Goal: Task Accomplishment & Management: Manage account settings

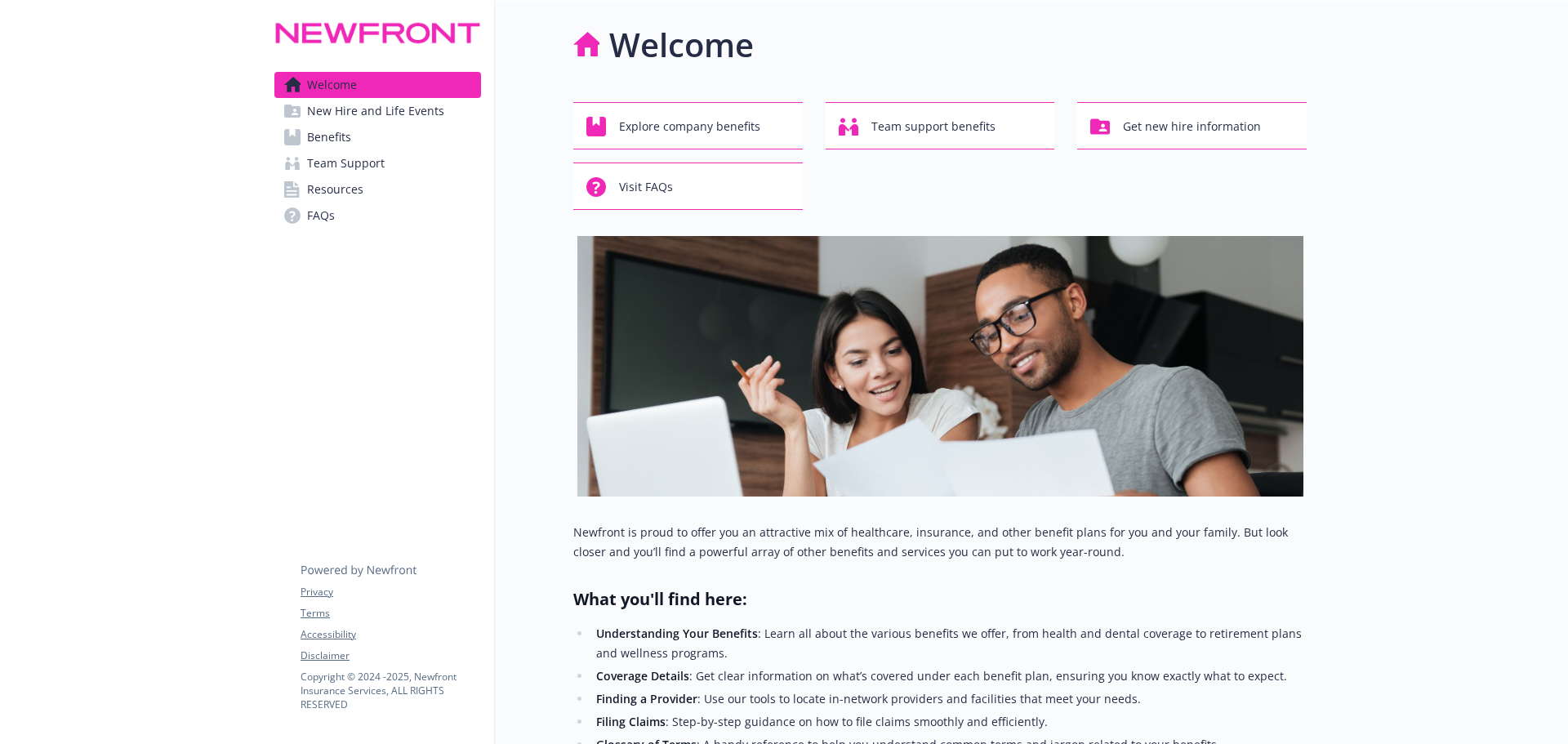
click at [1475, 205] on div at bounding box center [1438, 603] width 262 height 1203
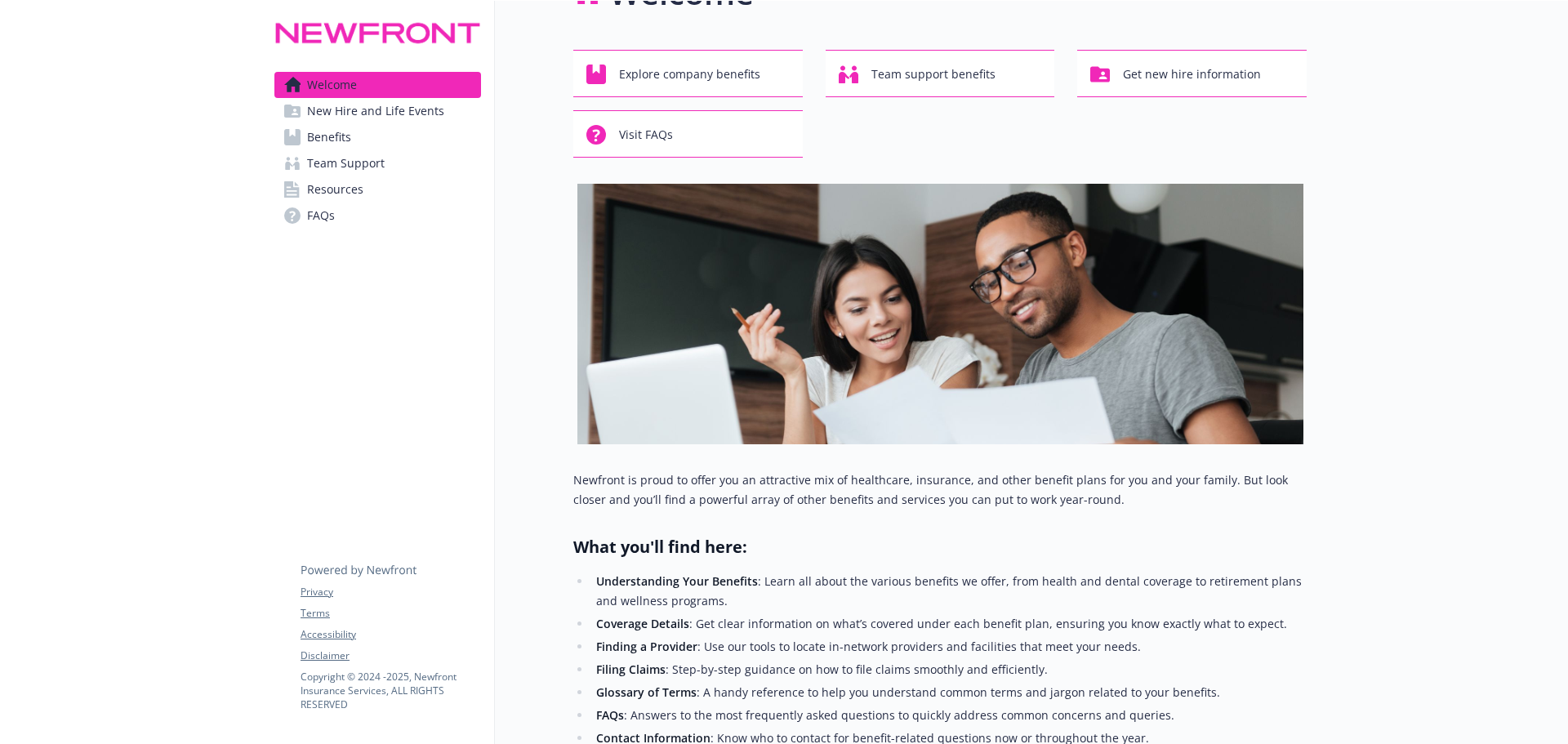
scroll to position [82, 0]
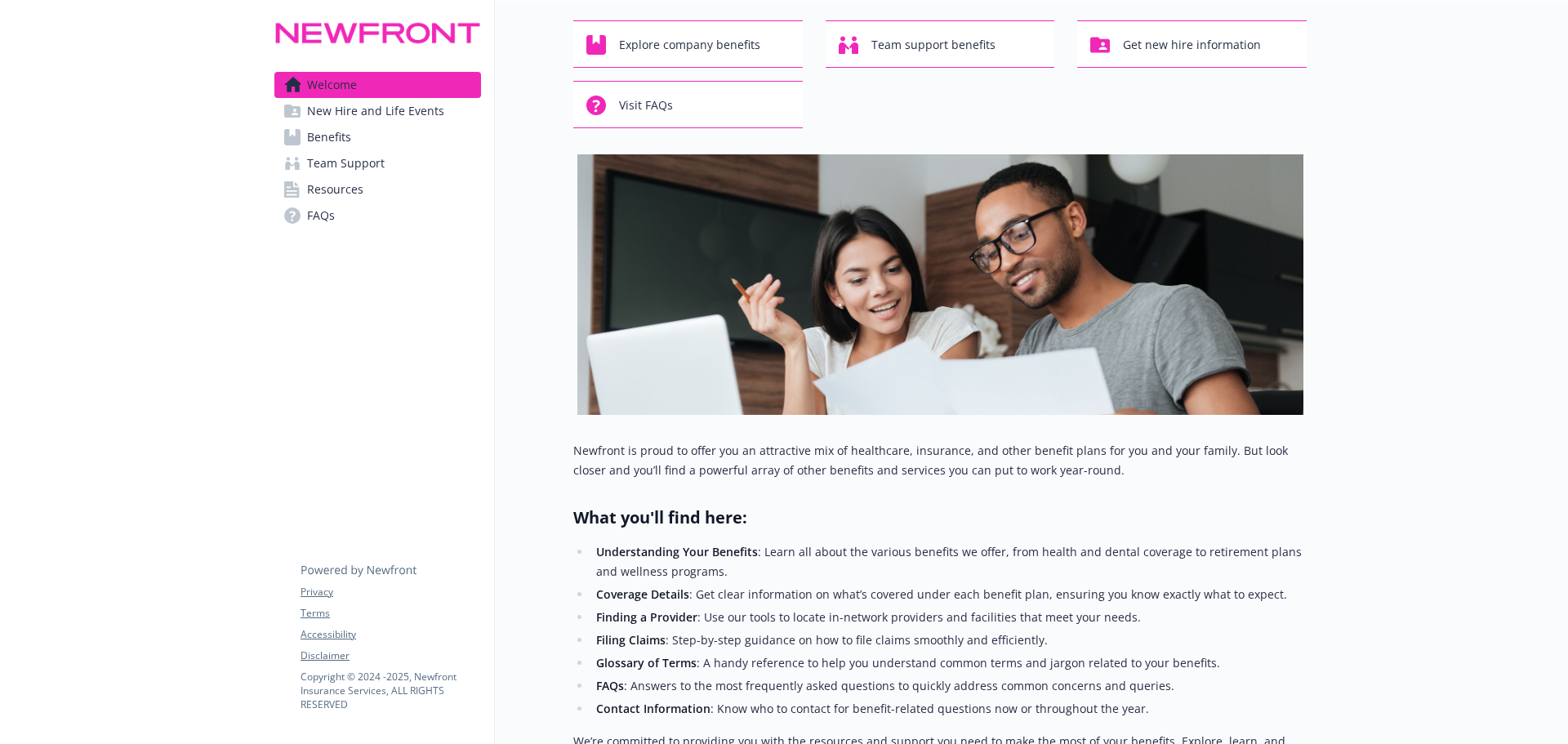
click at [457, 113] on link "New Hire and Life Events" at bounding box center [377, 111] width 206 height 26
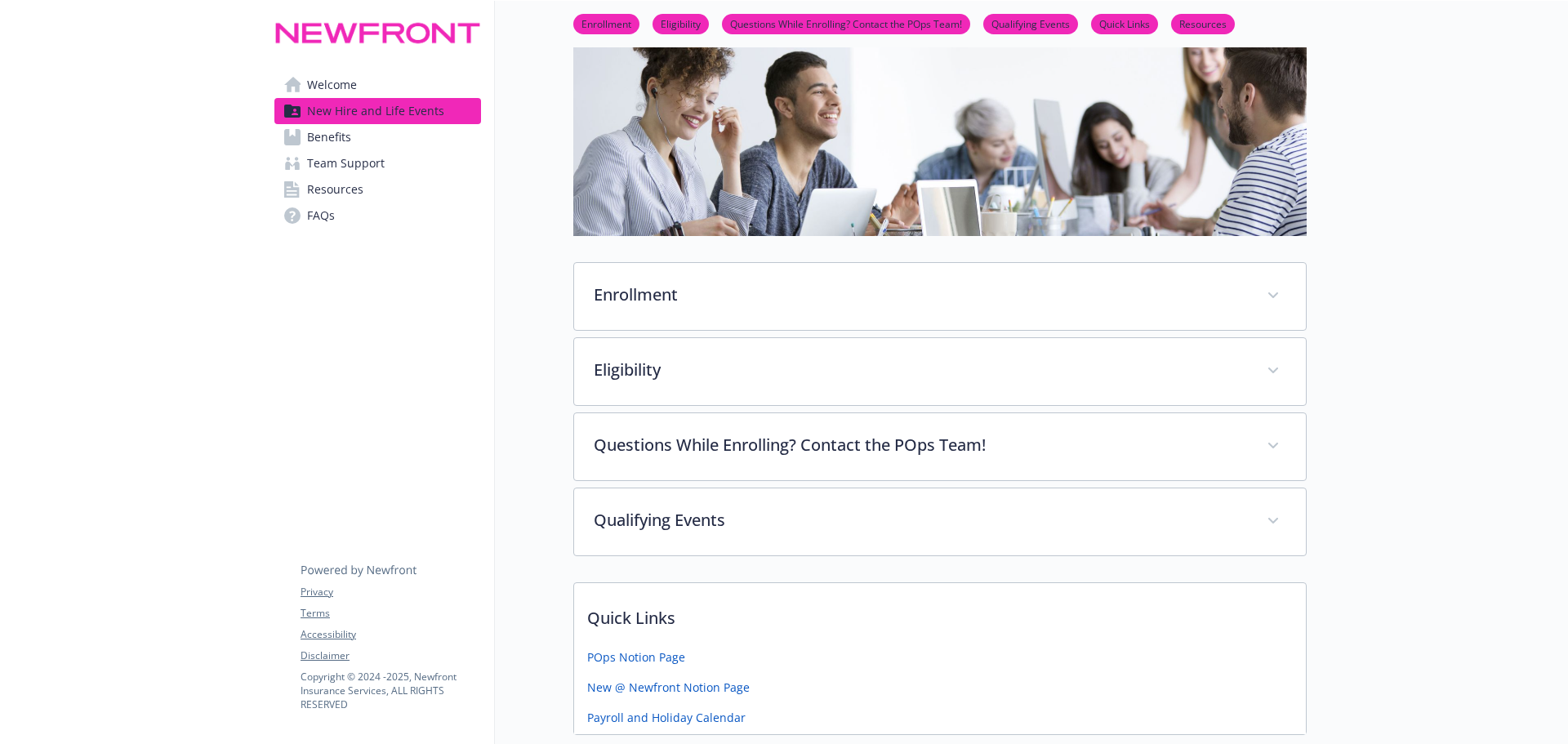
scroll to position [327, 0]
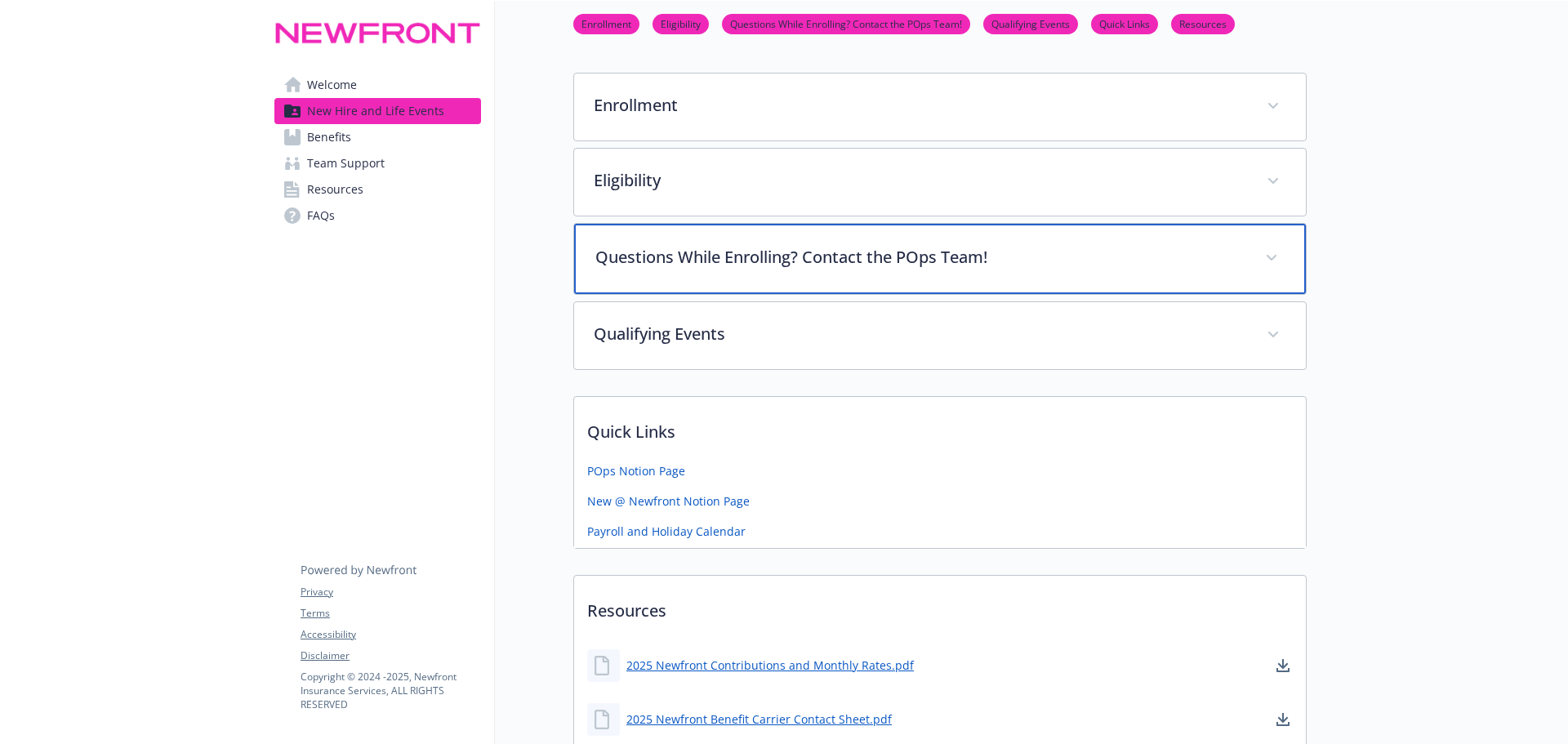
click at [1029, 285] on div "Questions While Enrolling? Contact the POps Team!" at bounding box center [940, 259] width 732 height 70
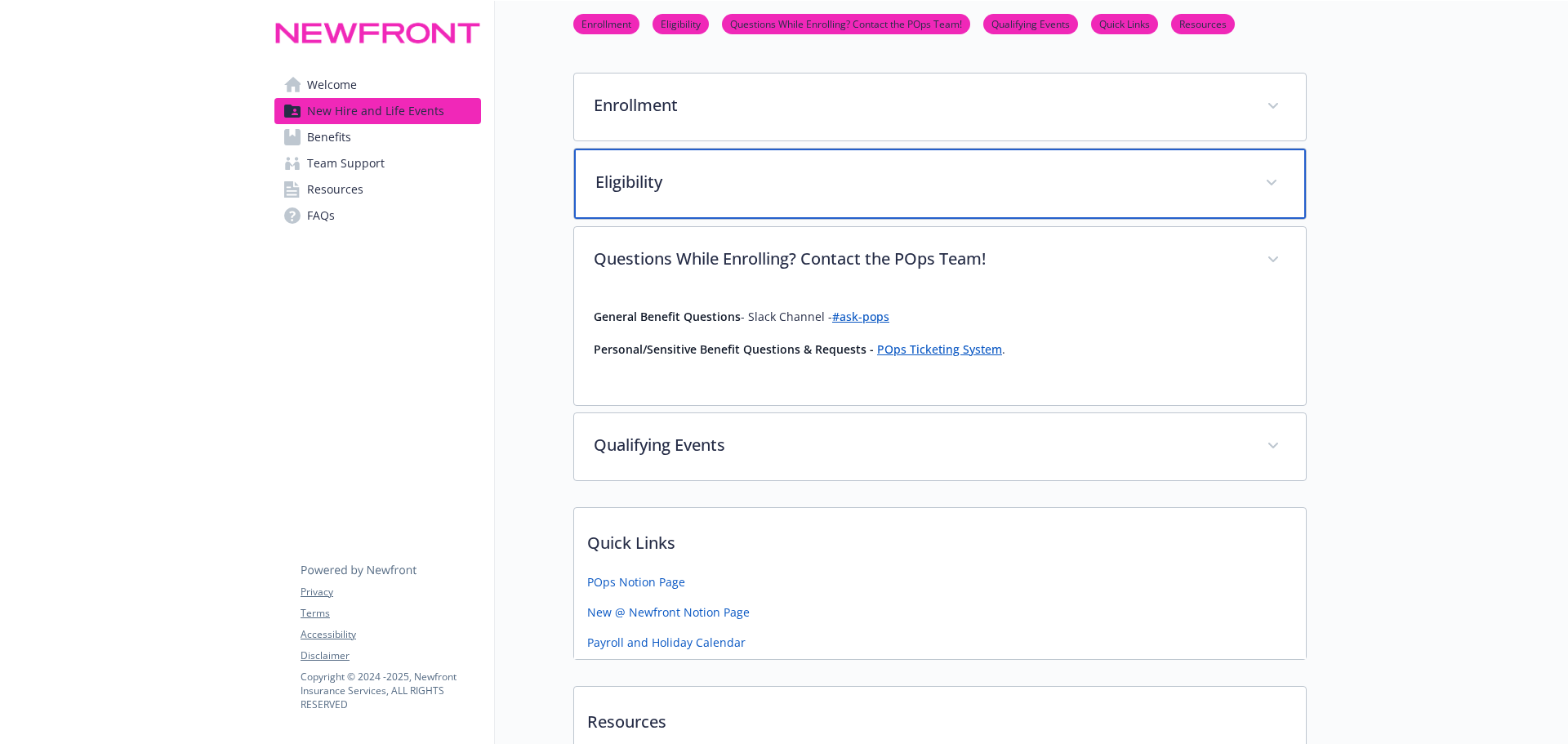
click at [984, 185] on p "Eligibility" at bounding box center [921, 182] width 650 height 25
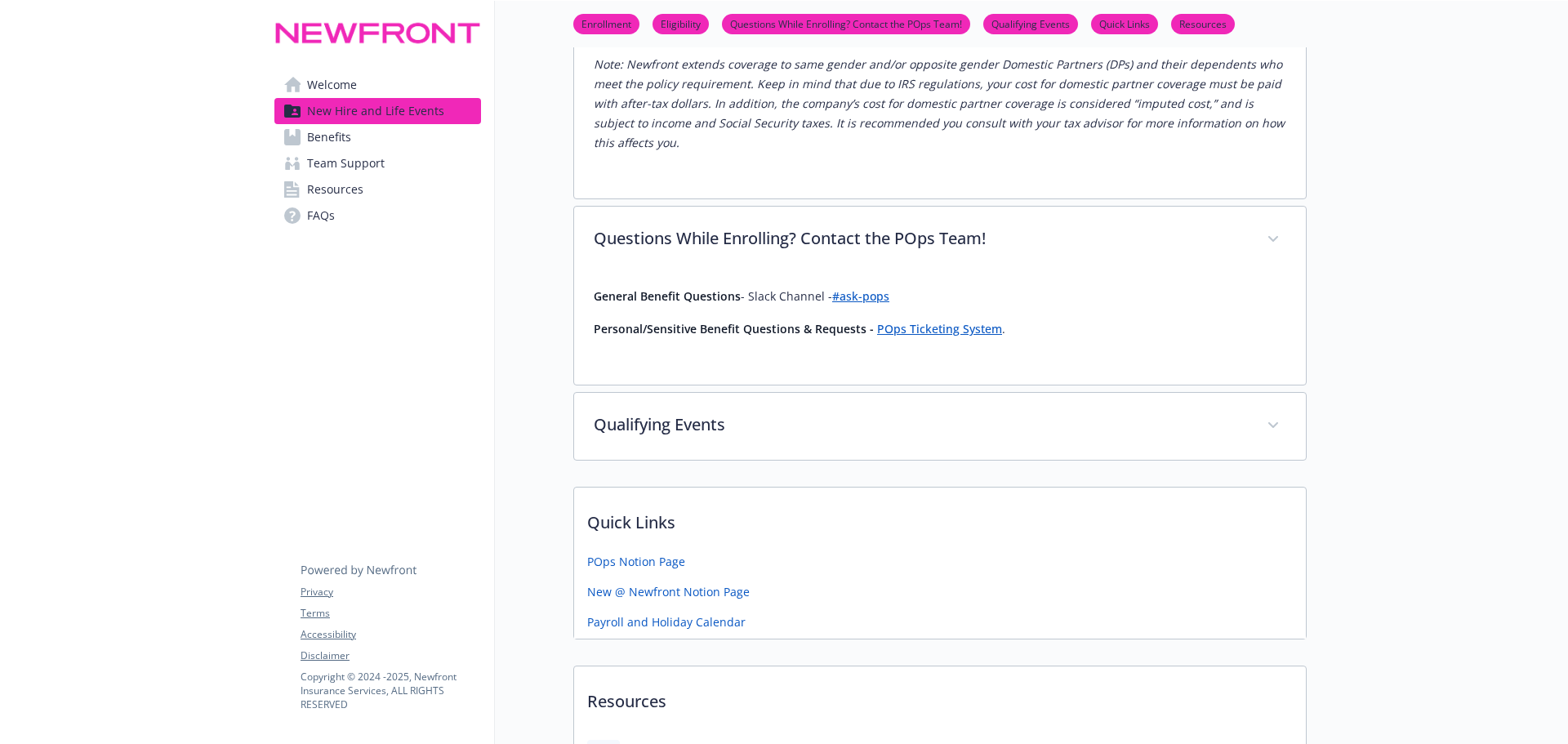
scroll to position [1307, 0]
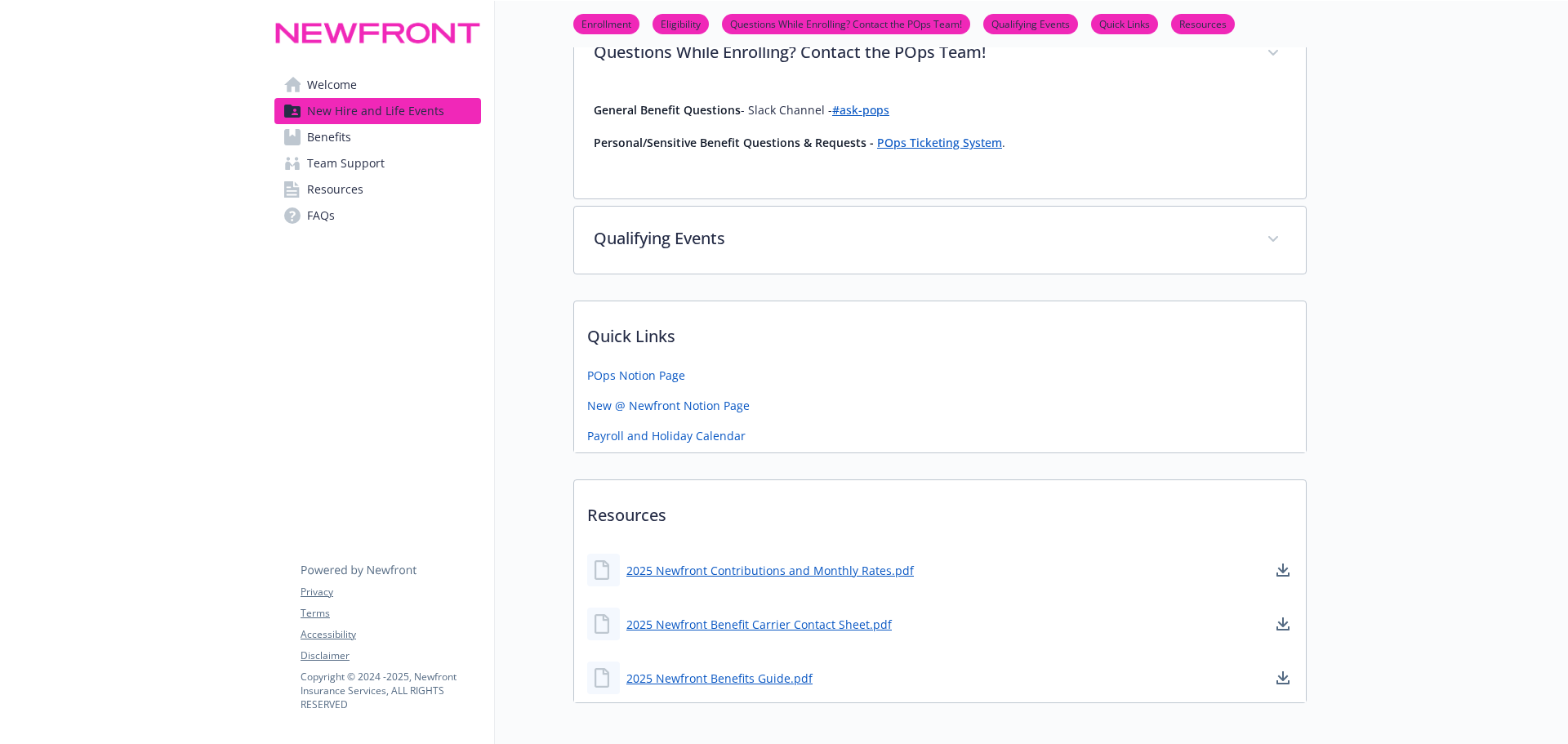
click at [389, 145] on link "Benefits" at bounding box center [377, 137] width 206 height 26
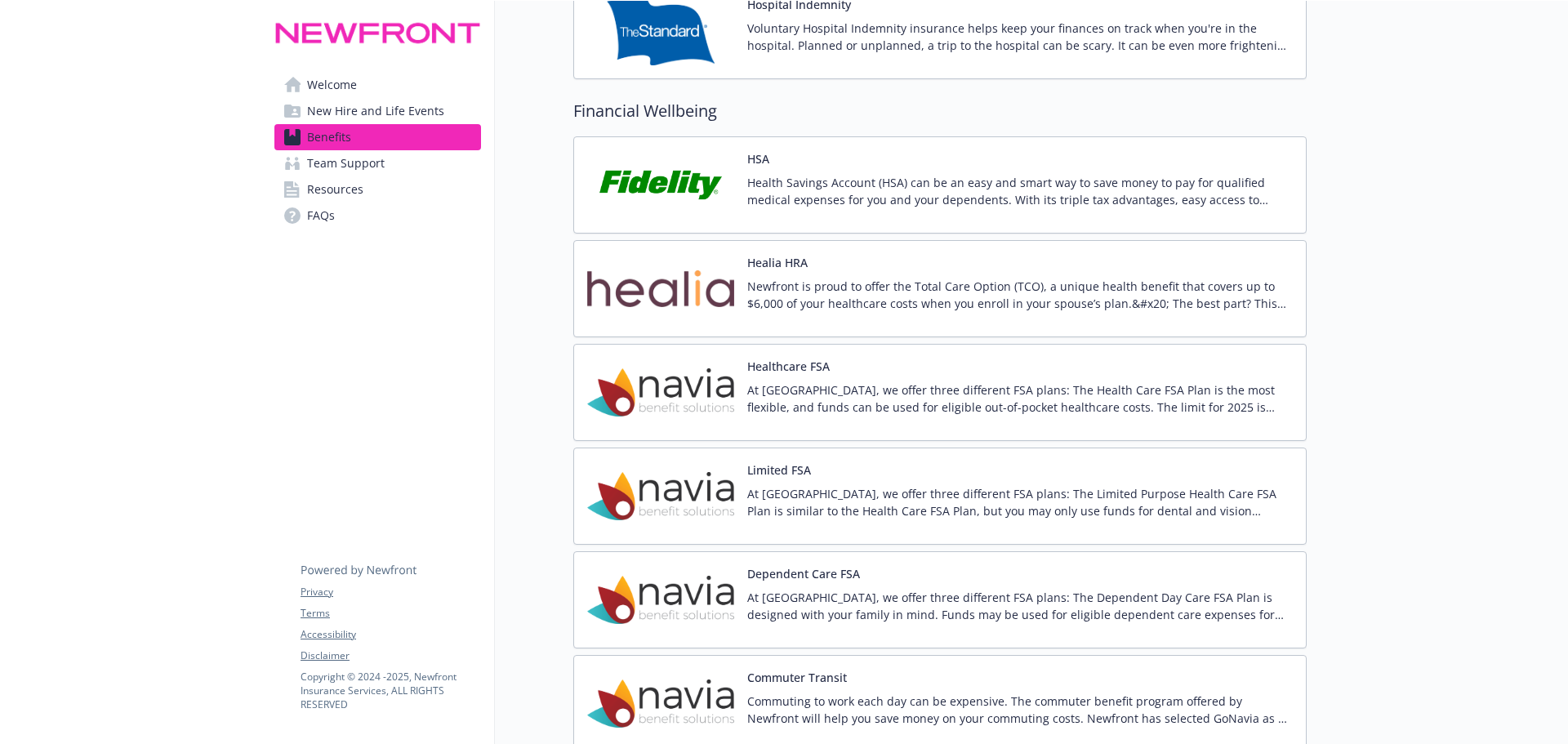
scroll to position [2450, 0]
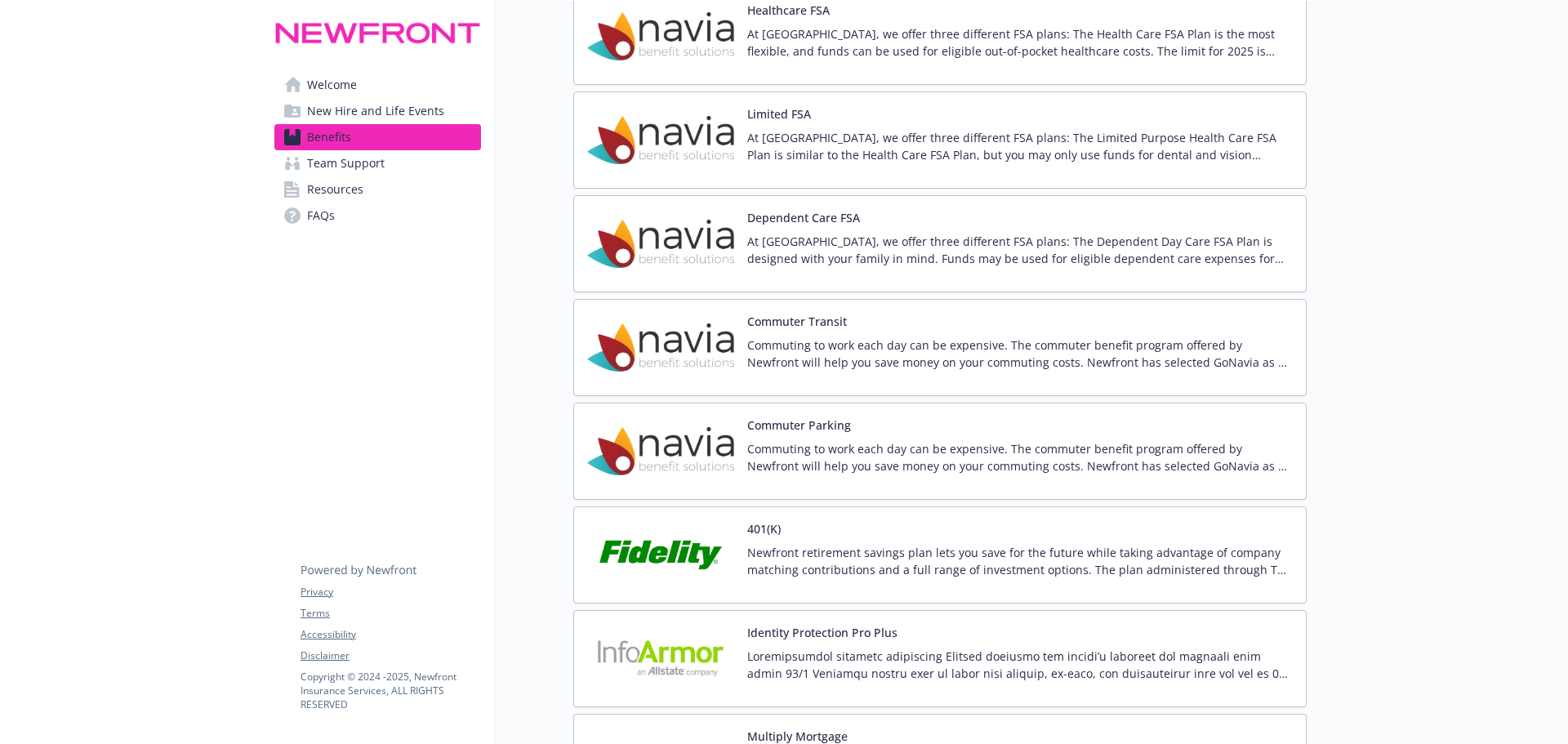
click at [908, 339] on p "Commuting to work each day can be expensive. The commuter benefit program offer…" at bounding box center [1021, 354] width 545 height 35
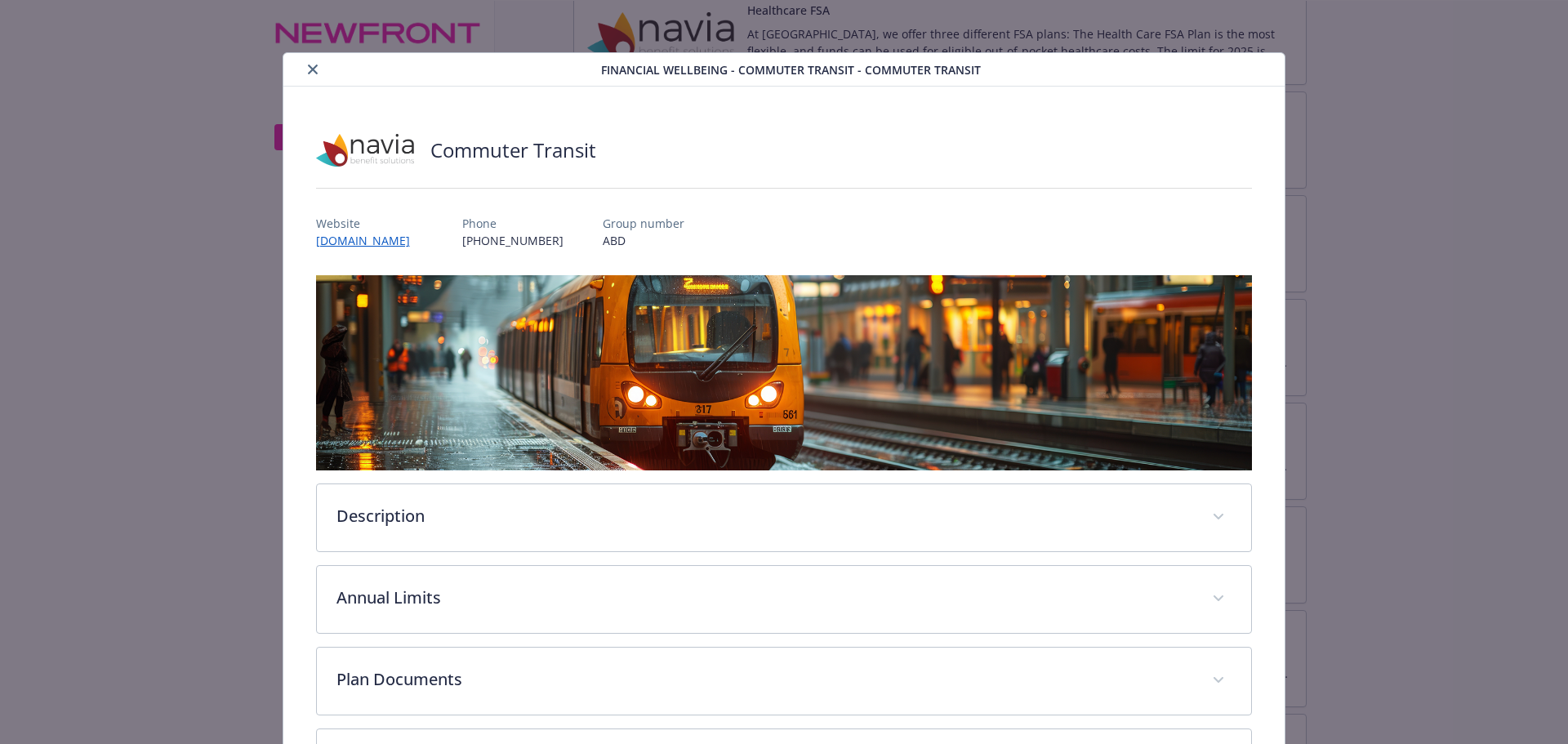
scroll to position [144, 0]
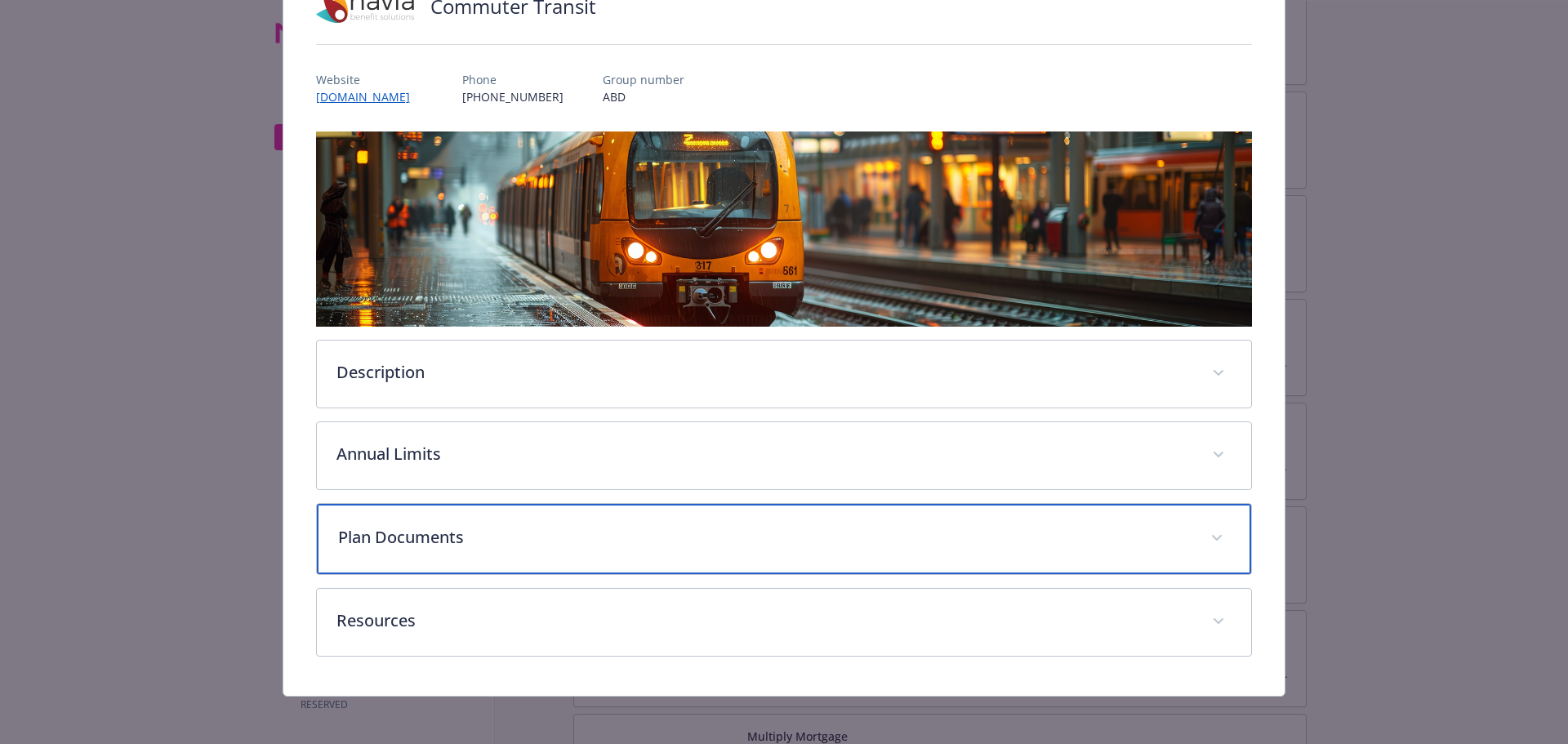
click at [650, 549] on div "Plan Documents" at bounding box center [784, 538] width 936 height 70
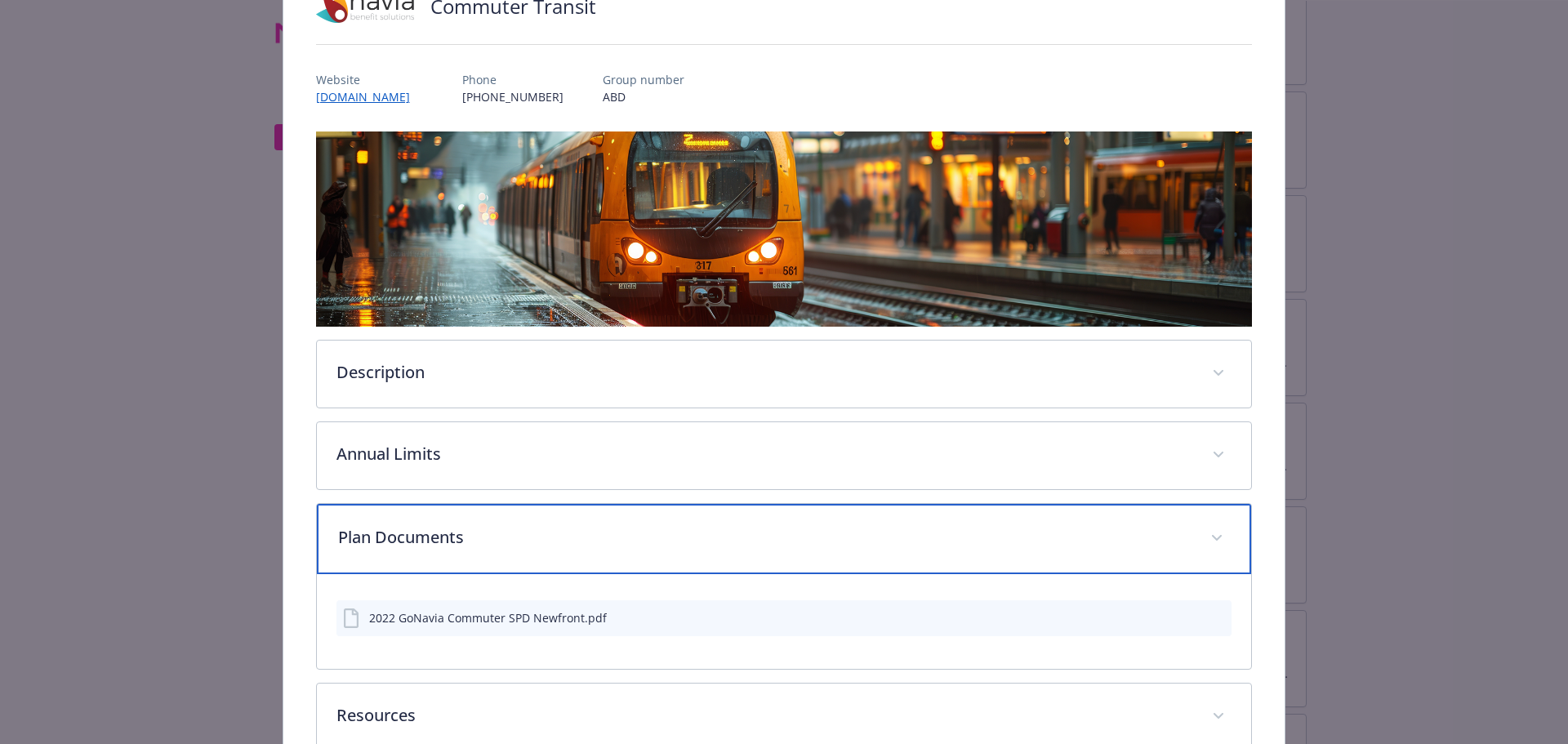
scroll to position [225, 0]
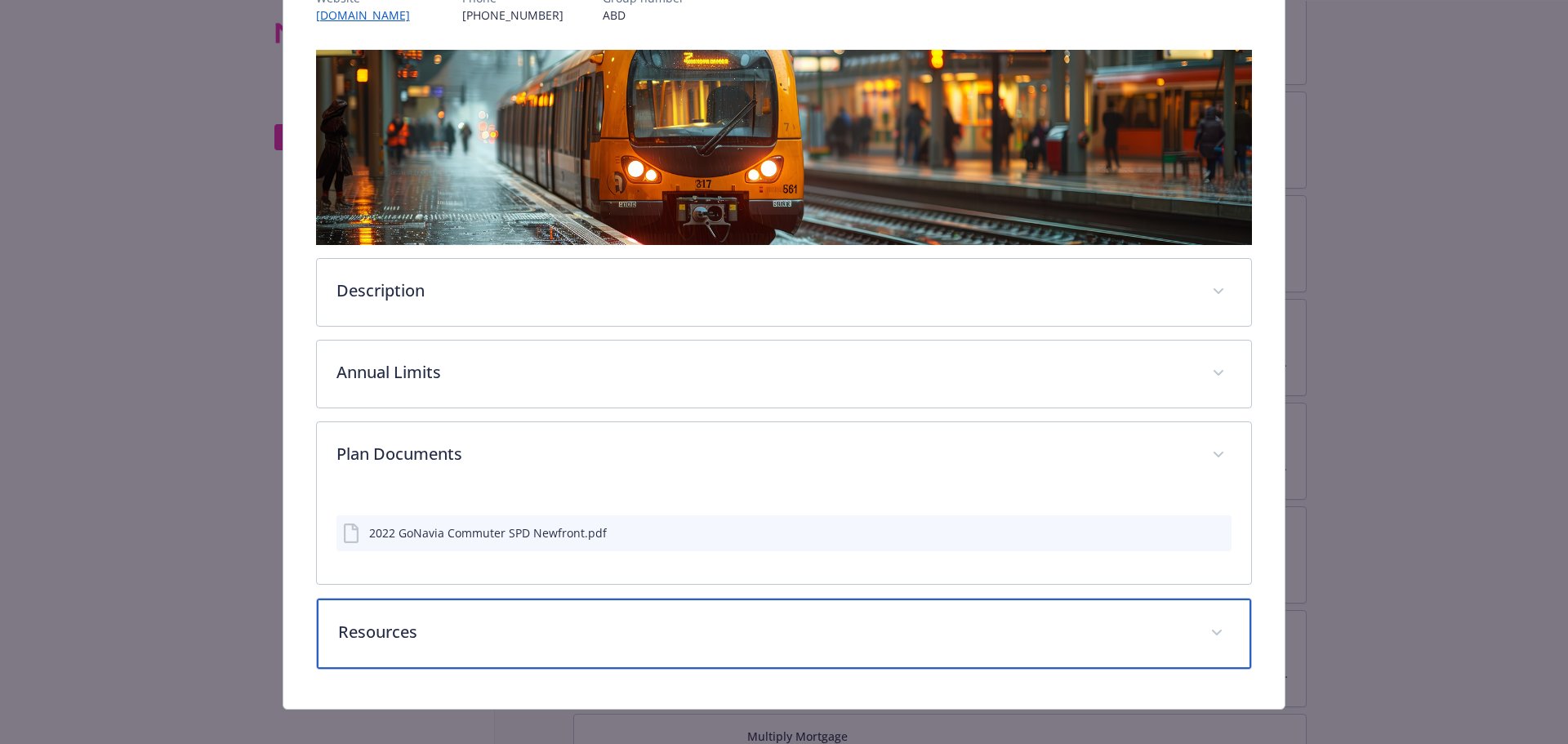
click at [655, 655] on div "Resources" at bounding box center [784, 633] width 936 height 70
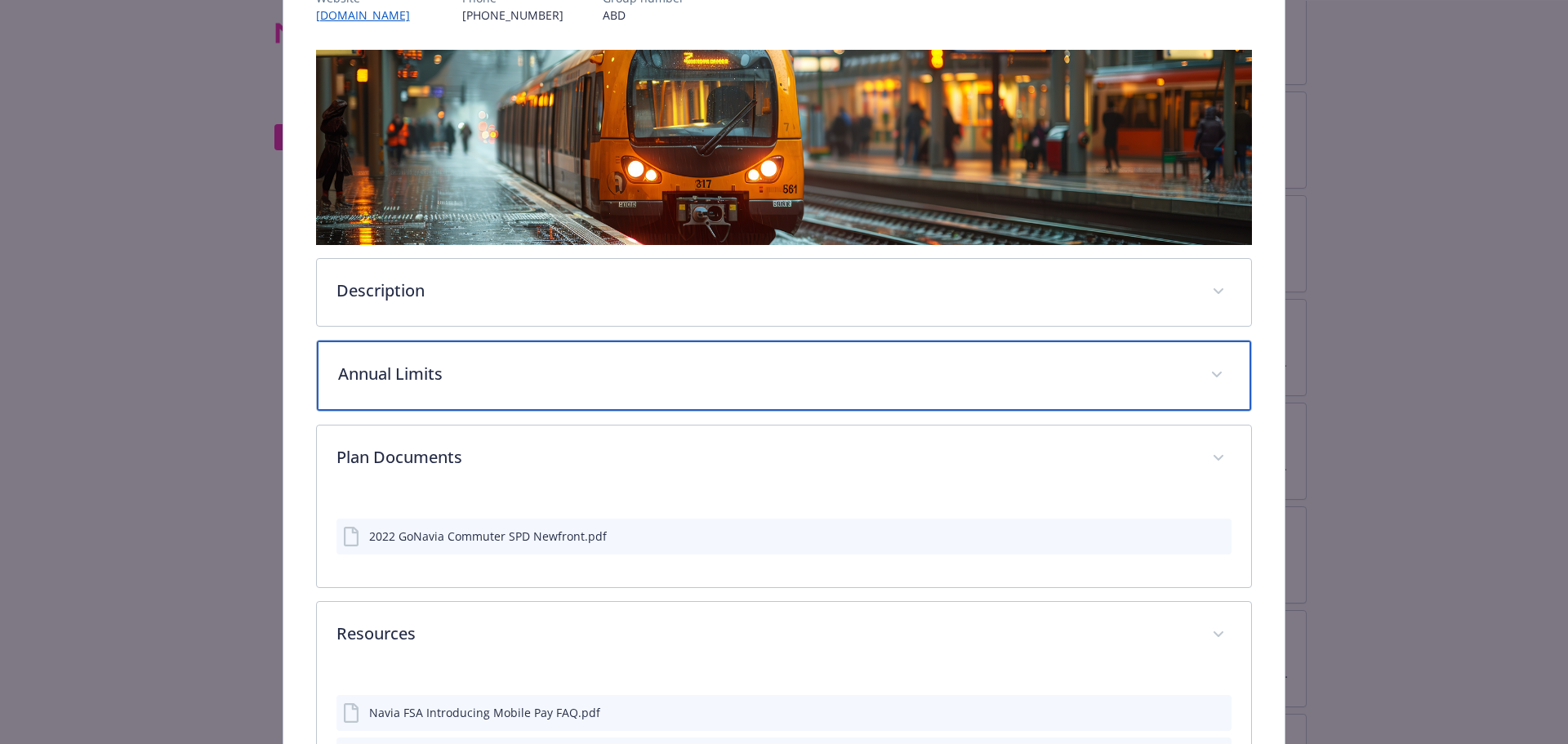
click at [660, 401] on div "Annual Limits" at bounding box center [784, 375] width 936 height 70
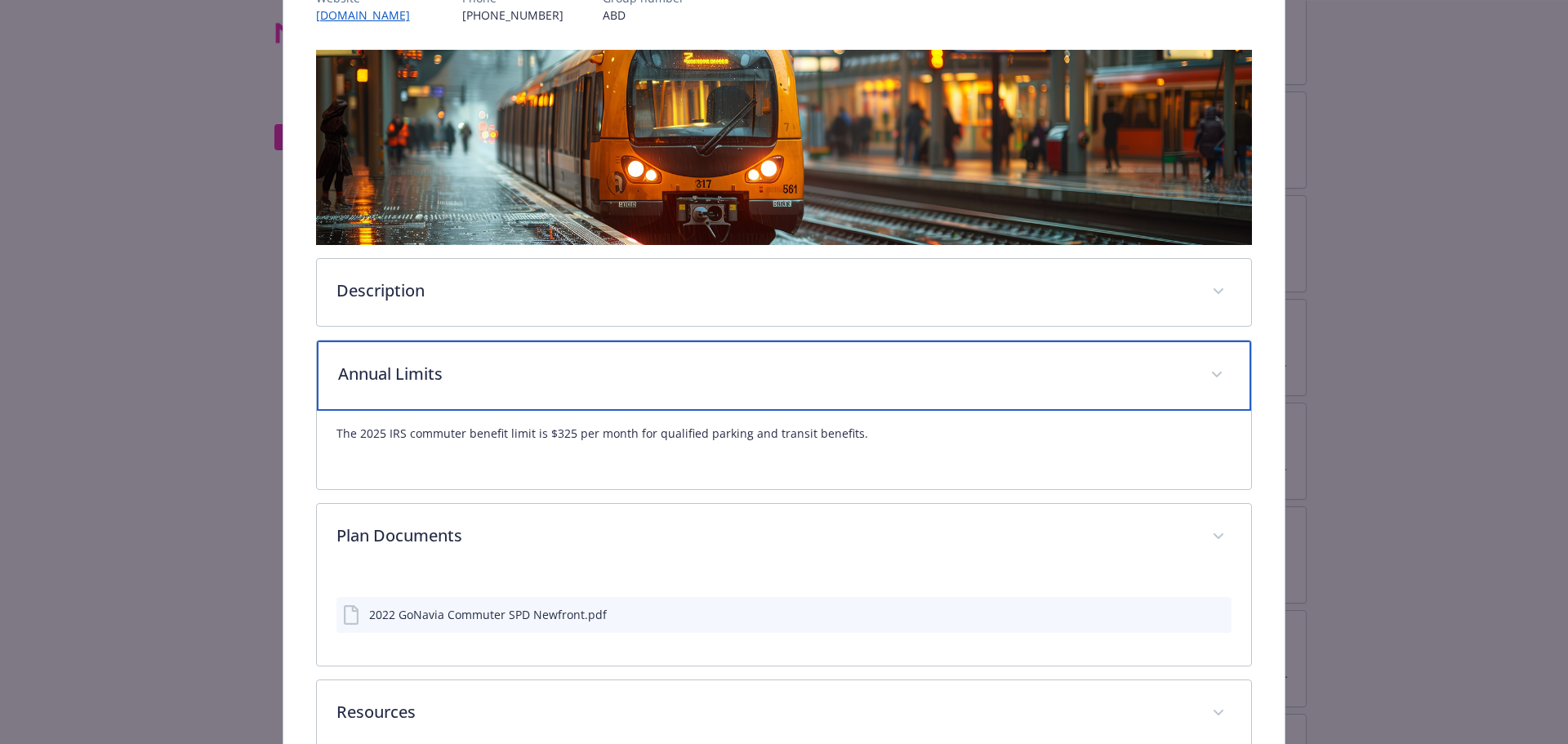
scroll to position [62, 0]
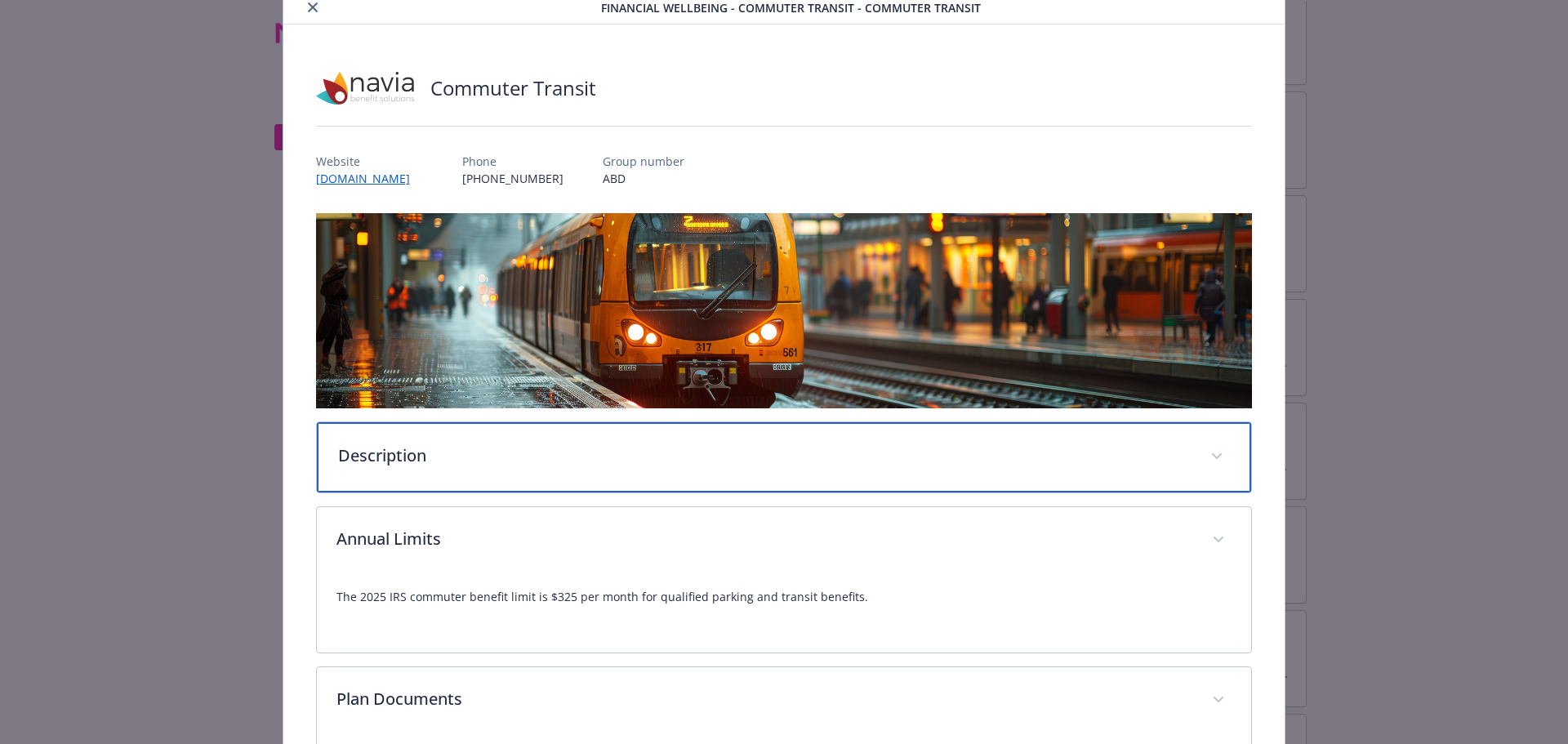
click at [747, 449] on p "Description" at bounding box center [765, 455] width 854 height 25
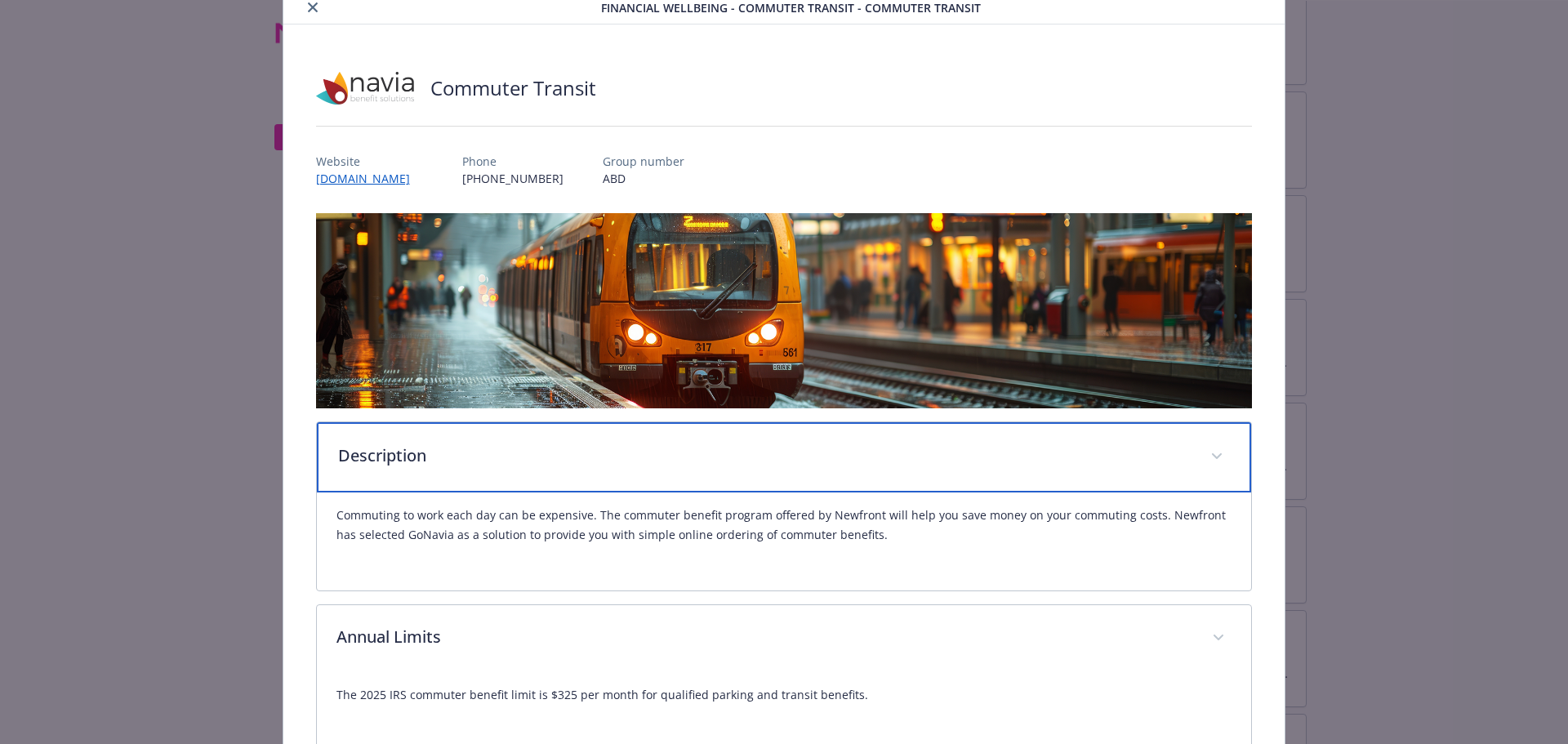
scroll to position [0, 0]
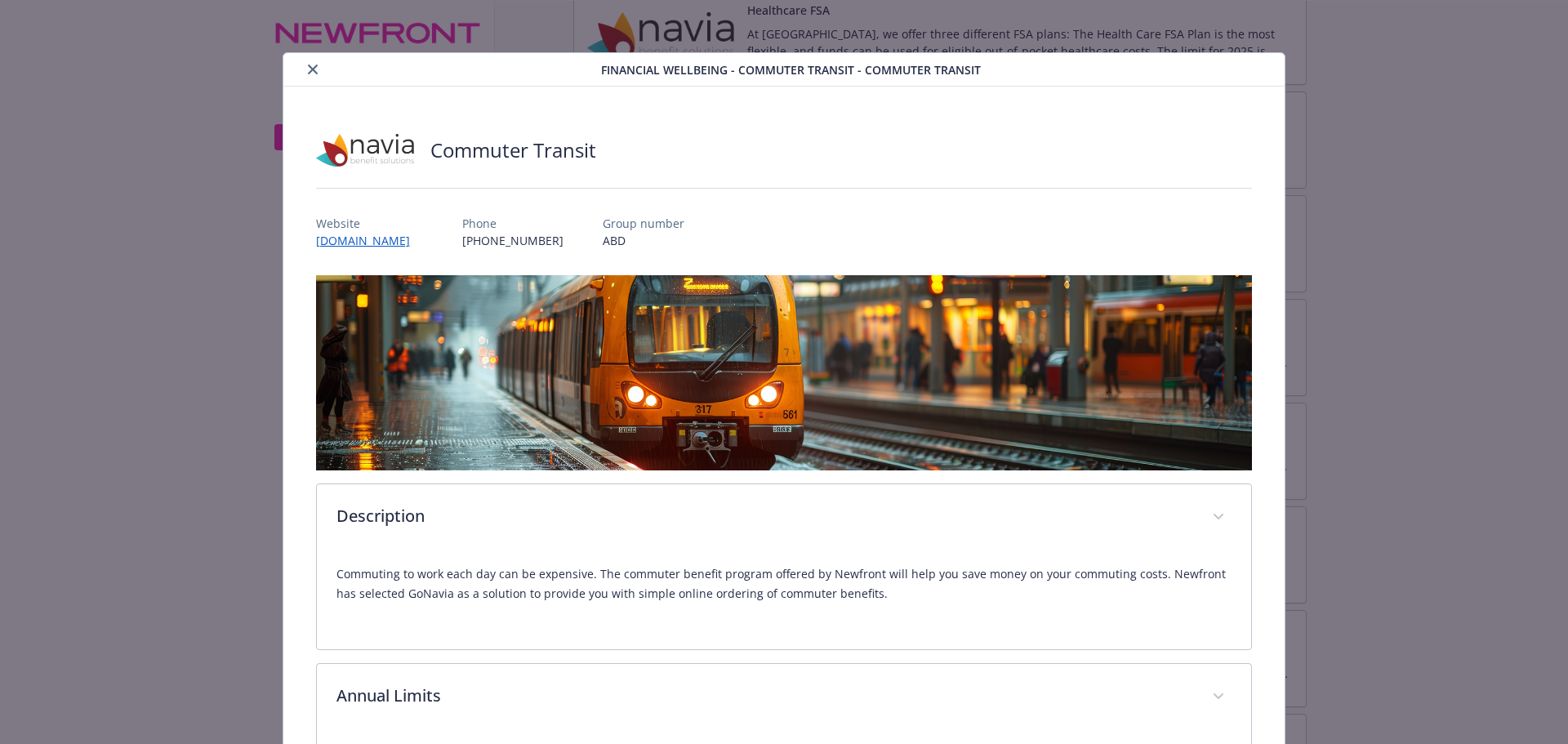
click at [309, 77] on button "close" at bounding box center [313, 69] width 20 height 20
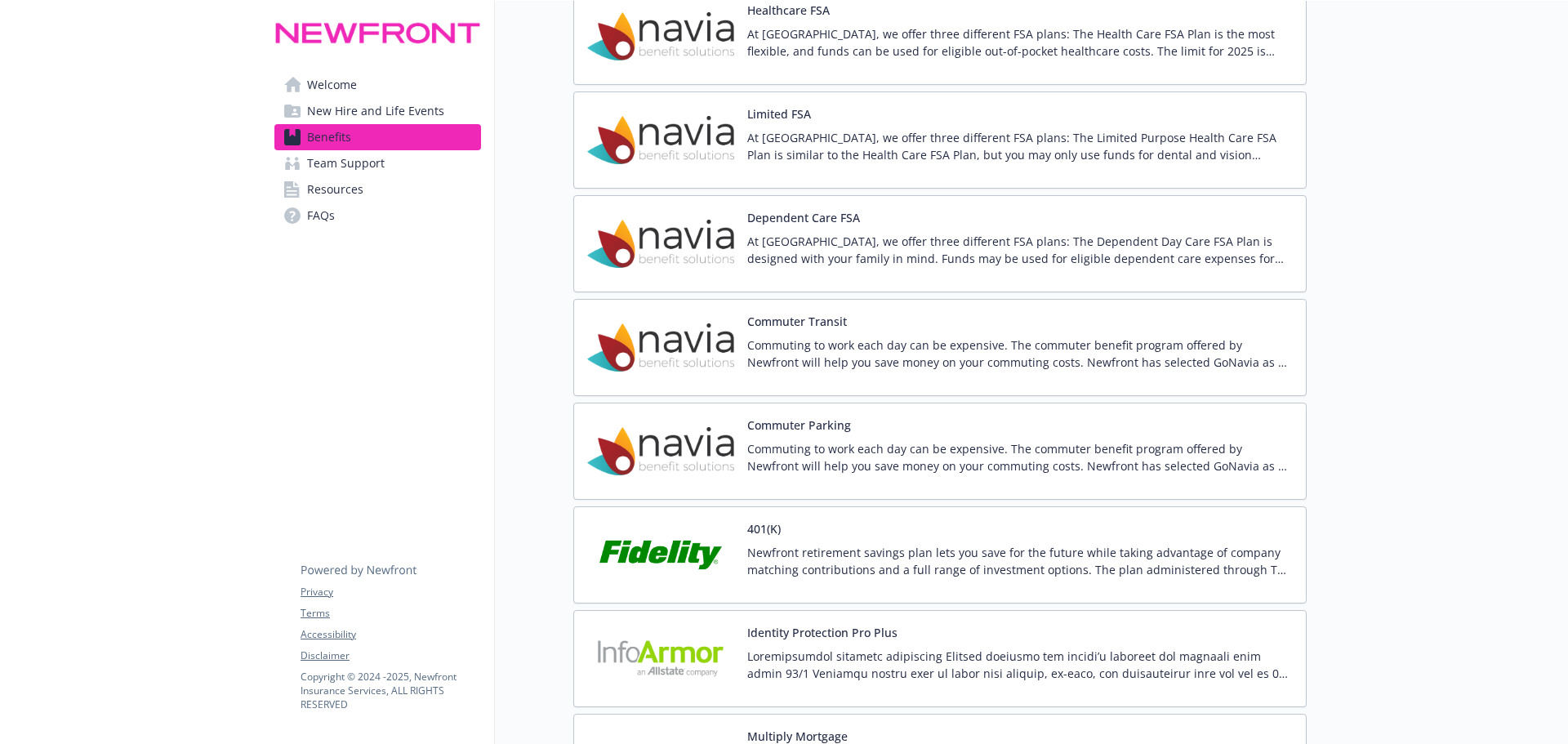
click at [895, 554] on p "Newfront retirement savings plan lets you save for the future while taking adva…" at bounding box center [1021, 561] width 545 height 35
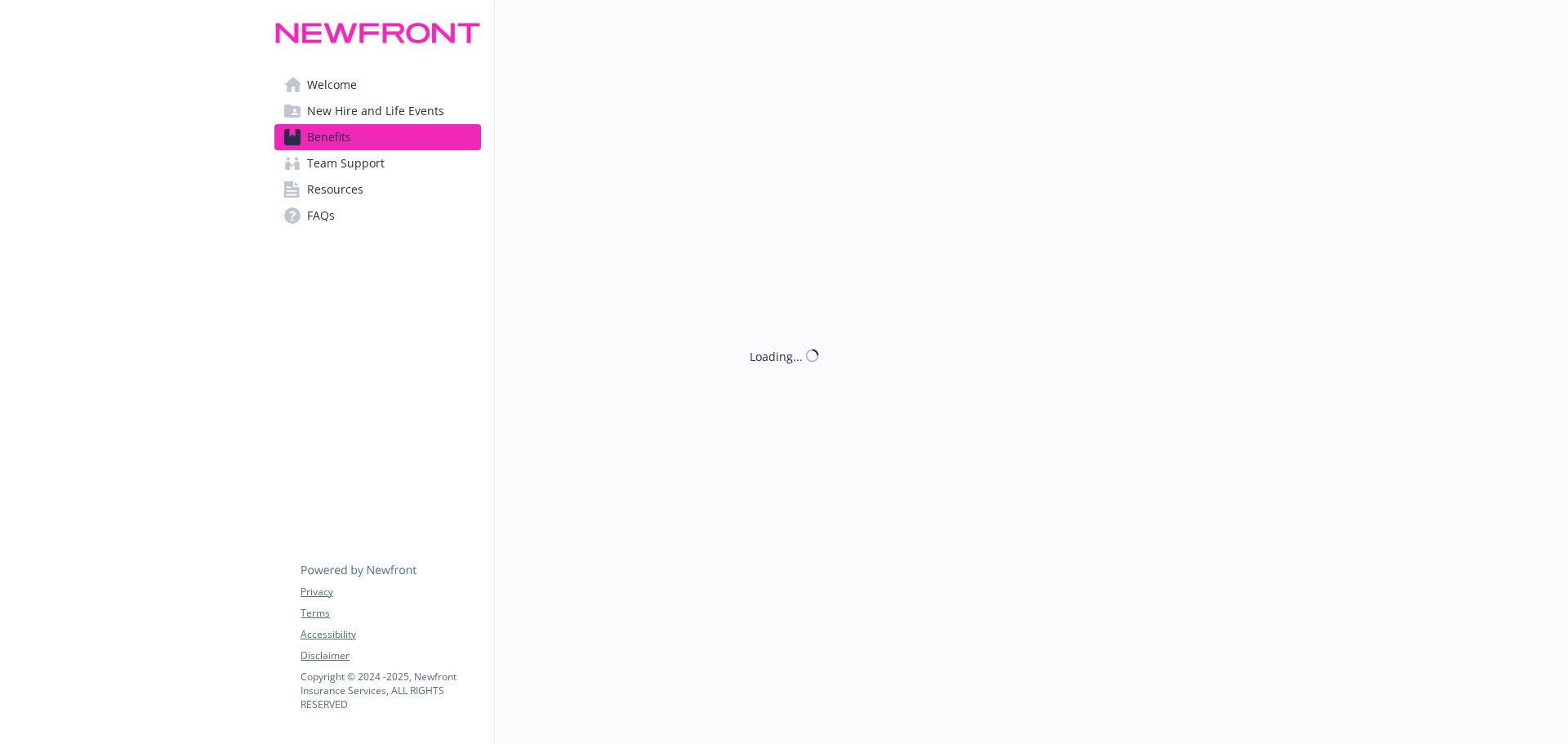
scroll to position [2777, 0]
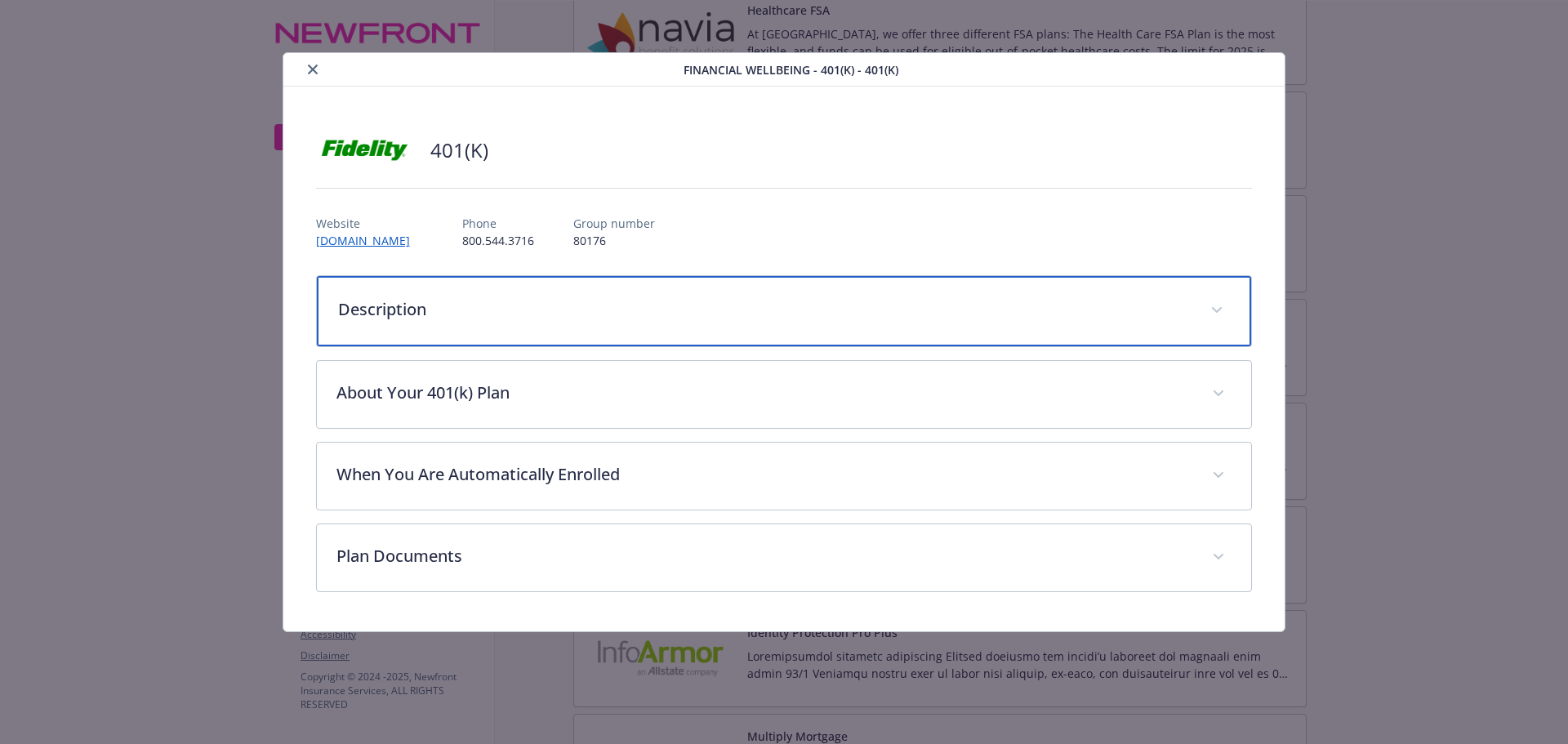
click at [771, 299] on p "Description" at bounding box center [765, 309] width 854 height 25
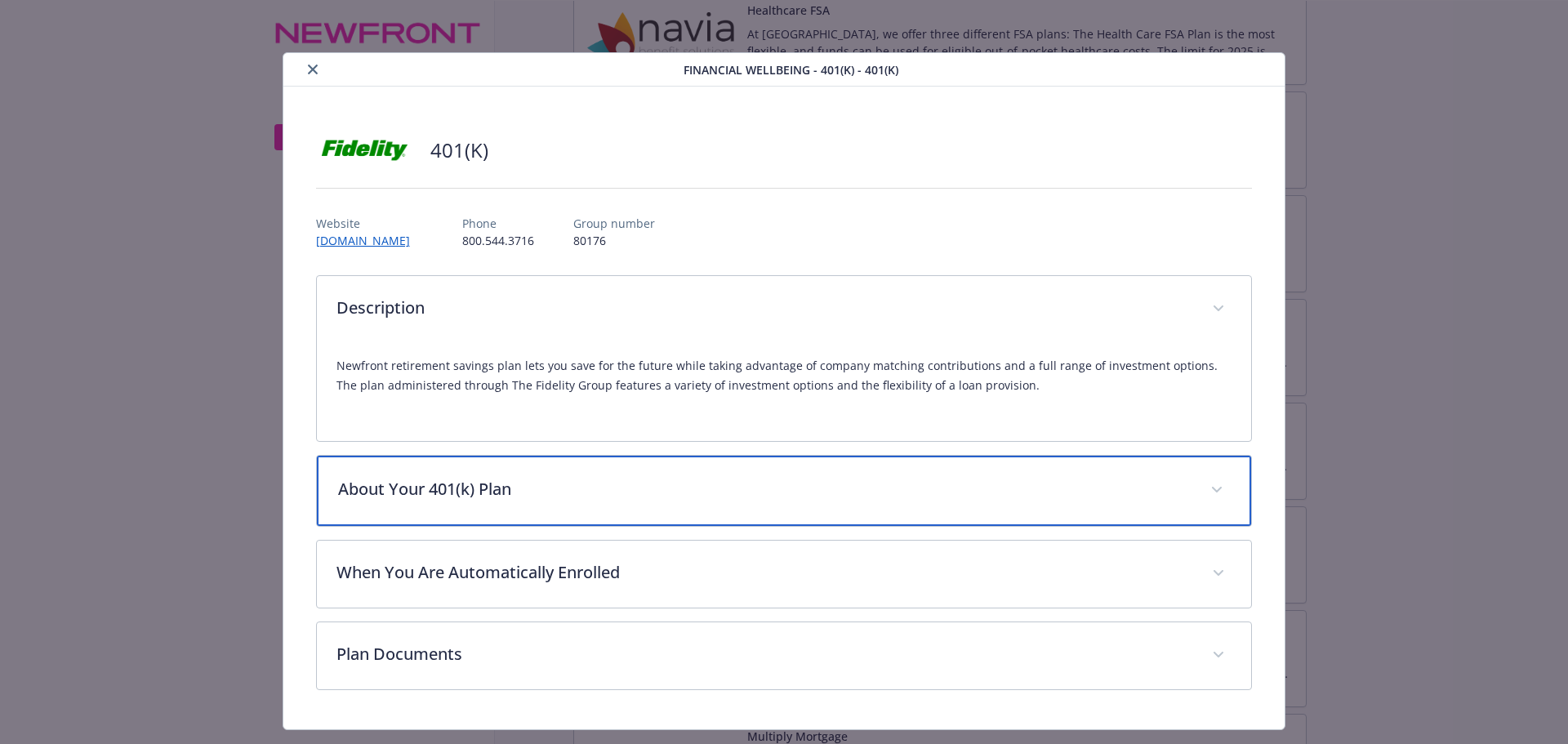
click at [878, 498] on p "About Your 401(k) Plan" at bounding box center [765, 489] width 854 height 25
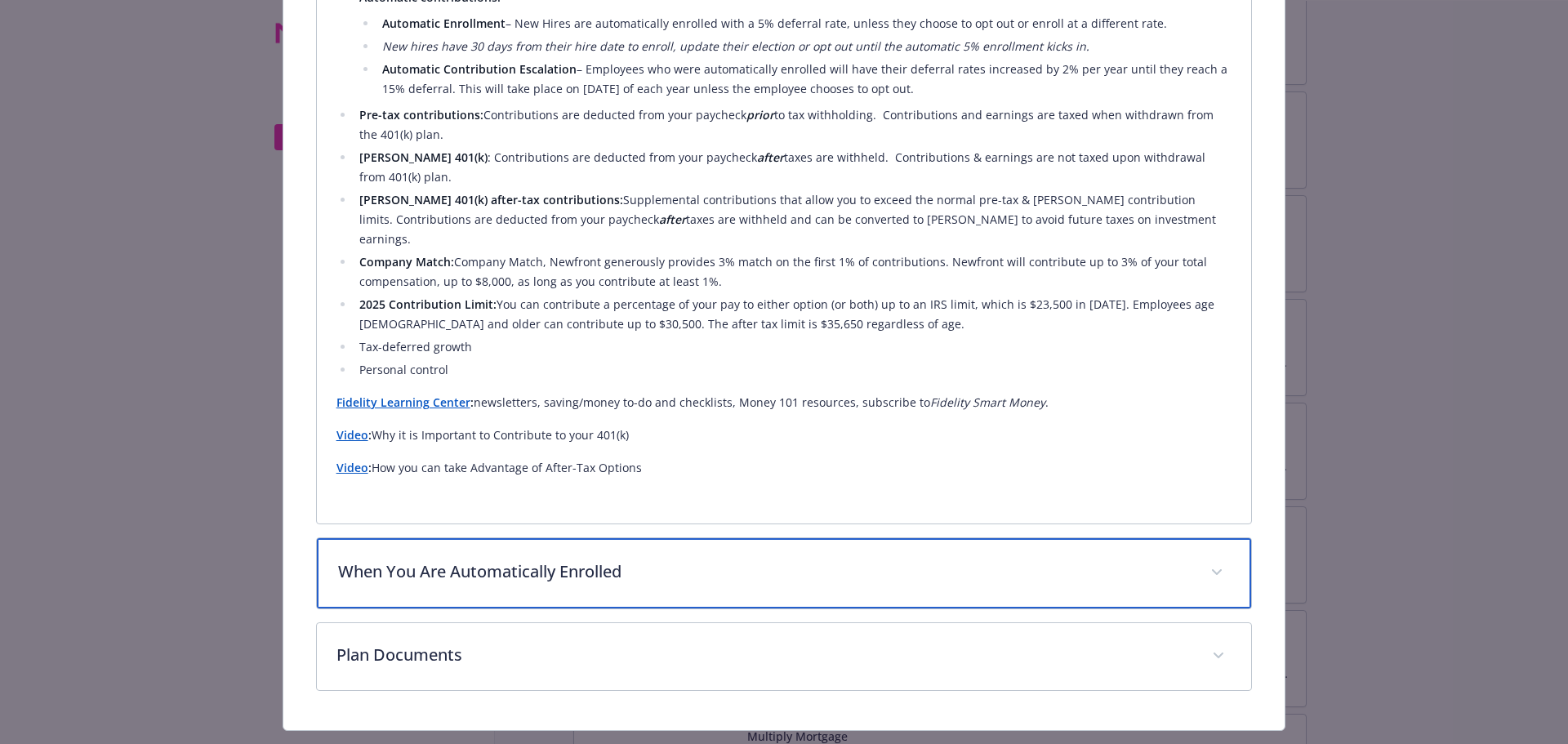
click at [894, 538] on div "When You Are Automatically Enrolled" at bounding box center [784, 573] width 936 height 70
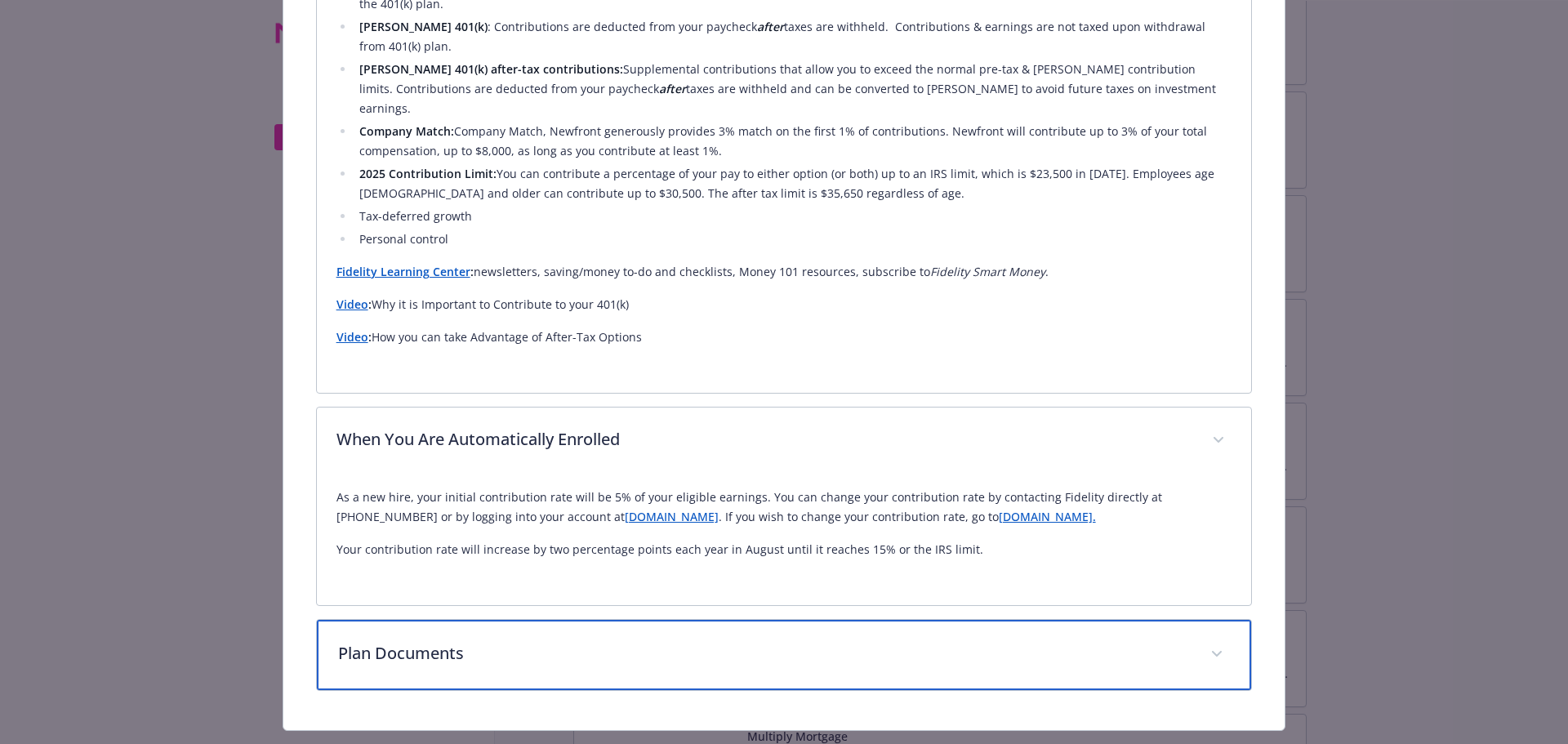
click at [894, 620] on div "Plan Documents" at bounding box center [784, 655] width 936 height 70
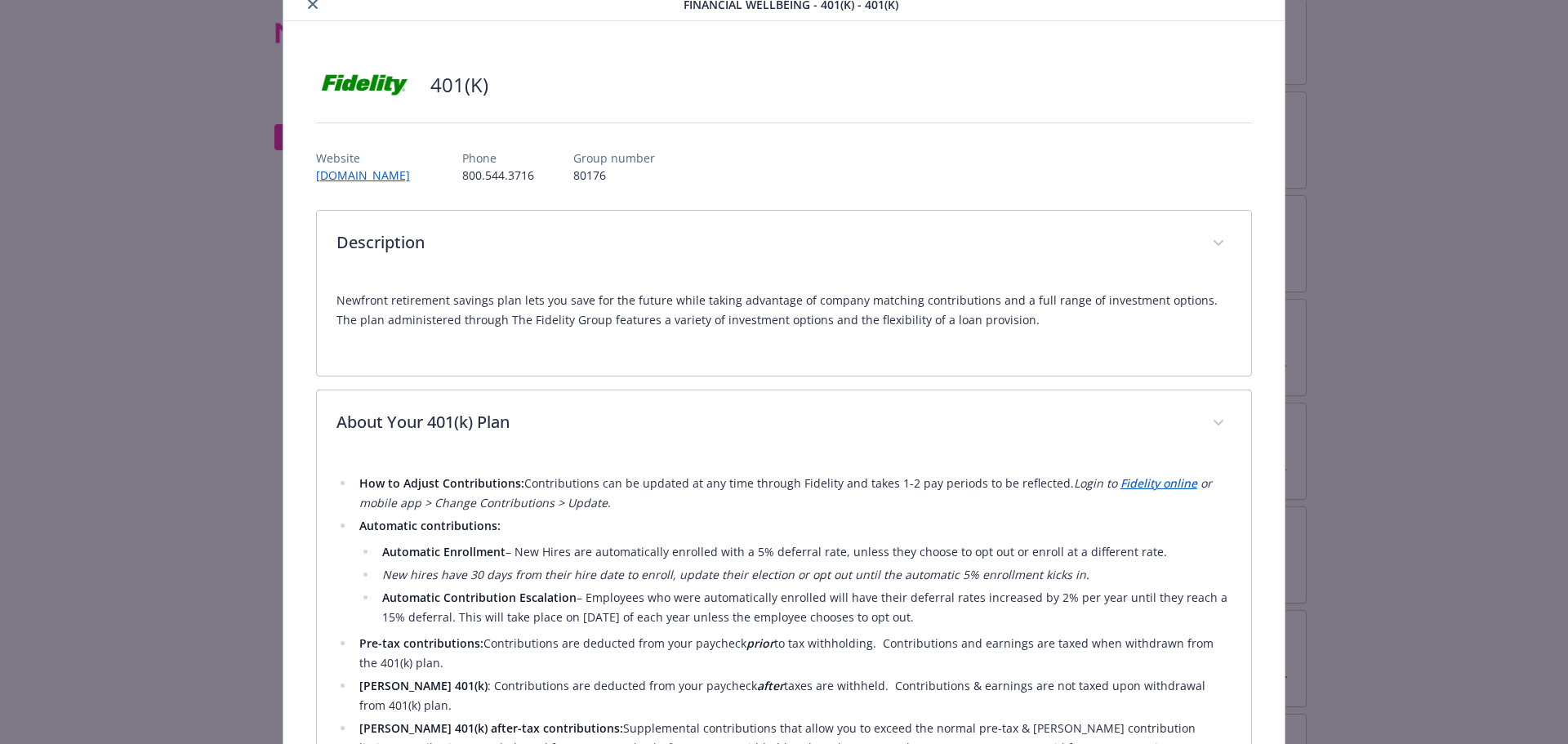
scroll to position [0, 0]
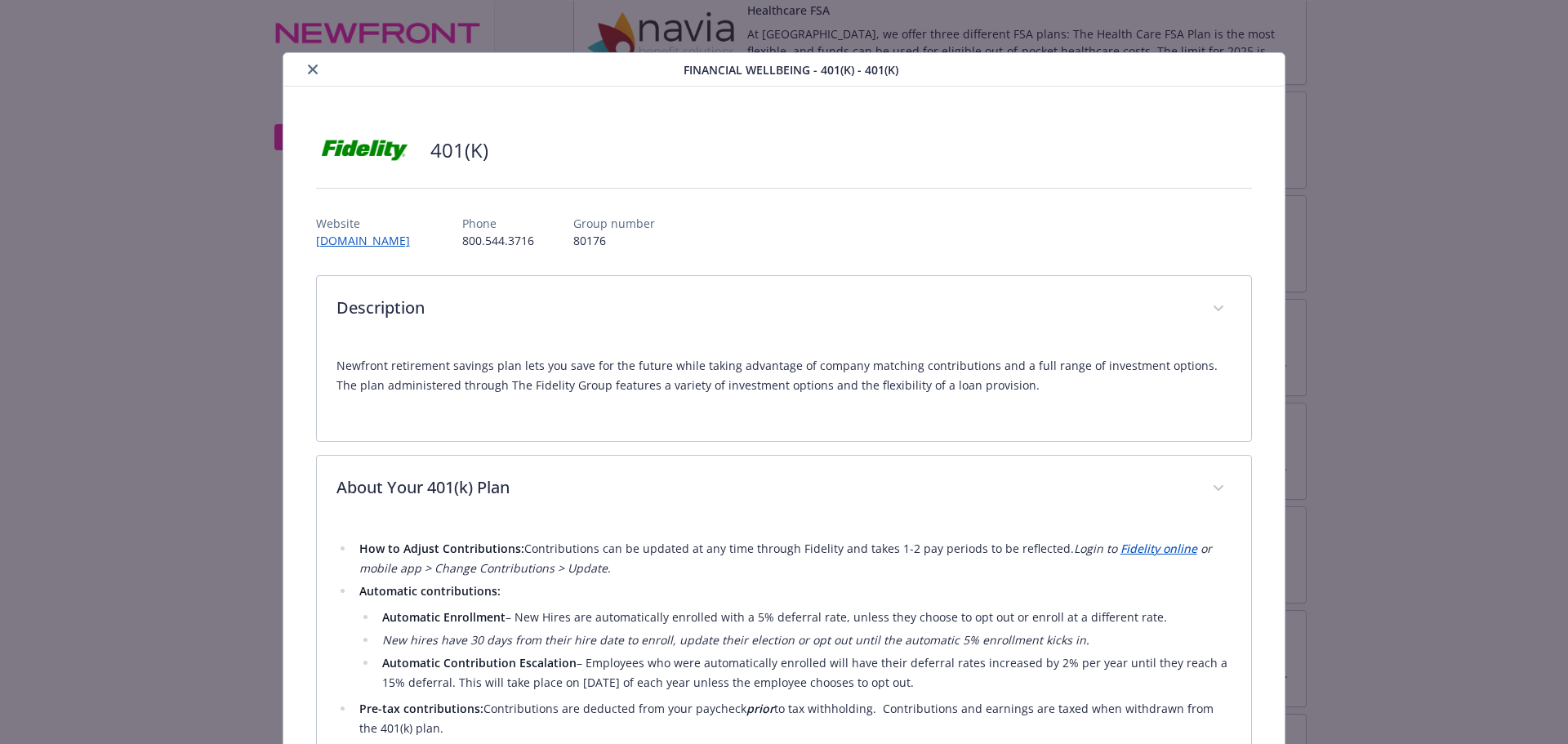
click at [304, 75] on button "close" at bounding box center [313, 69] width 20 height 20
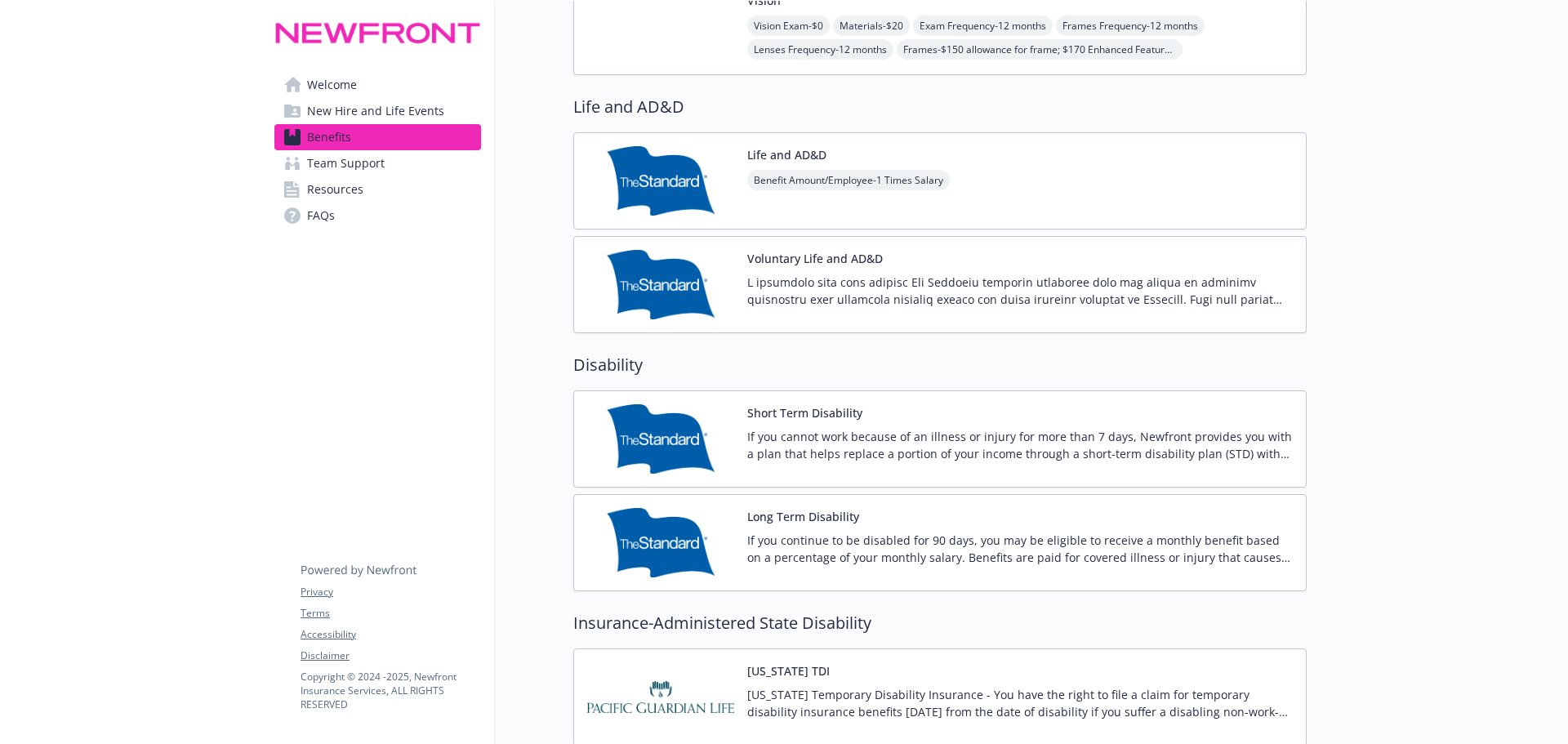
scroll to position [1144, 0]
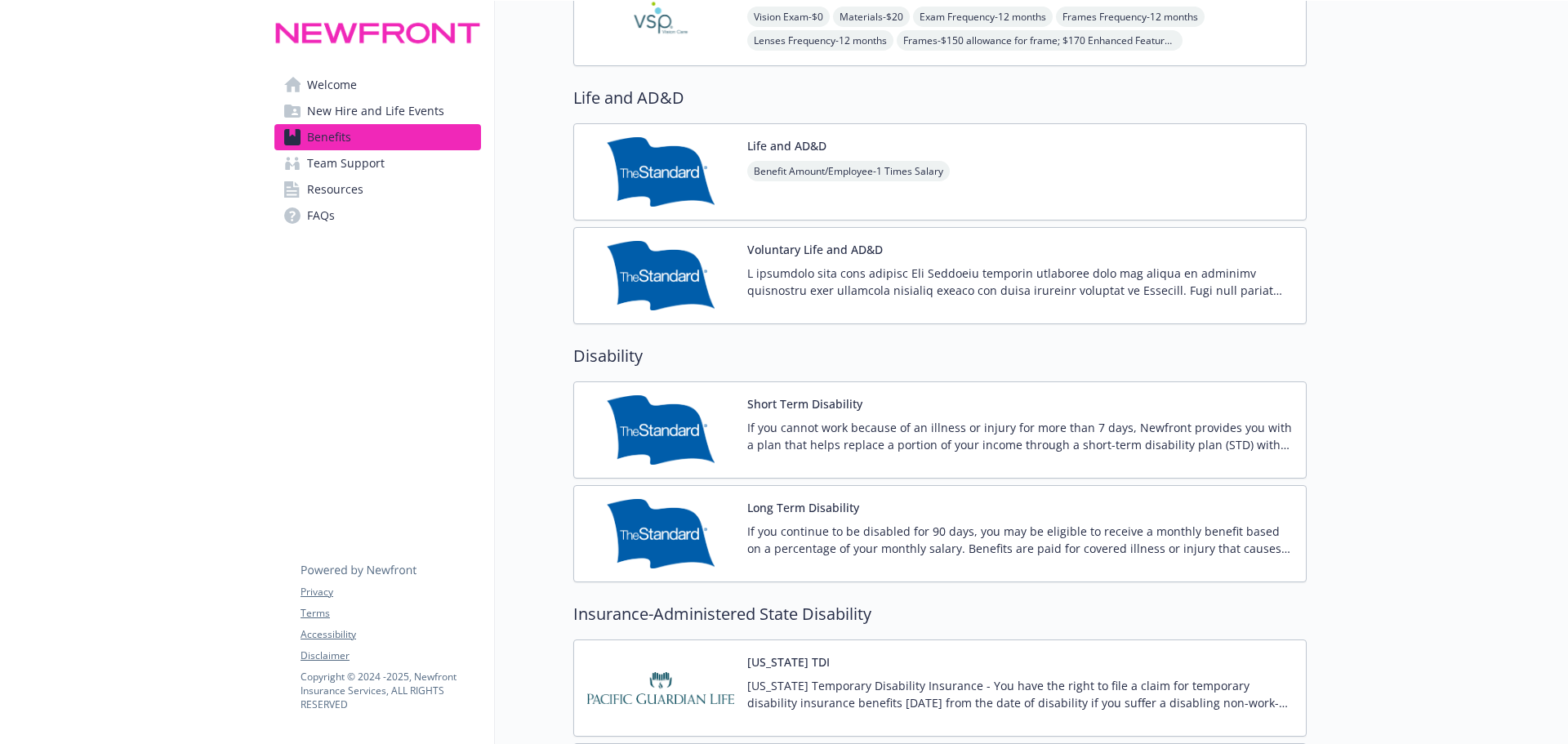
click at [1040, 185] on div "Life and AD&D Benefit Amount/Employee - 1 Times Salary" at bounding box center [940, 172] width 733 height 97
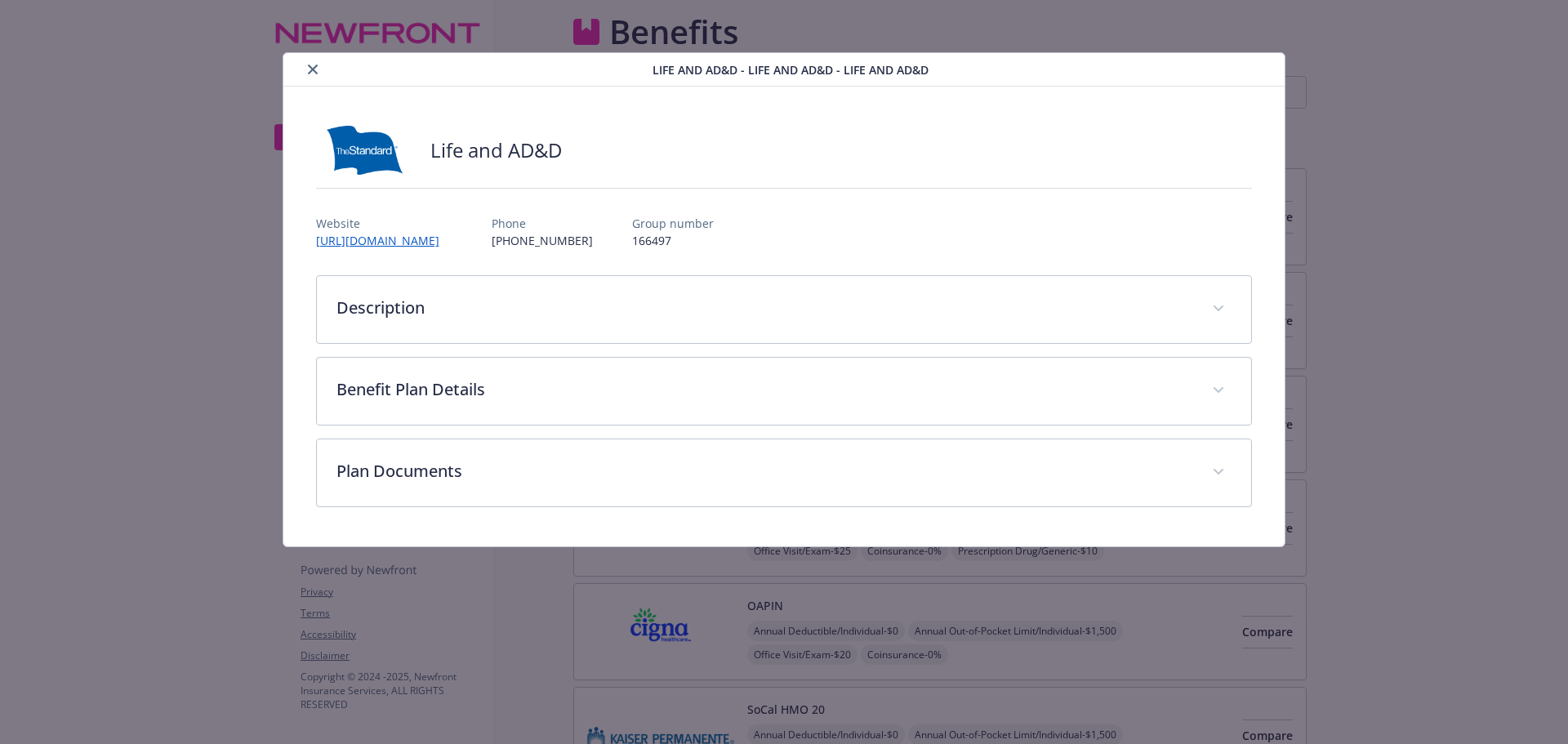
scroll to position [1144, 0]
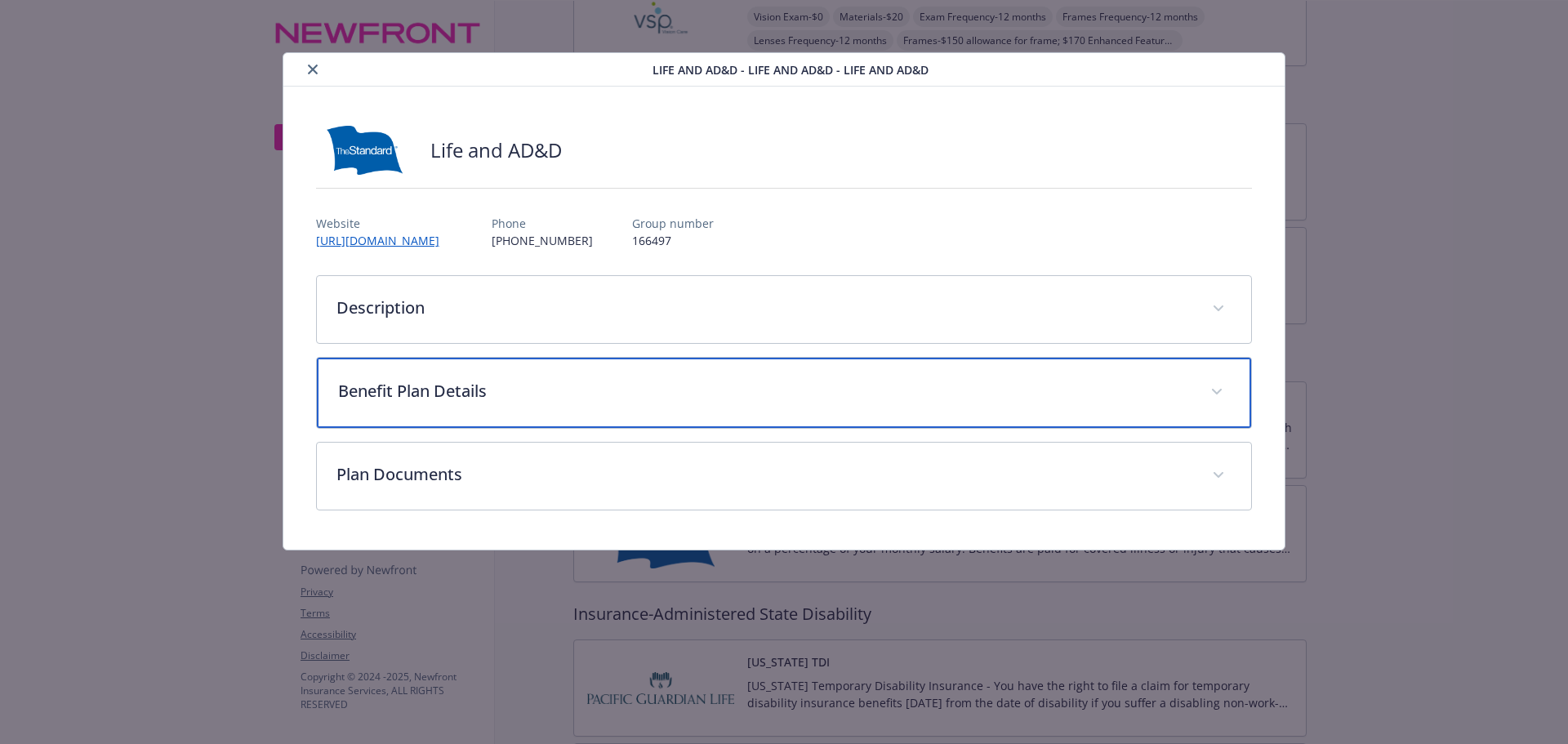
click at [935, 385] on p "Benefit Plan Details" at bounding box center [765, 391] width 854 height 25
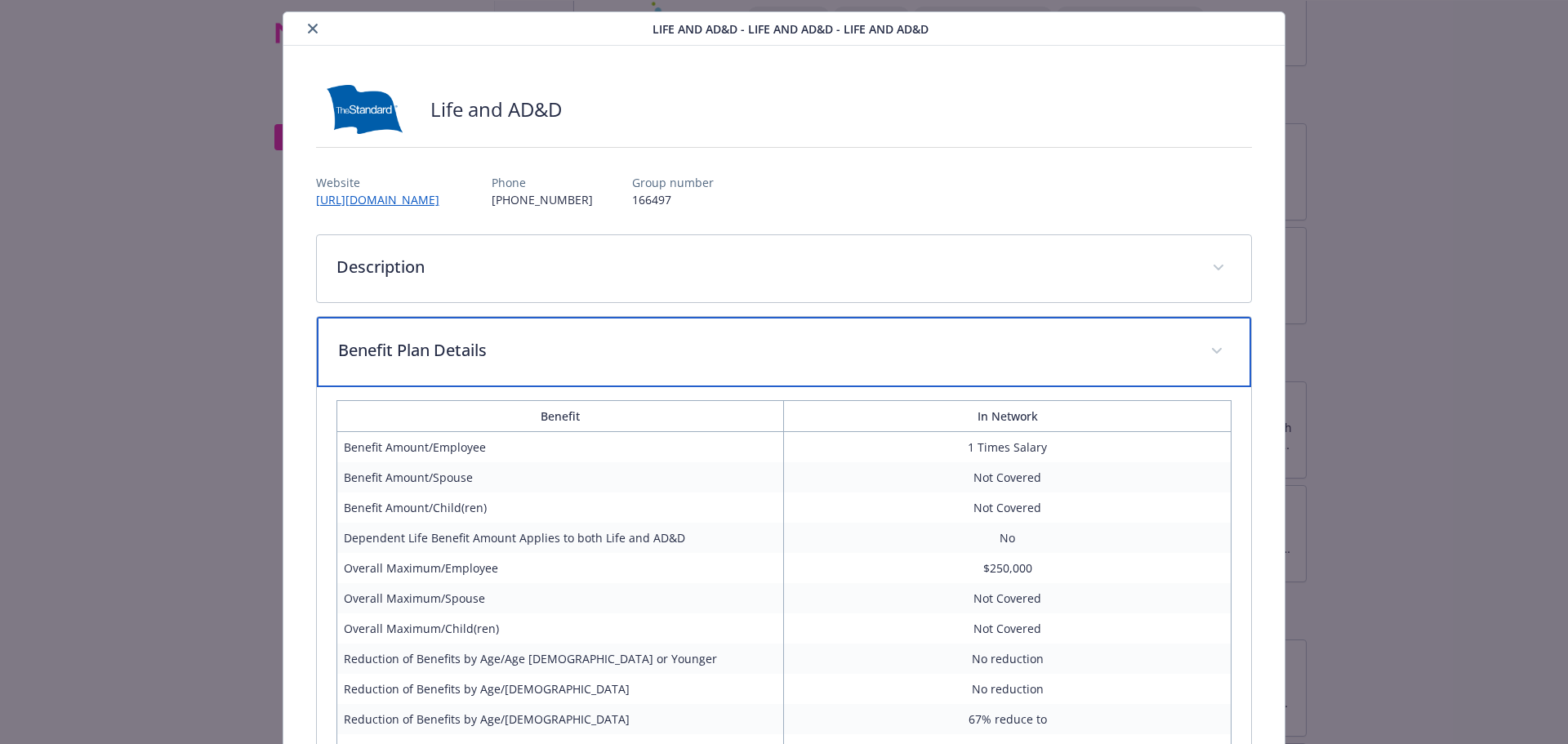
scroll to position [0, 0]
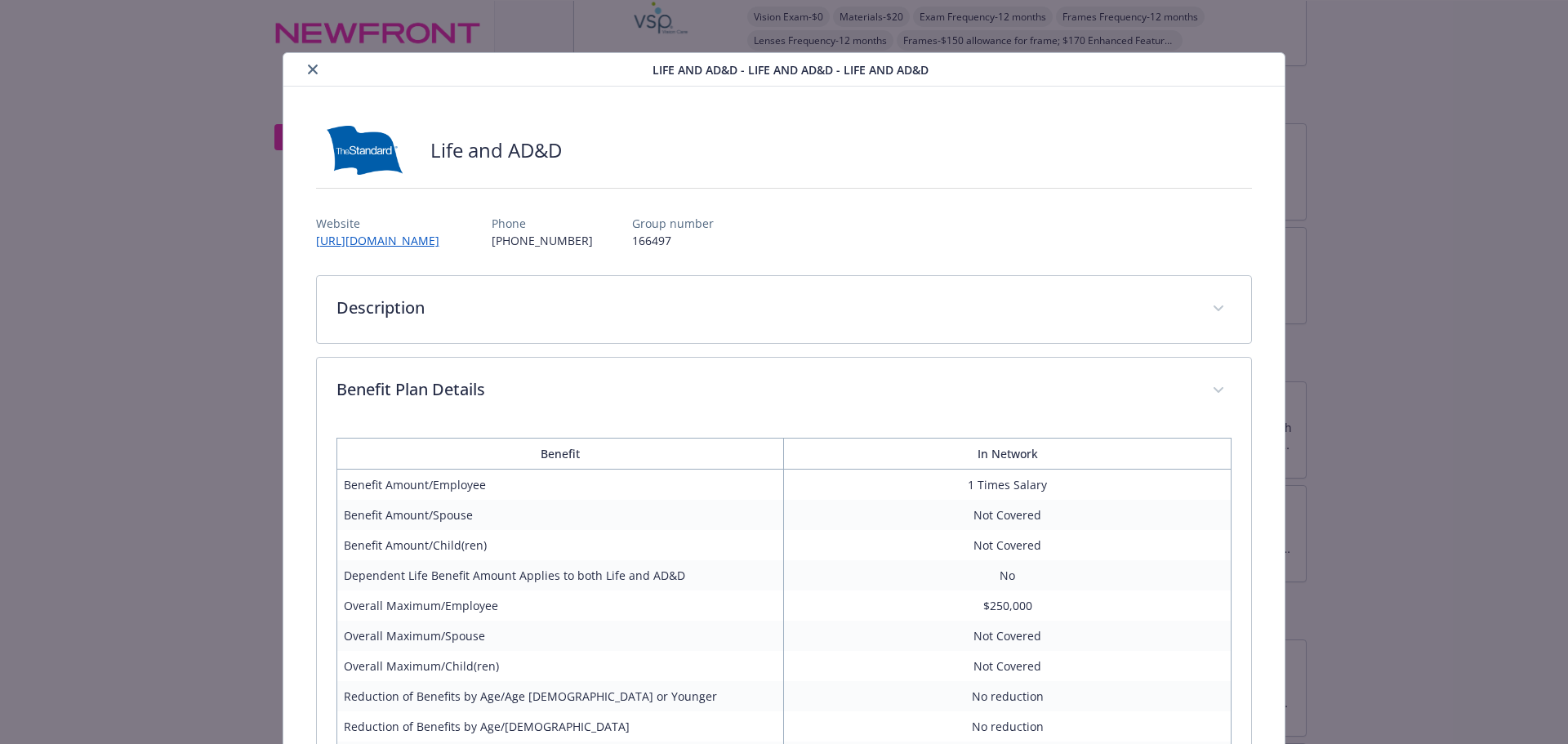
click at [311, 70] on icon "close" at bounding box center [313, 69] width 10 height 10
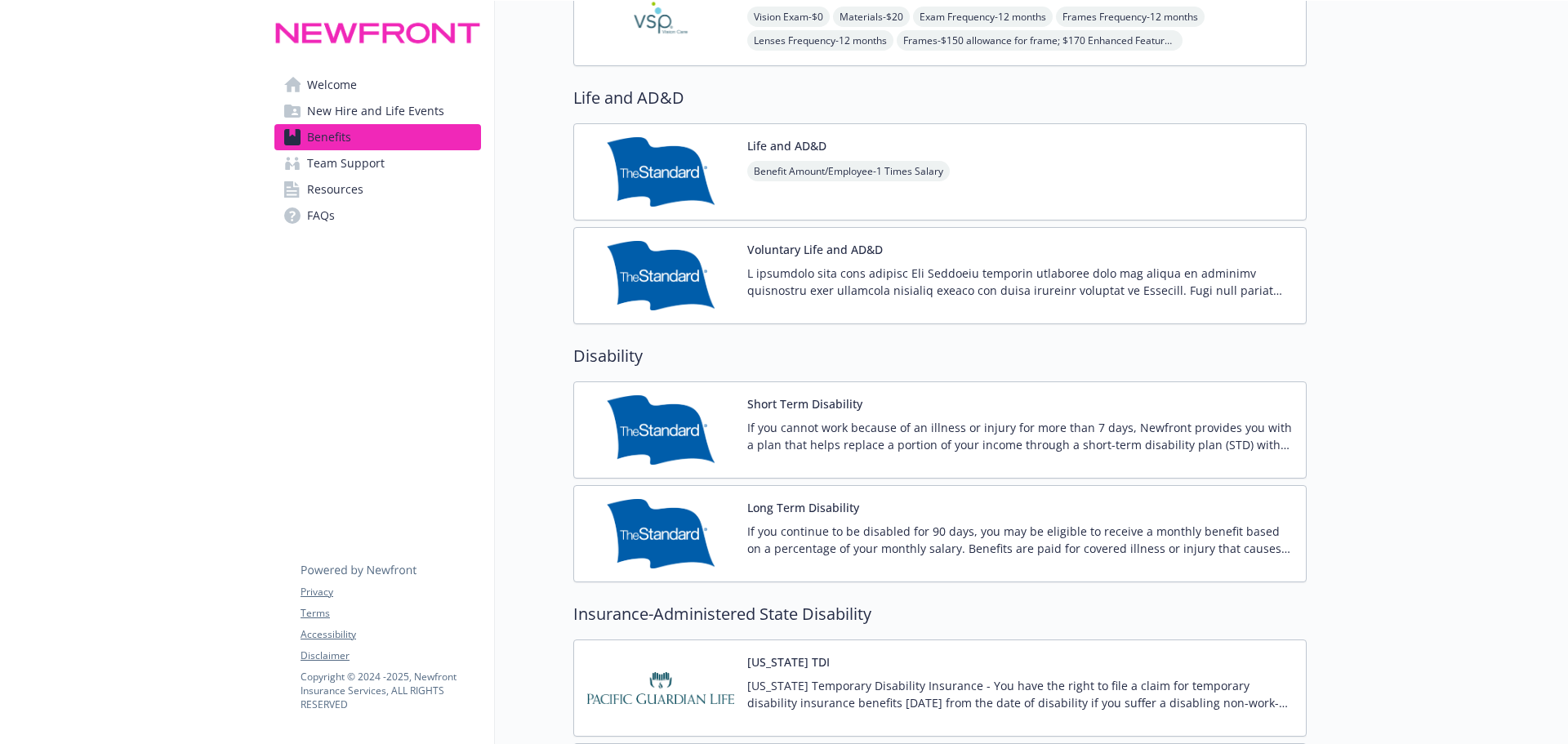
click at [957, 182] on div "Life and AD&D Benefit Amount/Employee - 1 Times Salary" at bounding box center [940, 172] width 733 height 97
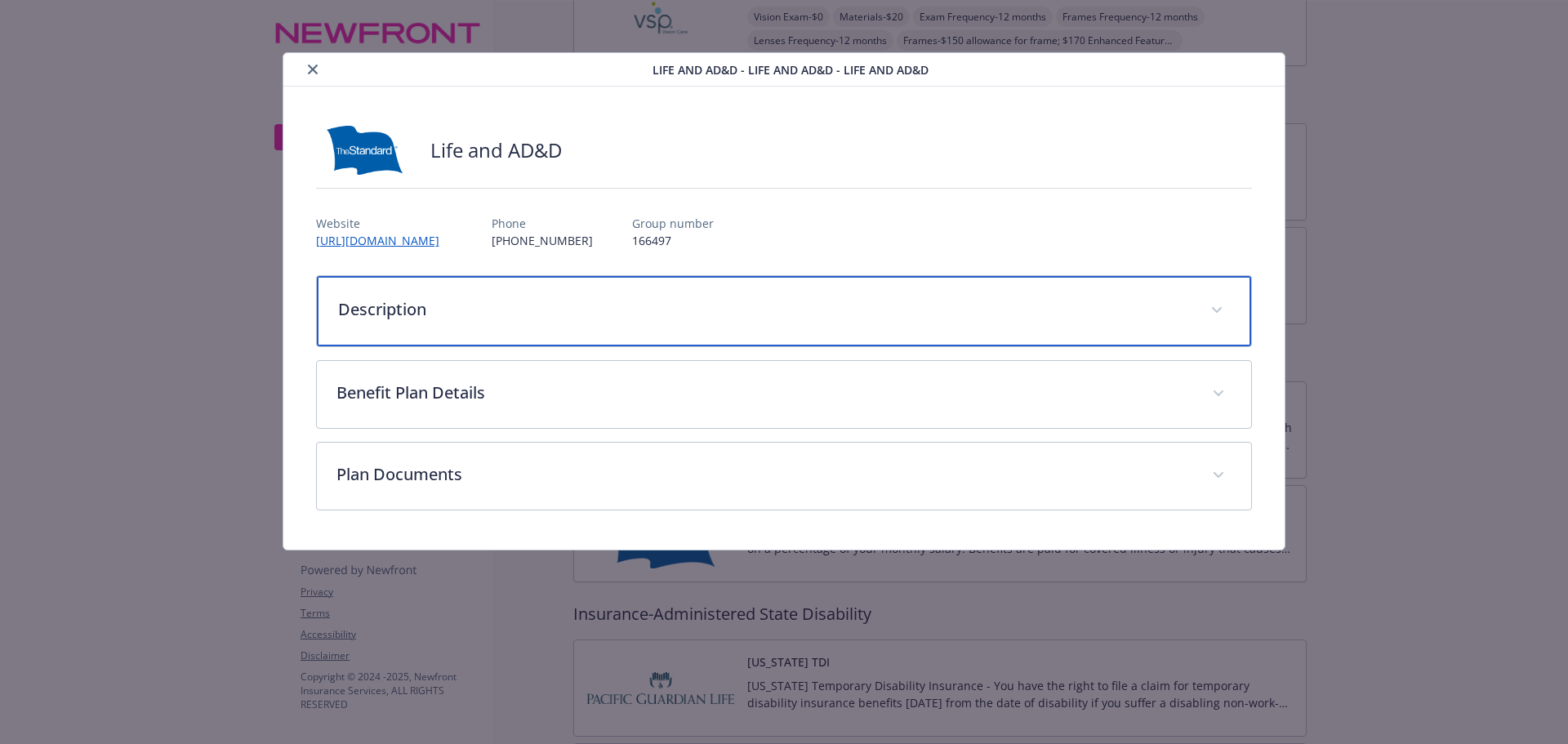
click at [1023, 306] on p "Description" at bounding box center [765, 309] width 854 height 25
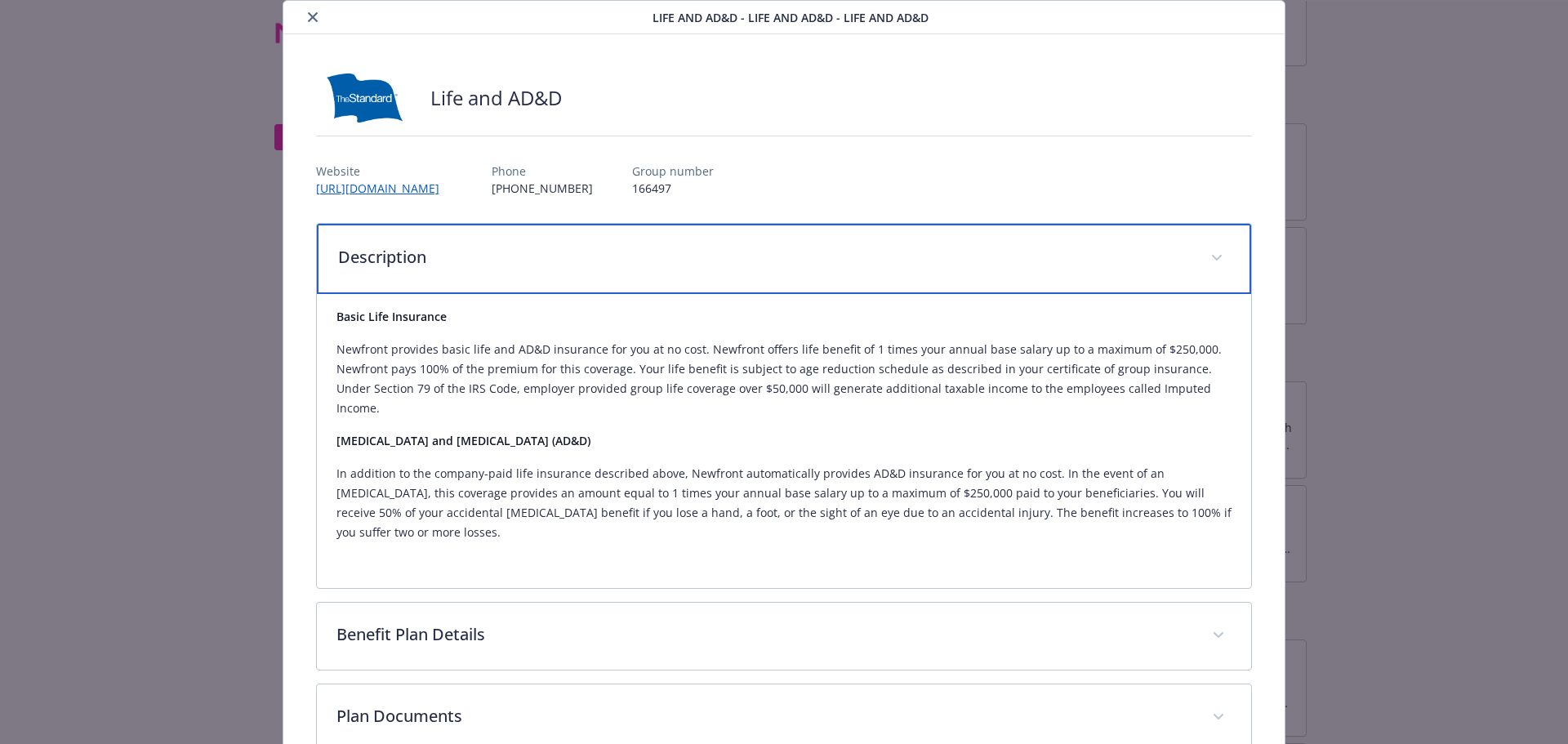
scroll to position [82, 0]
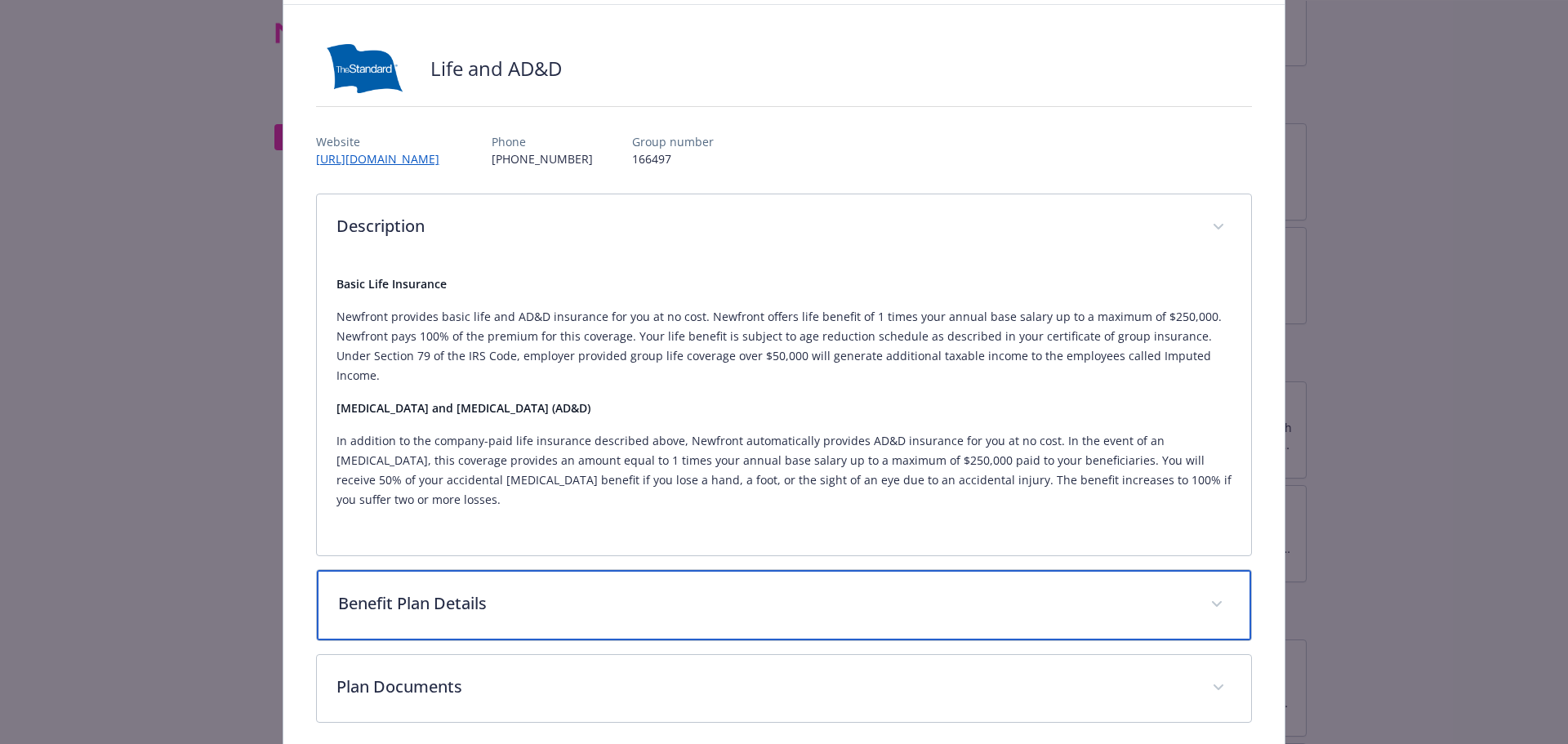
click at [987, 601] on div "Benefit Plan Details" at bounding box center [784, 605] width 936 height 70
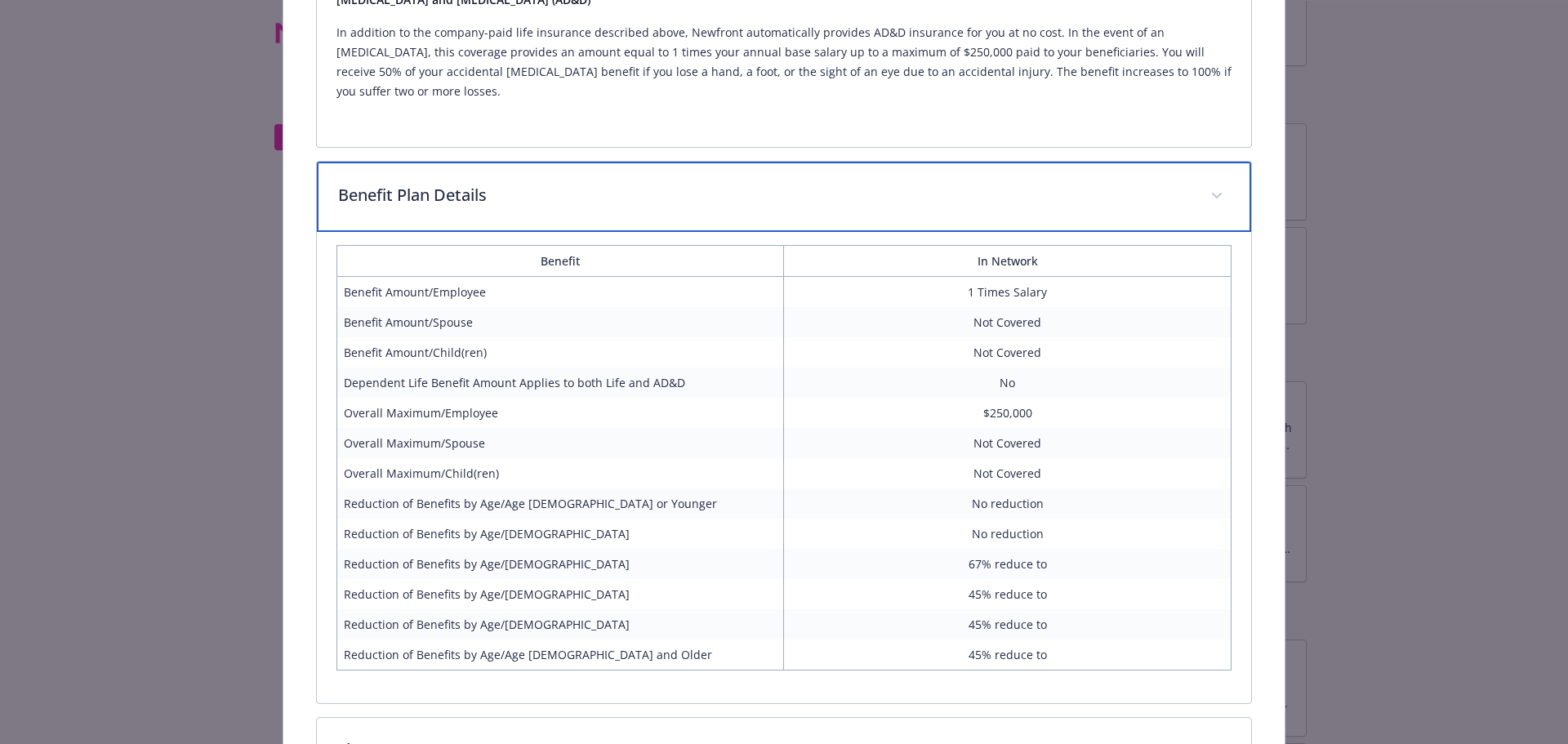
scroll to position [605, 0]
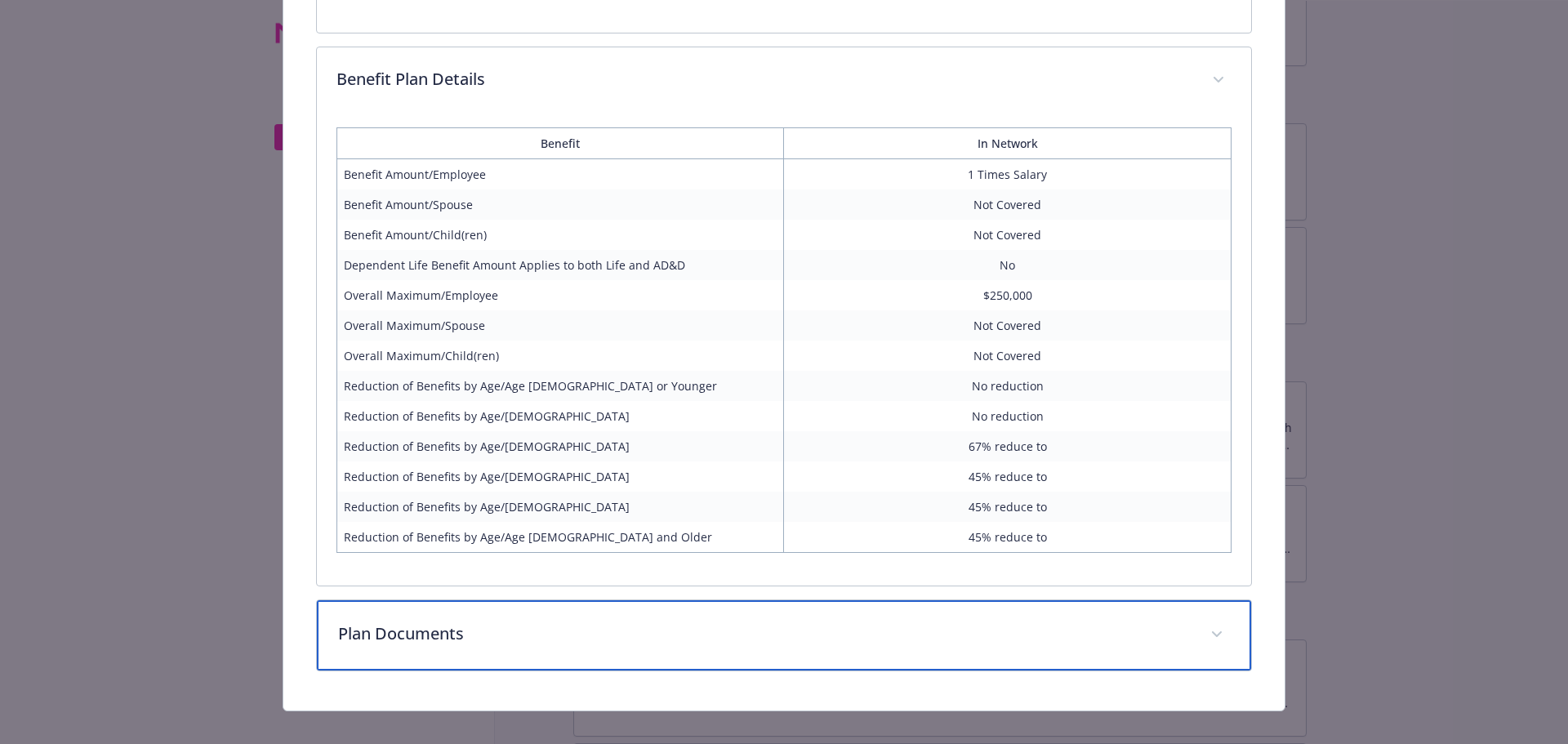
click at [988, 621] on p "Plan Documents" at bounding box center [765, 633] width 854 height 25
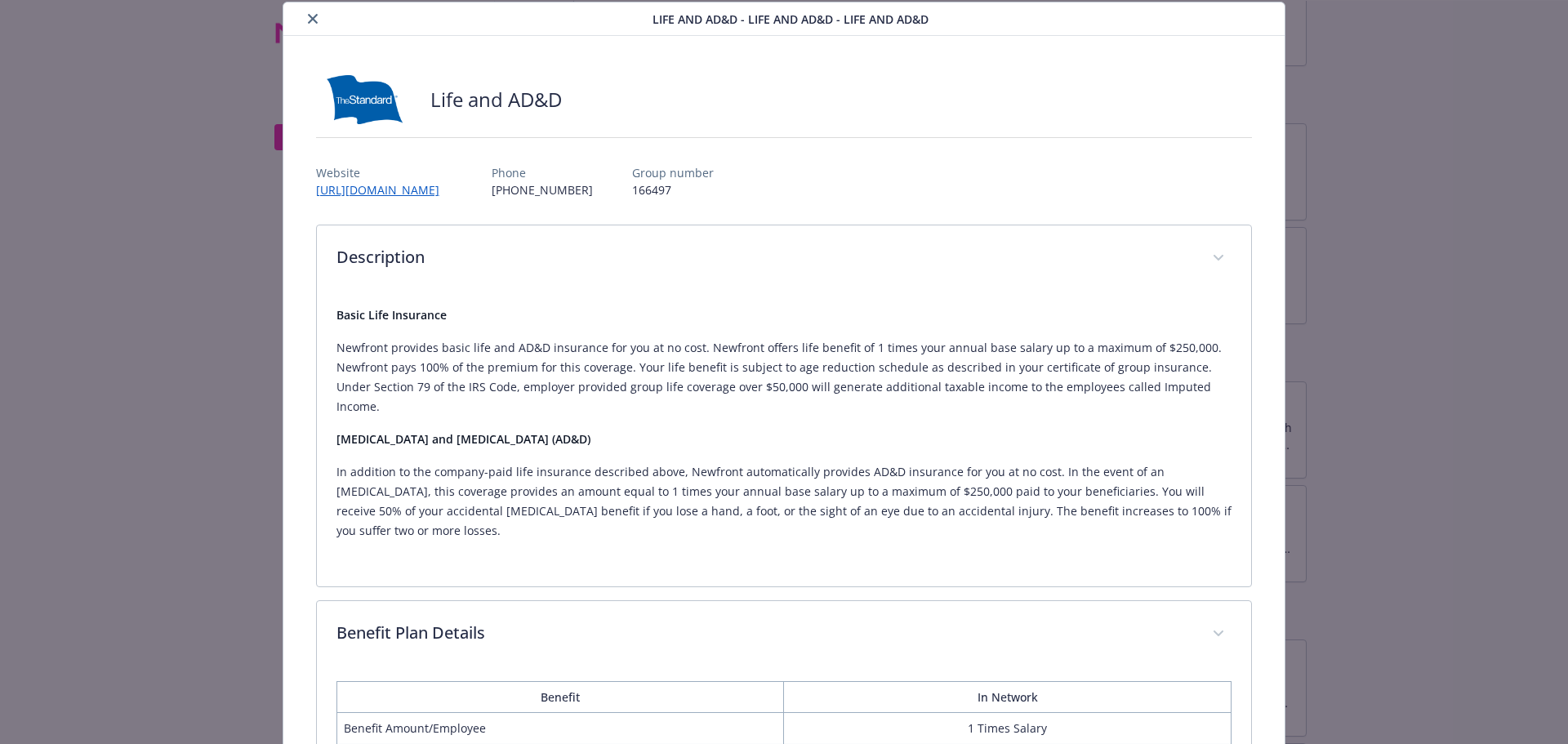
scroll to position [0, 0]
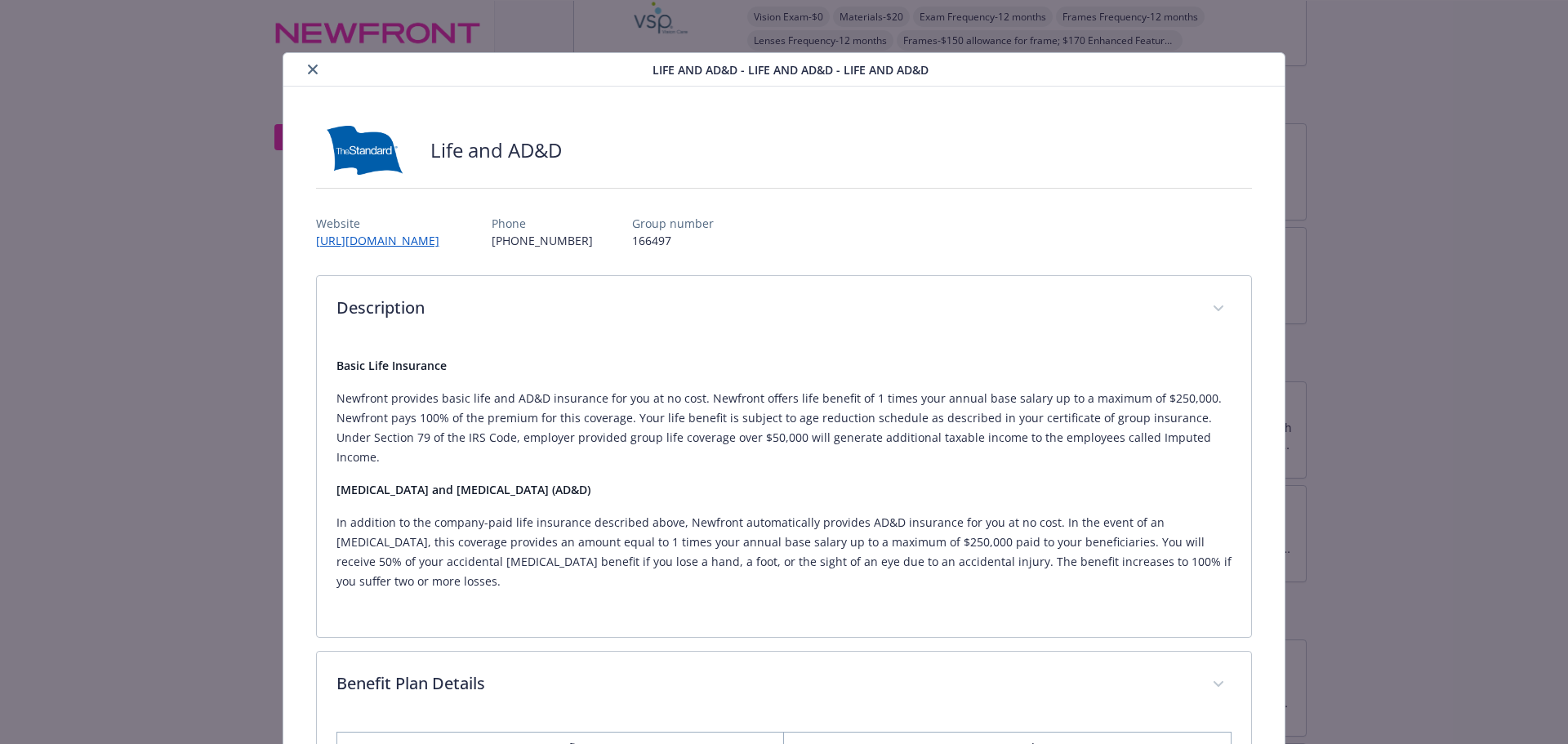
click at [314, 59] on div "details for plan Life and AD&D - Life and AD&D - Life and AD&D" at bounding box center [471, 69] width 363 height 20
click at [308, 70] on icon "close" at bounding box center [313, 69] width 10 height 10
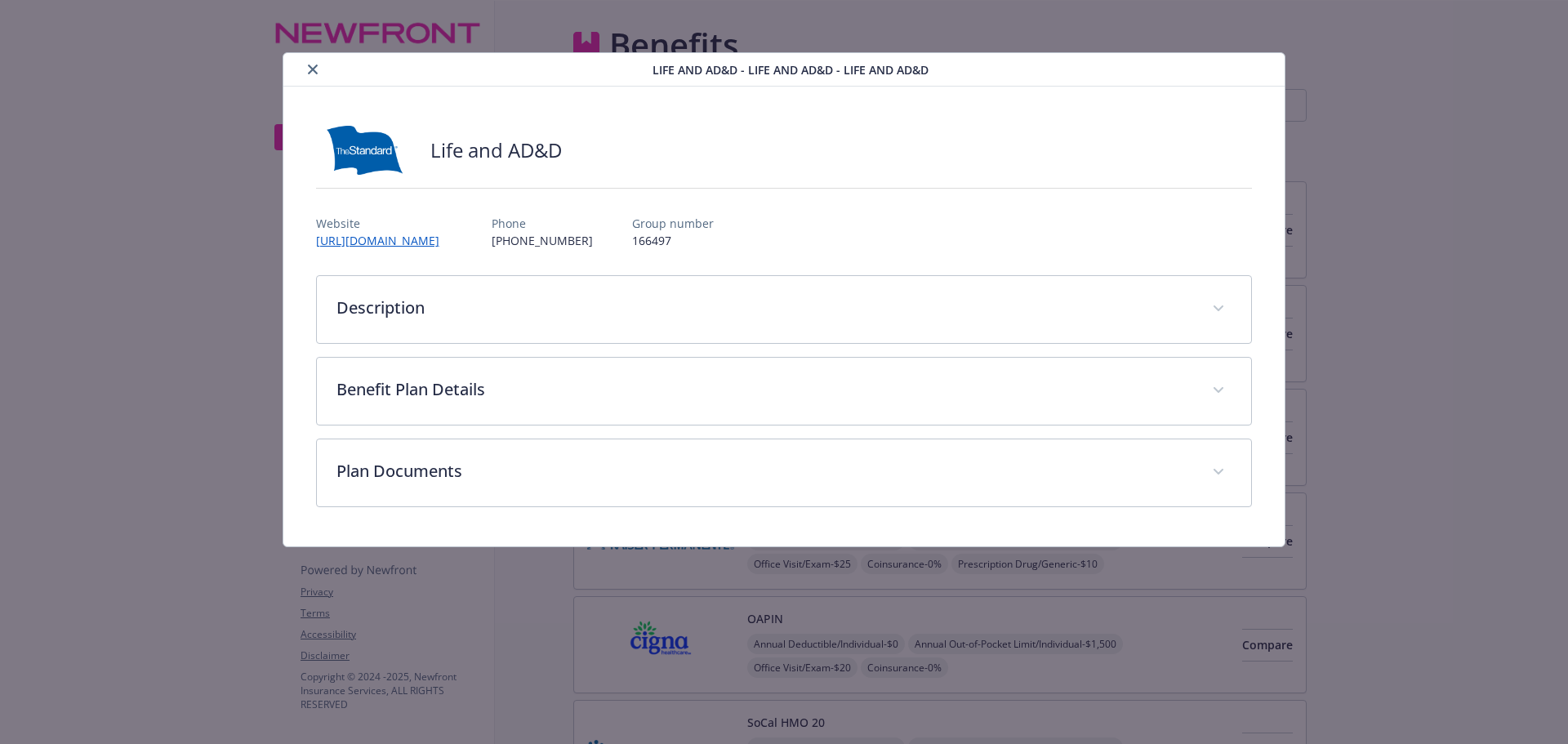
click at [304, 77] on div "details for plan Life and AD&D - Life and AD&D - Life and AD&D" at bounding box center [471, 69] width 363 height 20
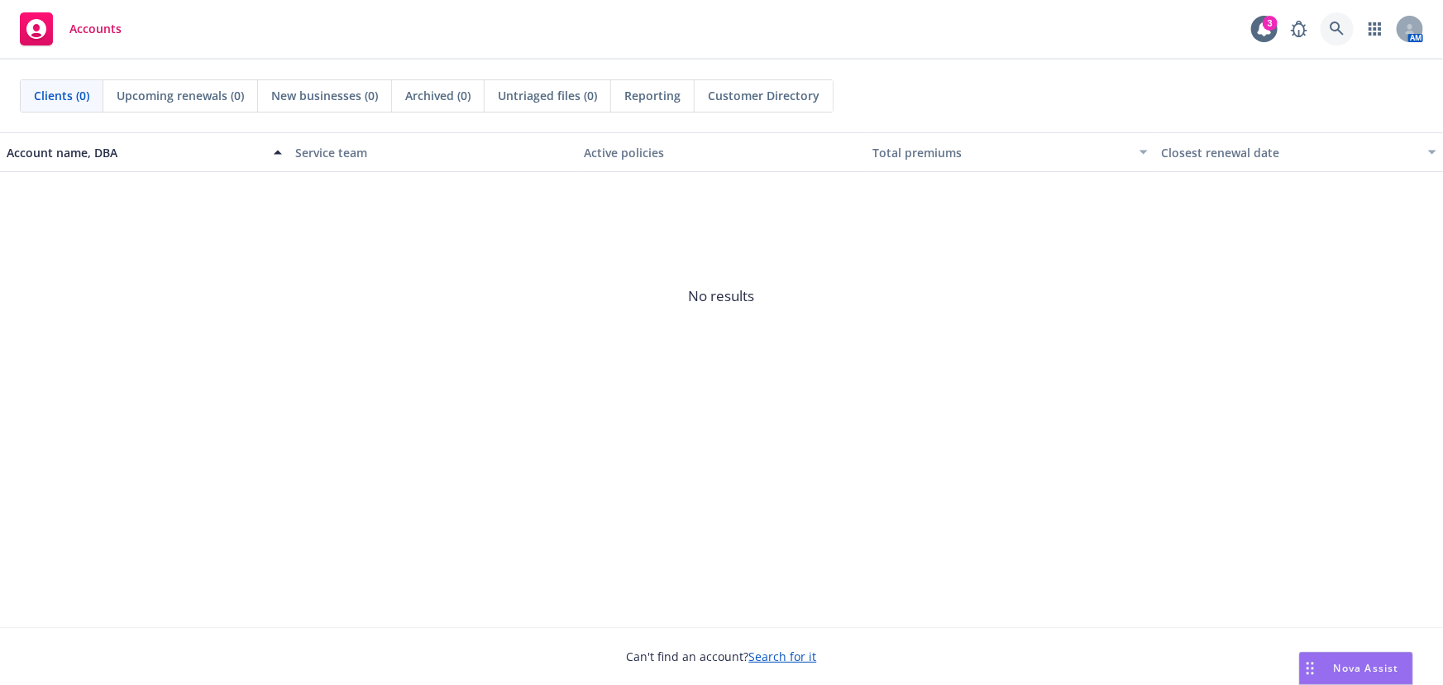
click at [1349, 21] on link at bounding box center [1336, 28] width 33 height 33
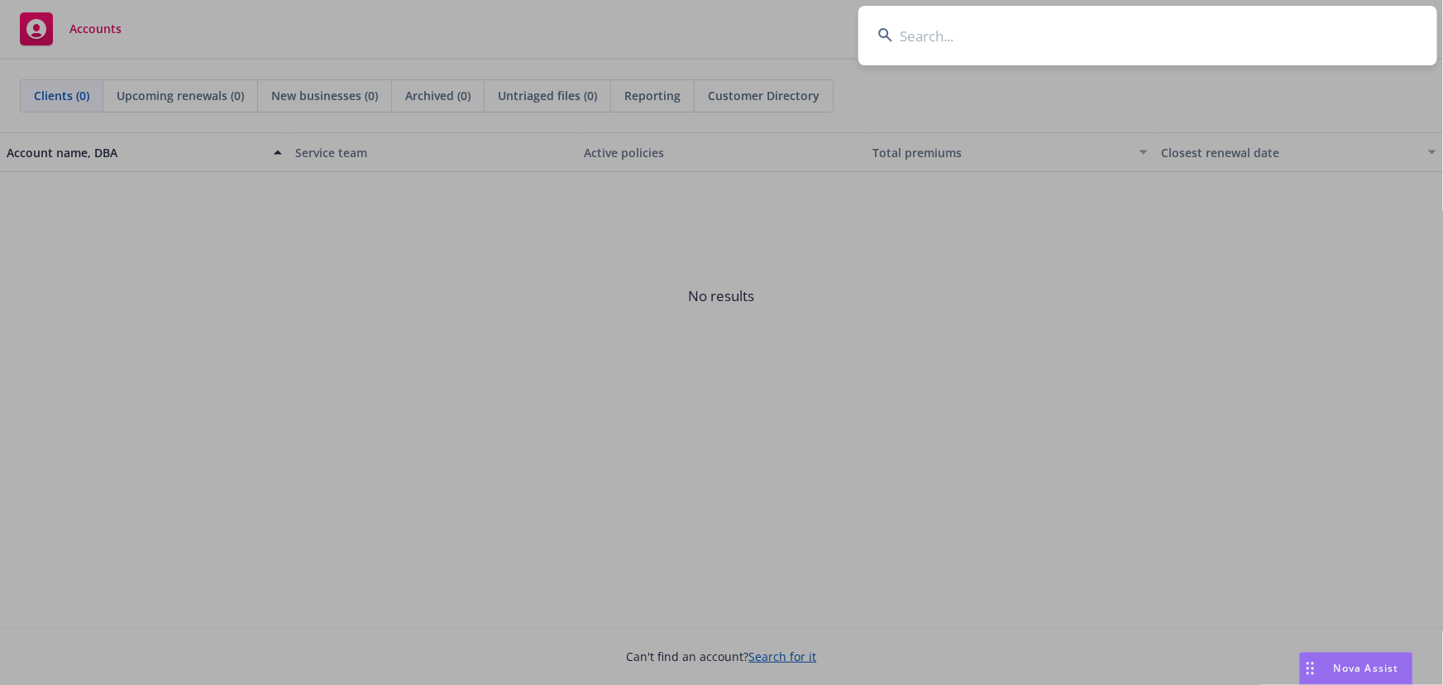
click at [1134, 40] on input at bounding box center [1147, 36] width 579 height 60
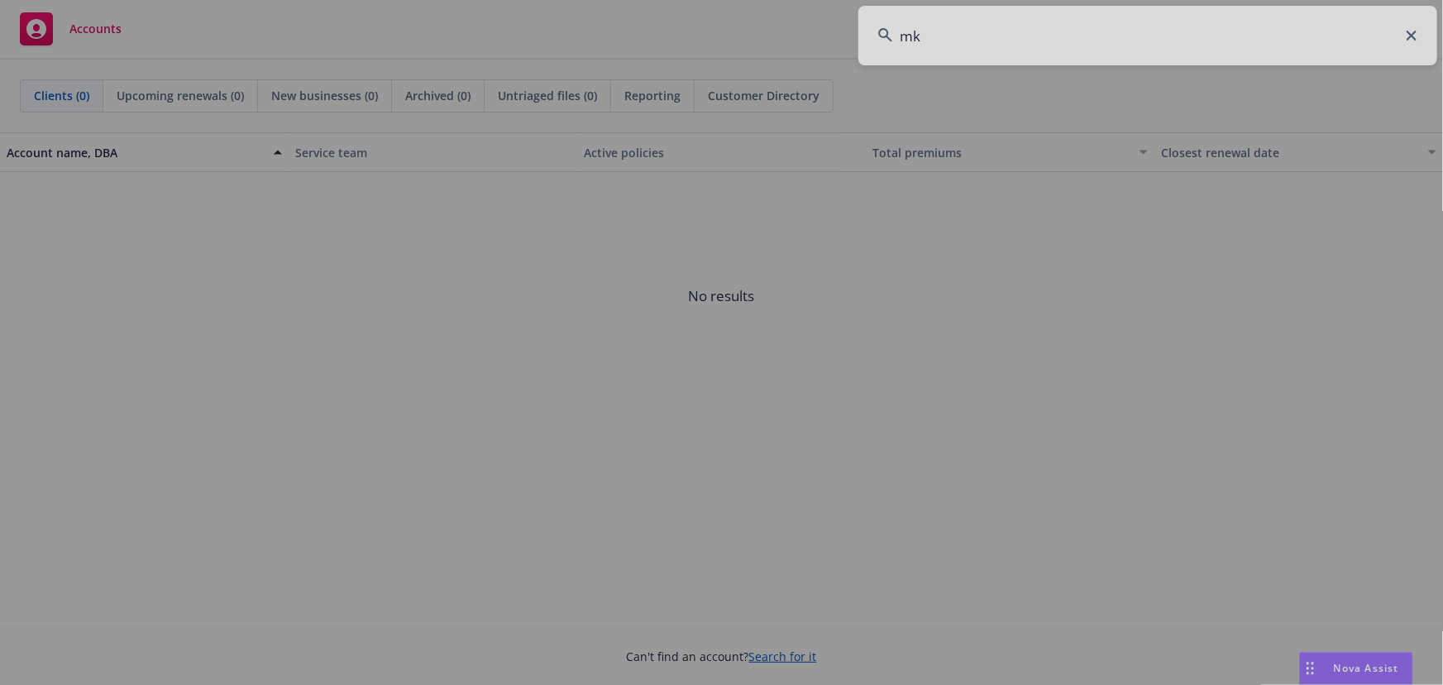
type input "m"
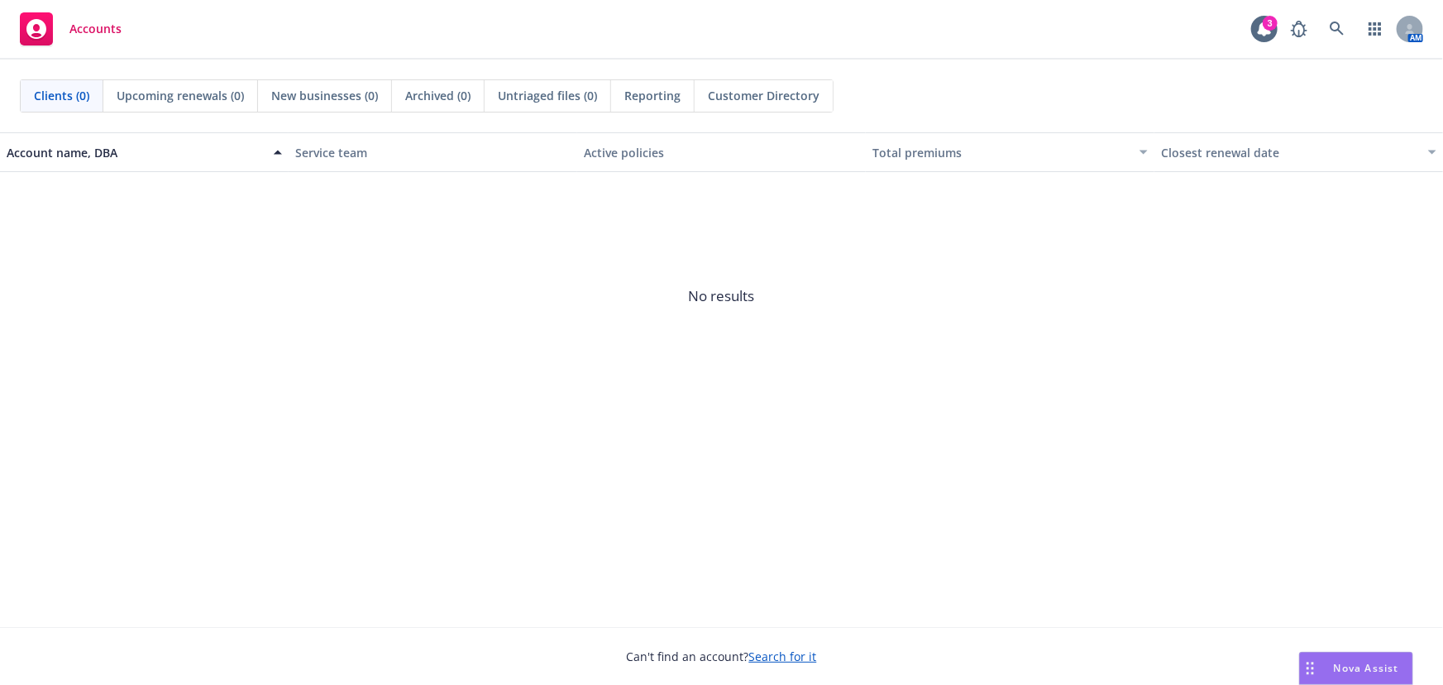
click at [1320, 18] on div "AM" at bounding box center [1352, 28] width 141 height 33
click at [1339, 24] on icon at bounding box center [1336, 28] width 14 height 14
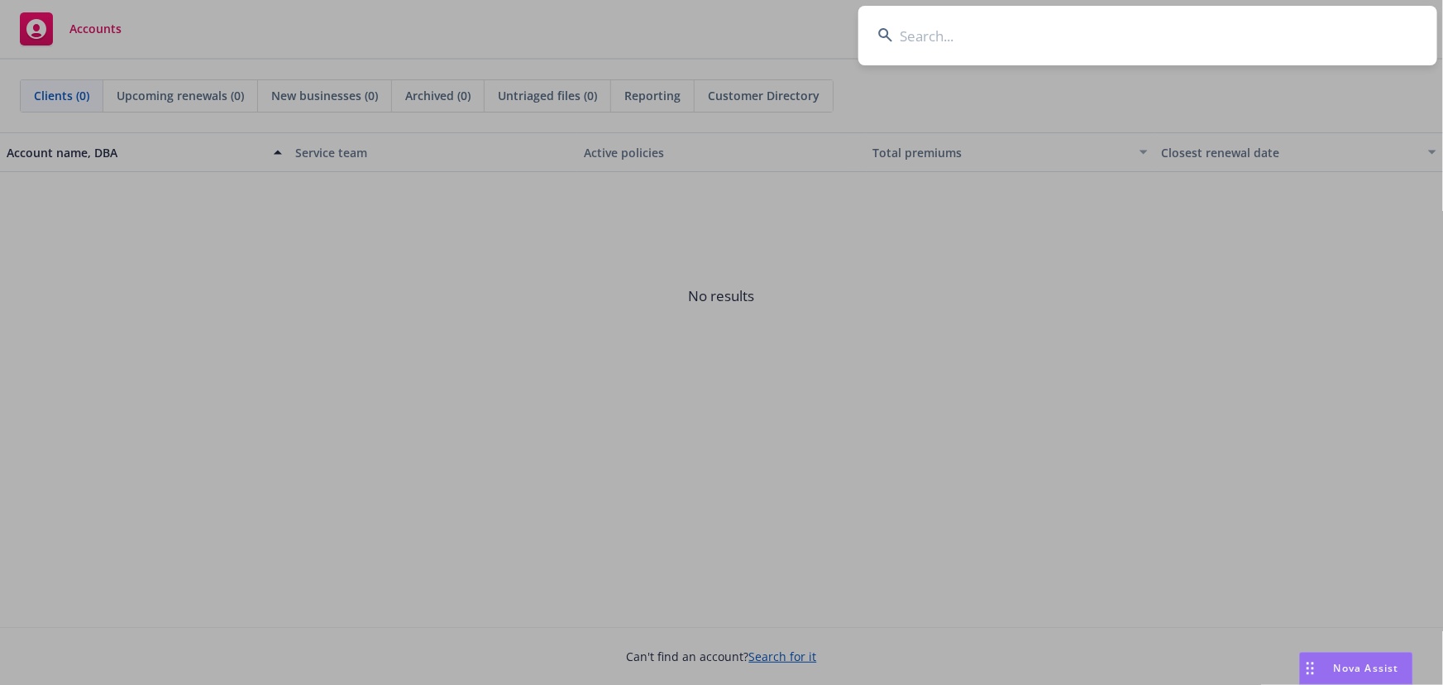
click at [1158, 20] on input at bounding box center [1147, 36] width 579 height 60
click at [981, 43] on input at bounding box center [1147, 36] width 579 height 60
click at [981, 44] on input at bounding box center [1147, 36] width 579 height 60
type input "concord"
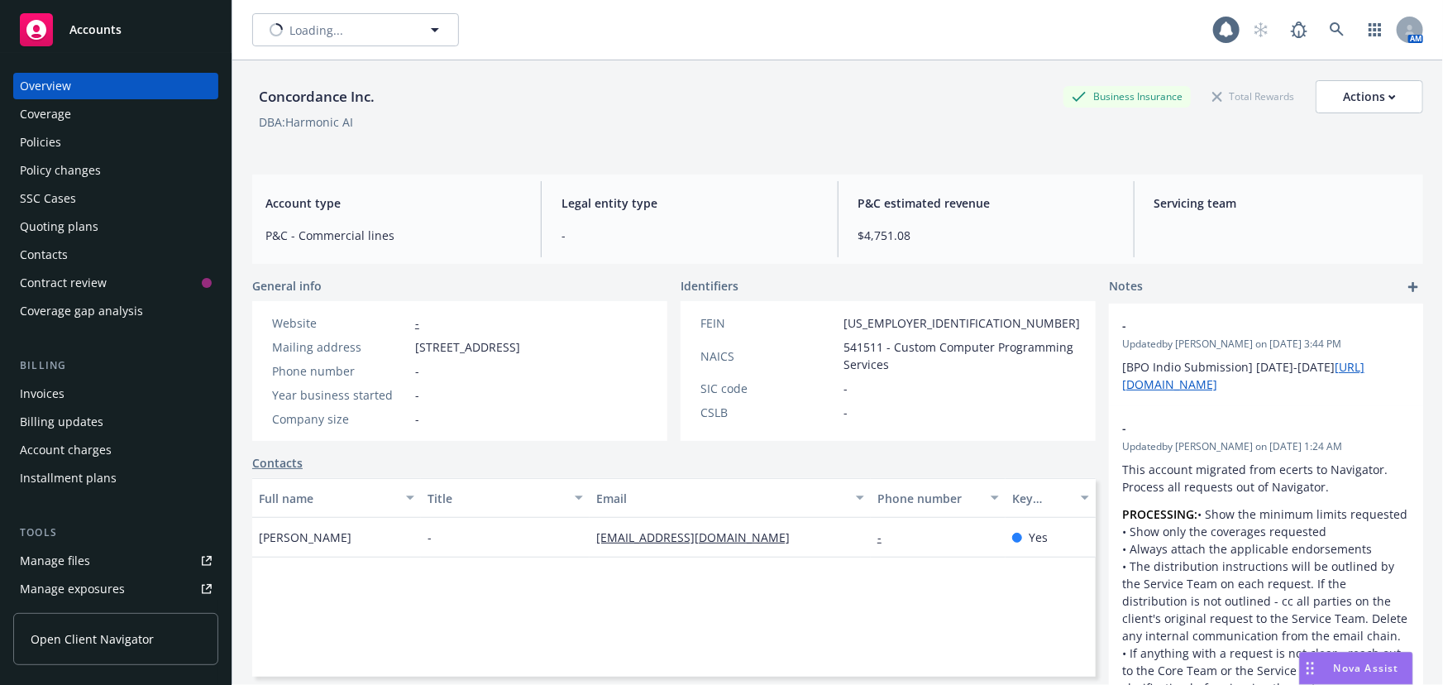
type input "Concordance Inc."
click at [383, 30] on span "Concordance Inc." at bounding box center [337, 29] width 143 height 17
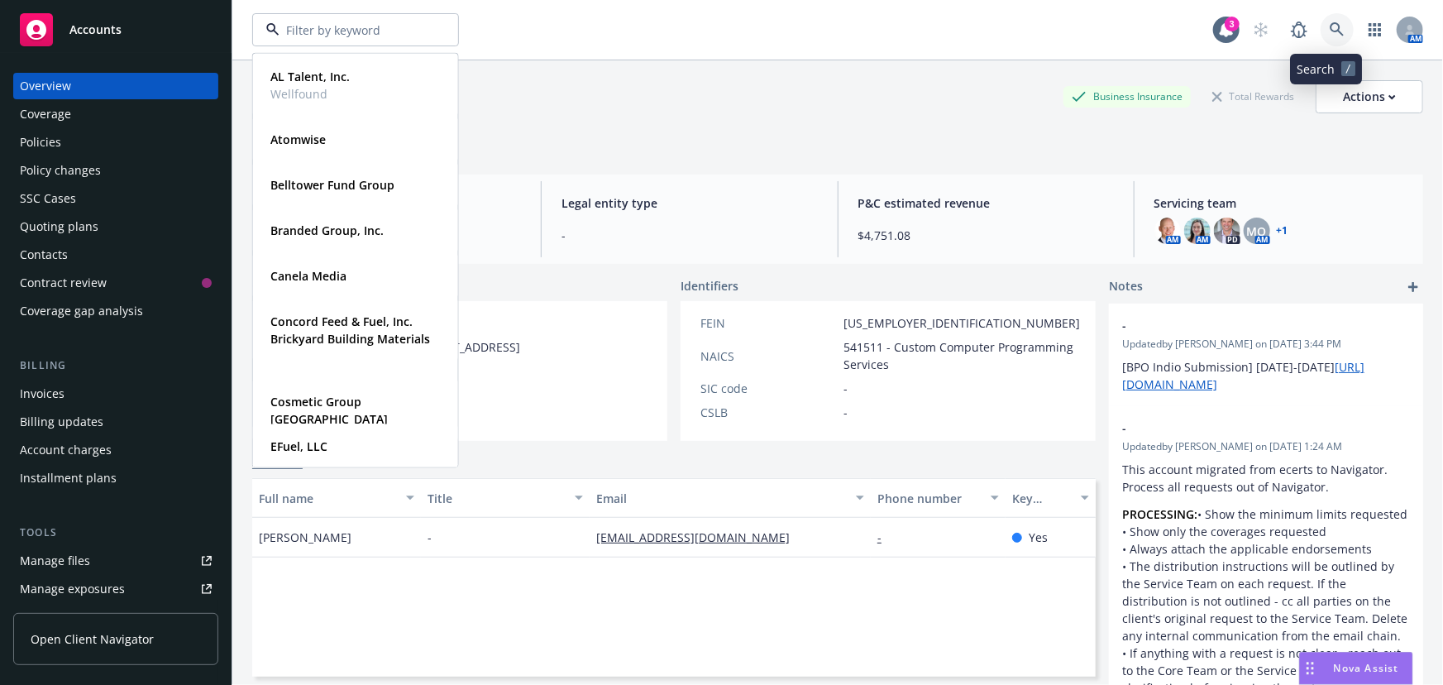
click at [1334, 31] on link at bounding box center [1336, 29] width 33 height 33
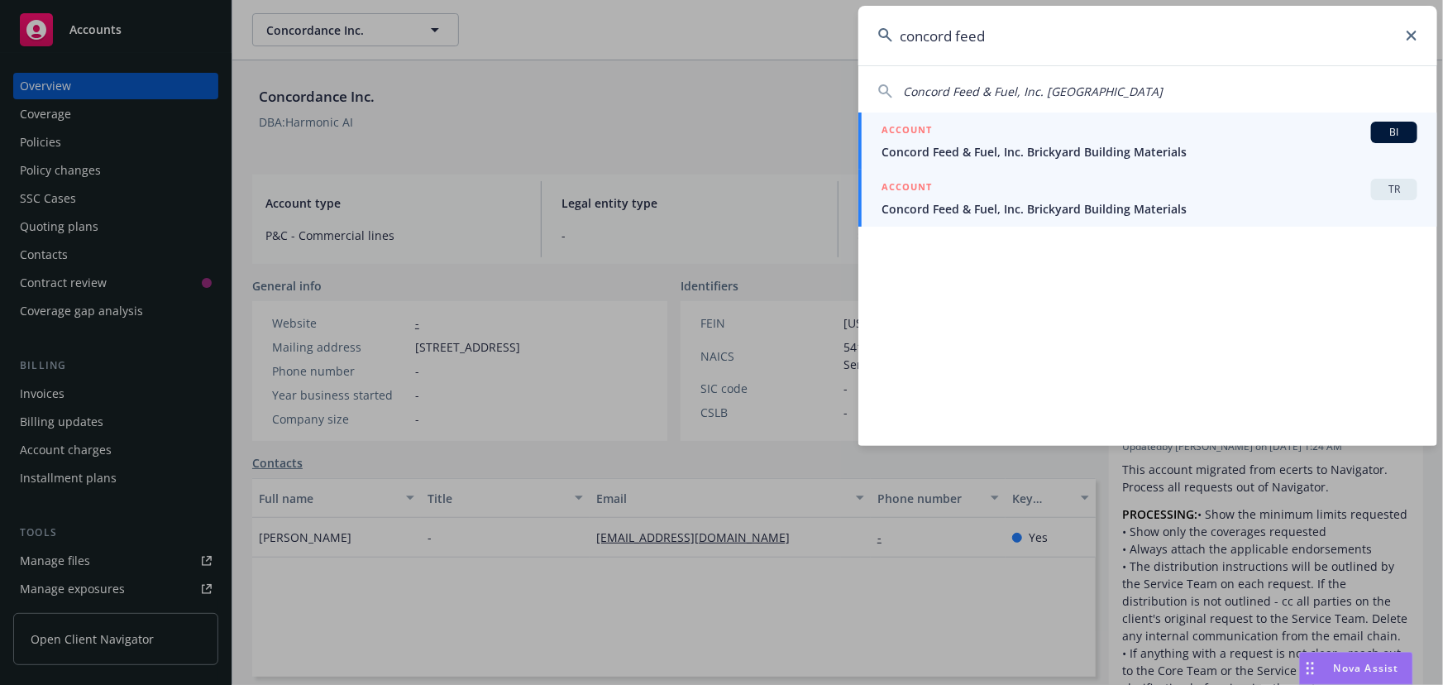
type input "concord feed"
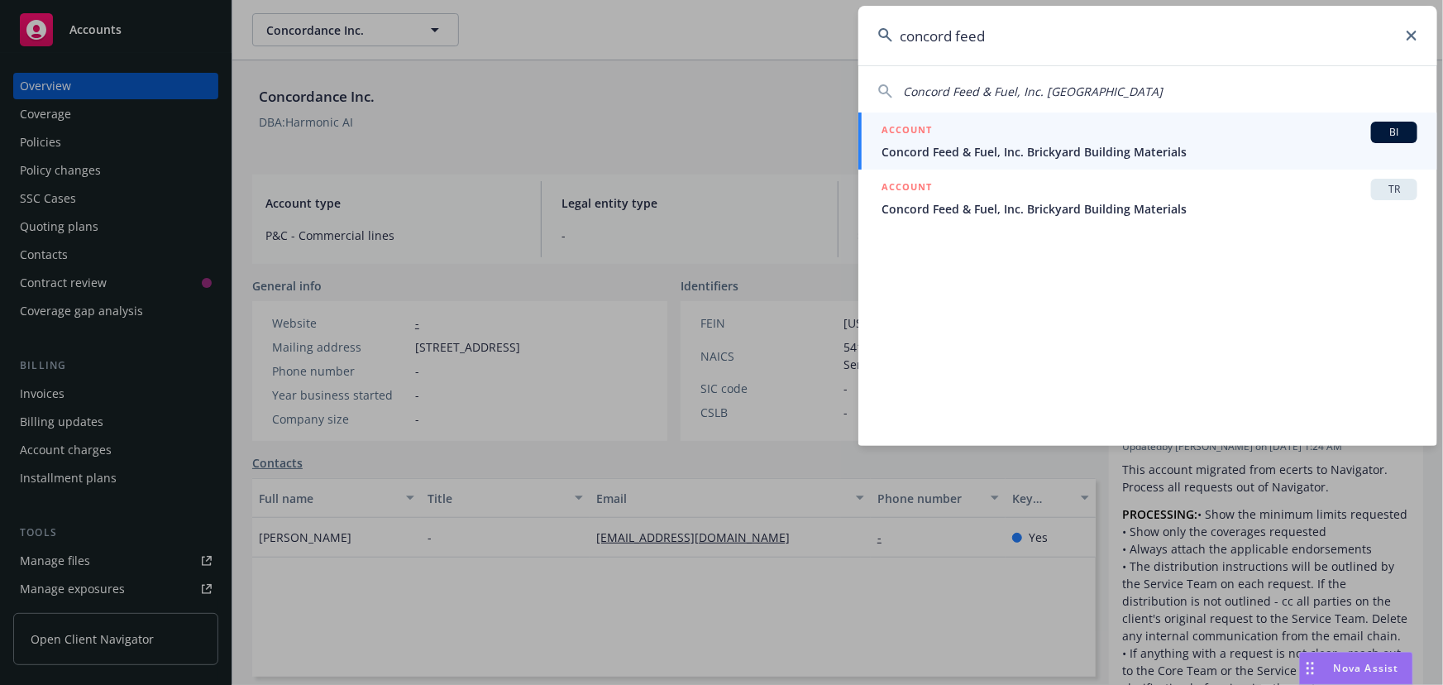
click at [1265, 183] on div "ACCOUNT TR" at bounding box center [1149, 189] width 536 height 21
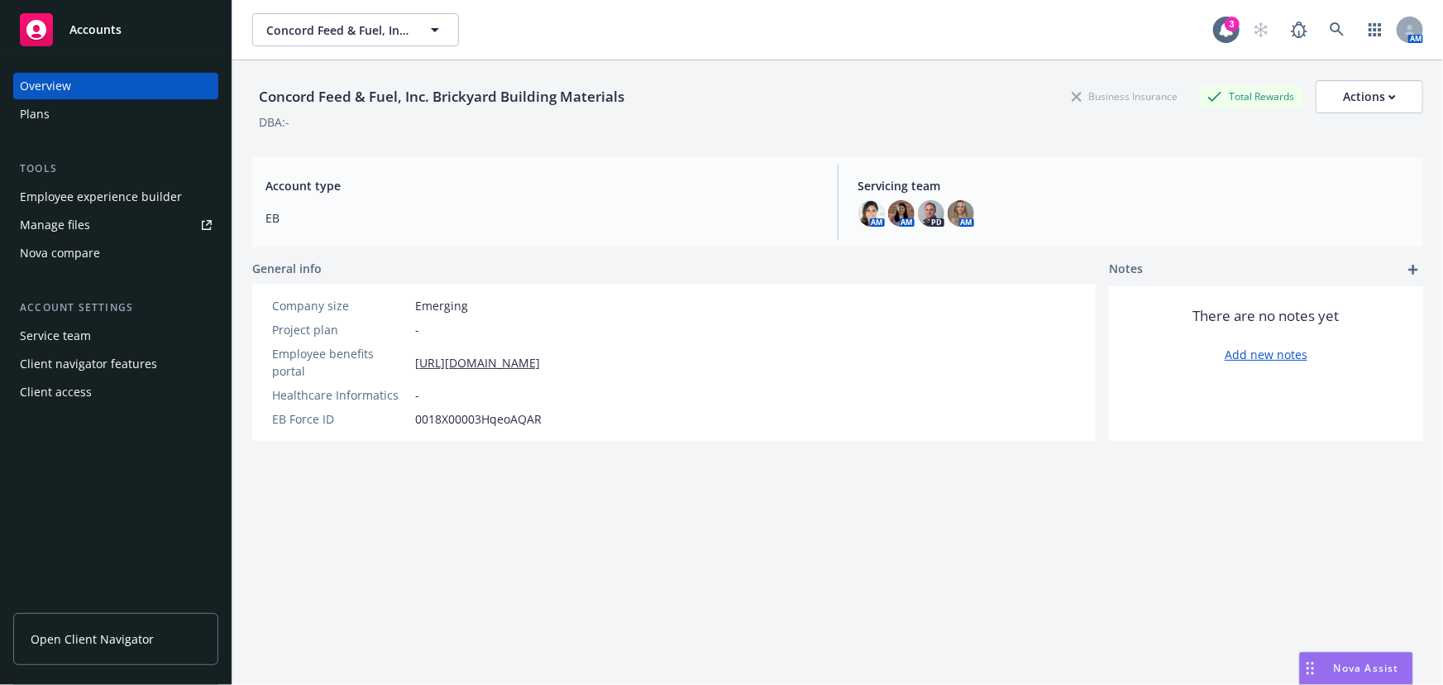
click at [171, 198] on div "Employee experience builder" at bounding box center [101, 197] width 162 height 26
click at [161, 189] on div "Employee experience builder" at bounding box center [101, 197] width 162 height 26
click at [198, 192] on div "Employee experience builder" at bounding box center [116, 197] width 192 height 26
click at [155, 184] on div "Employee experience builder" at bounding box center [101, 197] width 162 height 26
click at [153, 108] on div "Plans" at bounding box center [116, 114] width 192 height 26
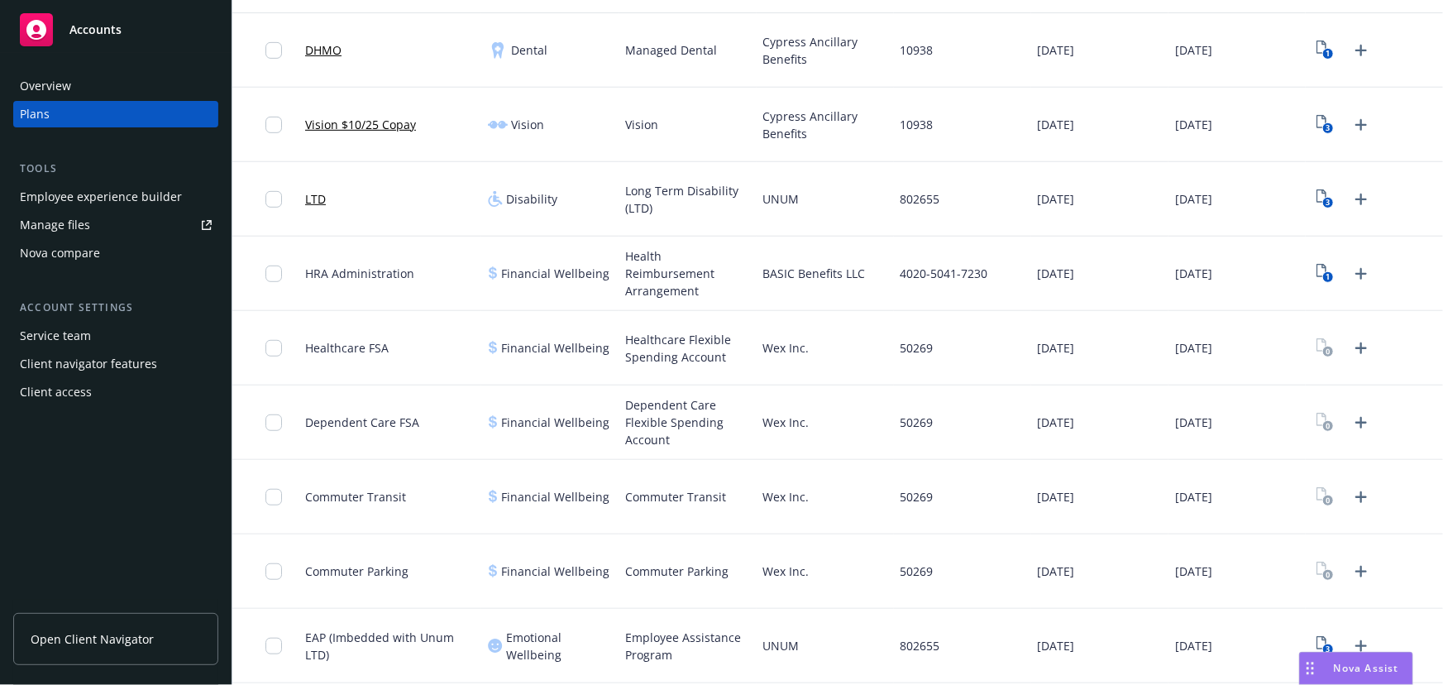
scroll to position [375, 0]
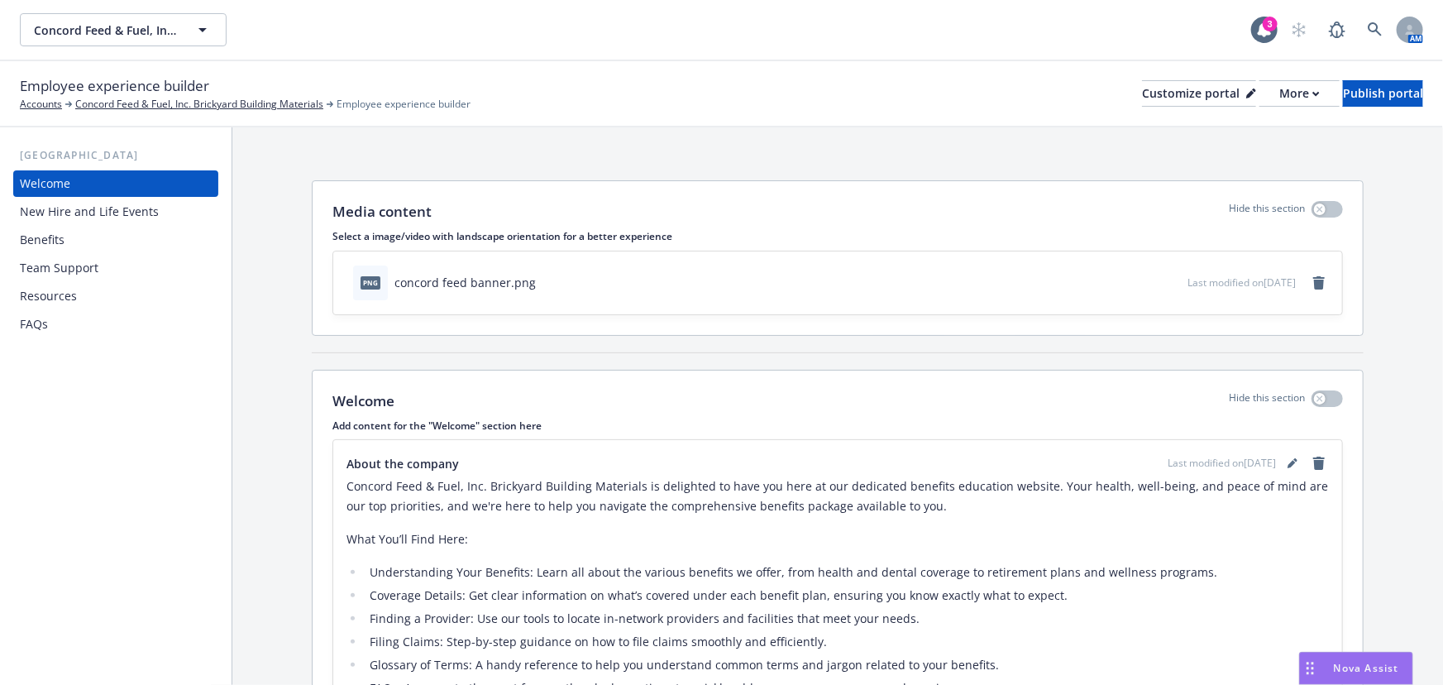
click at [116, 217] on div "New Hire and Life Events" at bounding box center [89, 211] width 139 height 26
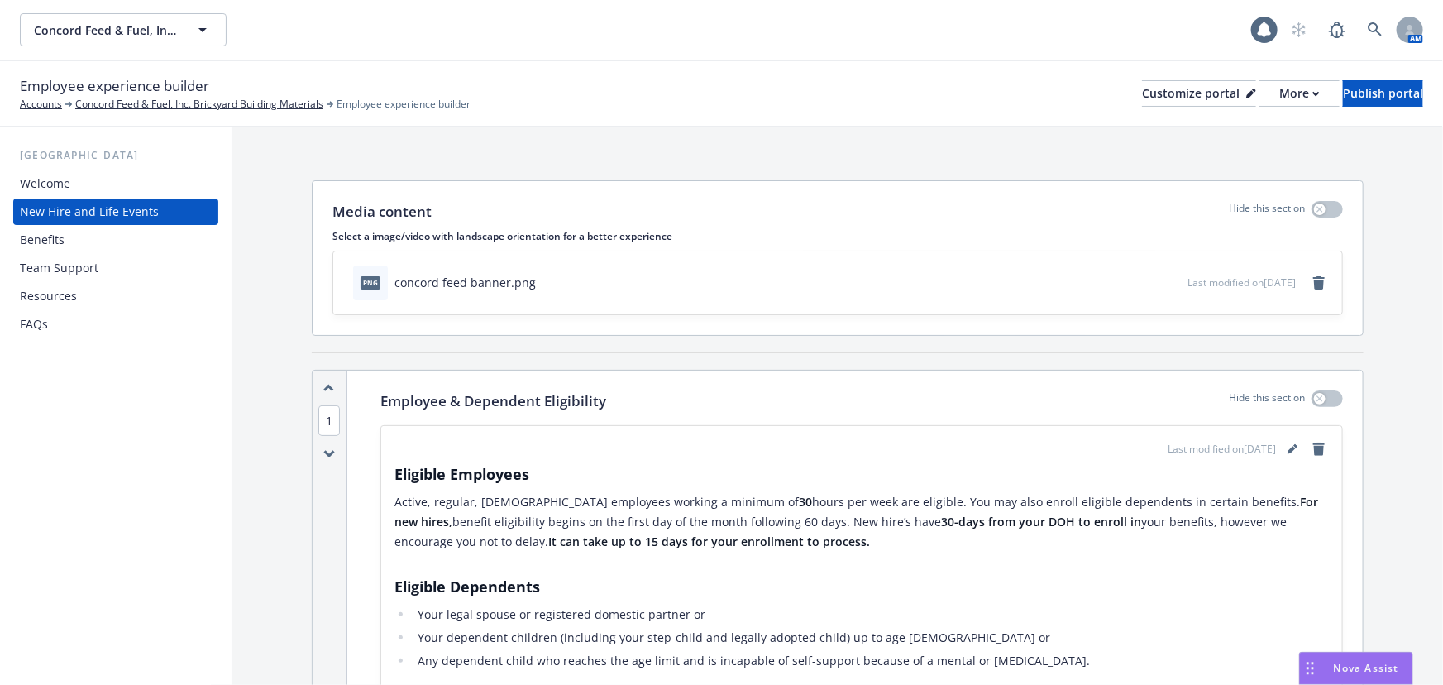
click at [116, 231] on div "Benefits" at bounding box center [116, 240] width 192 height 26
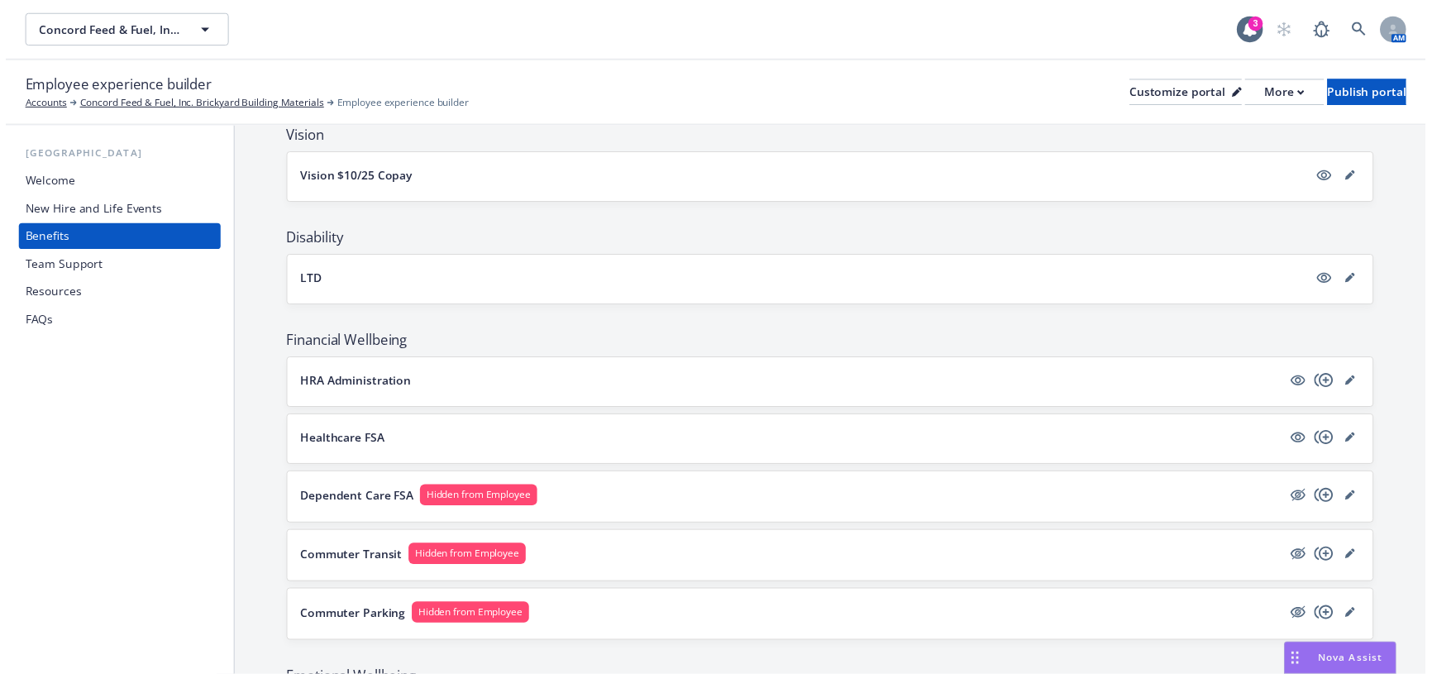
scroll to position [526, 0]
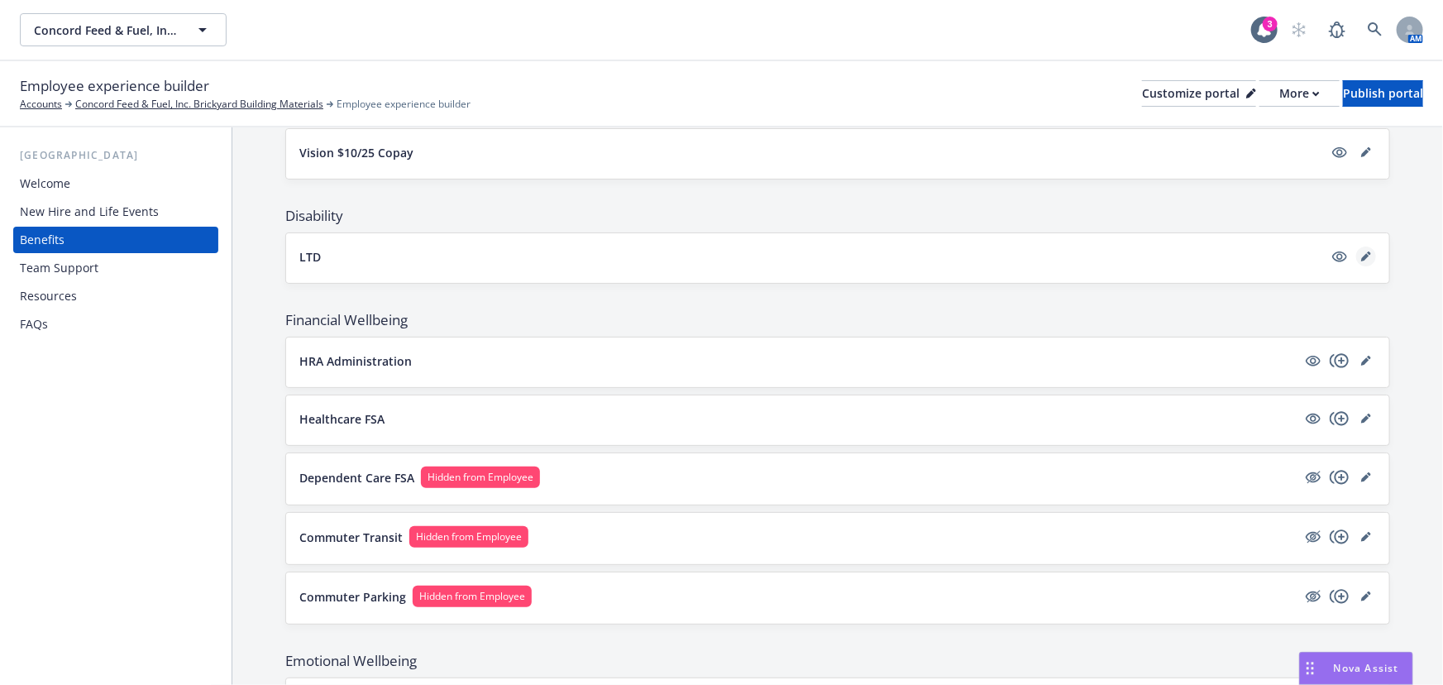
click at [1367, 251] on icon "editPencil" at bounding box center [1369, 253] width 4 height 4
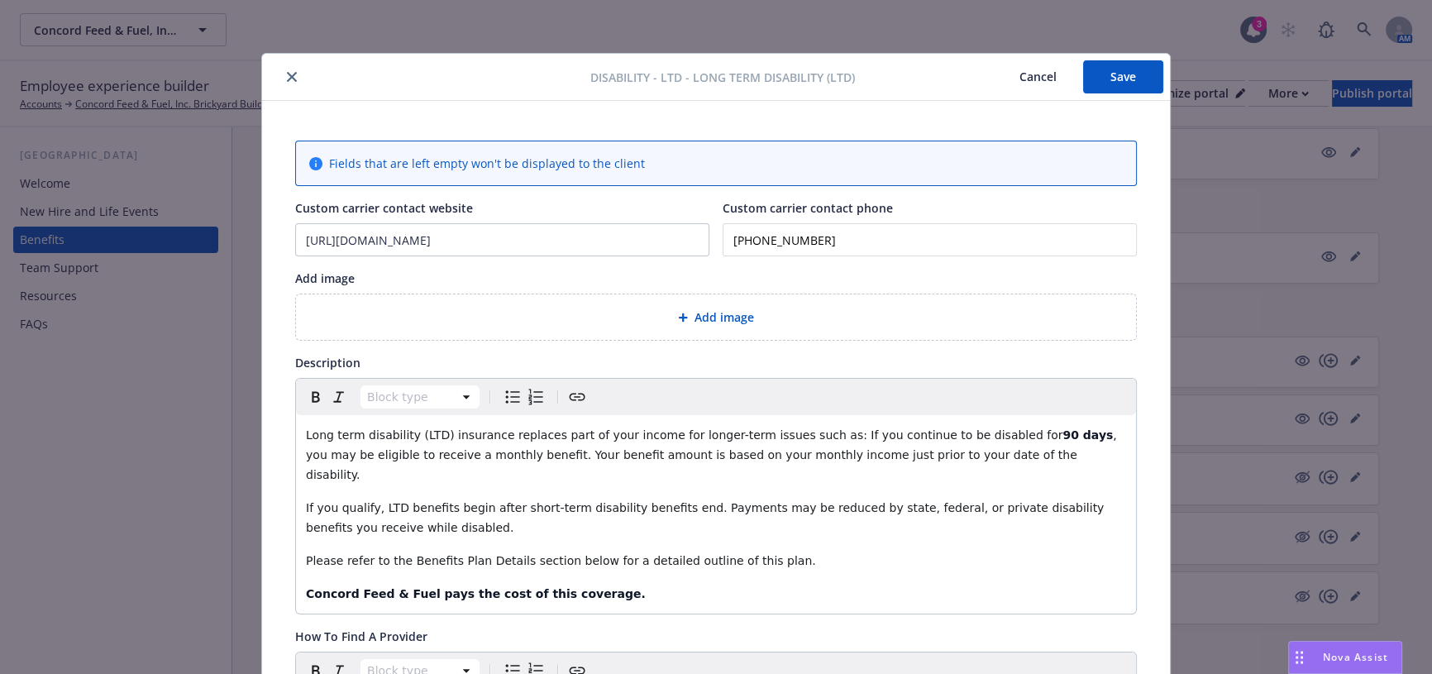
click at [290, 74] on icon "close" at bounding box center [292, 77] width 10 height 10
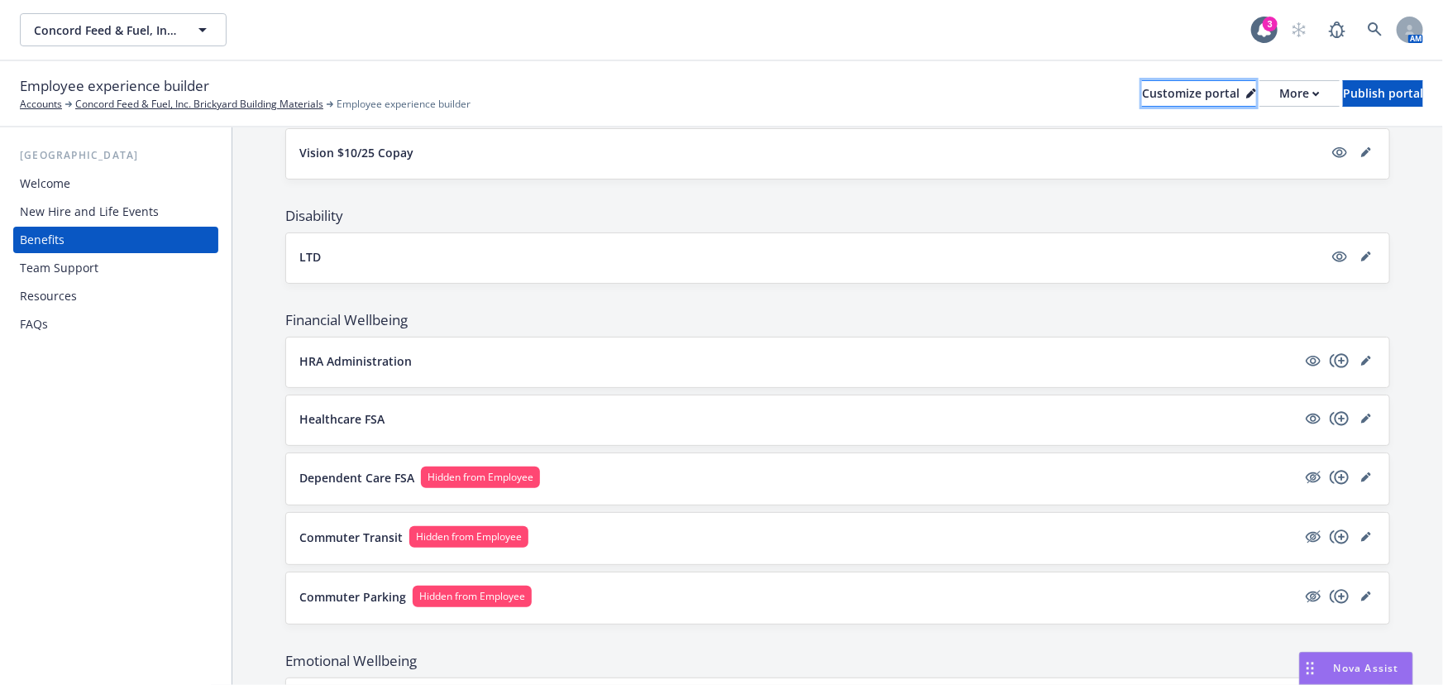
click at [1182, 97] on button "Customize portal" at bounding box center [1199, 93] width 114 height 26
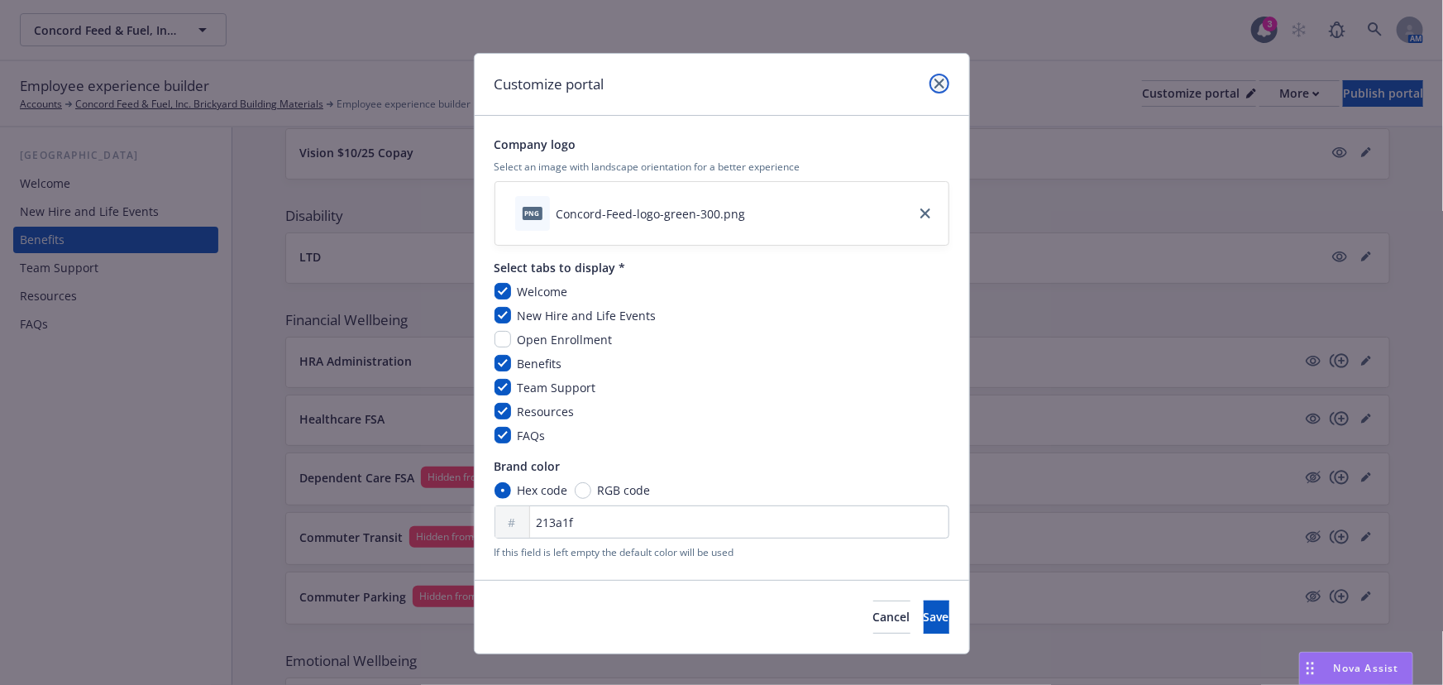
click at [934, 79] on icon "close" at bounding box center [939, 84] width 10 height 10
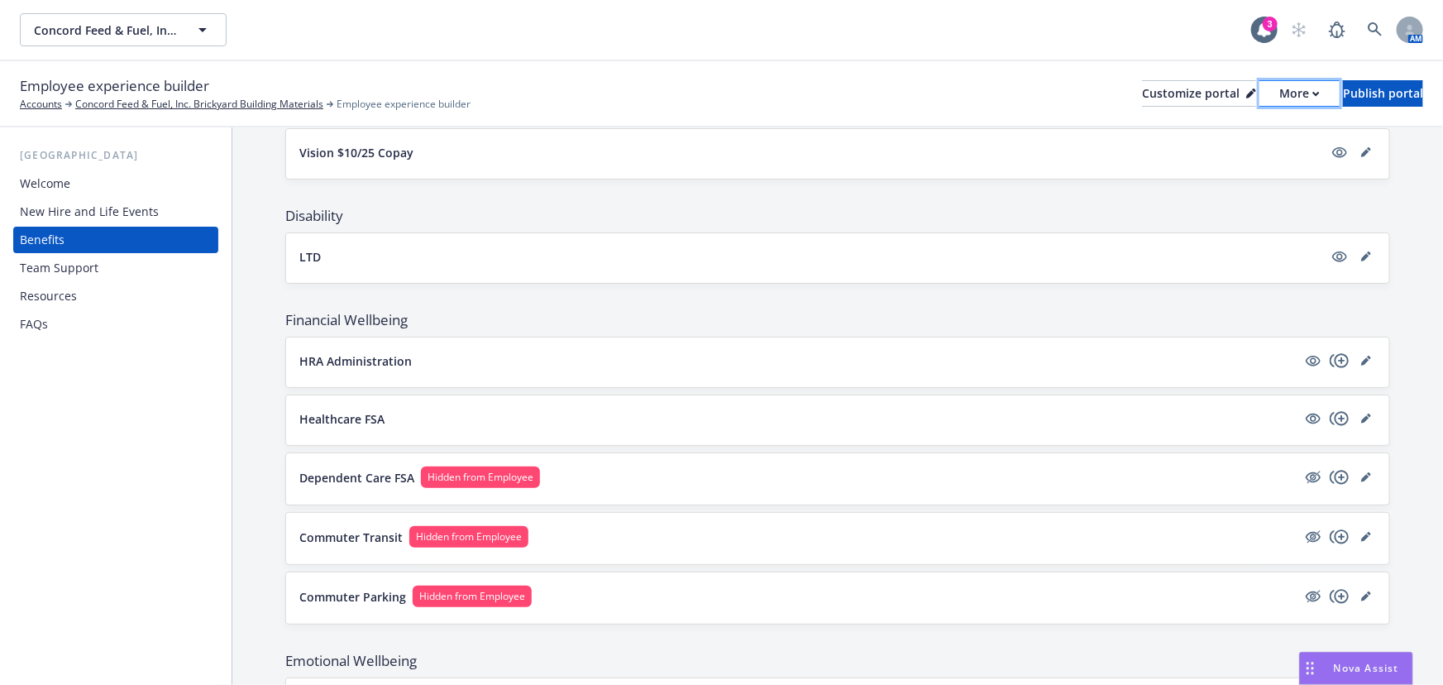
click at [1312, 93] on icon "button" at bounding box center [1315, 94] width 7 height 6
click at [1248, 159] on link "Copy portal link" at bounding box center [1212, 163] width 150 height 33
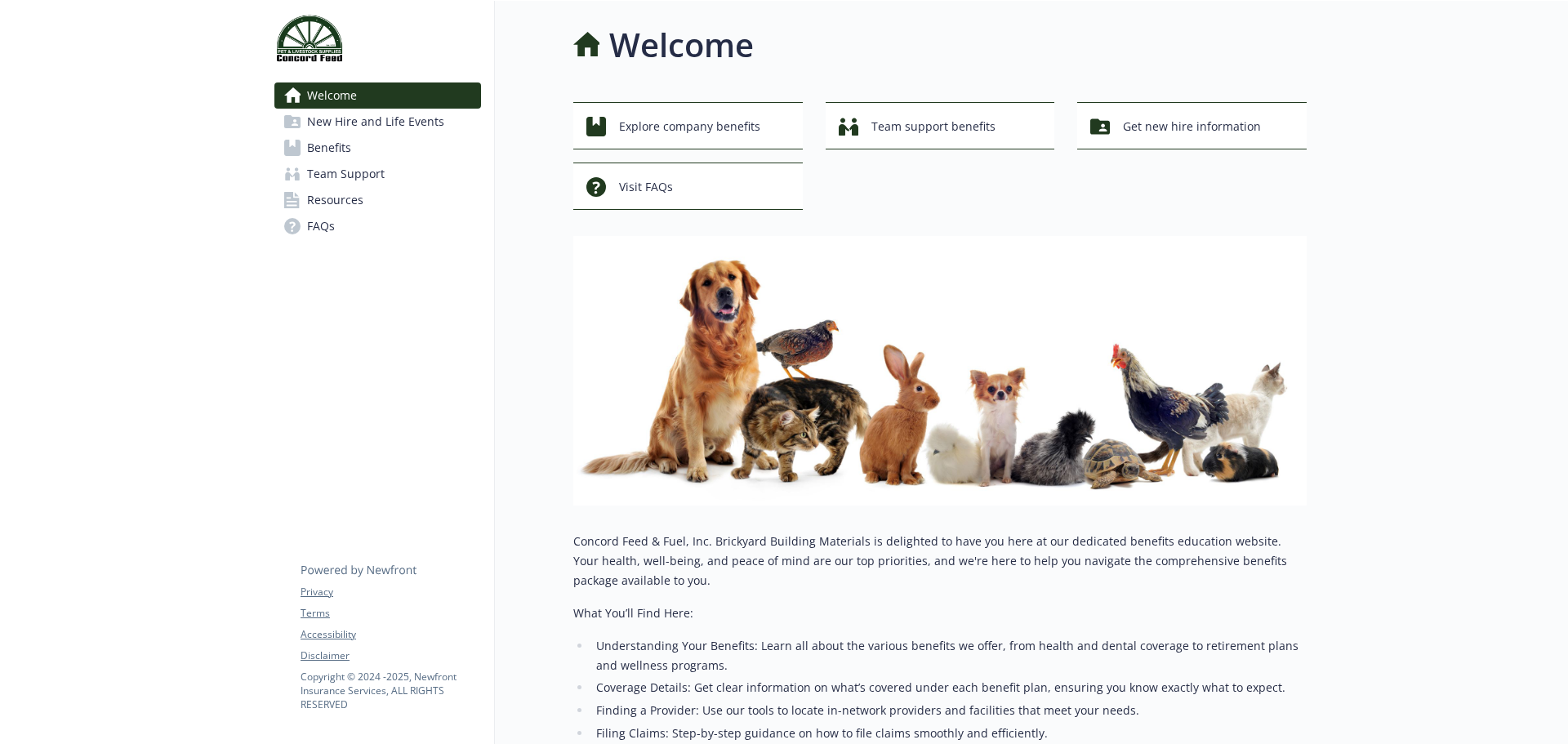
click at [397, 132] on span "New Hire and Life Events" at bounding box center [375, 122] width 137 height 26
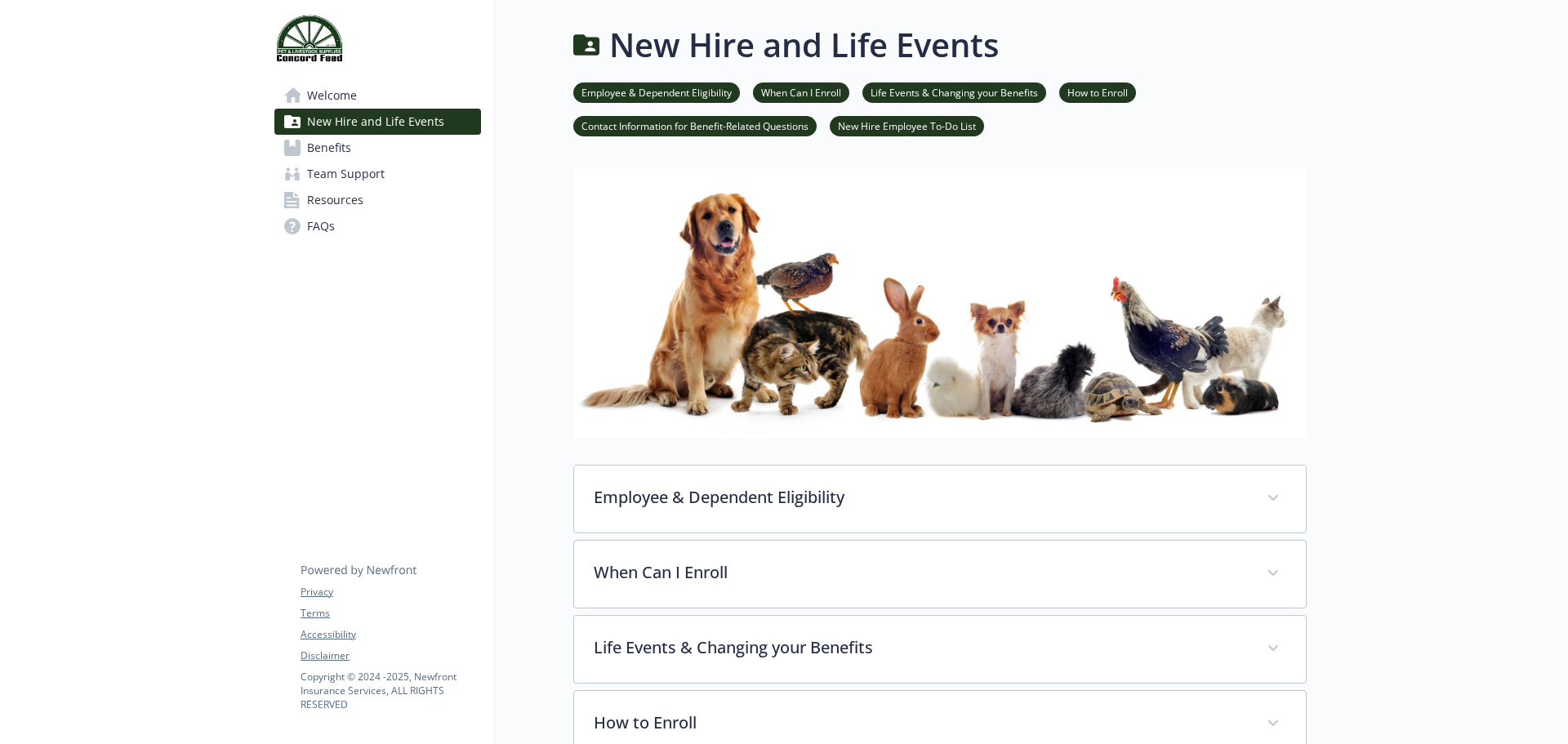
click at [397, 145] on link "Benefits" at bounding box center [377, 147] width 206 height 26
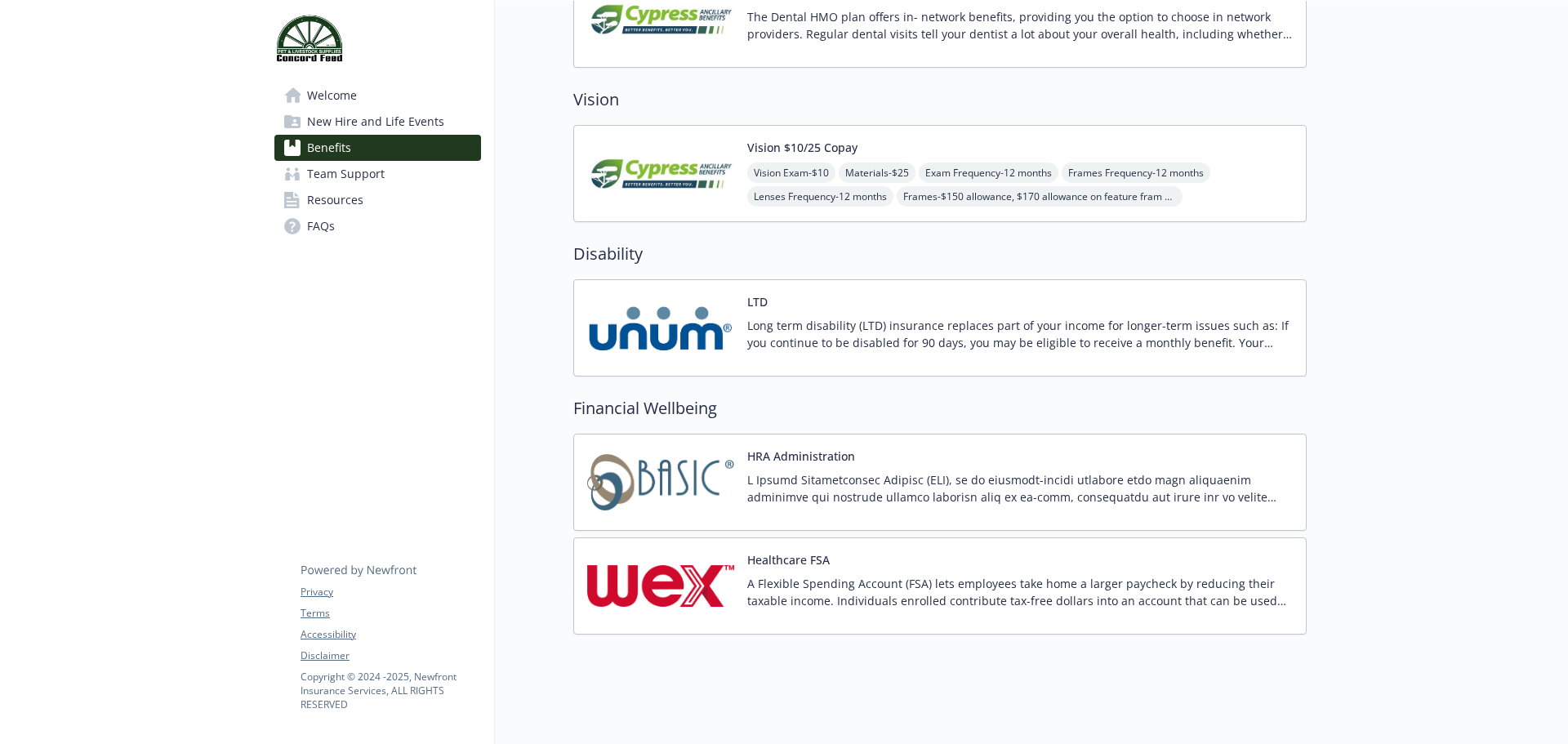
scroll to position [593, 0]
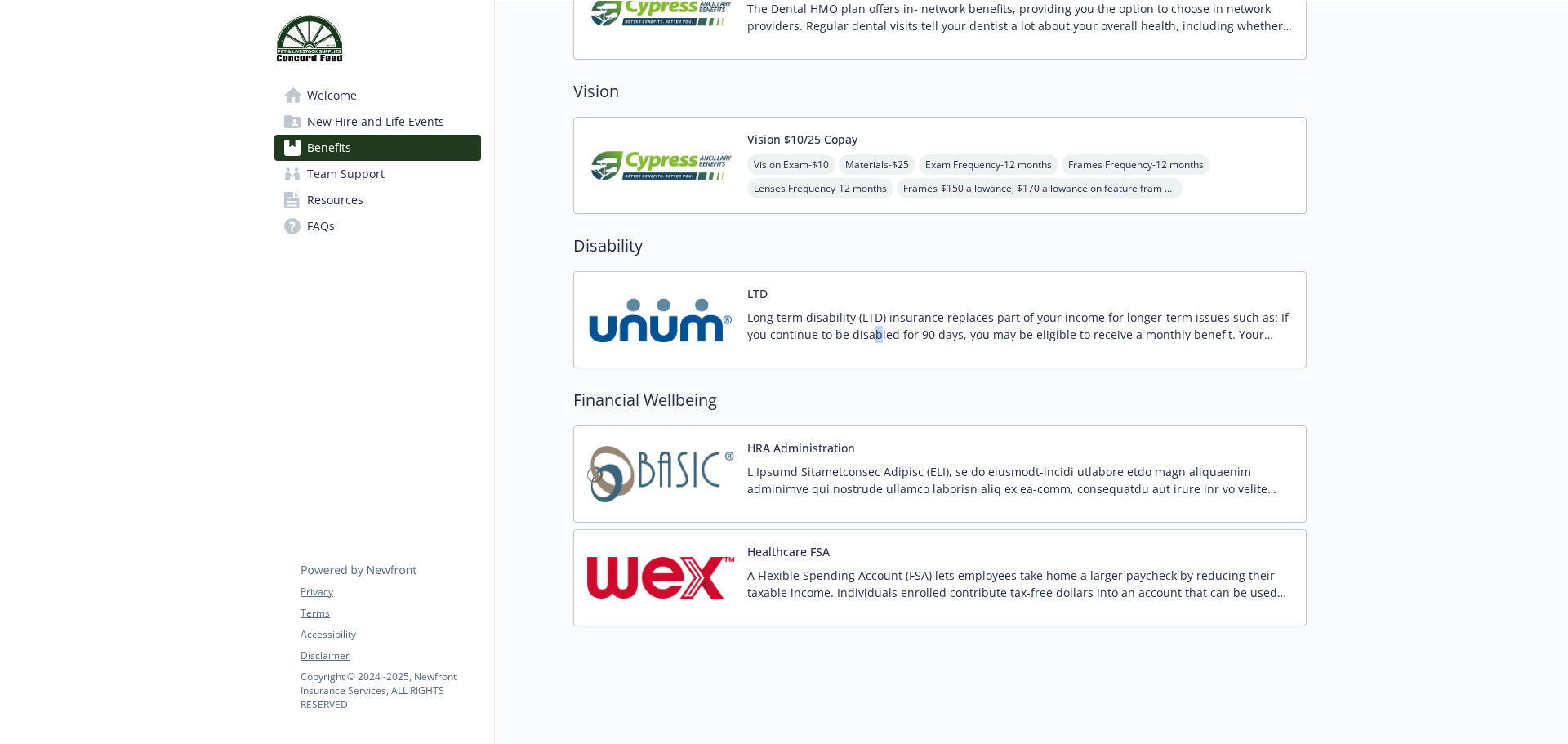
click at [853, 320] on p "Long term disability (LTD) insurance replaces part of your income for longer-te…" at bounding box center [1021, 326] width 545 height 35
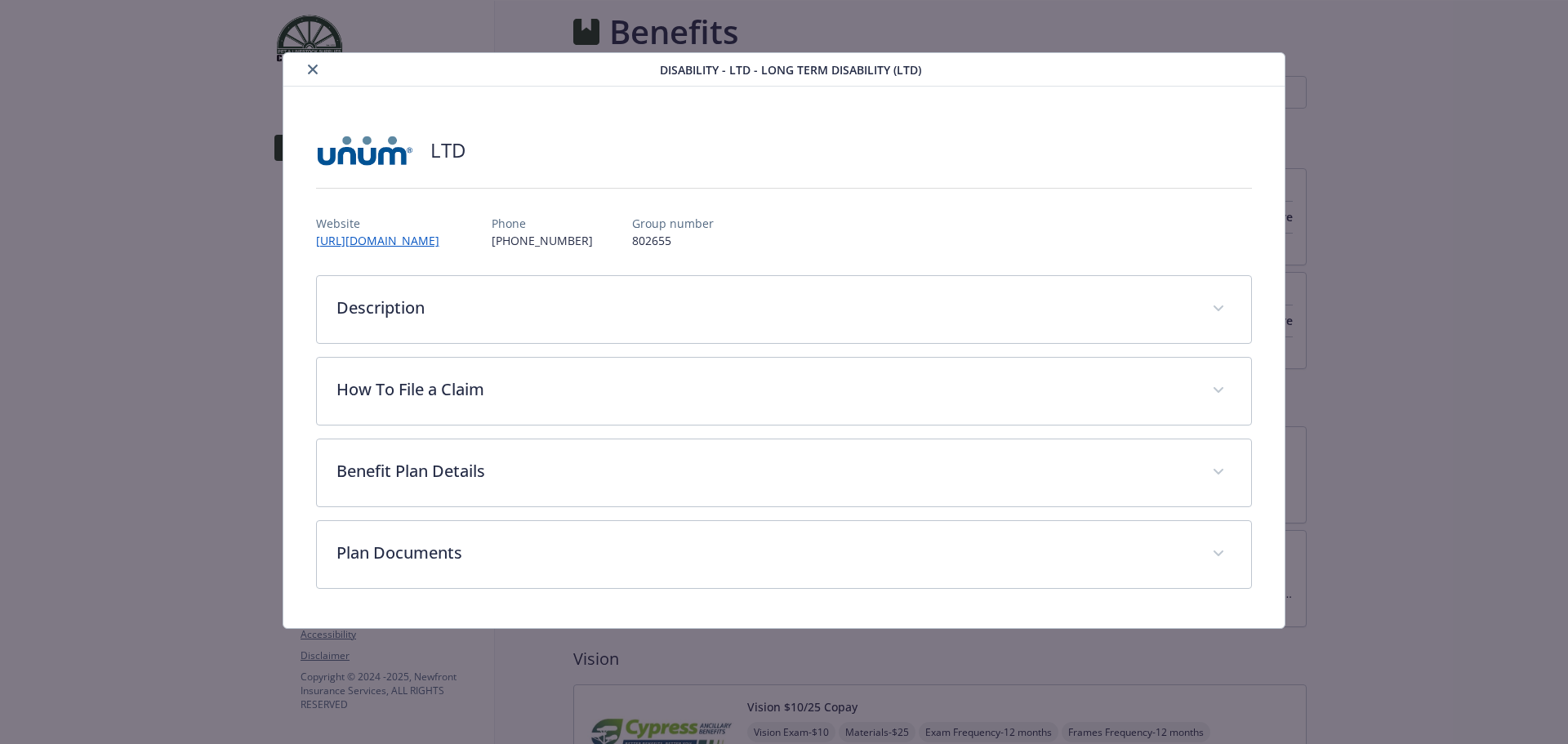
scroll to position [593, 0]
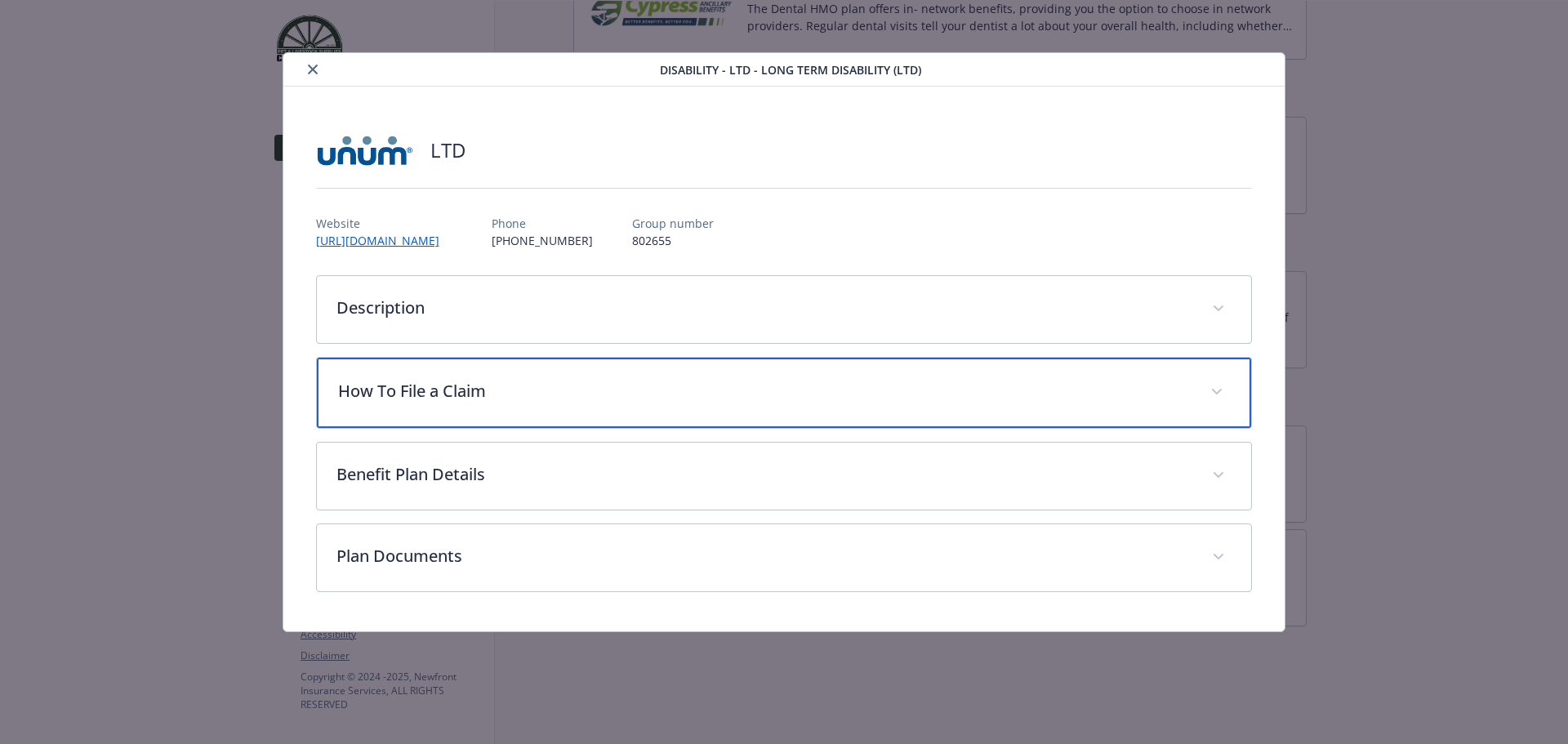
click at [805, 387] on p "How To File a Claim" at bounding box center [765, 391] width 854 height 25
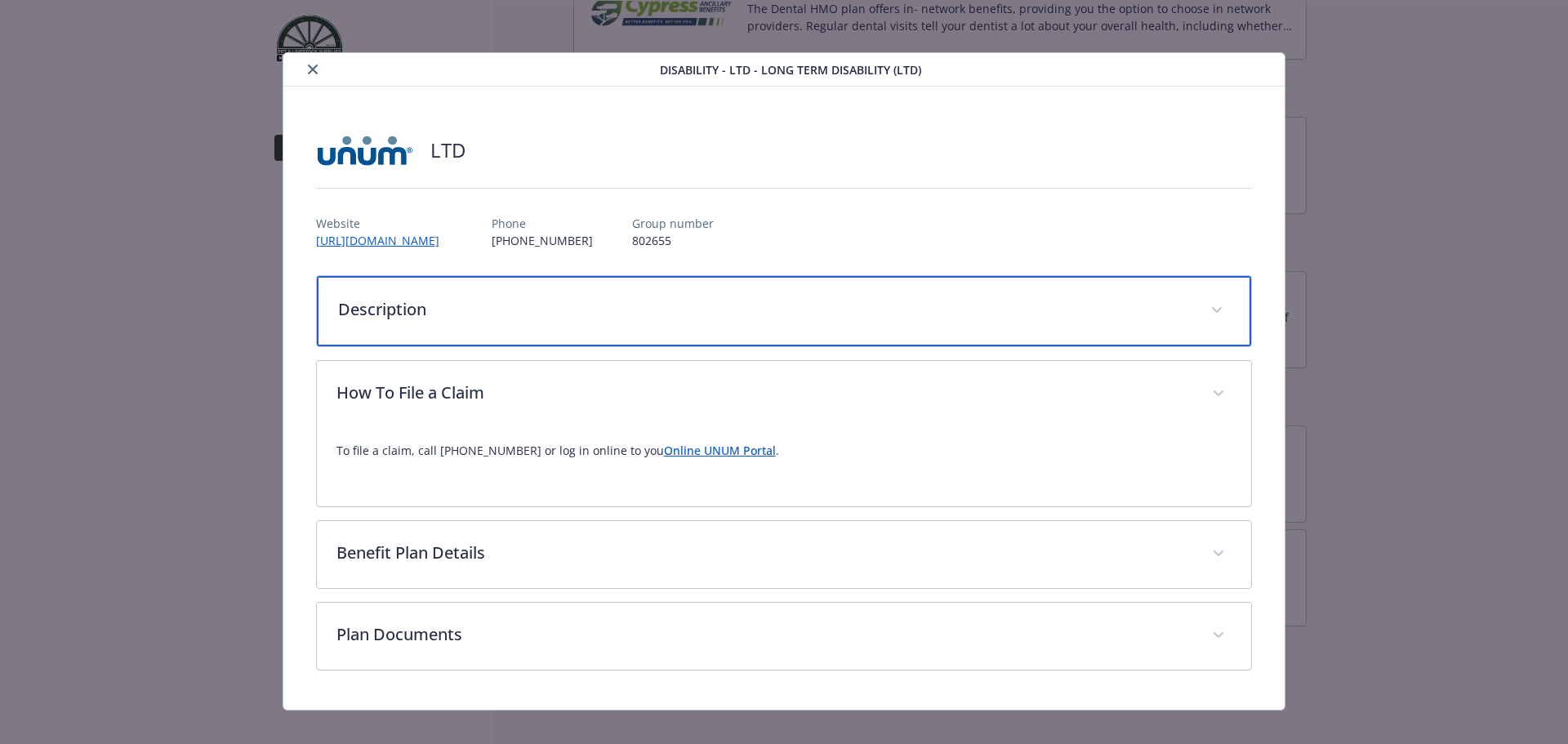
click at [841, 304] on p "Description" at bounding box center [765, 309] width 854 height 25
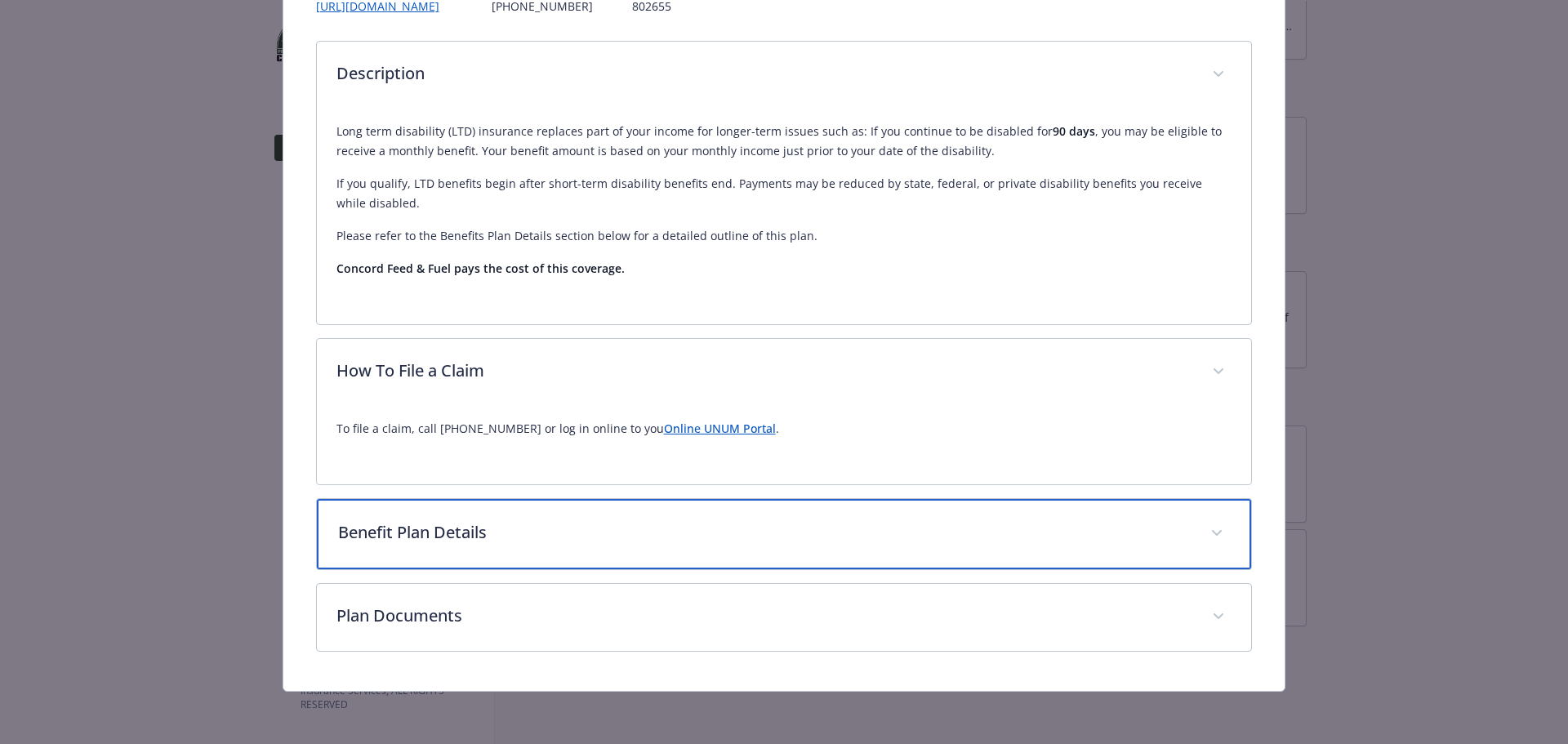
click at [774, 537] on p "Benefit Plan Details" at bounding box center [765, 533] width 854 height 25
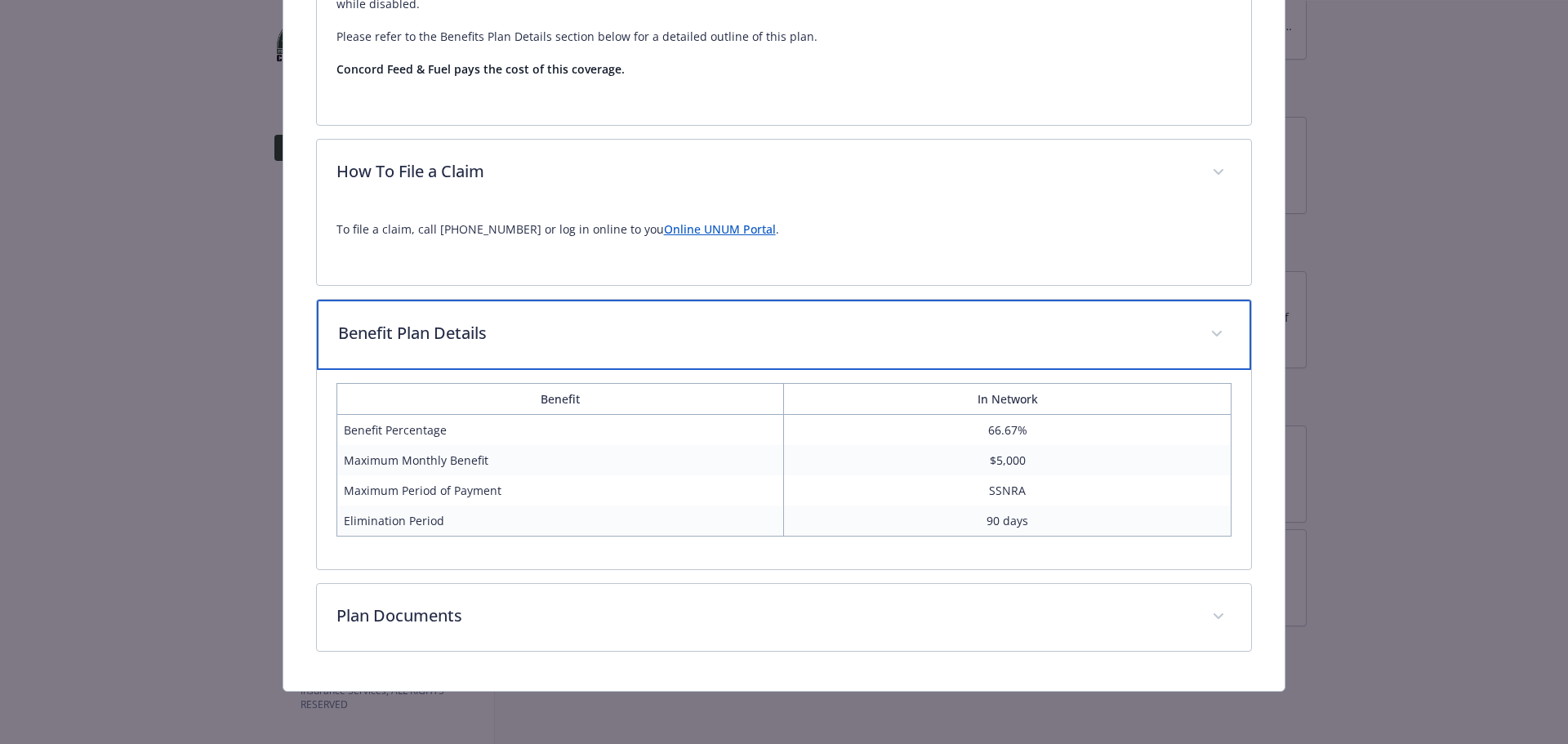
scroll to position [434, 0]
click at [1207, 329] on span "details for plan Disability - LTD - Long Term Disability (LTD)" at bounding box center [1217, 334] width 26 height 26
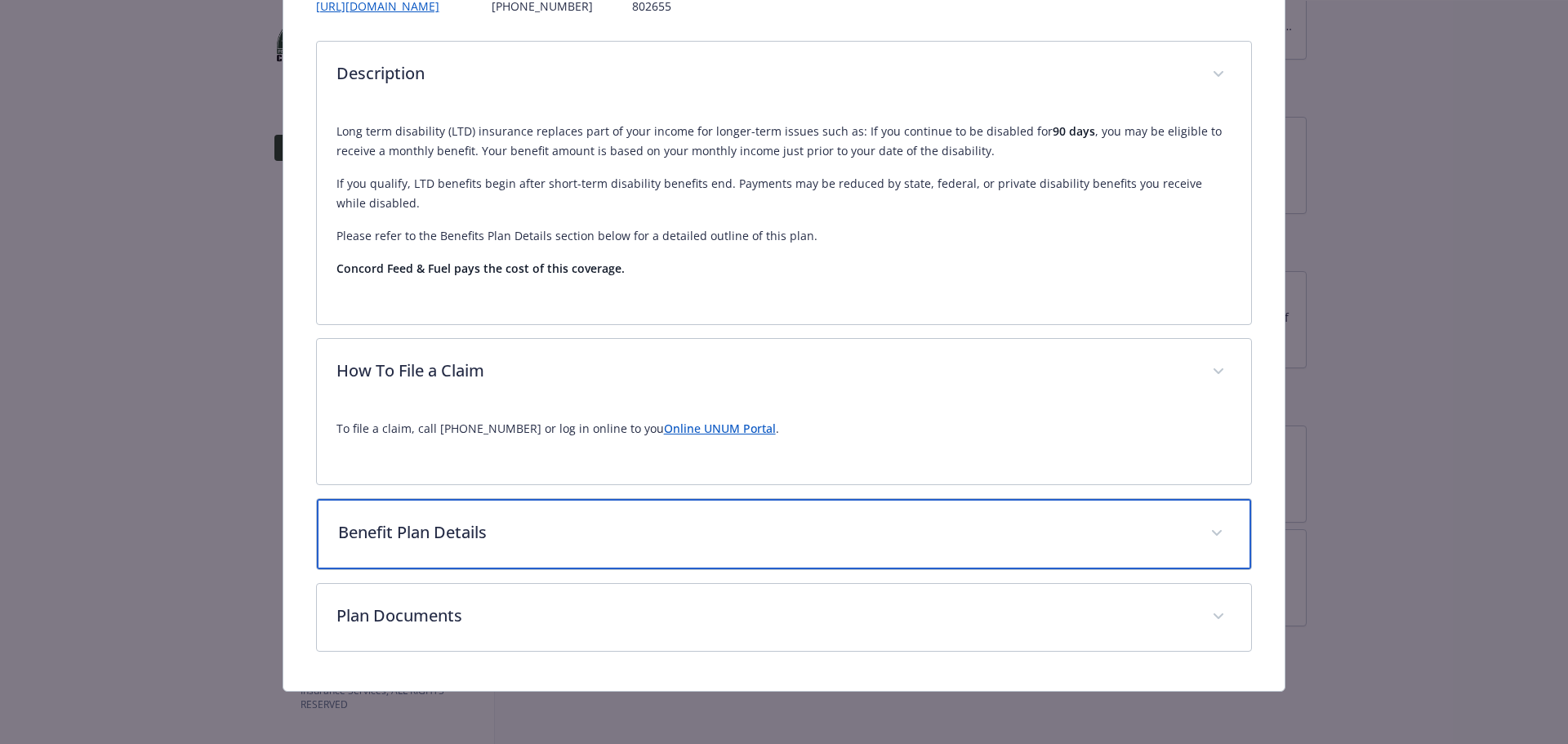
click at [1175, 528] on p "Benefit Plan Details" at bounding box center [765, 533] width 854 height 25
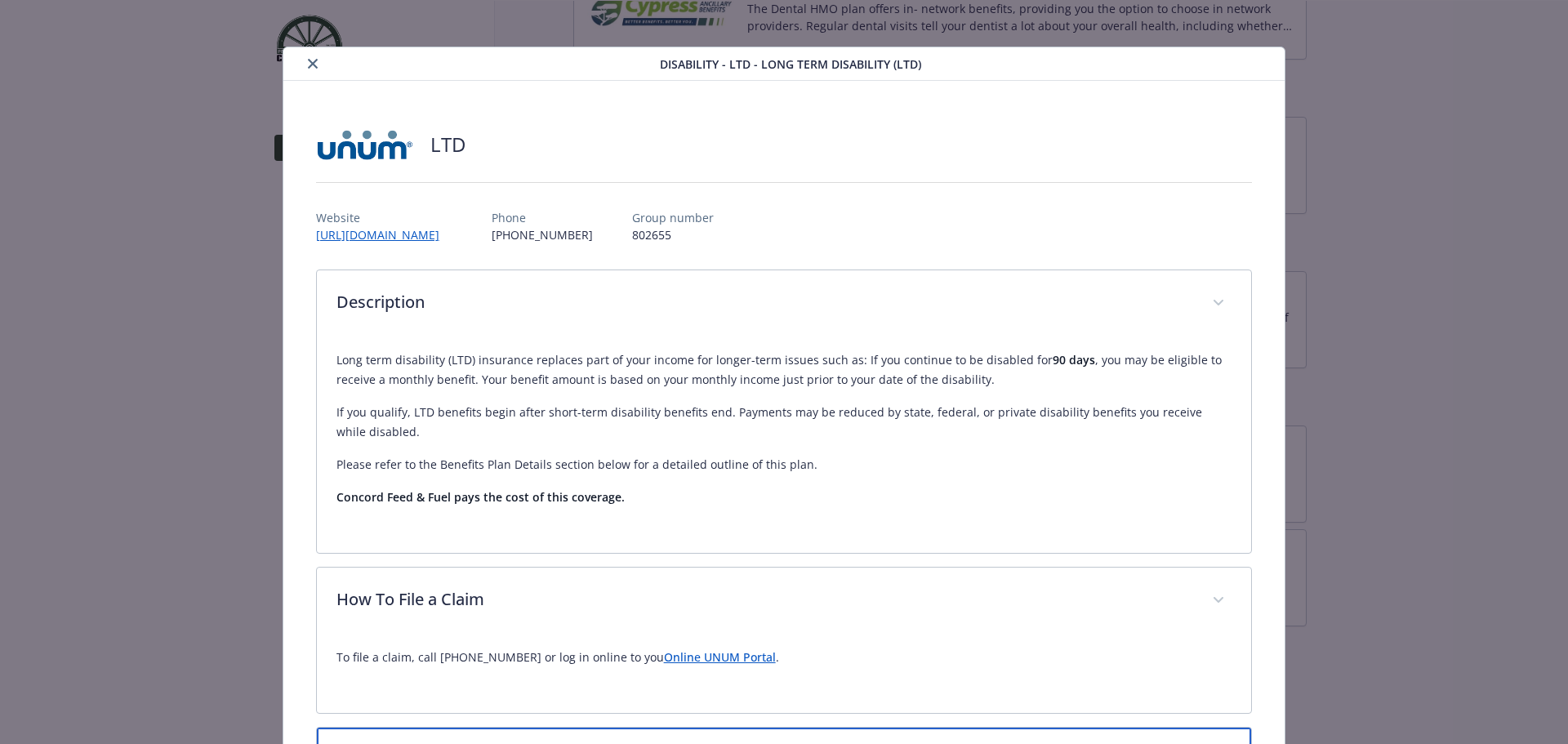
scroll to position [0, 0]
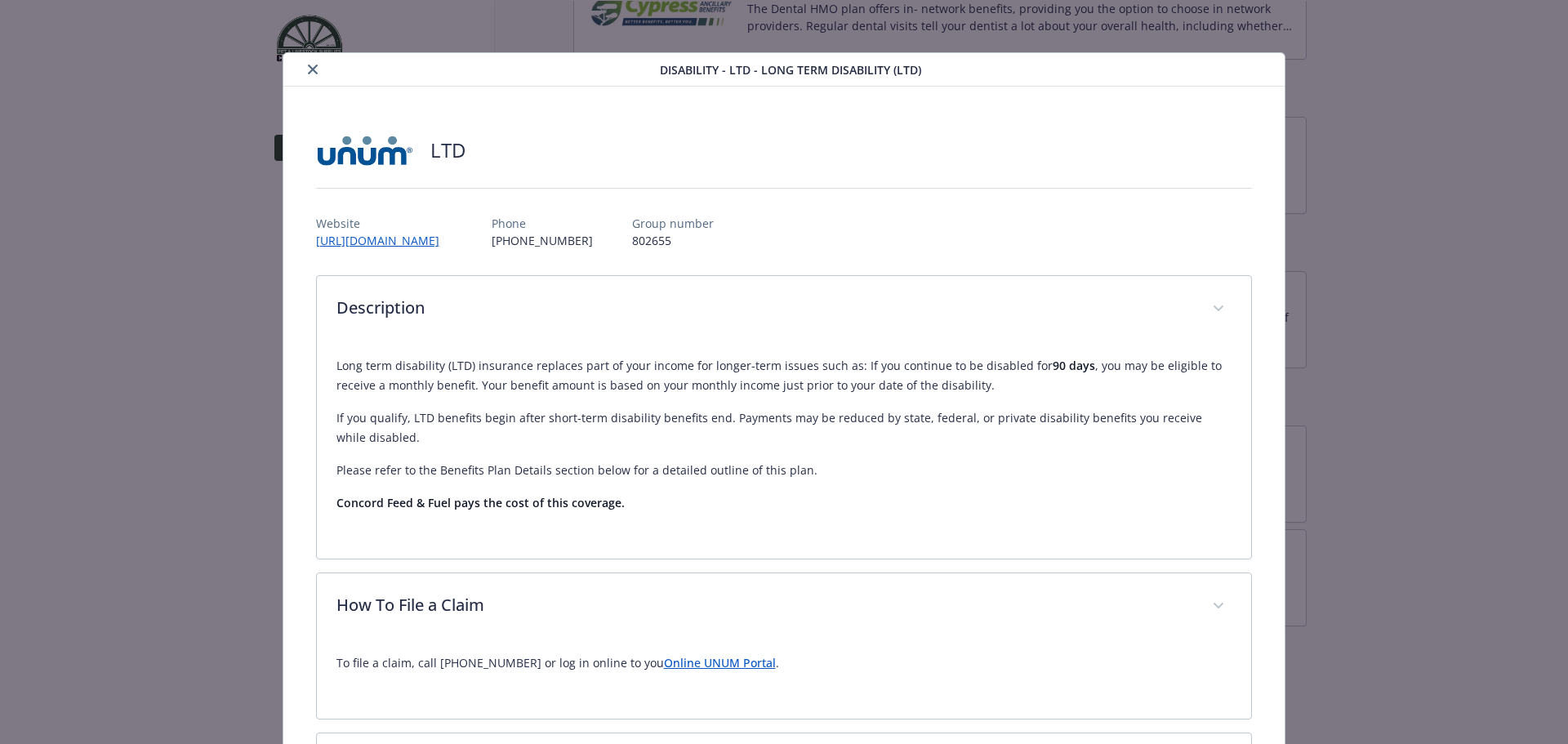
click at [309, 70] on icon "close" at bounding box center [313, 69] width 10 height 10
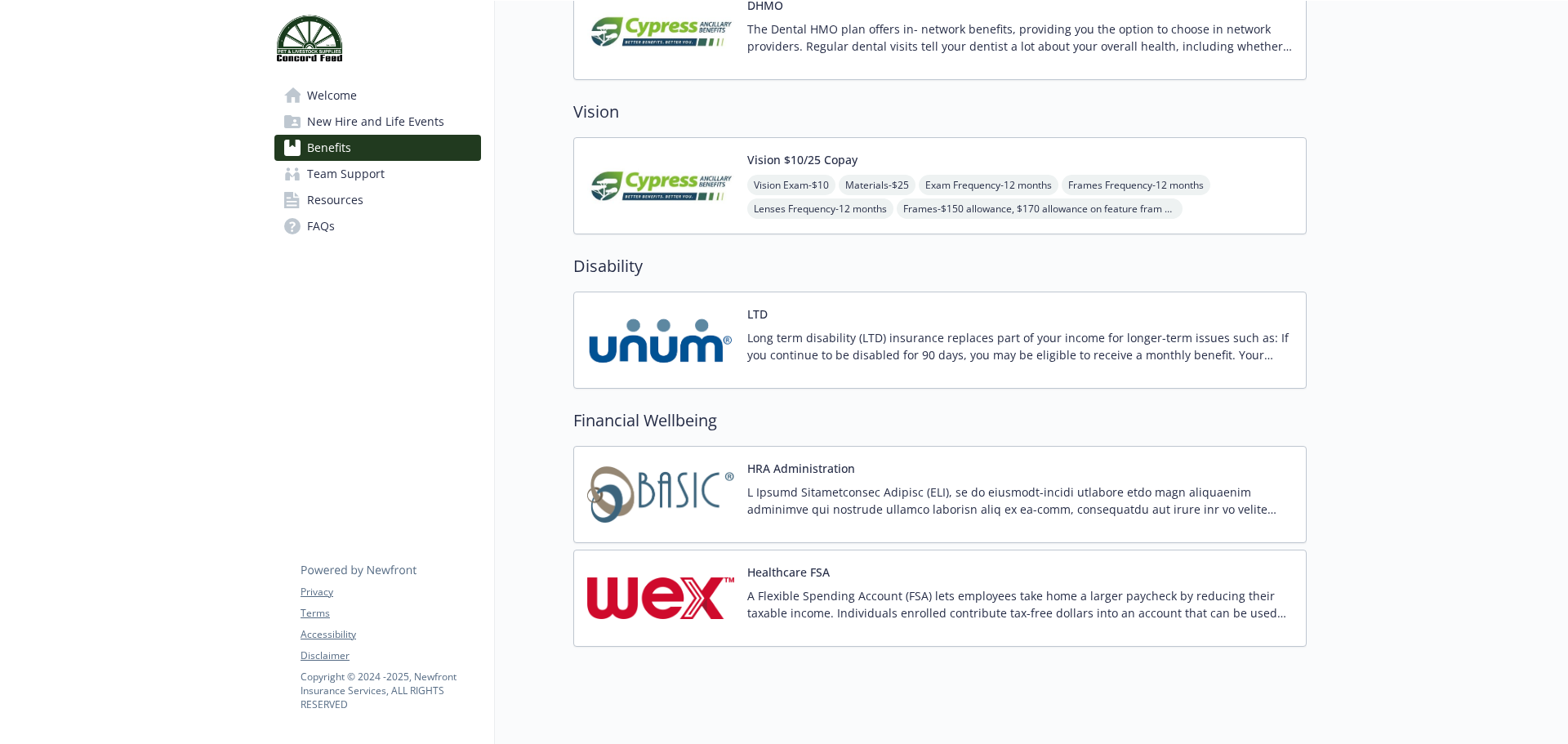
scroll to position [593, 0]
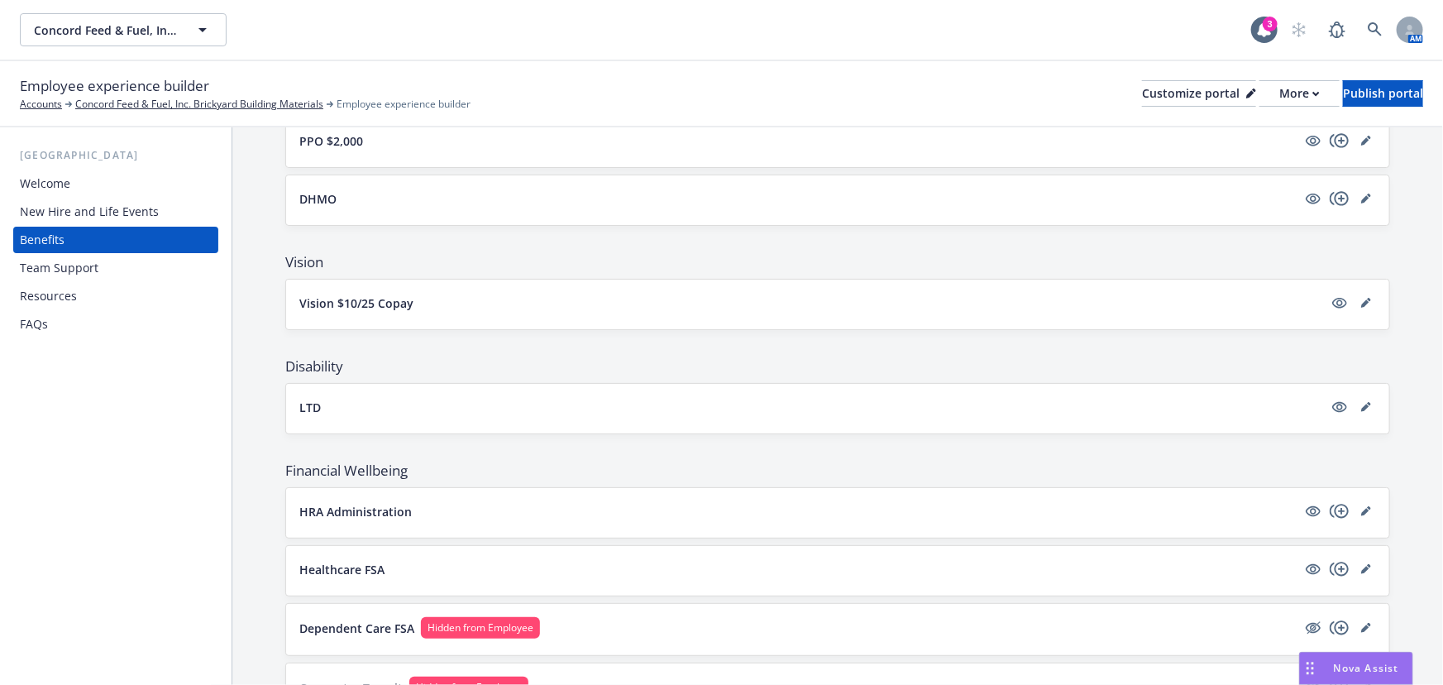
scroll to position [604, 0]
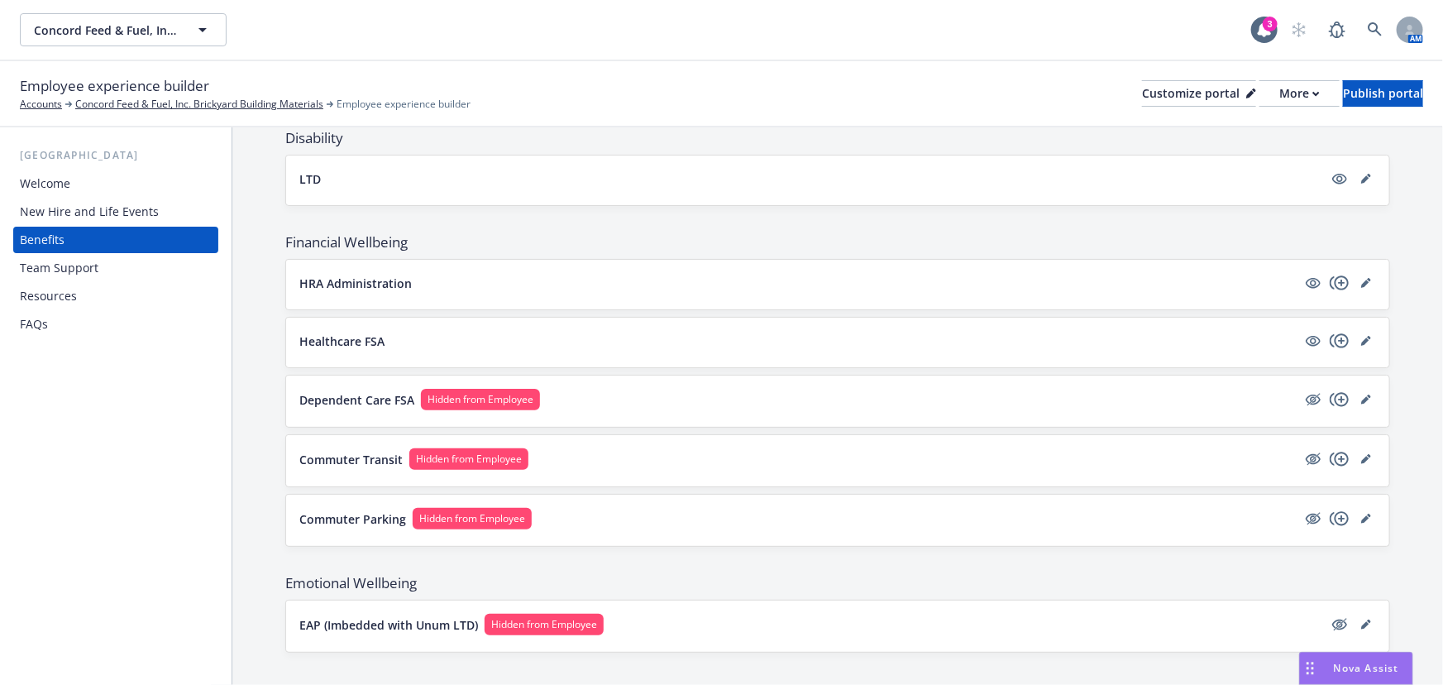
click at [85, 227] on div "Benefits" at bounding box center [116, 240] width 192 height 26
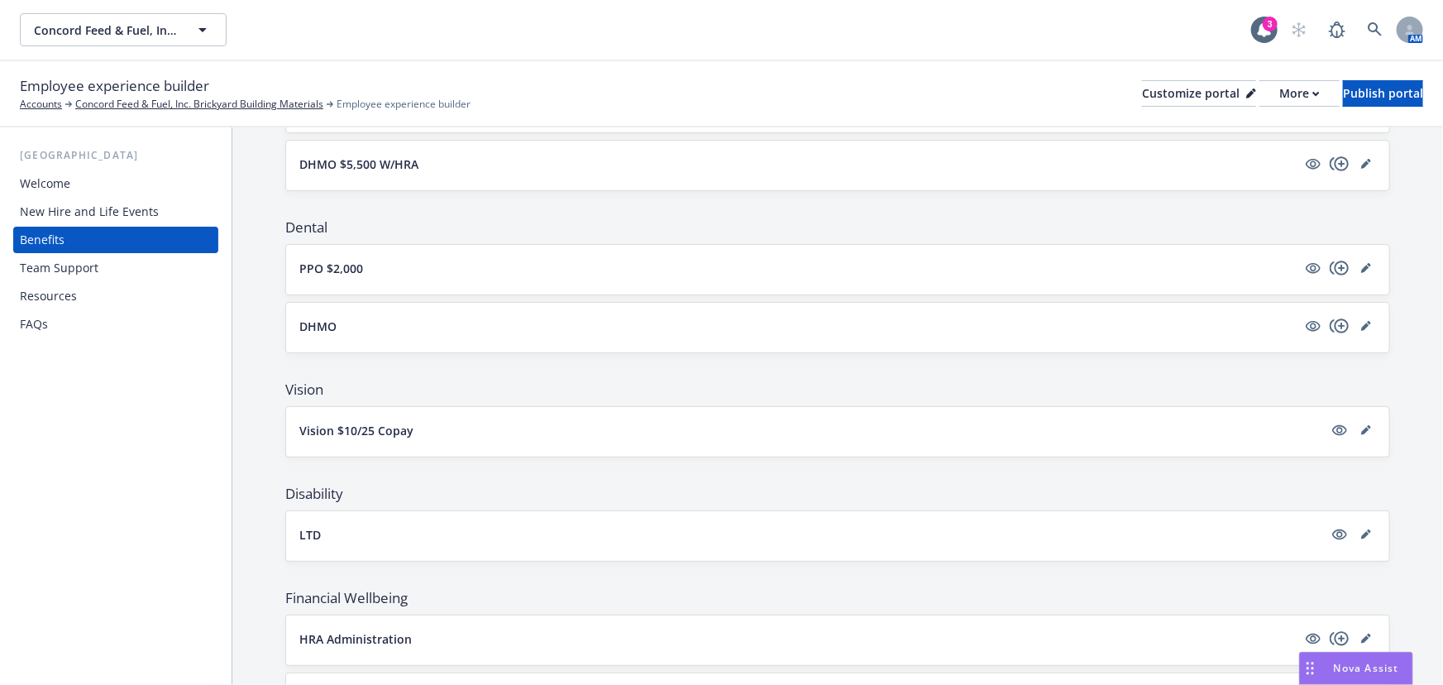
scroll to position [228, 0]
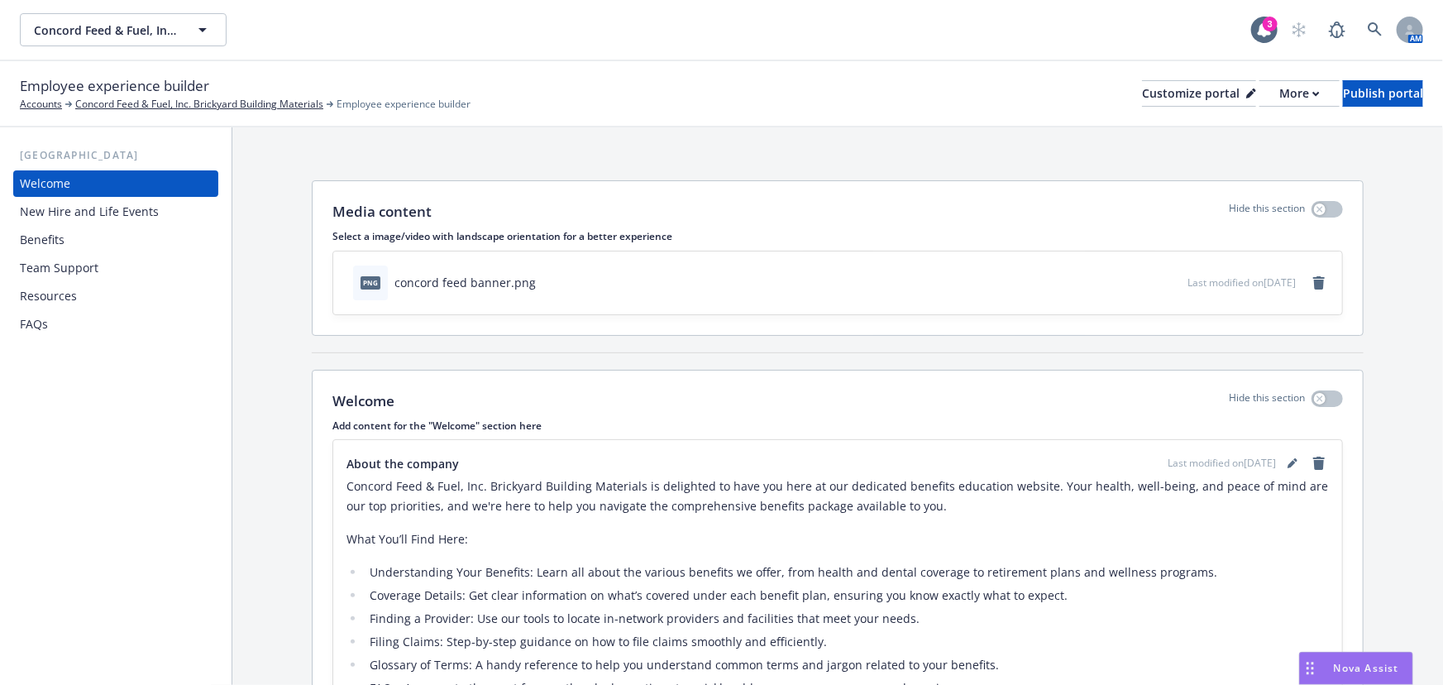
click at [141, 252] on div "Benefits" at bounding box center [116, 240] width 192 height 26
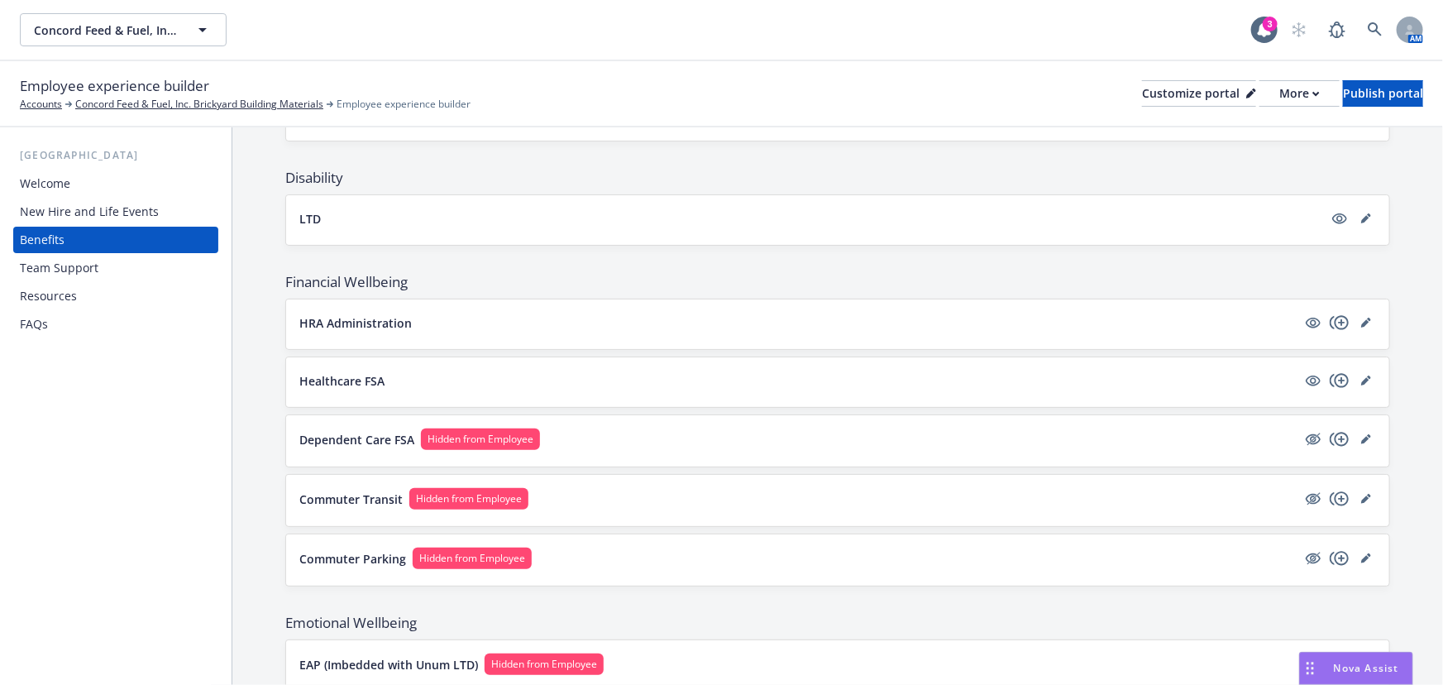
scroll to position [604, 0]
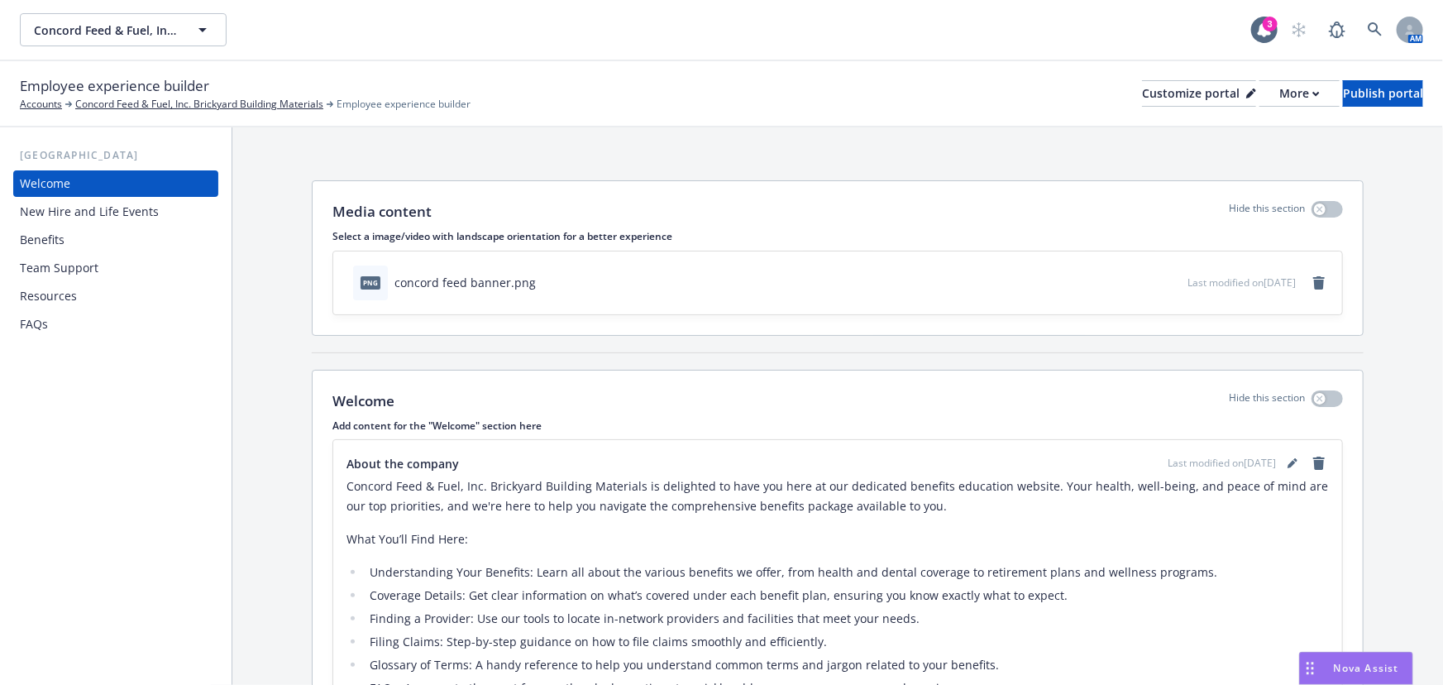
click at [112, 270] on div "Team Support" at bounding box center [116, 268] width 192 height 26
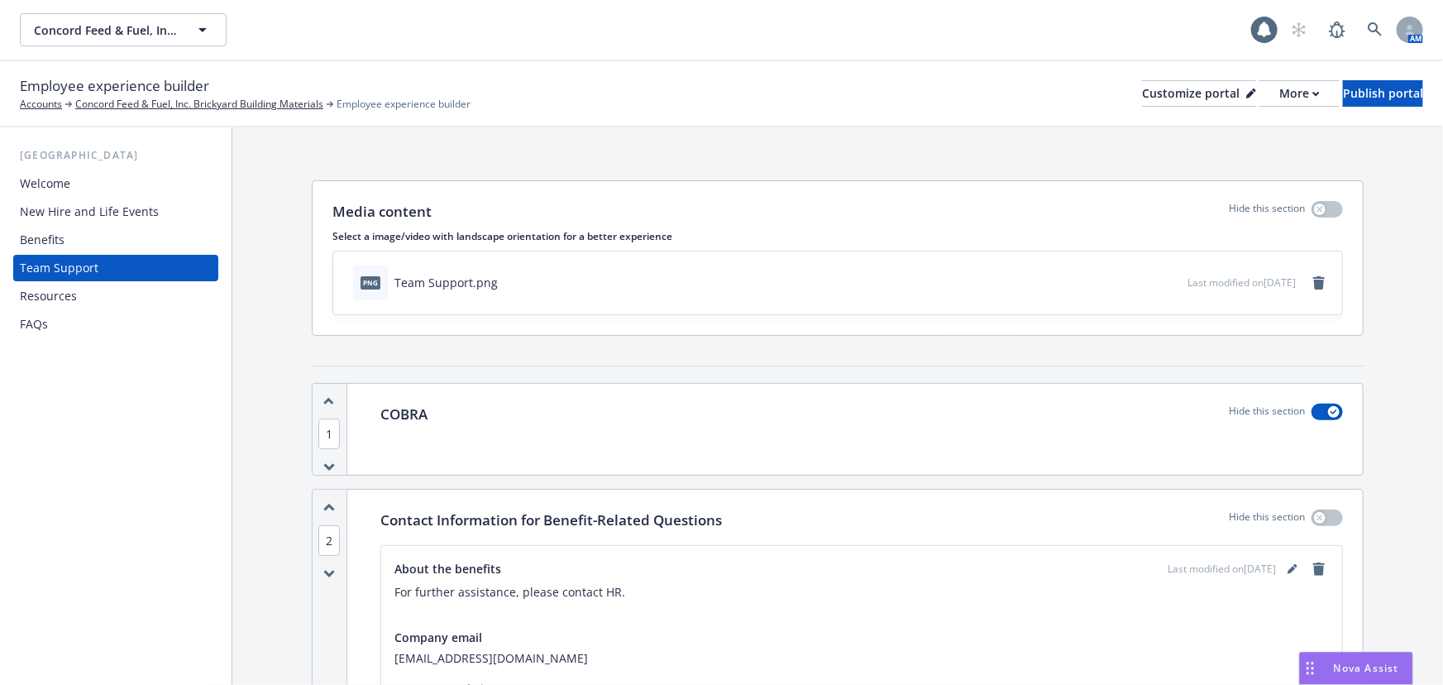
click at [110, 285] on div "Resources" at bounding box center [116, 296] width 192 height 26
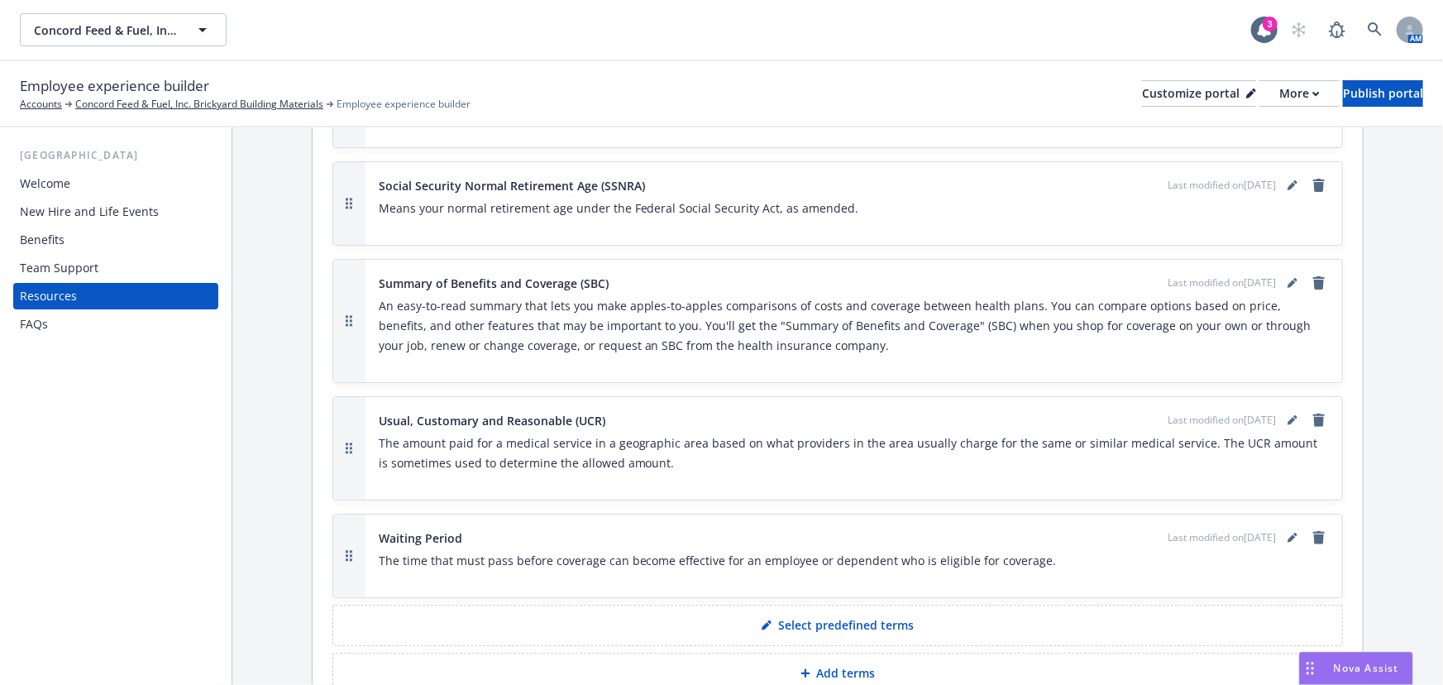
scroll to position [4428, 0]
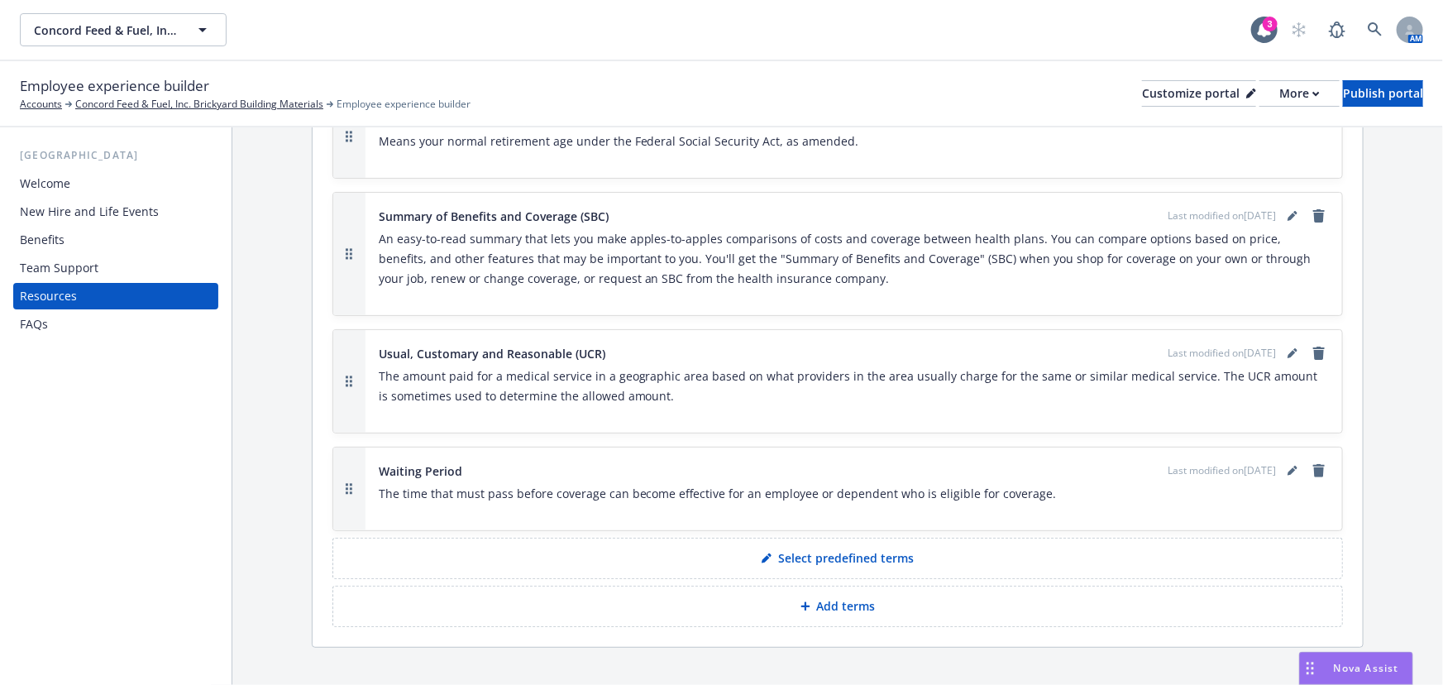
click at [174, 265] on div "Team Support" at bounding box center [116, 268] width 192 height 26
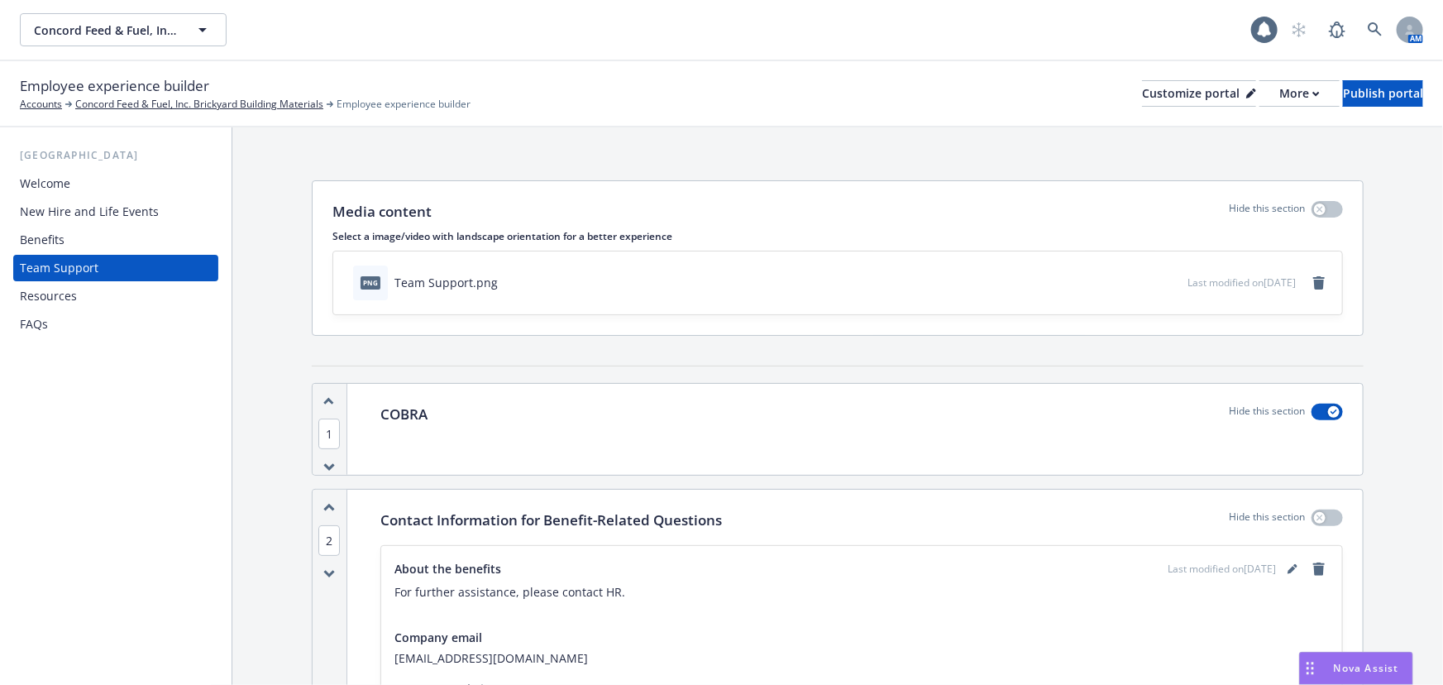
click at [176, 207] on div "New Hire and Life Events" at bounding box center [116, 211] width 192 height 26
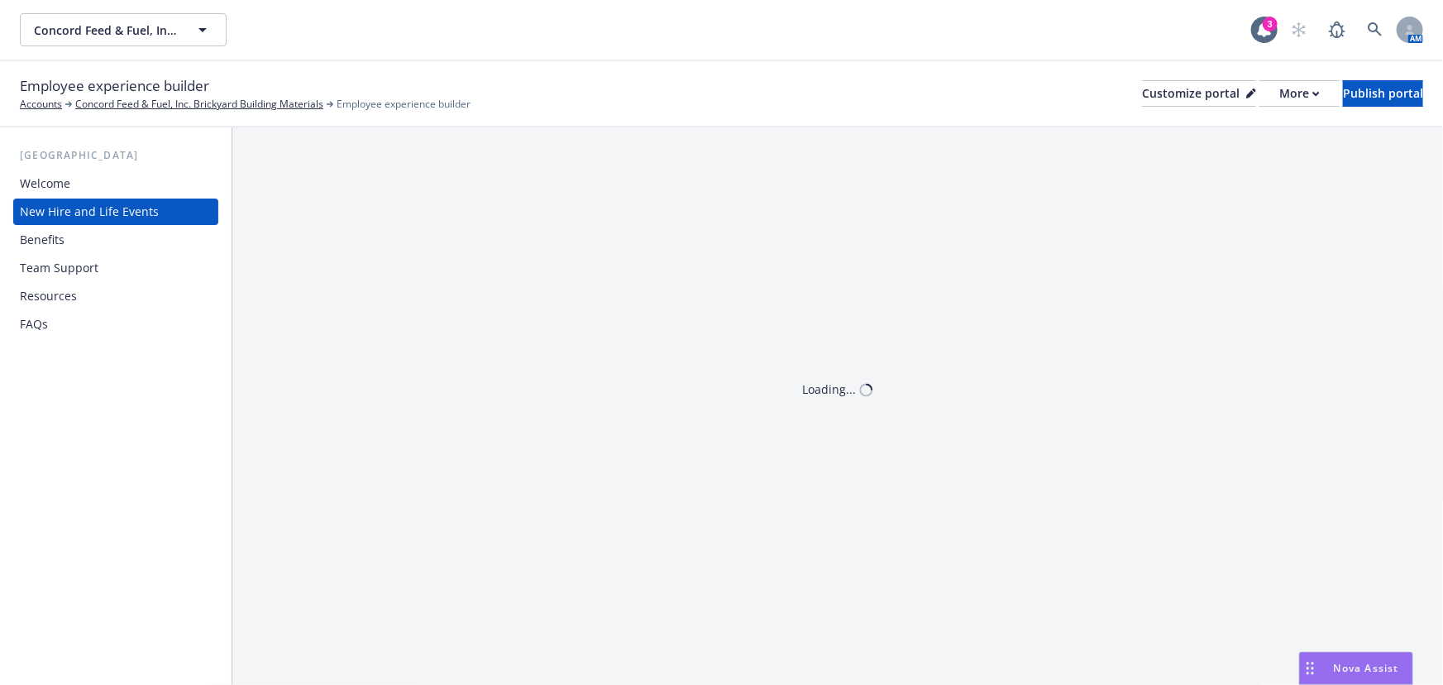
click at [167, 232] on div "Benefits" at bounding box center [116, 240] width 192 height 26
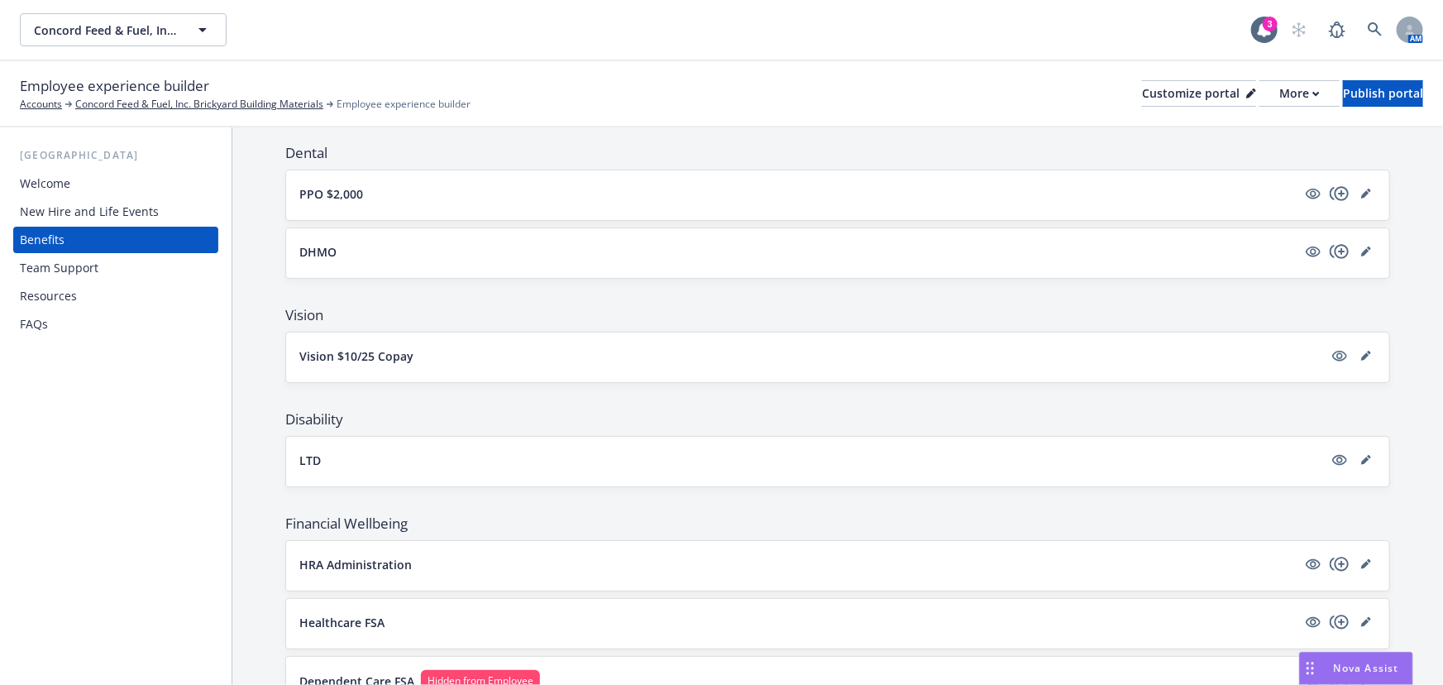
scroll to position [303, 0]
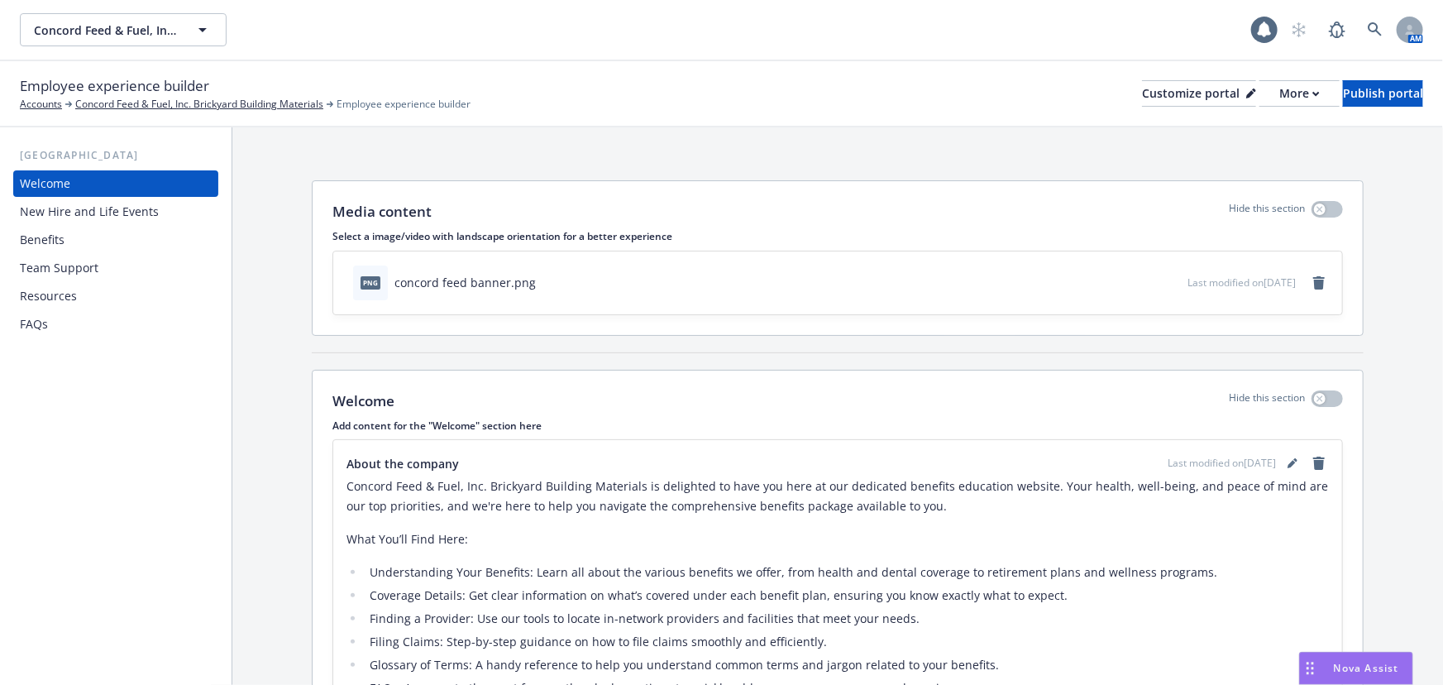
click at [160, 246] on div "Benefits" at bounding box center [116, 240] width 192 height 26
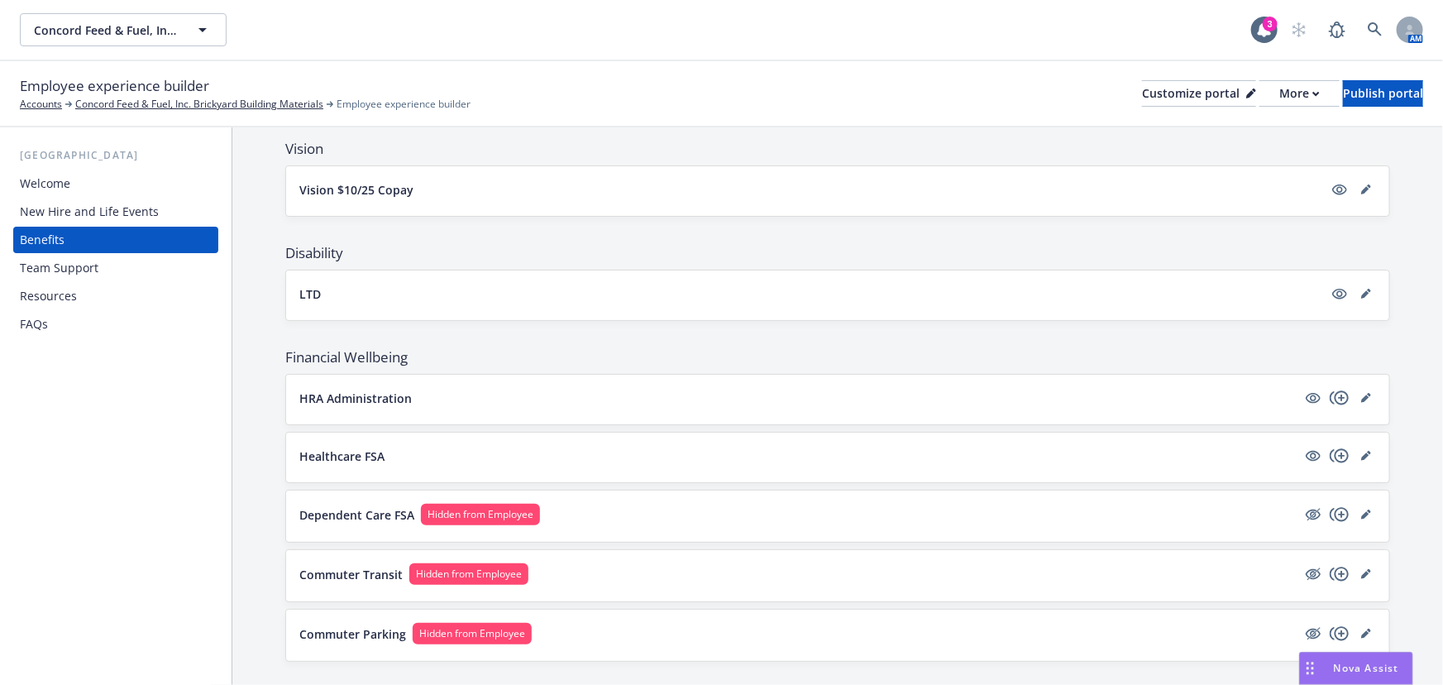
scroll to position [378, 0]
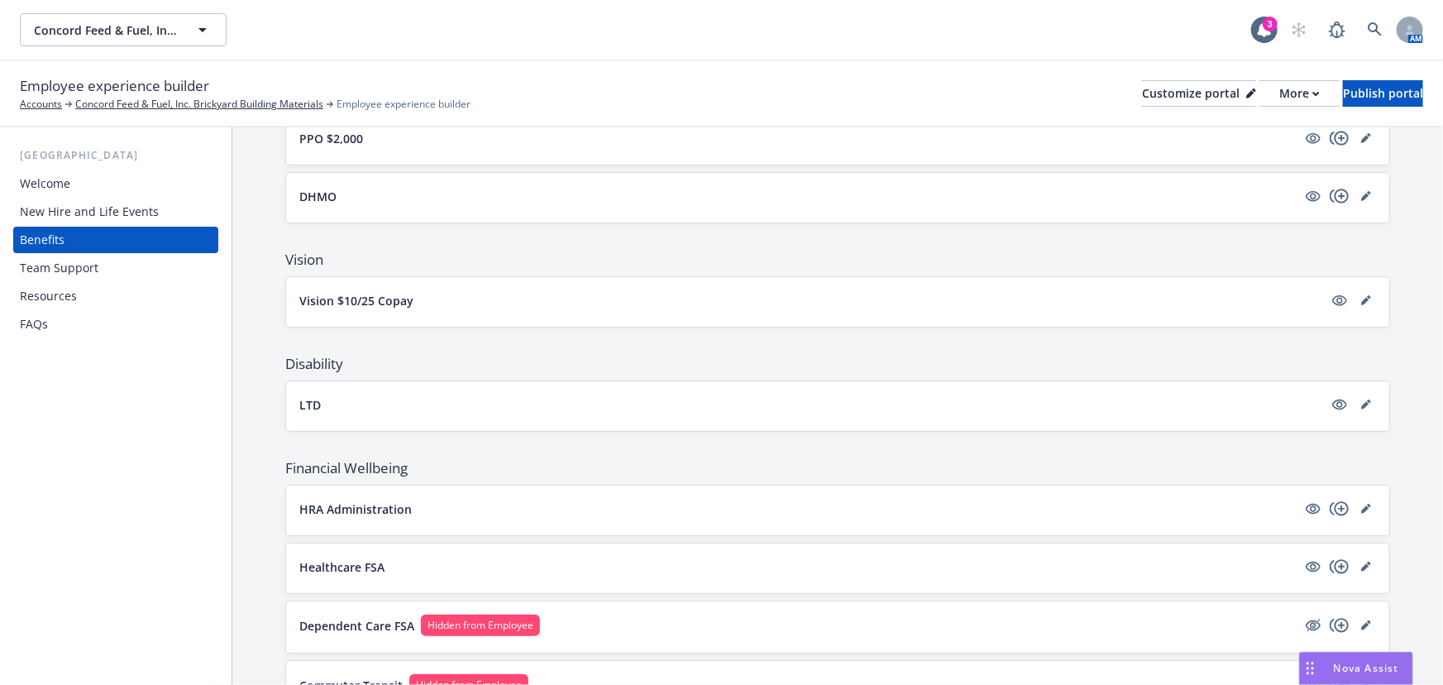
click at [675, 396] on button "LTD" at bounding box center [811, 404] width 1024 height 17
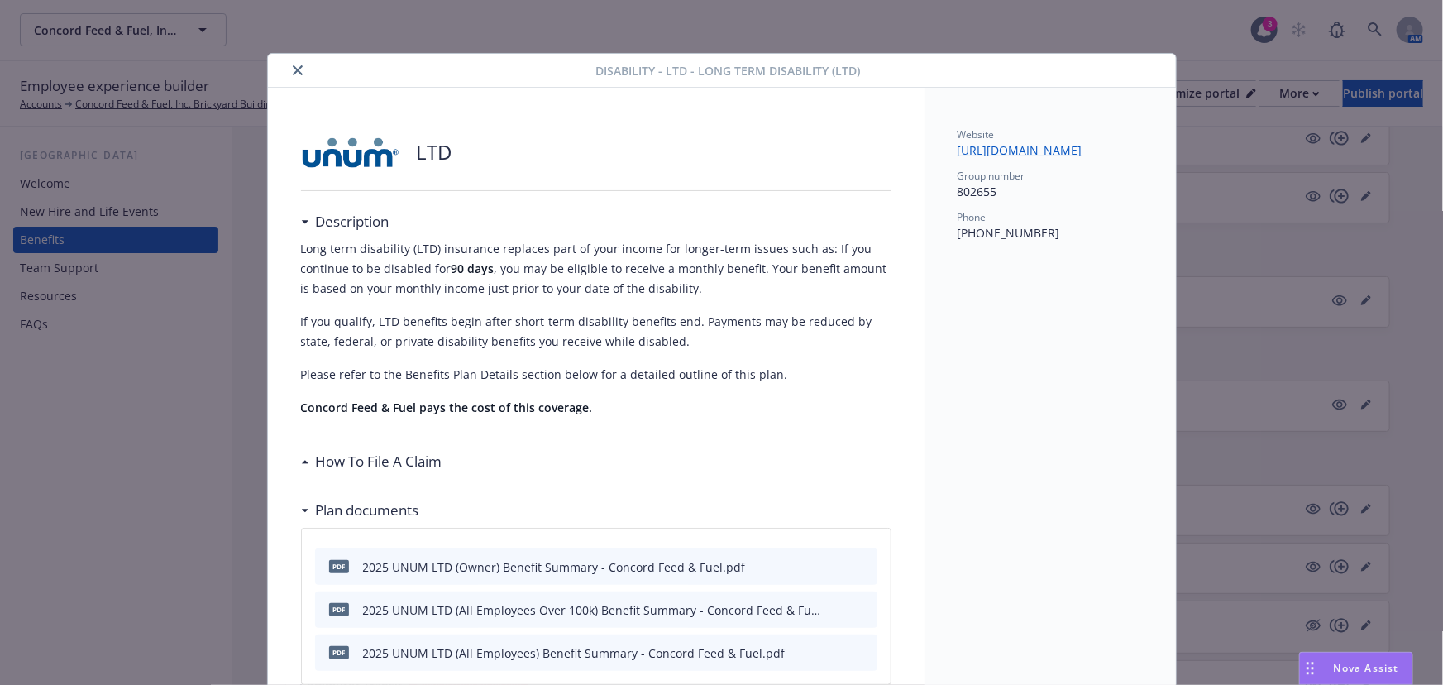
scroll to position [50, 0]
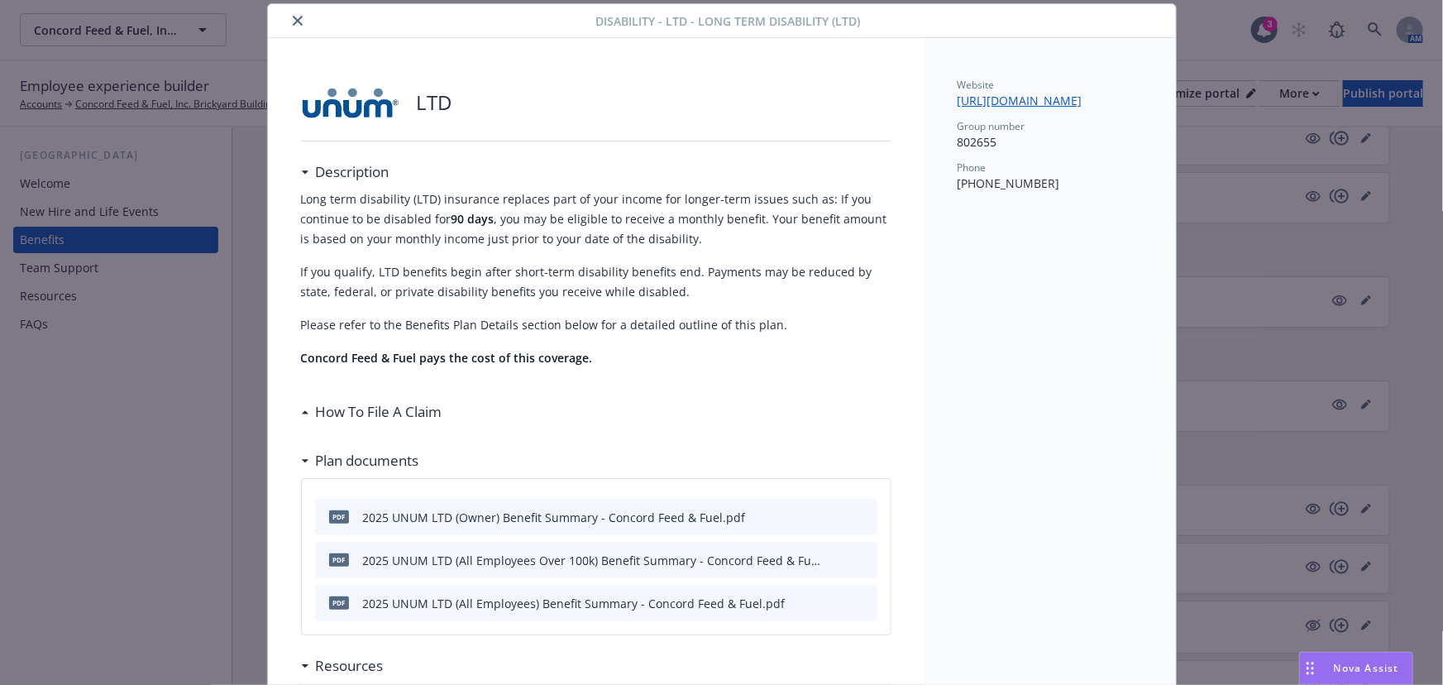
click at [294, 21] on icon "close" at bounding box center [298, 21] width 10 height 10
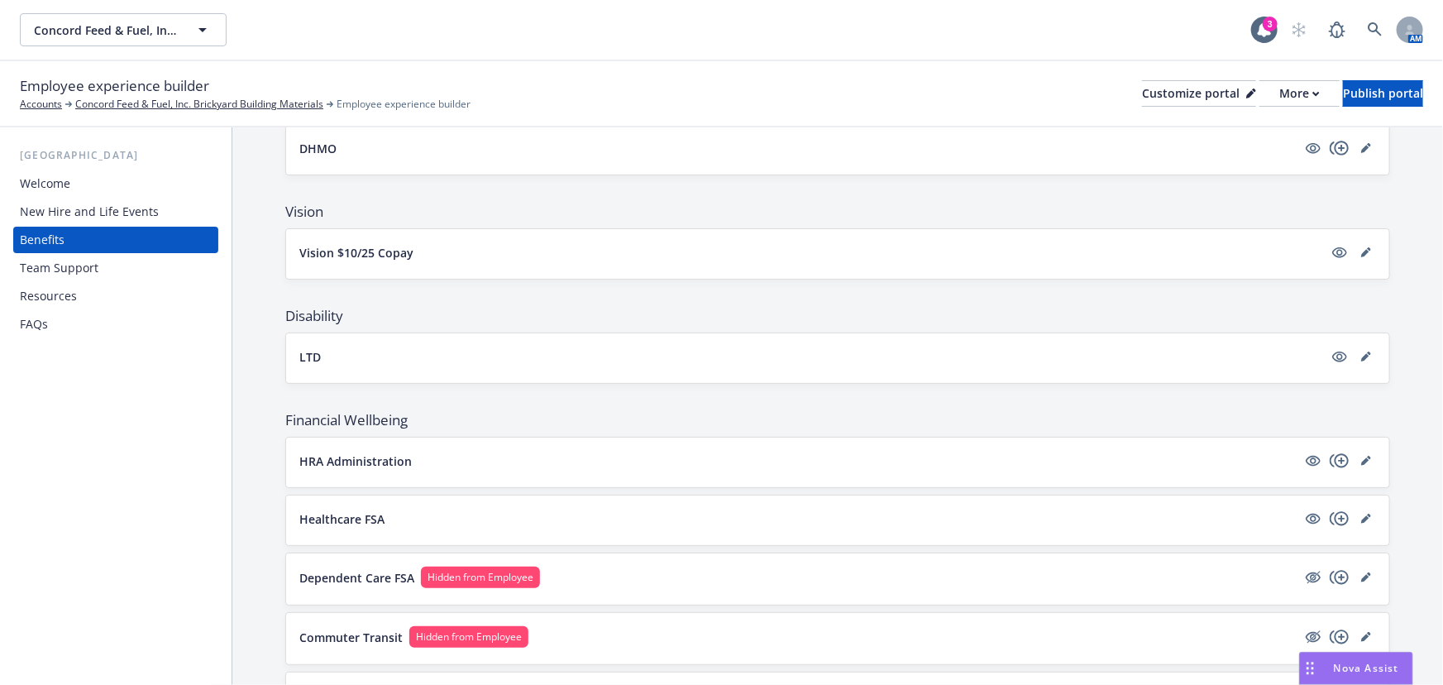
scroll to position [453, 0]
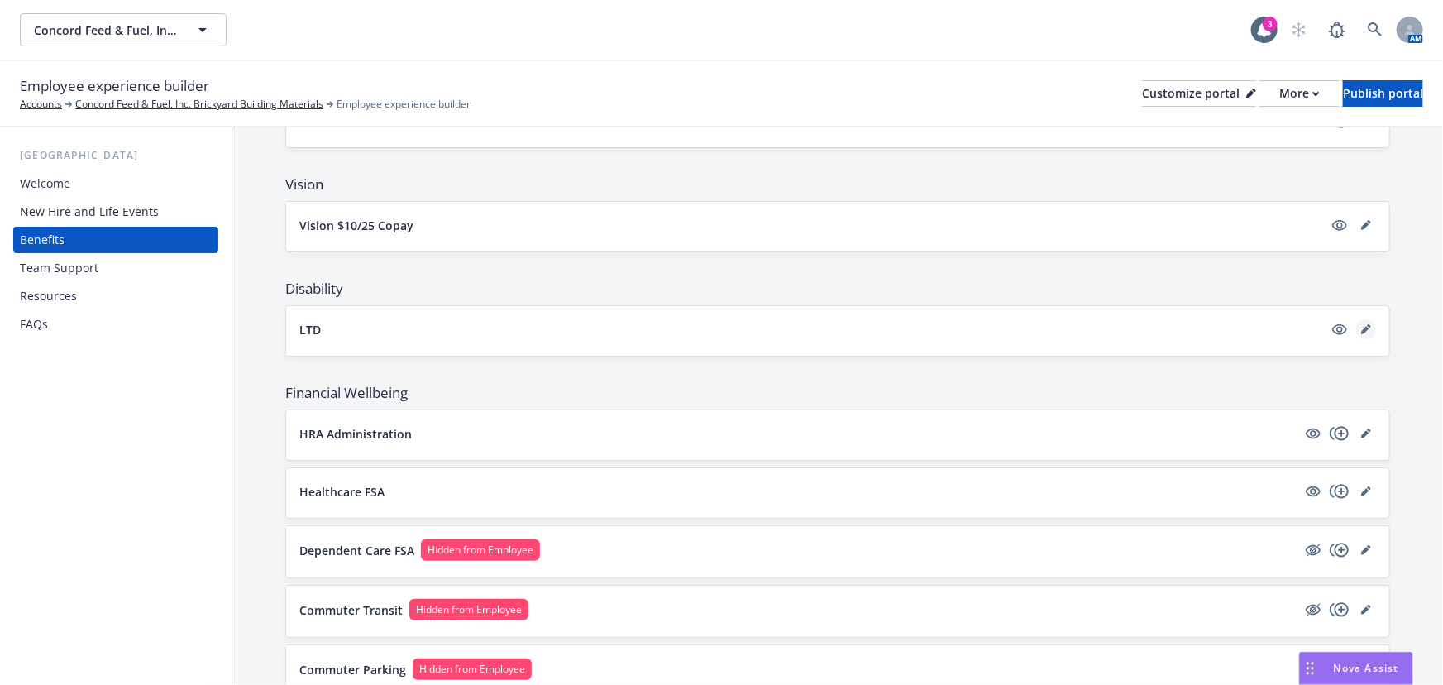
click at [1360, 319] on link "editPencil" at bounding box center [1366, 329] width 20 height 20
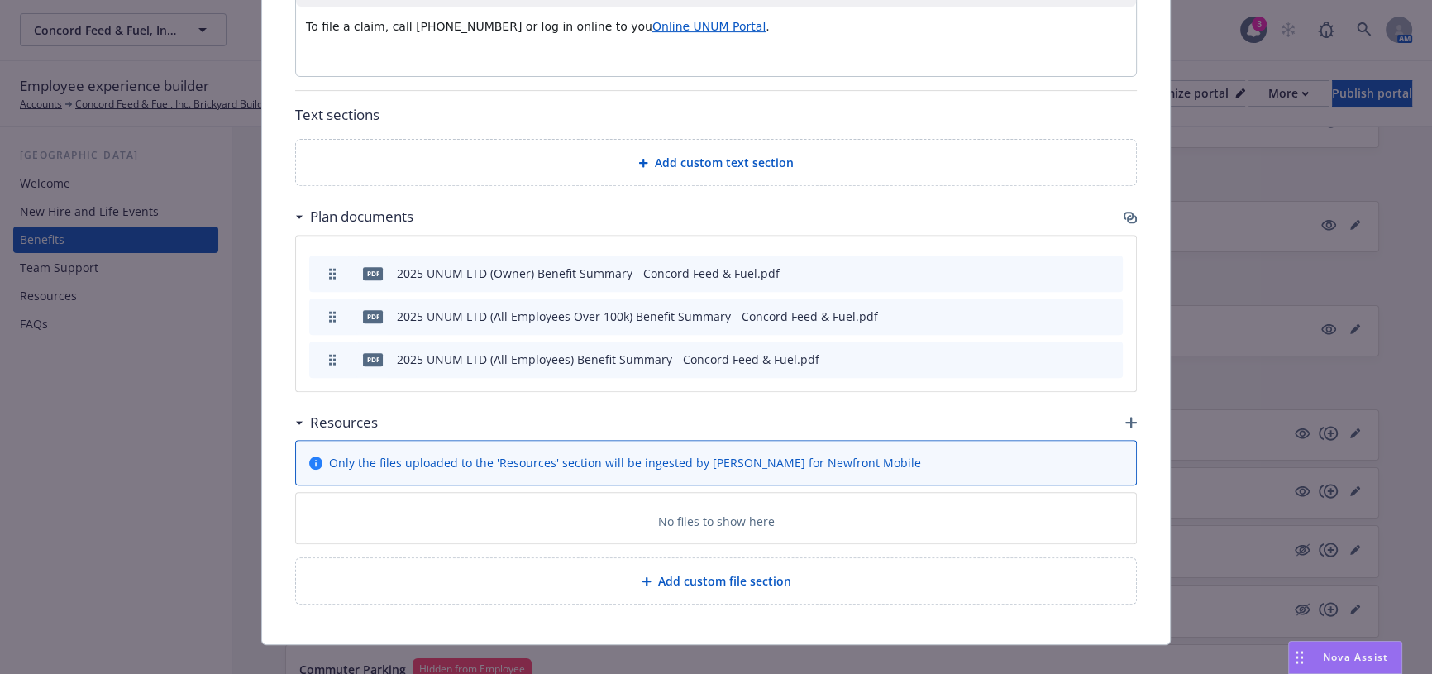
scroll to position [829, 0]
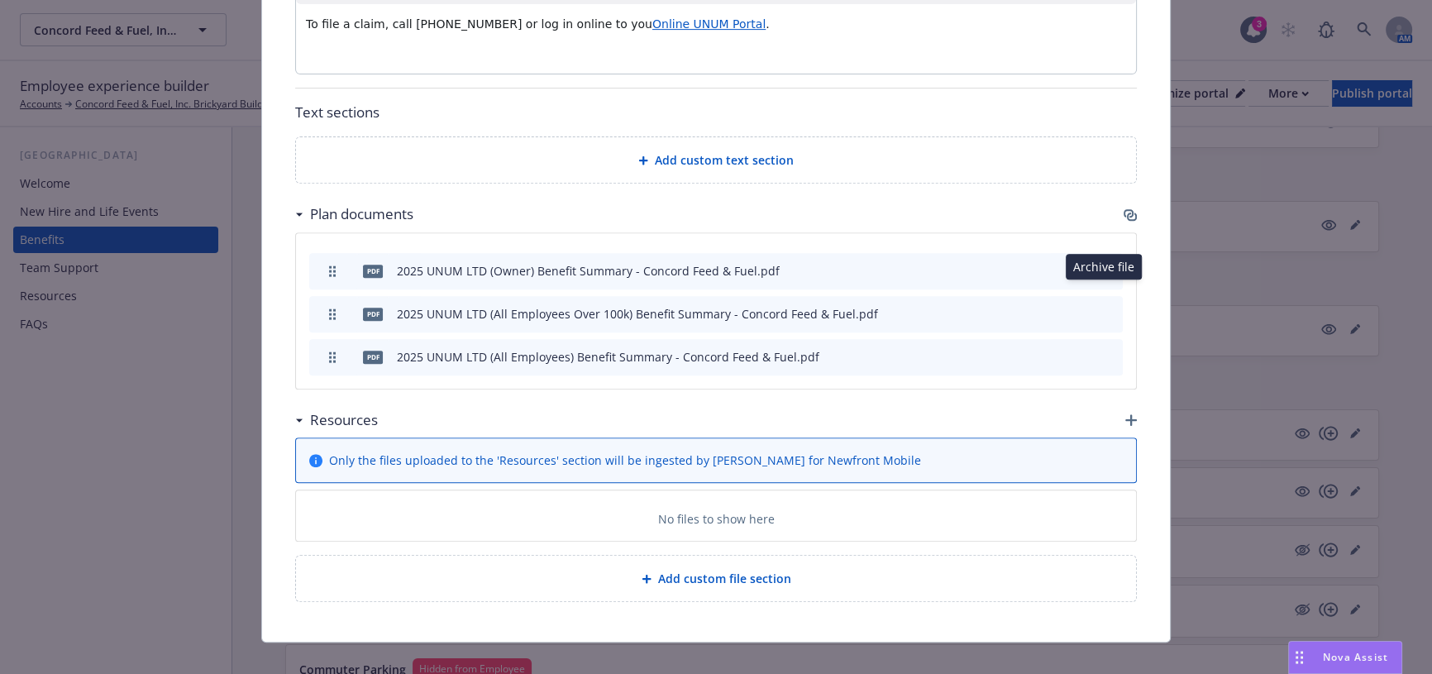
click at [1109, 304] on button "archive file" at bounding box center [1108, 312] width 17 height 17
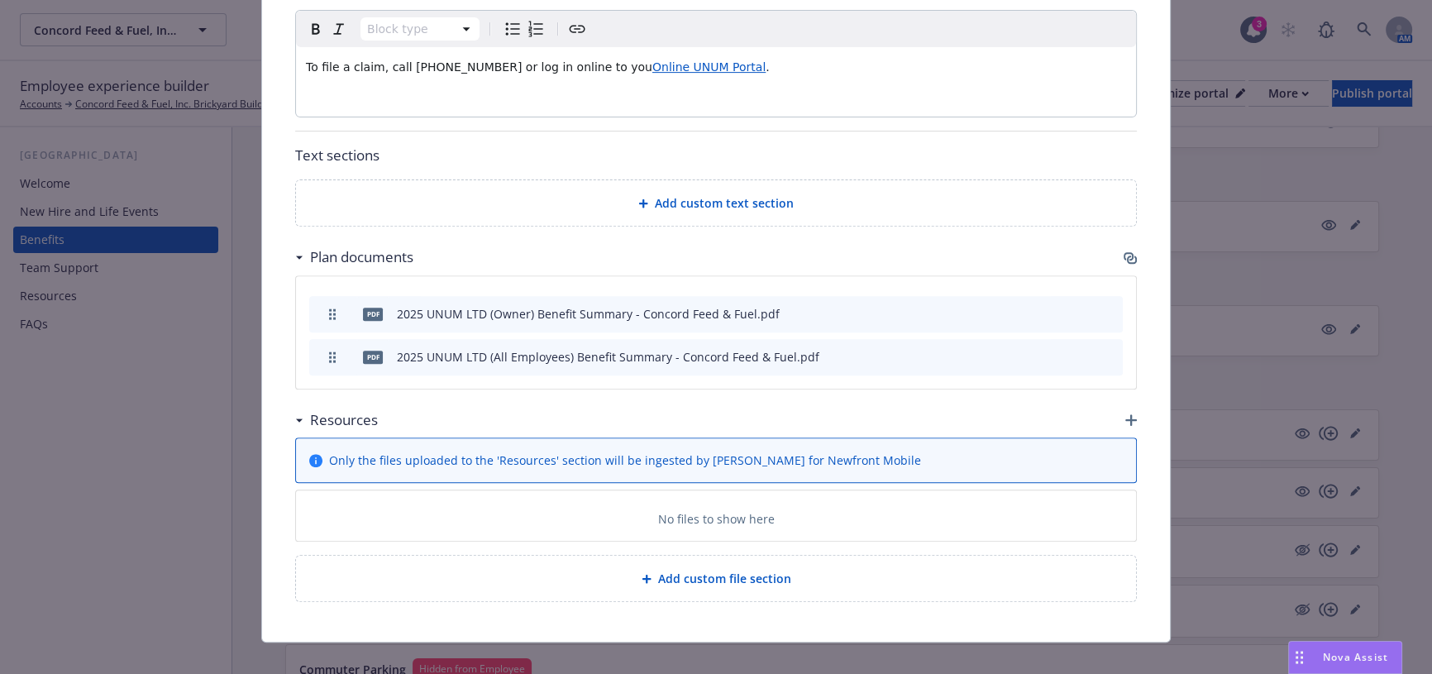
click at [1107, 349] on icon "archive file" at bounding box center [1108, 355] width 12 height 13
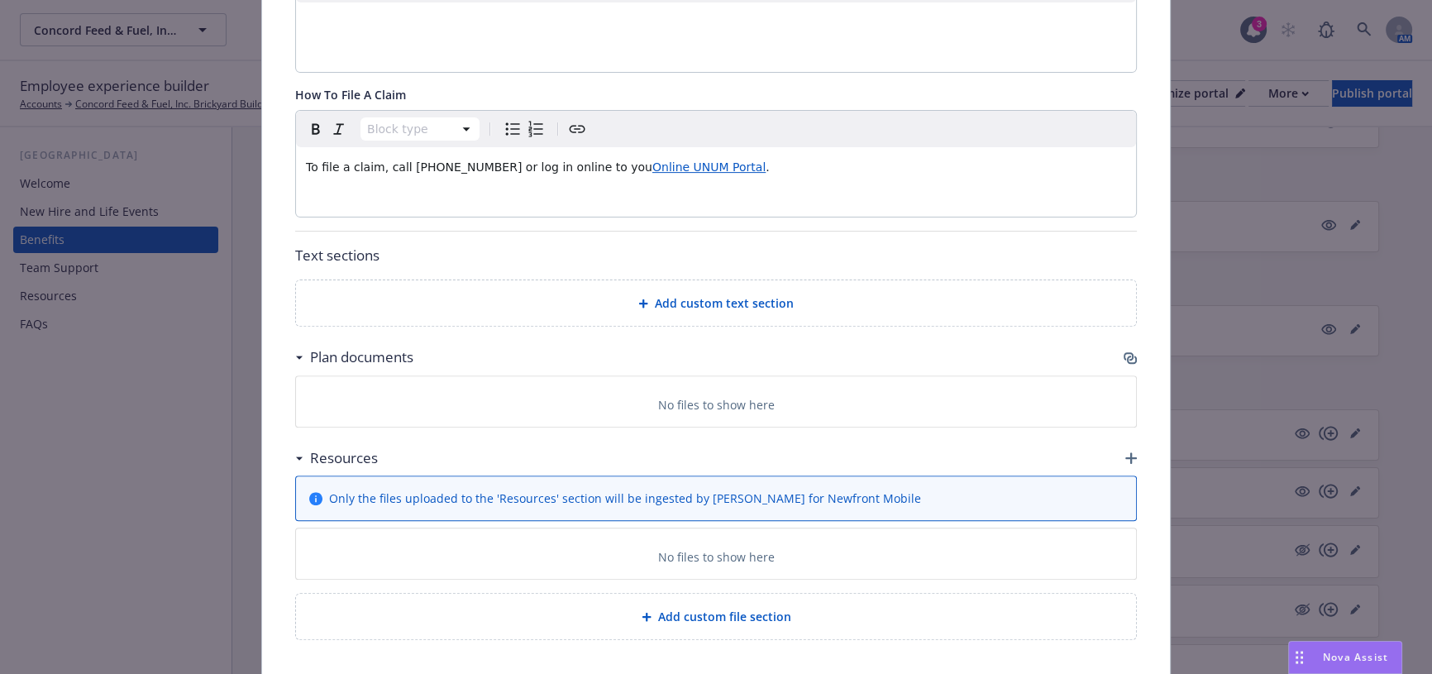
scroll to position [724, 0]
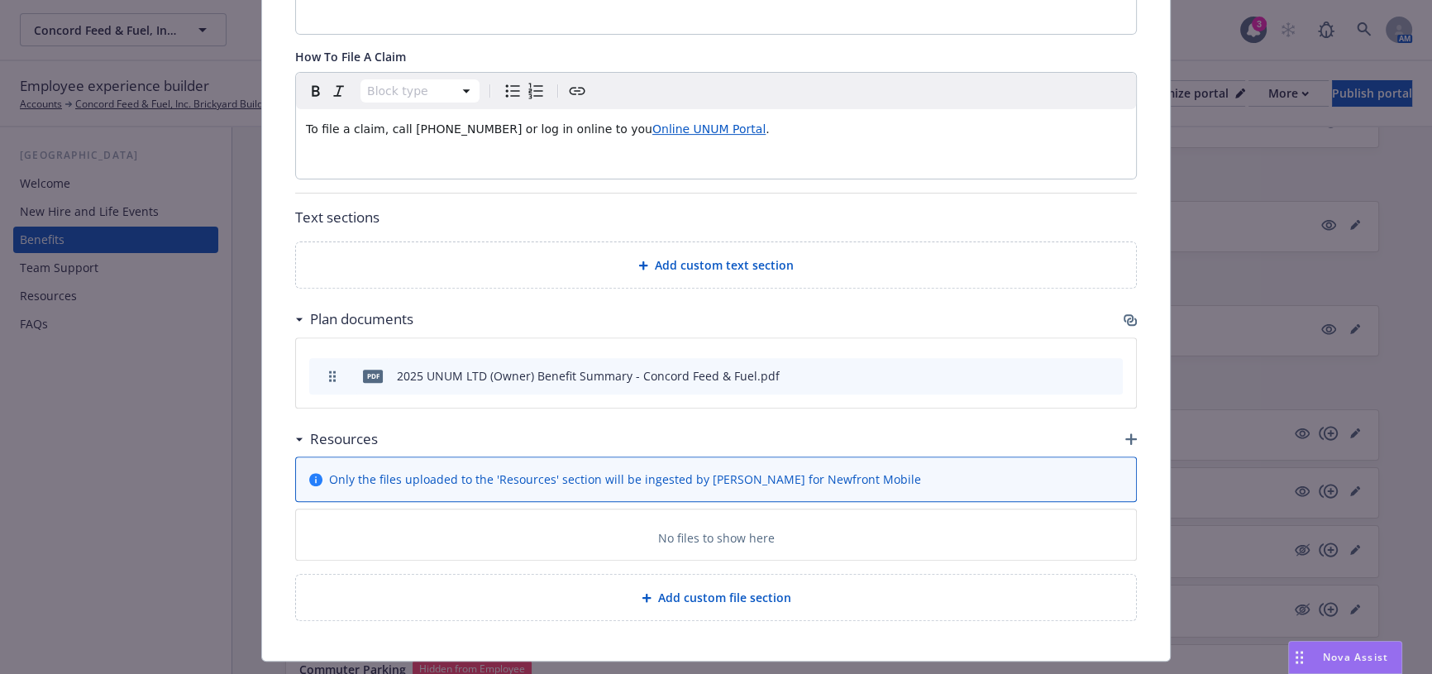
click at [1124, 313] on icon "button" at bounding box center [1130, 319] width 13 height 13
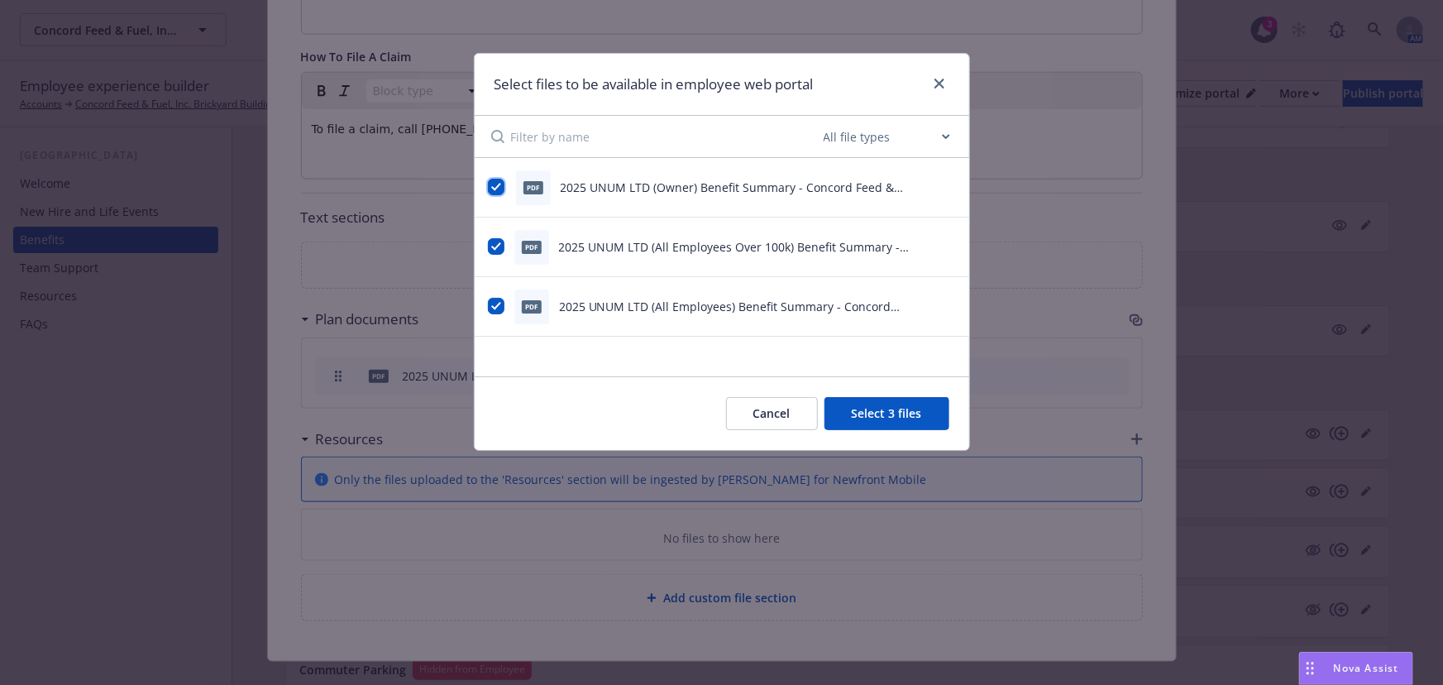
click at [496, 186] on input "checkbox" at bounding box center [496, 187] width 17 height 17
checkbox input "false"
click at [489, 245] on input "checkbox" at bounding box center [496, 246] width 17 height 17
checkbox input "false"
click at [489, 304] on input "checkbox" at bounding box center [496, 306] width 17 height 17
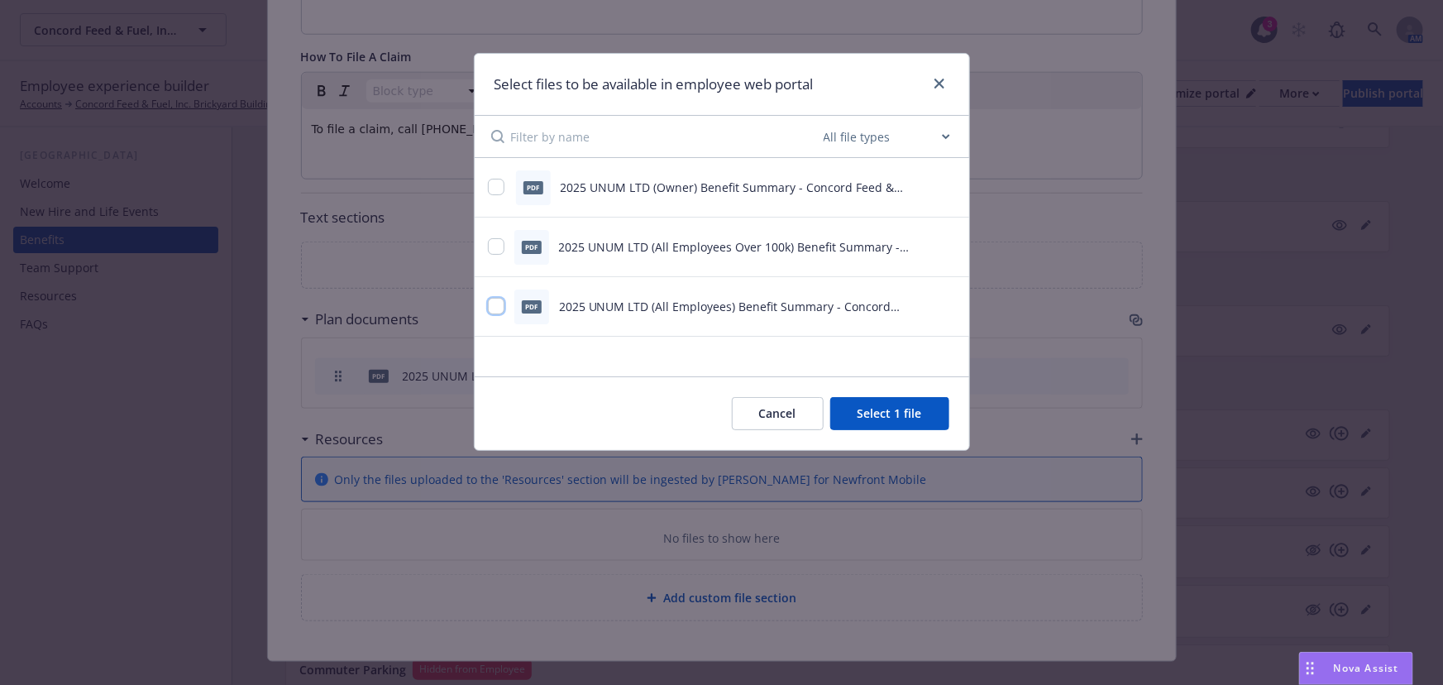
checkbox input "false"
click at [488, 182] on div "pdf 2025 UNUM LTD (Owner) Benefit Summary - Concord Feed & Fuel.pdf" at bounding box center [722, 188] width 494 height 60
click at [499, 195] on div at bounding box center [497, 187] width 18 height 17
click at [501, 186] on input "checkbox" at bounding box center [496, 187] width 17 height 17
checkbox input "true"
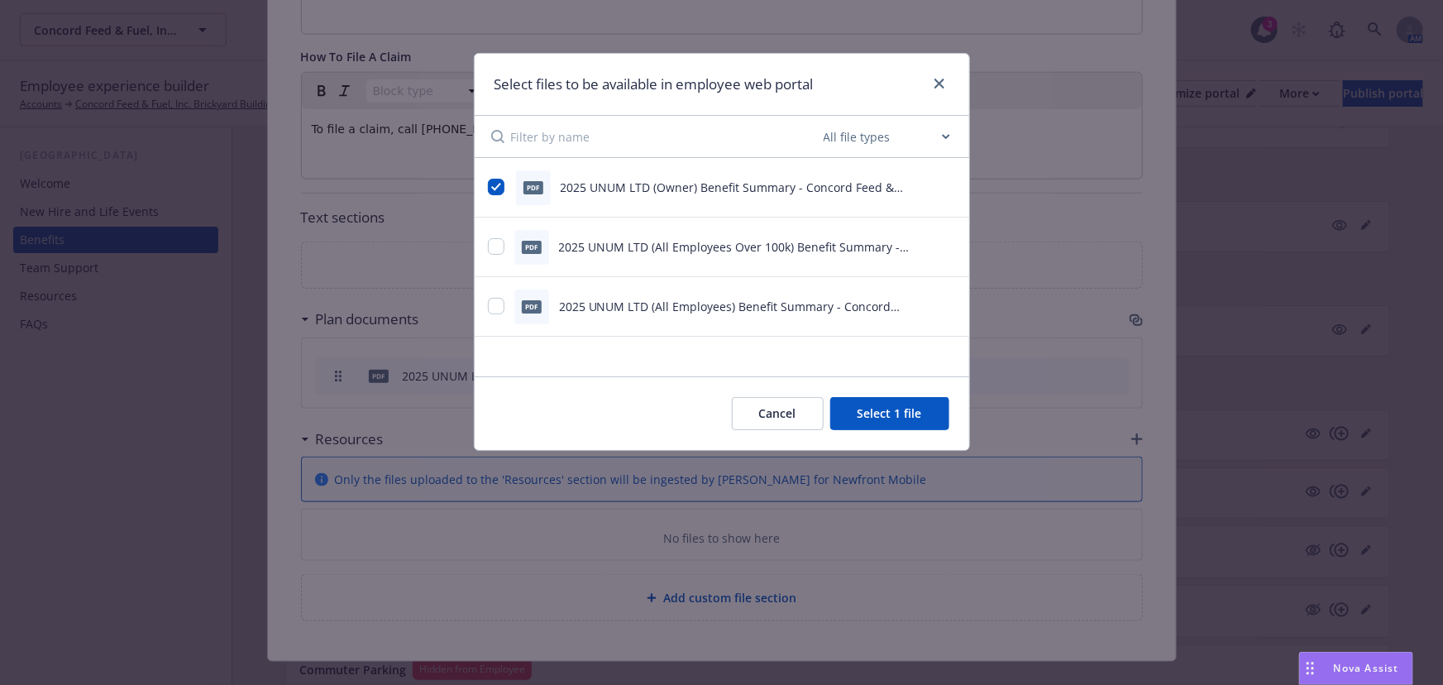
click at [901, 421] on button "Select 1 file" at bounding box center [889, 413] width 119 height 33
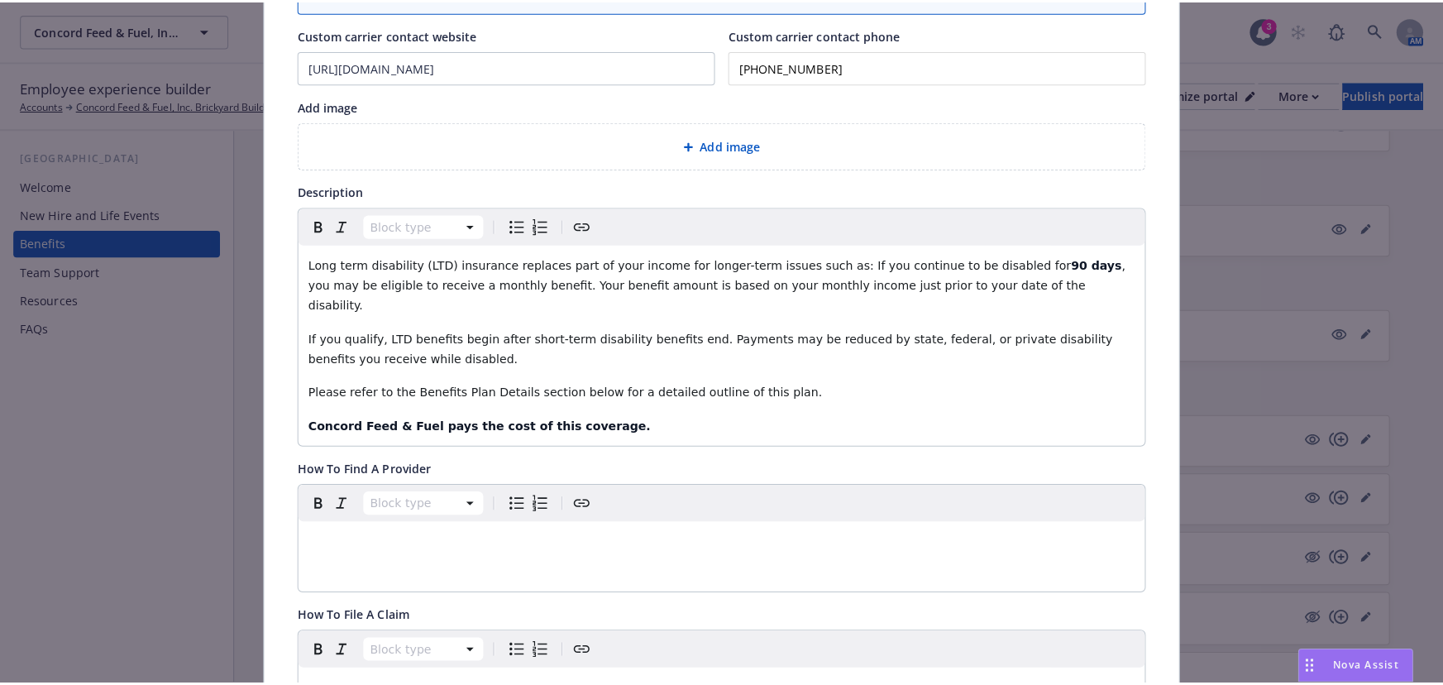
scroll to position [0, 0]
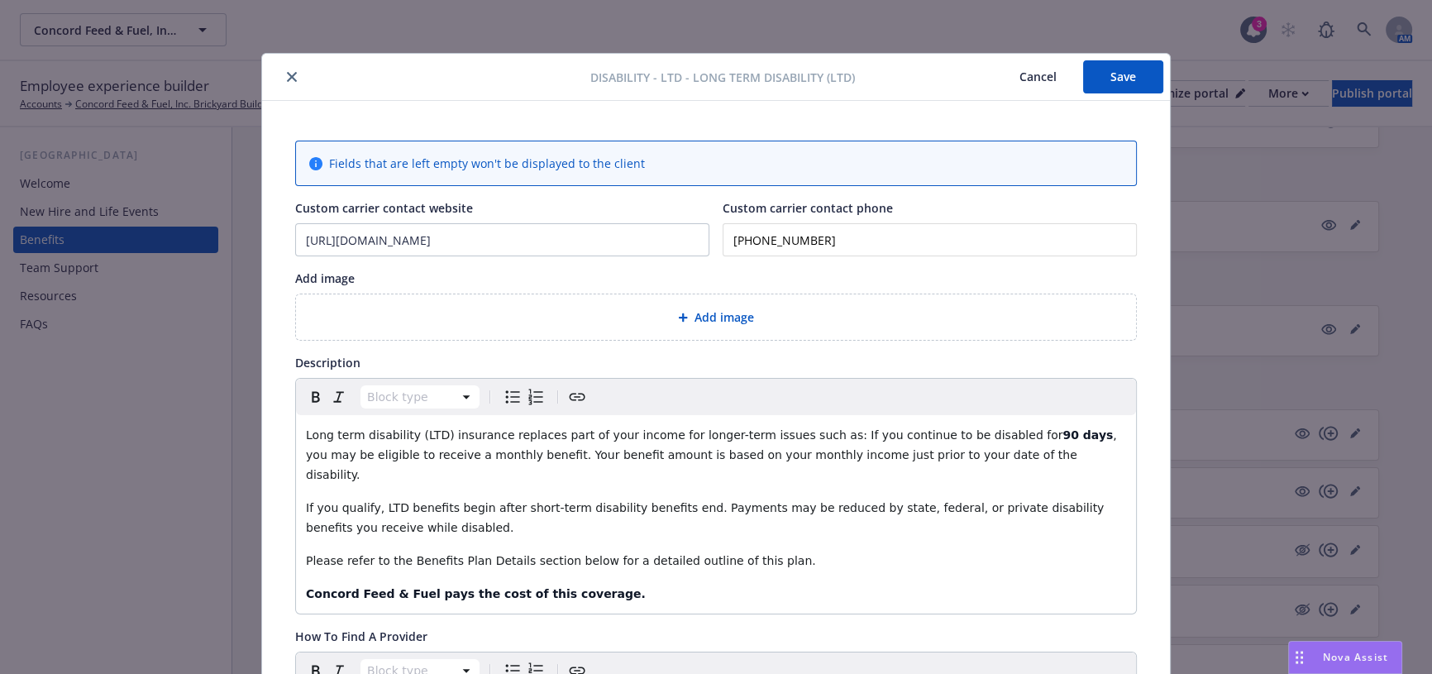
click at [290, 74] on icon "close" at bounding box center [292, 77] width 10 height 10
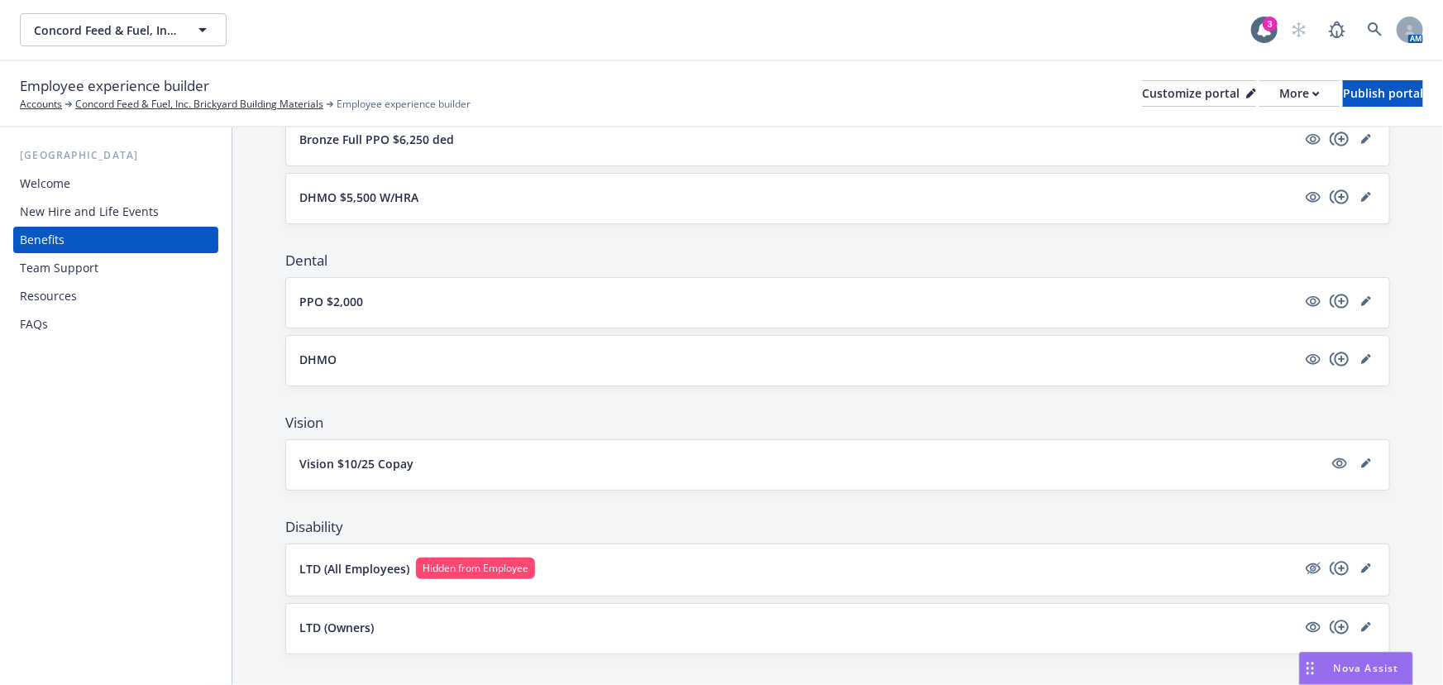
scroll to position [378, 0]
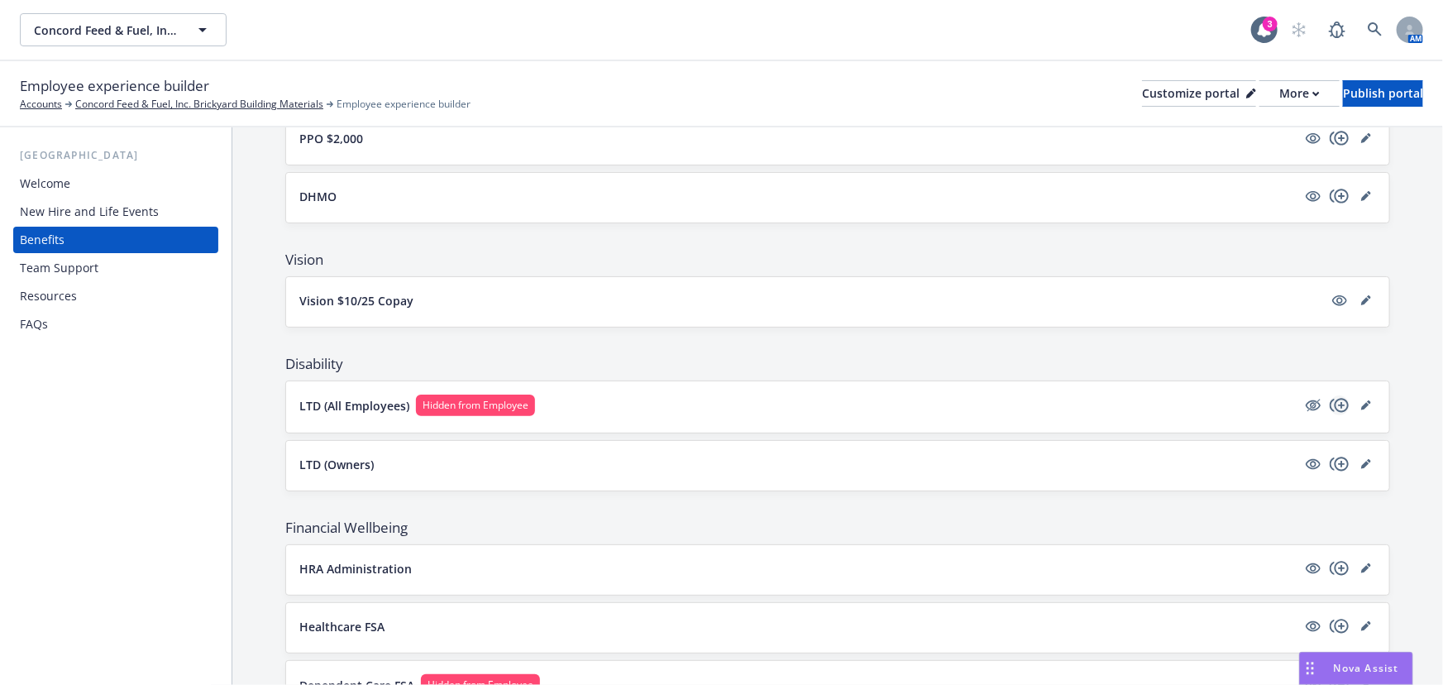
click at [1329, 398] on icon "copyPlus" at bounding box center [1338, 405] width 19 height 14
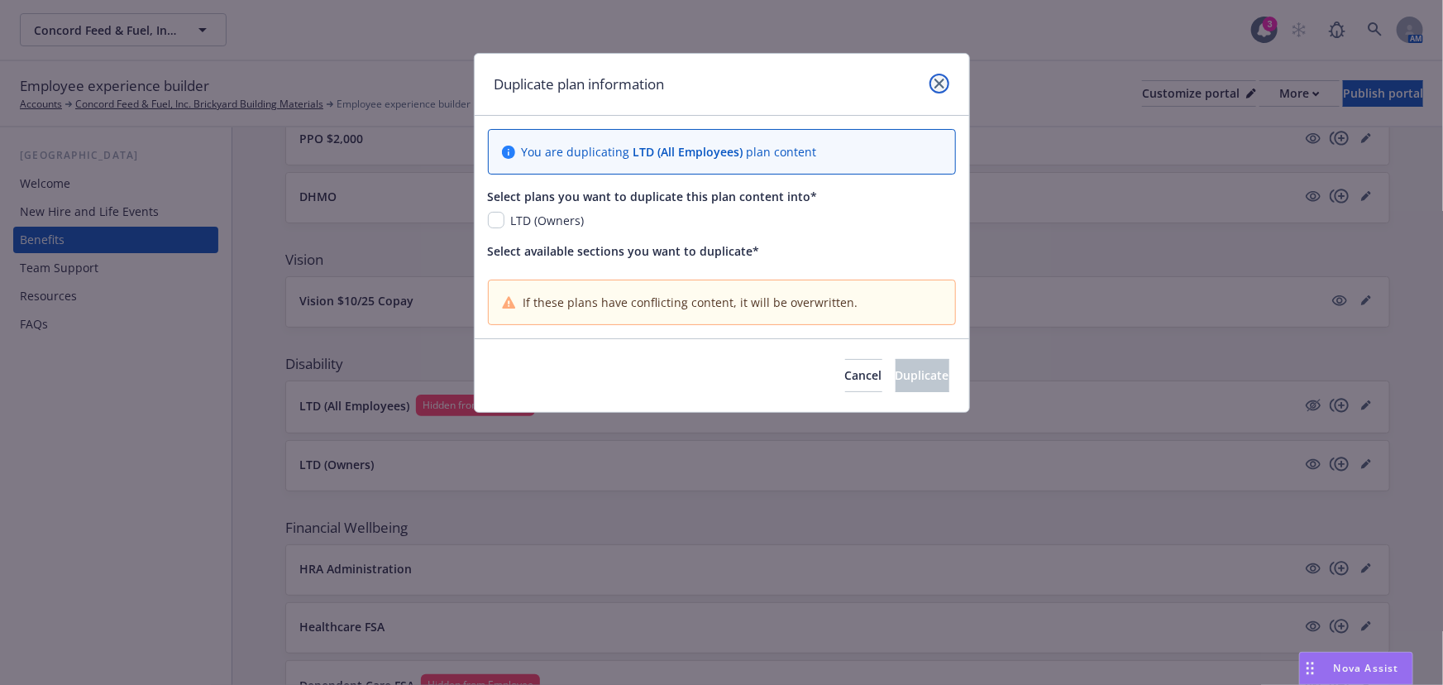
click at [946, 84] on link "close" at bounding box center [939, 84] width 20 height 20
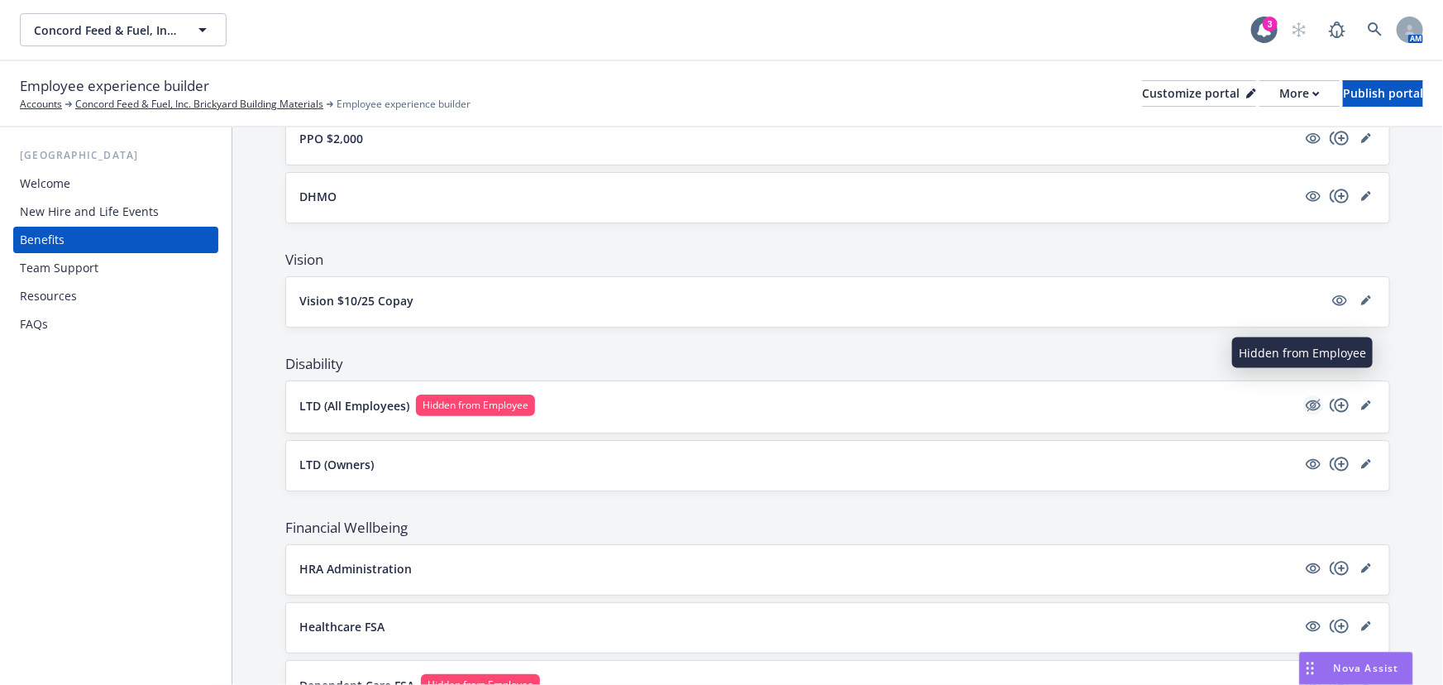
click at [1306, 400] on icon "hidden" at bounding box center [1313, 405] width 15 height 11
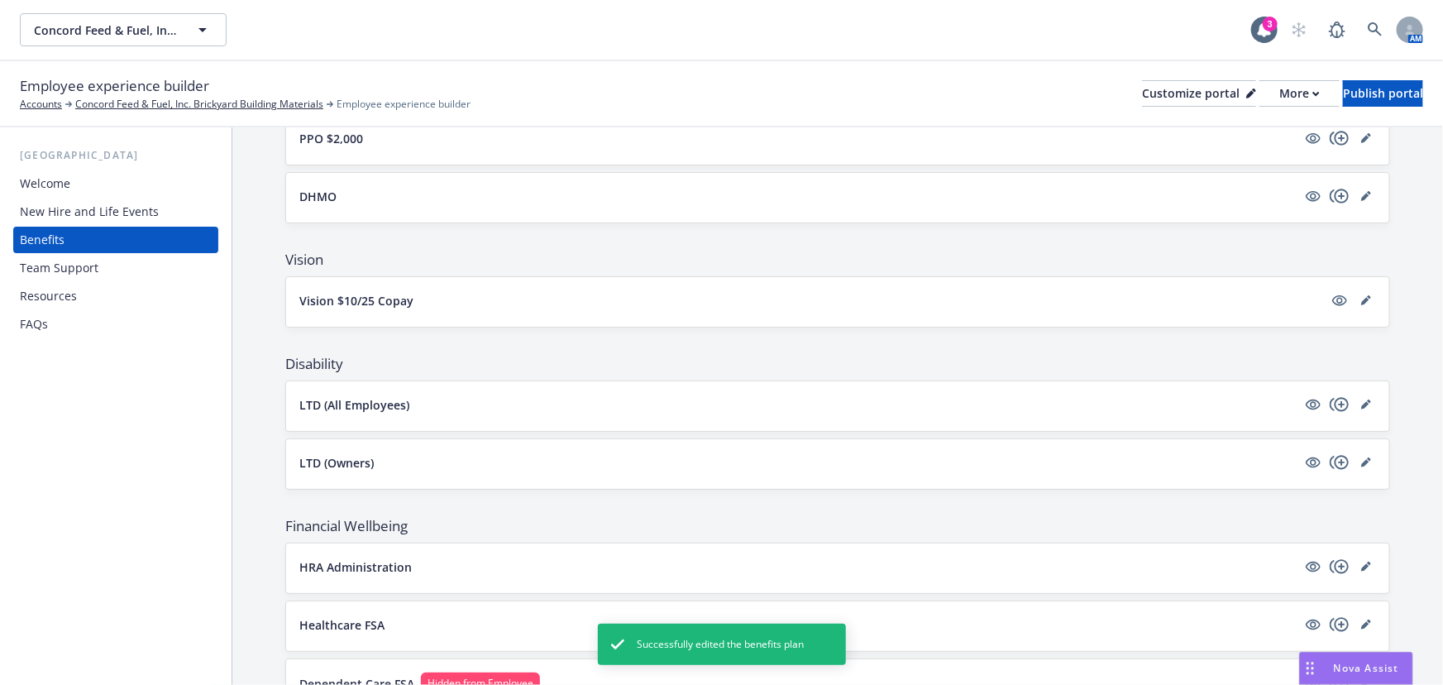
click at [755, 396] on button "LTD (All Employees)" at bounding box center [797, 404] width 997 height 17
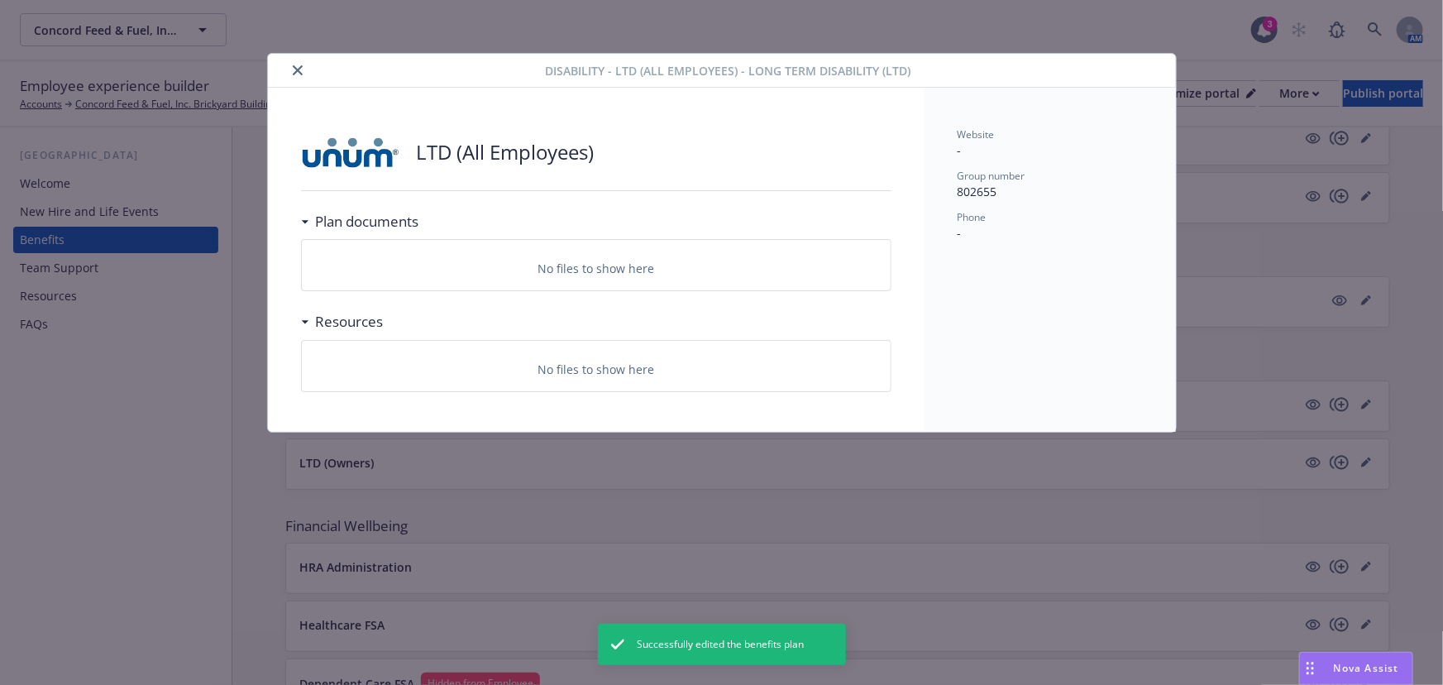
click at [334, 214] on h3 "Plan documents" at bounding box center [367, 221] width 103 height 21
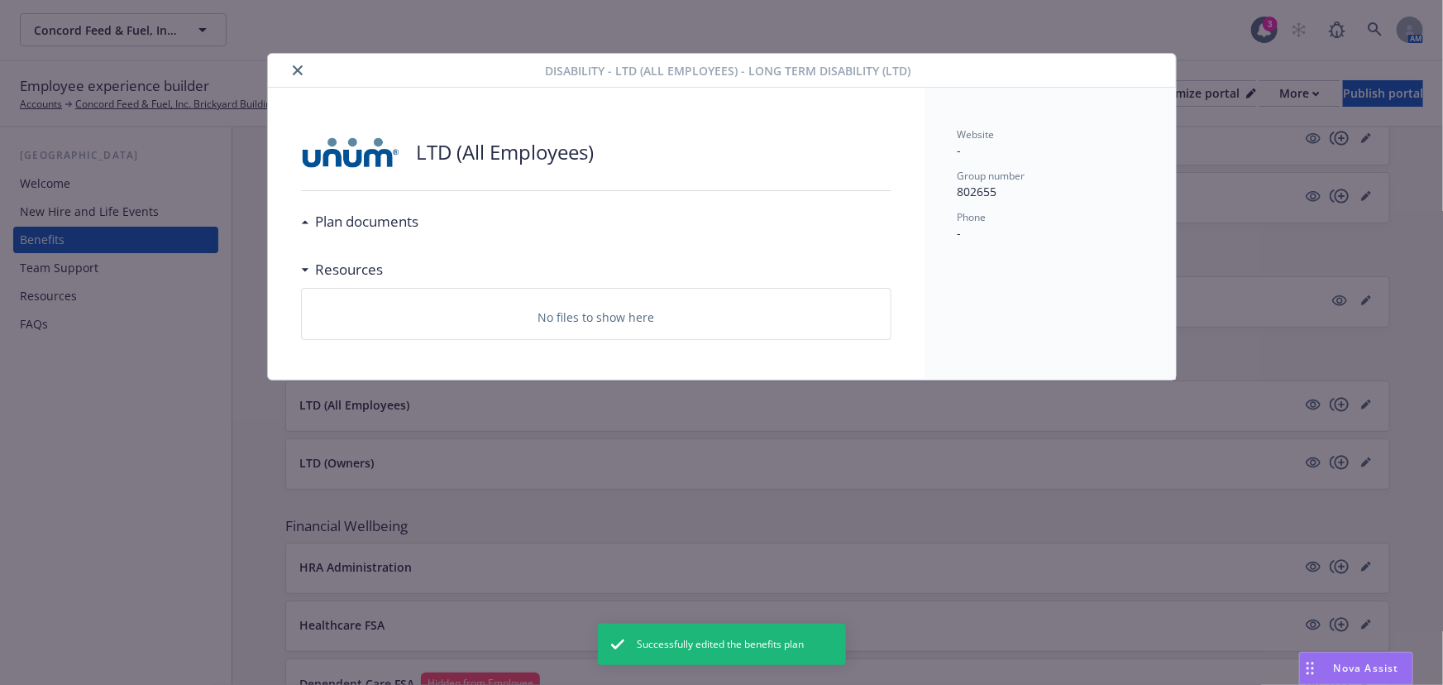
click at [338, 217] on h3 "Plan documents" at bounding box center [367, 221] width 103 height 21
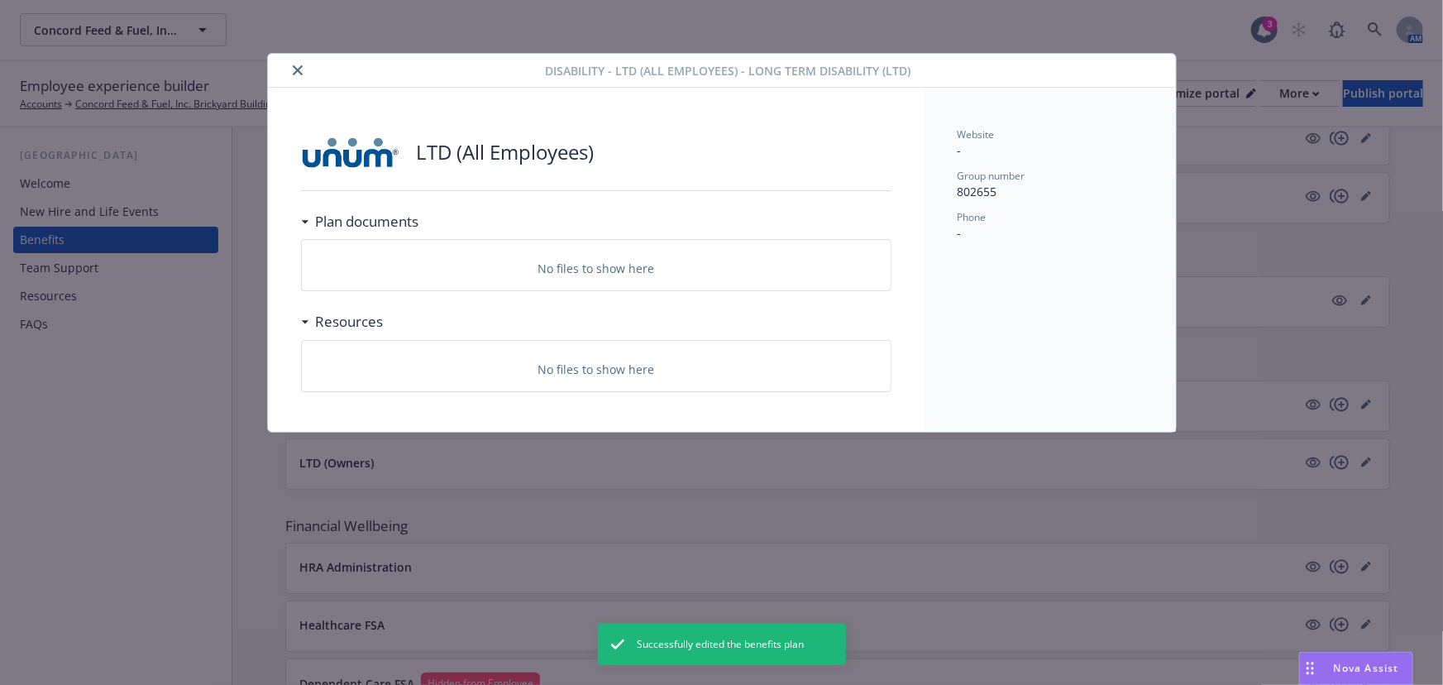
click at [345, 313] on h3 "Resources" at bounding box center [350, 321] width 68 height 21
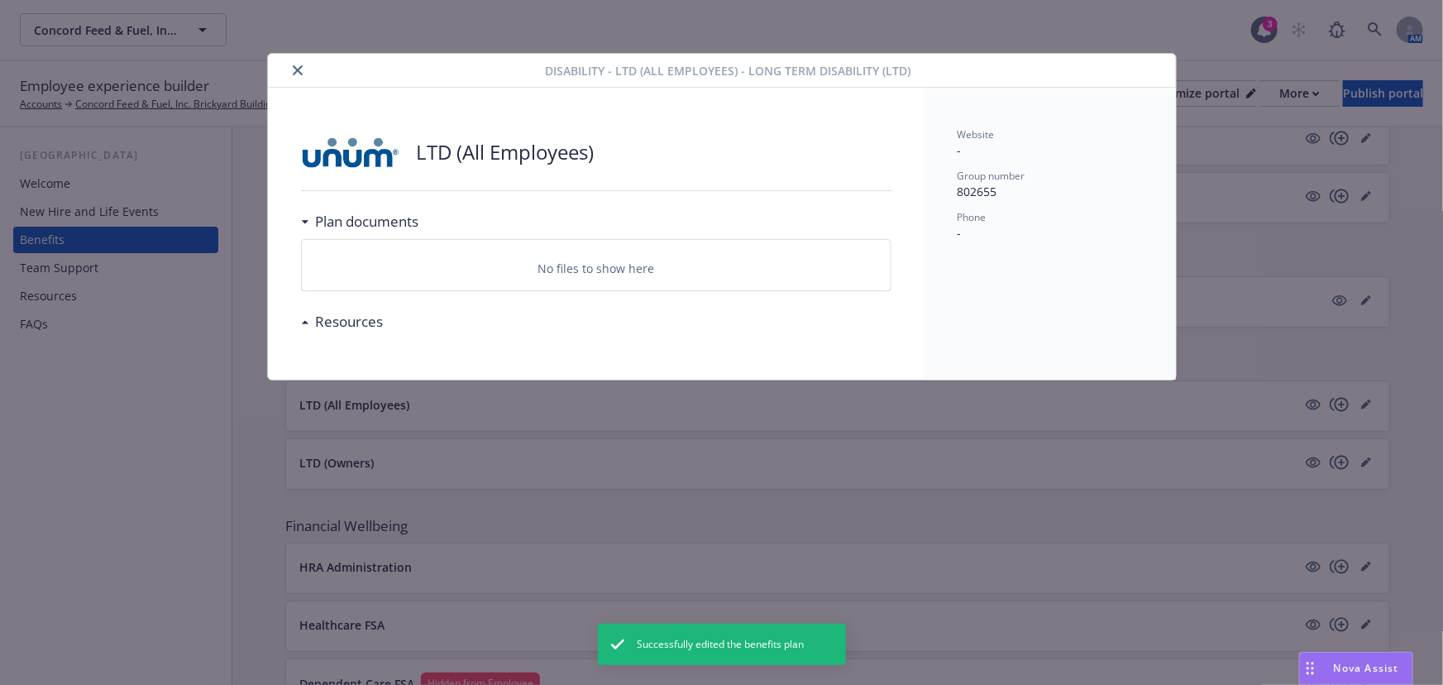
click at [346, 314] on h3 "Resources" at bounding box center [350, 321] width 68 height 21
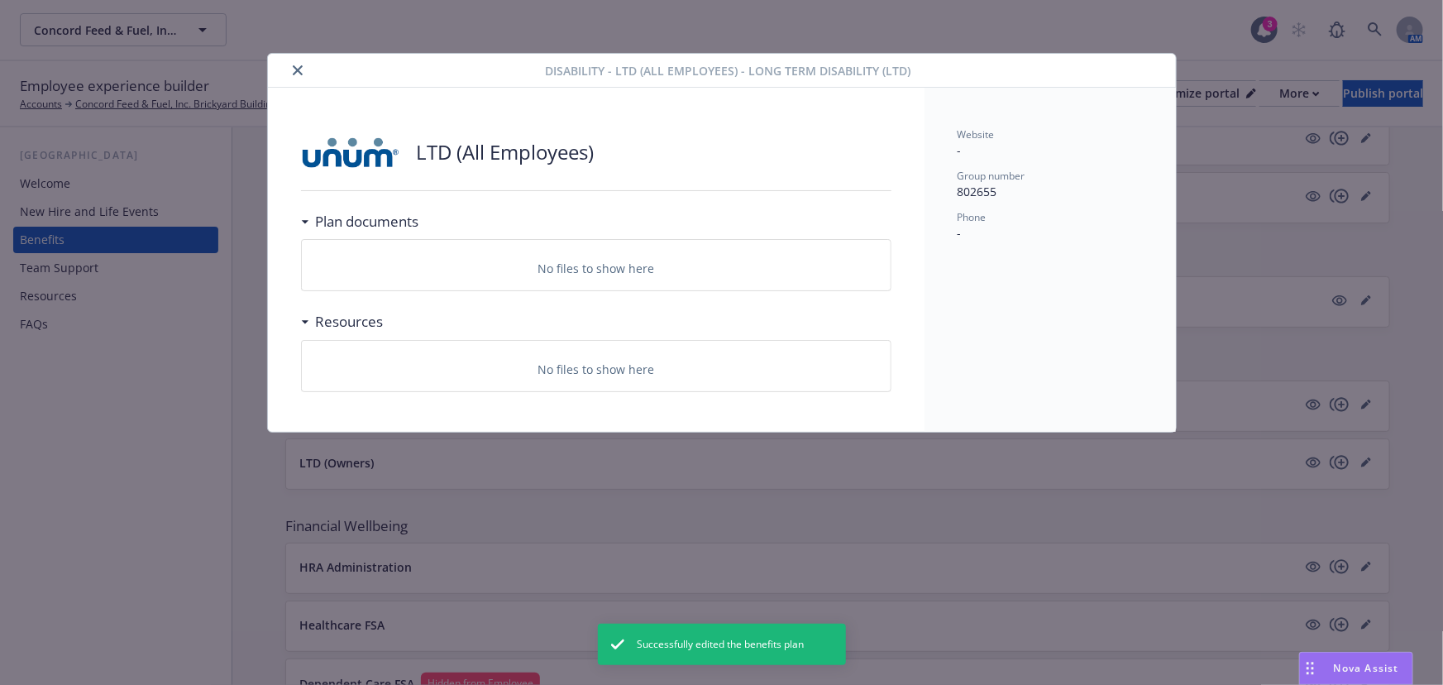
click at [294, 80] on div "Disability - LTD (All Employees) - Long Term Disability (LTD)" at bounding box center [722, 71] width 908 height 34
click at [300, 73] on icon "close" at bounding box center [298, 70] width 10 height 10
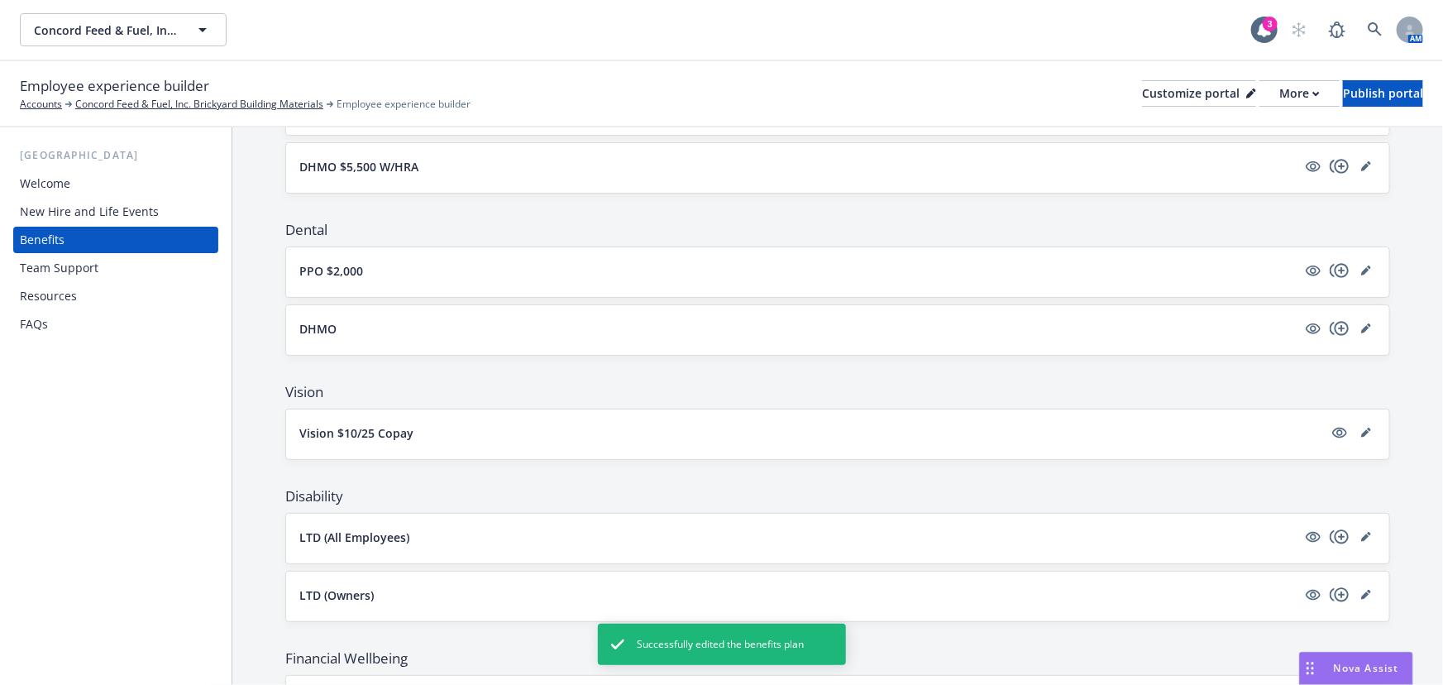
scroll to position [378, 0]
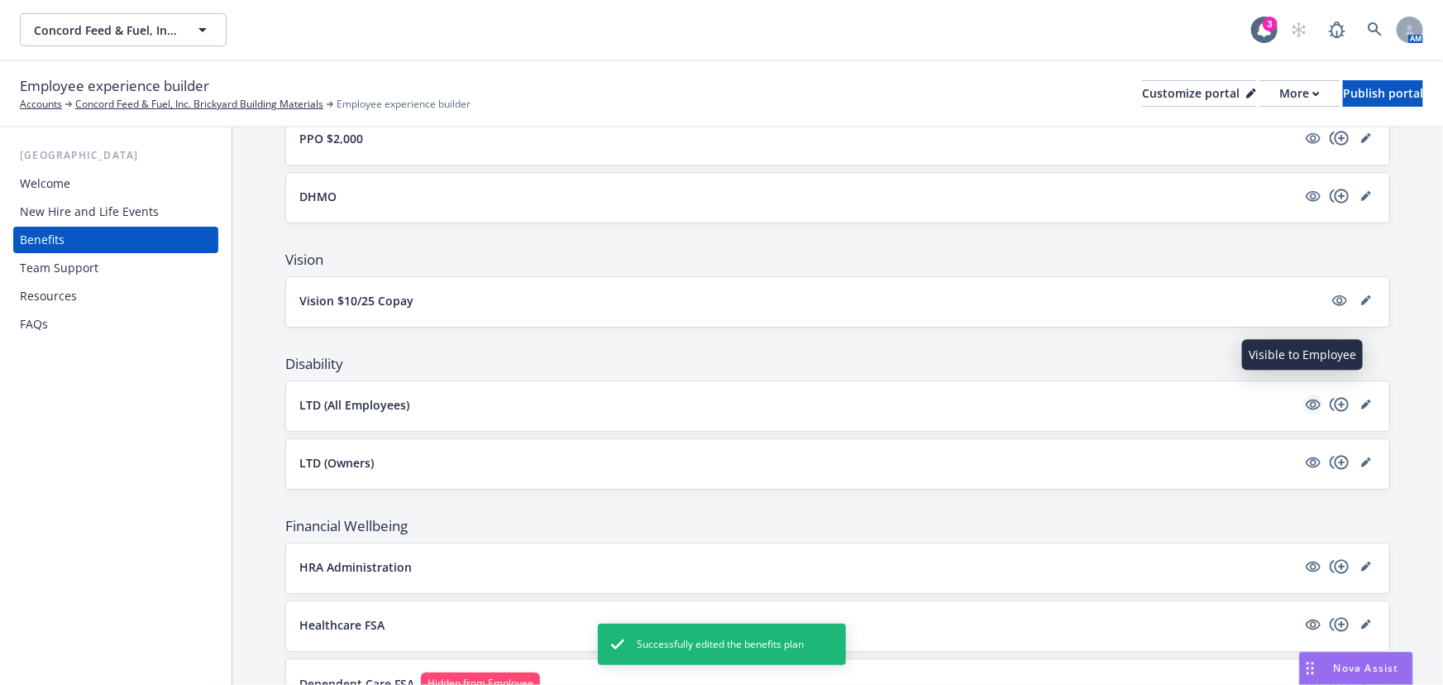
click at [1306, 399] on icon "visible" at bounding box center [1313, 404] width 15 height 11
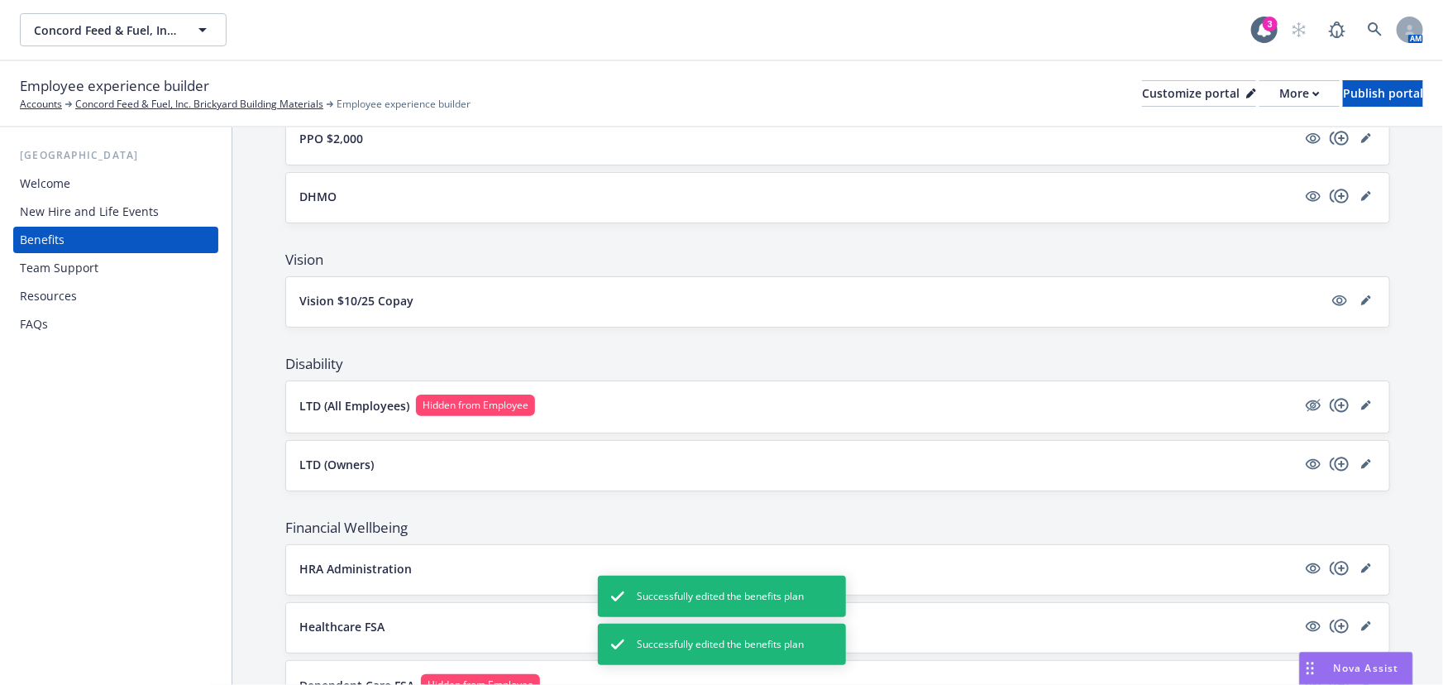
click at [594, 394] on button "LTD (All Employees) Hidden from Employee" at bounding box center [797, 404] width 997 height 21
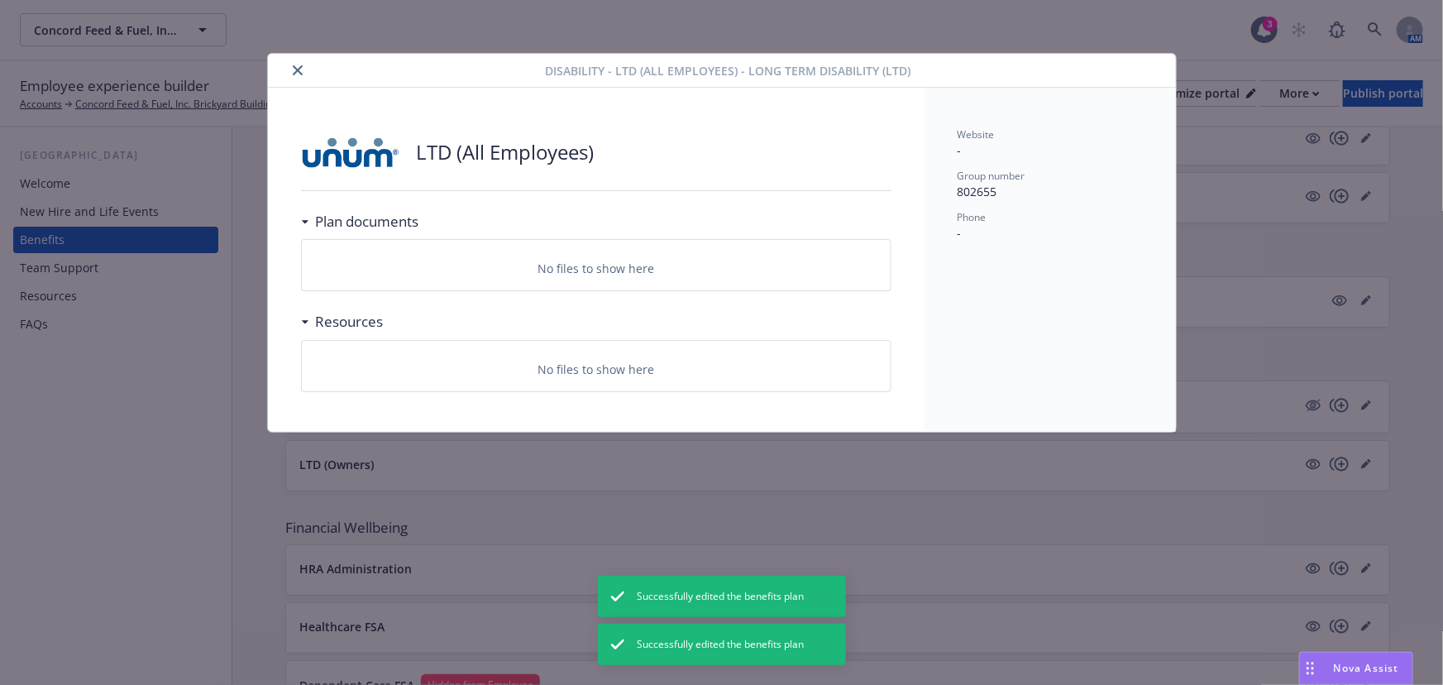
click at [328, 223] on h3 "Plan documents" at bounding box center [367, 221] width 103 height 21
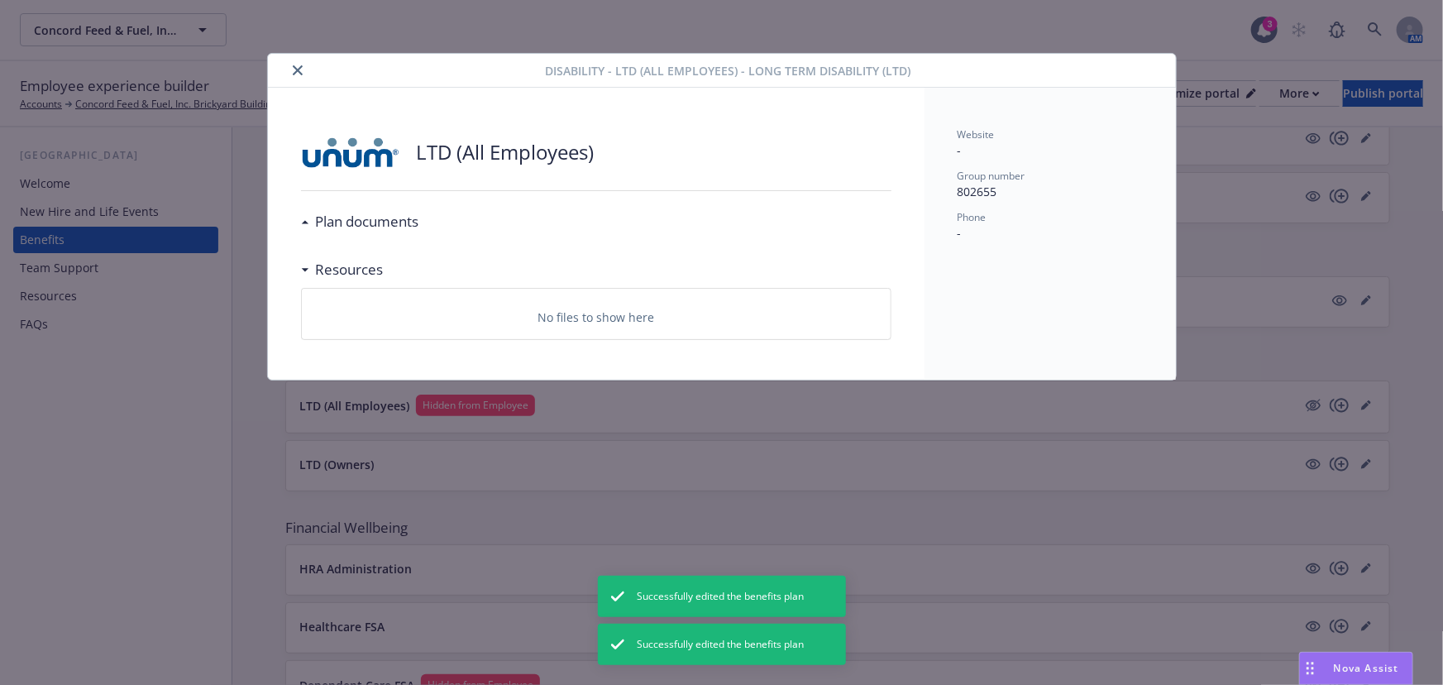
click at [340, 222] on h3 "Plan documents" at bounding box center [367, 221] width 103 height 21
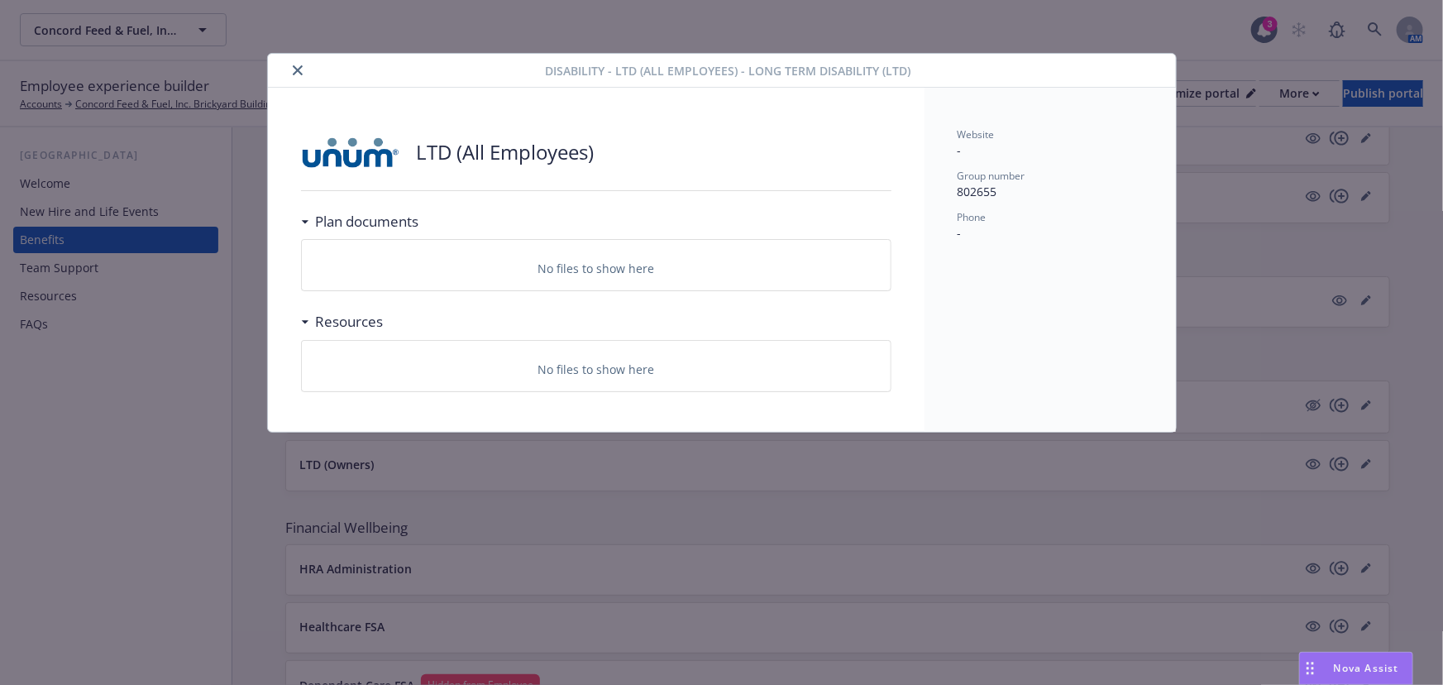
click at [299, 66] on icon "close" at bounding box center [298, 70] width 10 height 10
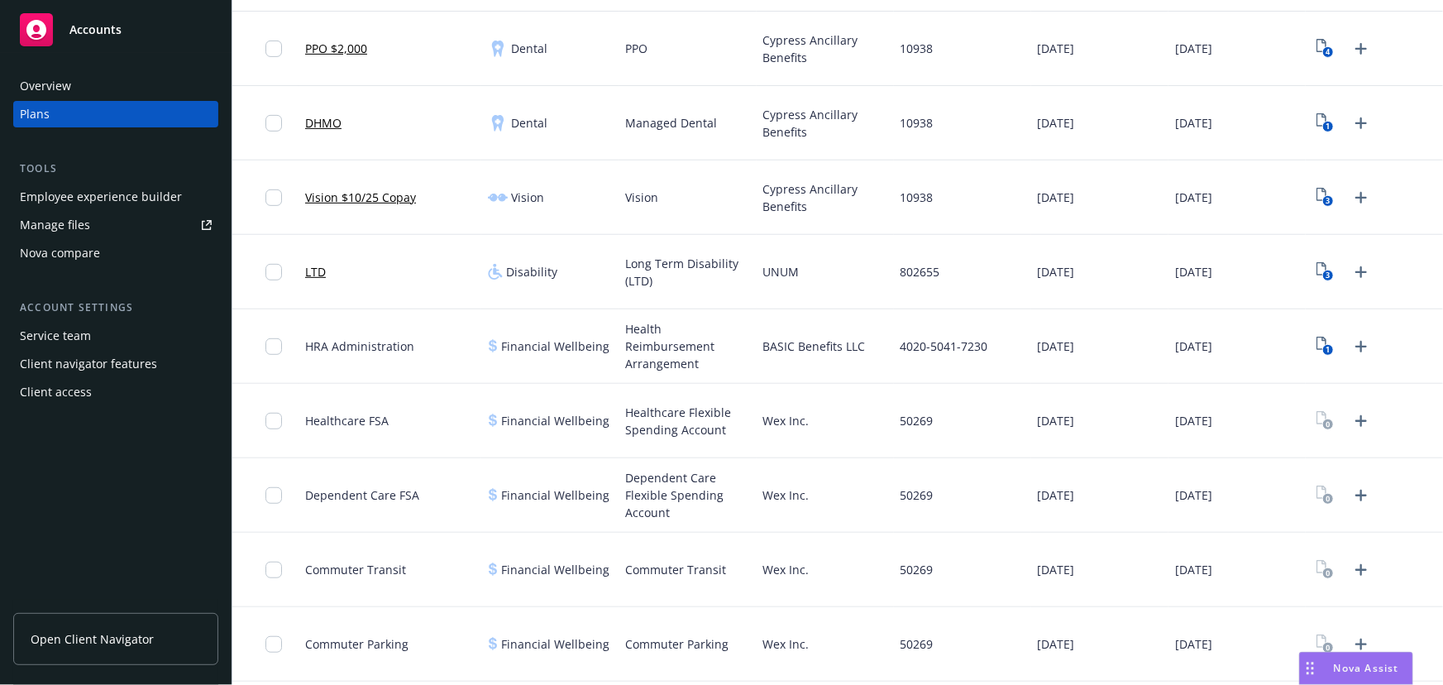
scroll to position [217, 0]
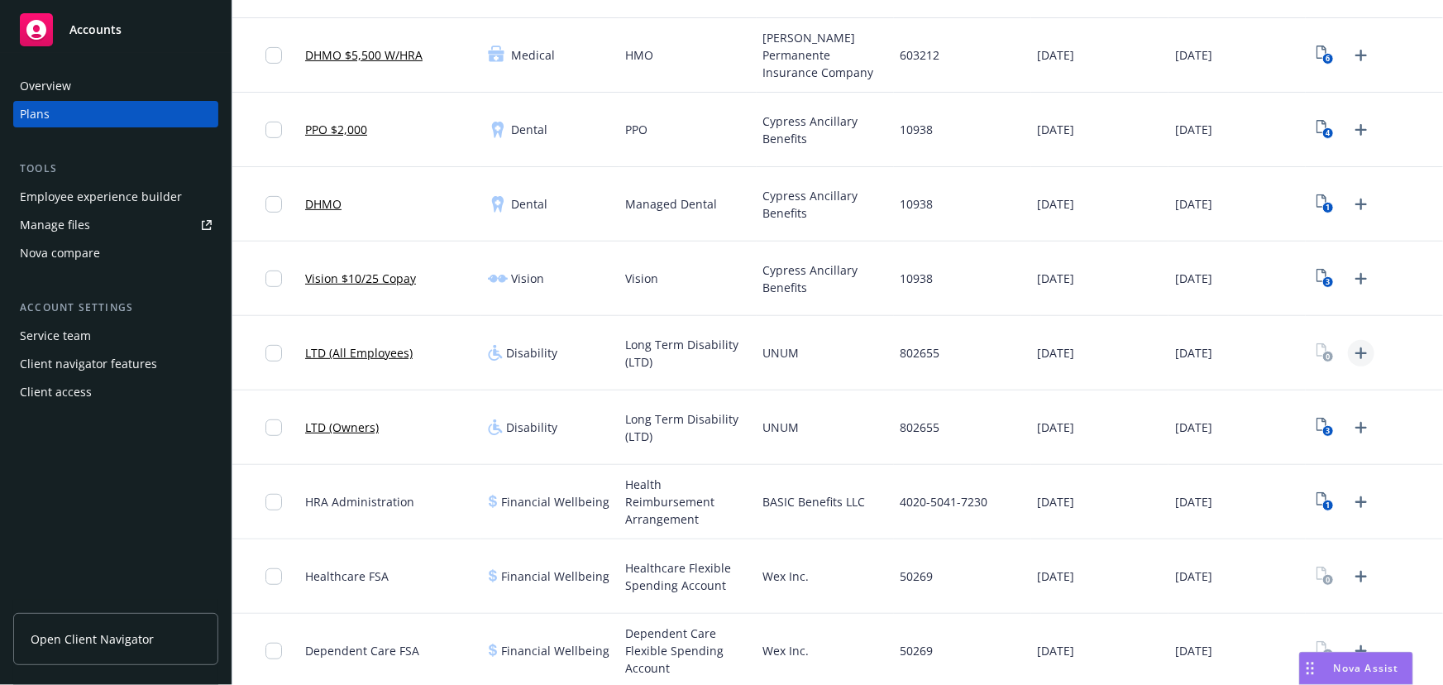
click at [1355, 352] on icon "Upload Plan Documents" at bounding box center [1361, 353] width 12 height 12
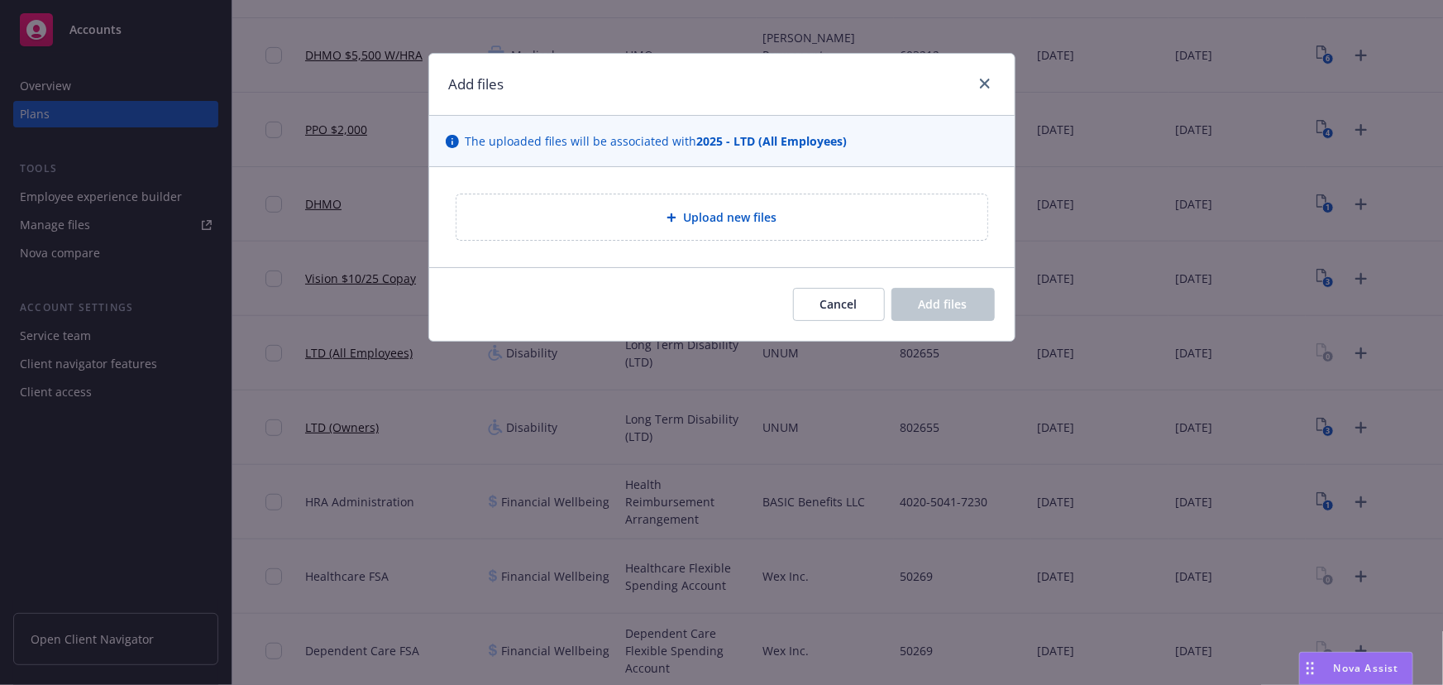
click at [776, 232] on div "Upload new files" at bounding box center [721, 216] width 531 height 45
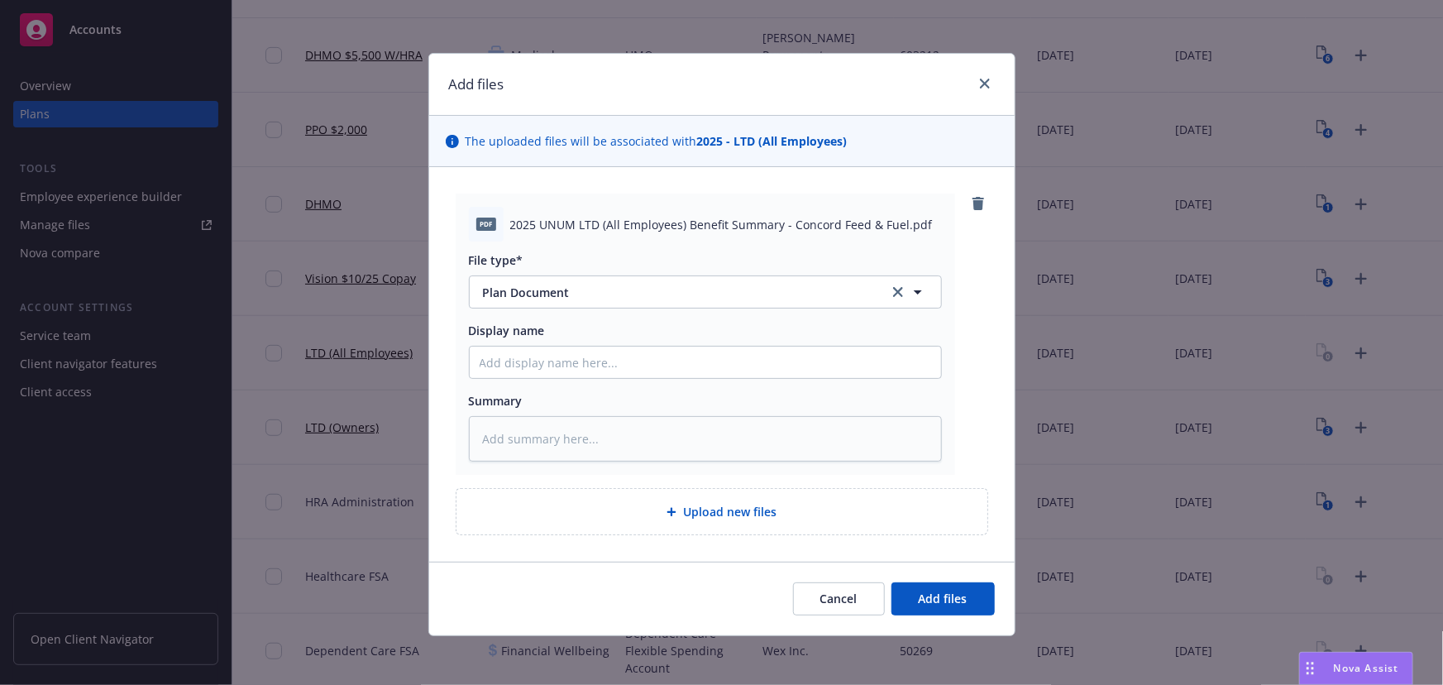
click at [849, 513] on div "Upload new files" at bounding box center [722, 511] width 504 height 19
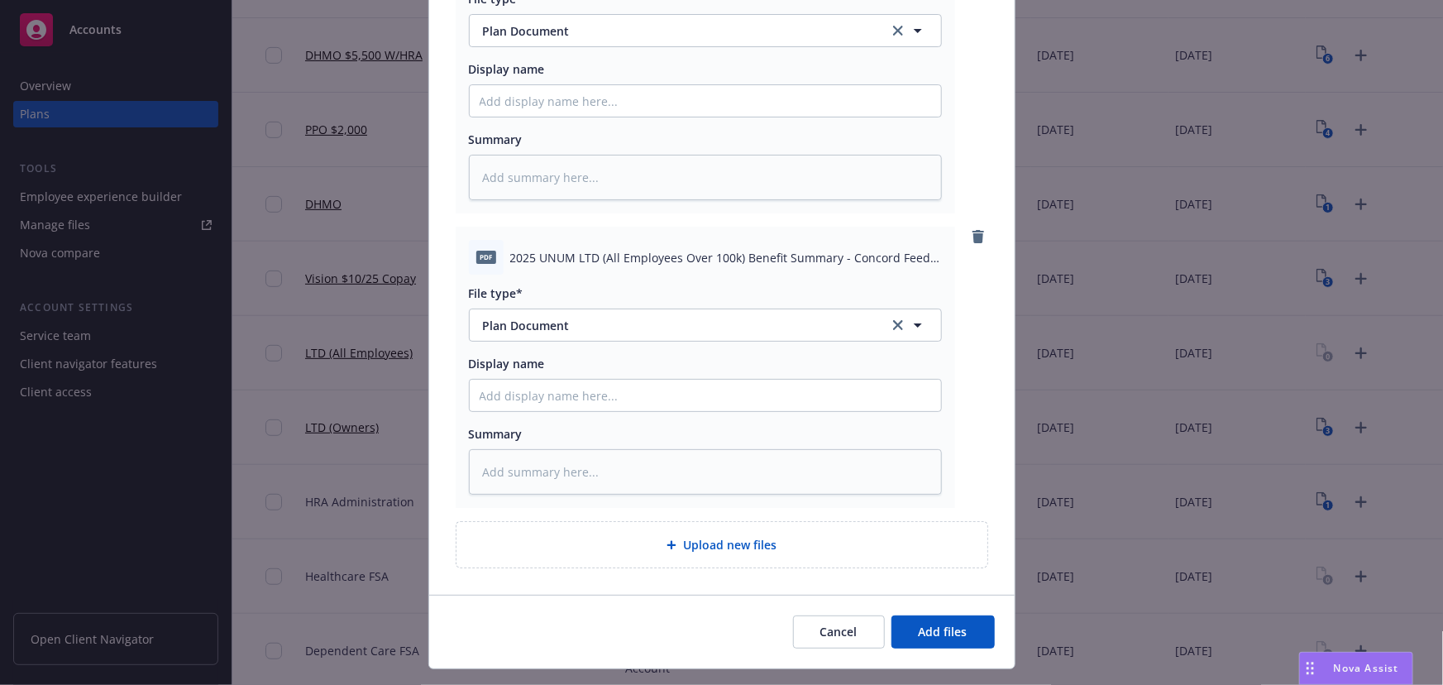
scroll to position [298, 0]
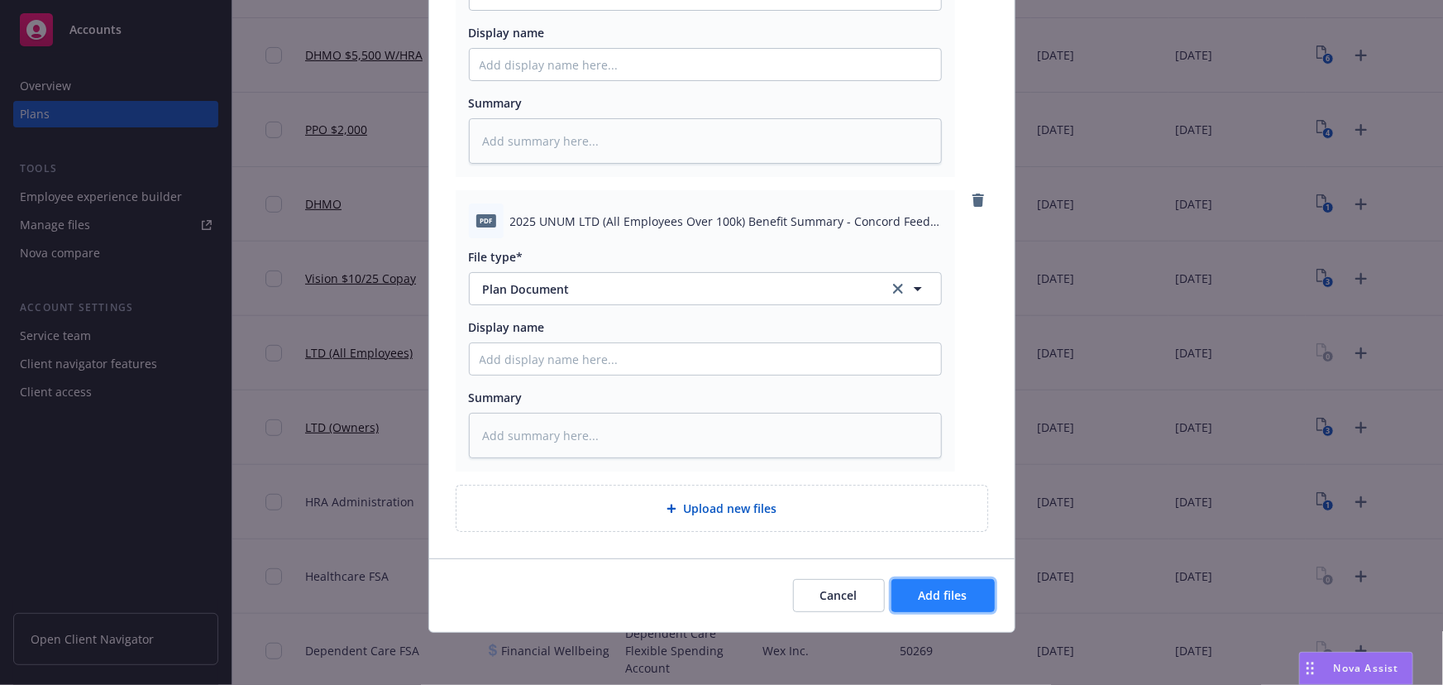
click at [972, 587] on button "Add files" at bounding box center [942, 595] width 103 height 33
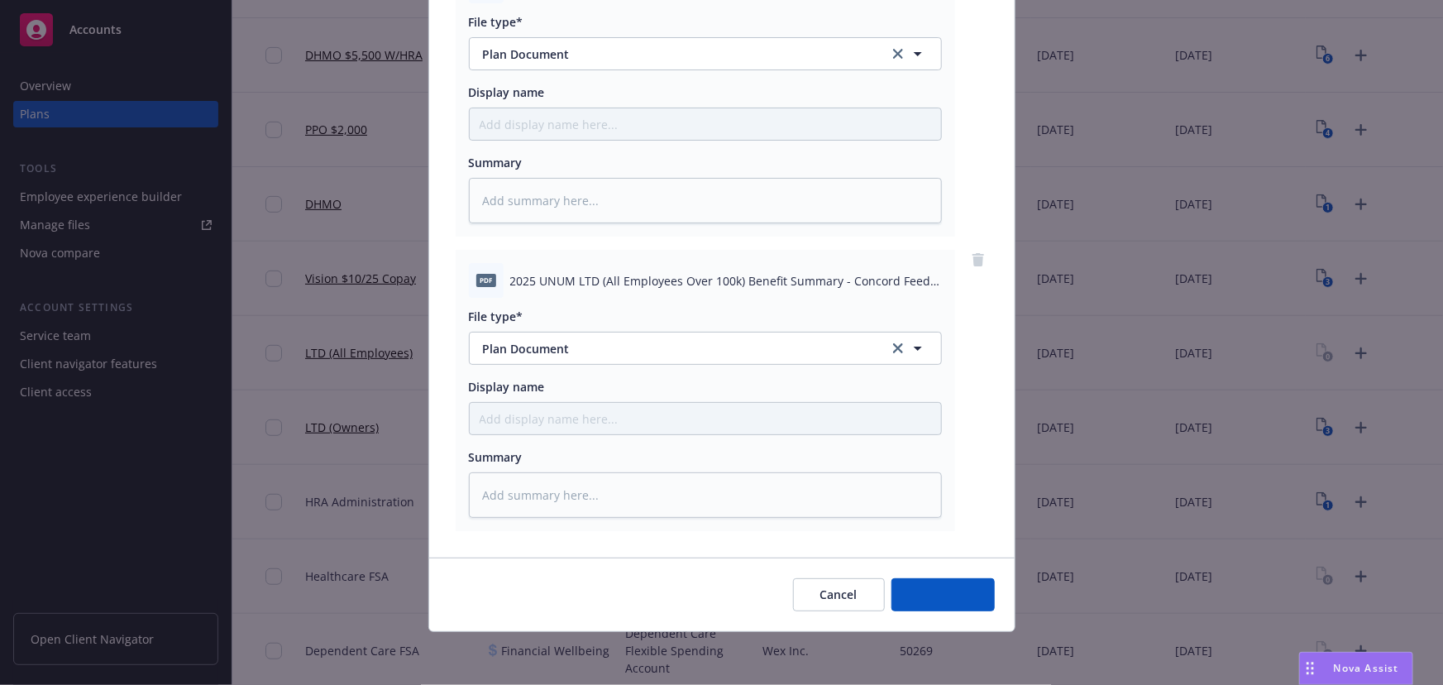
scroll to position [237, 0]
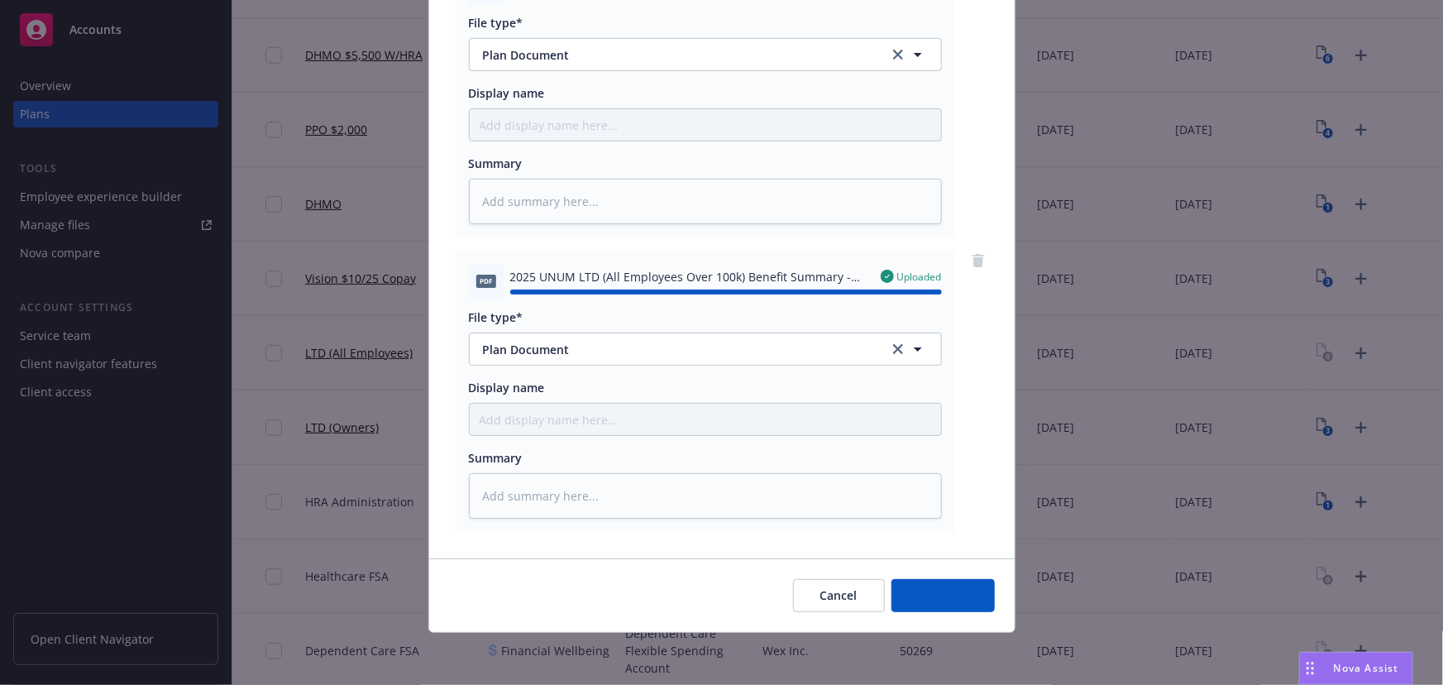
type textarea "x"
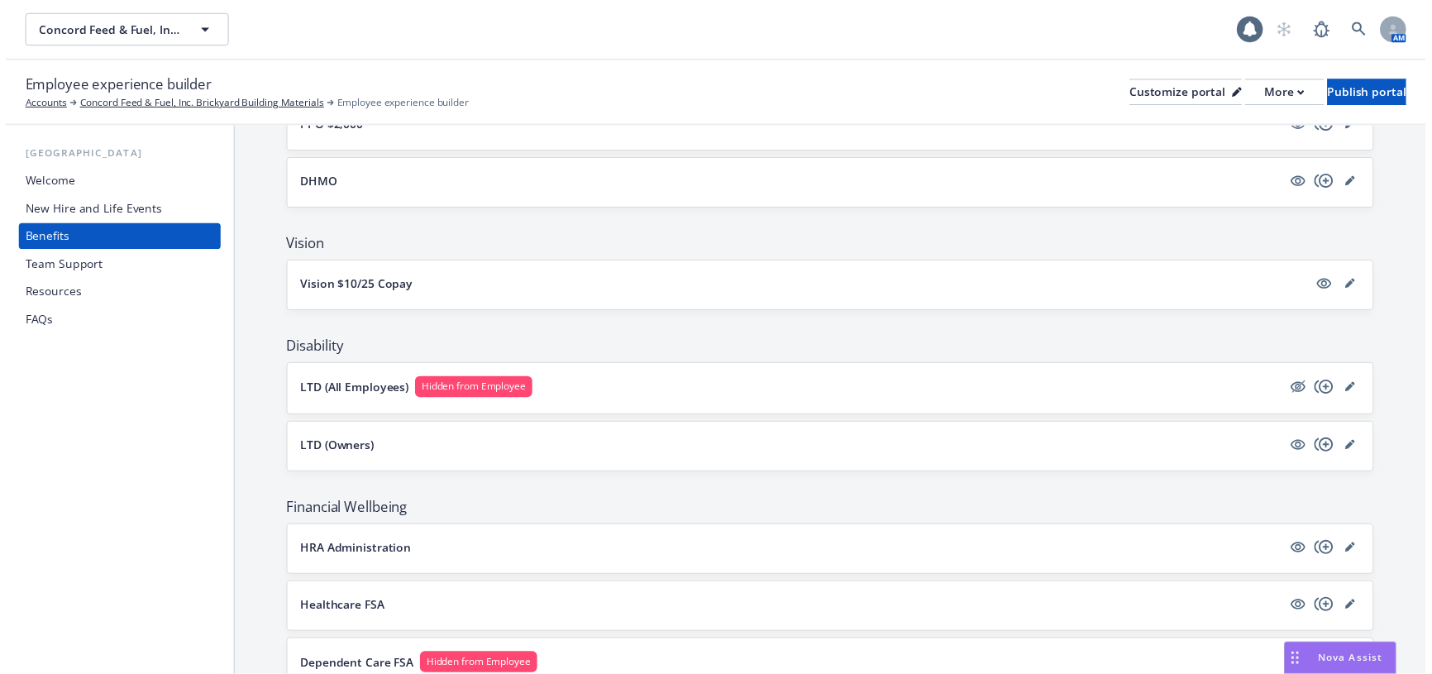
scroll to position [526, 0]
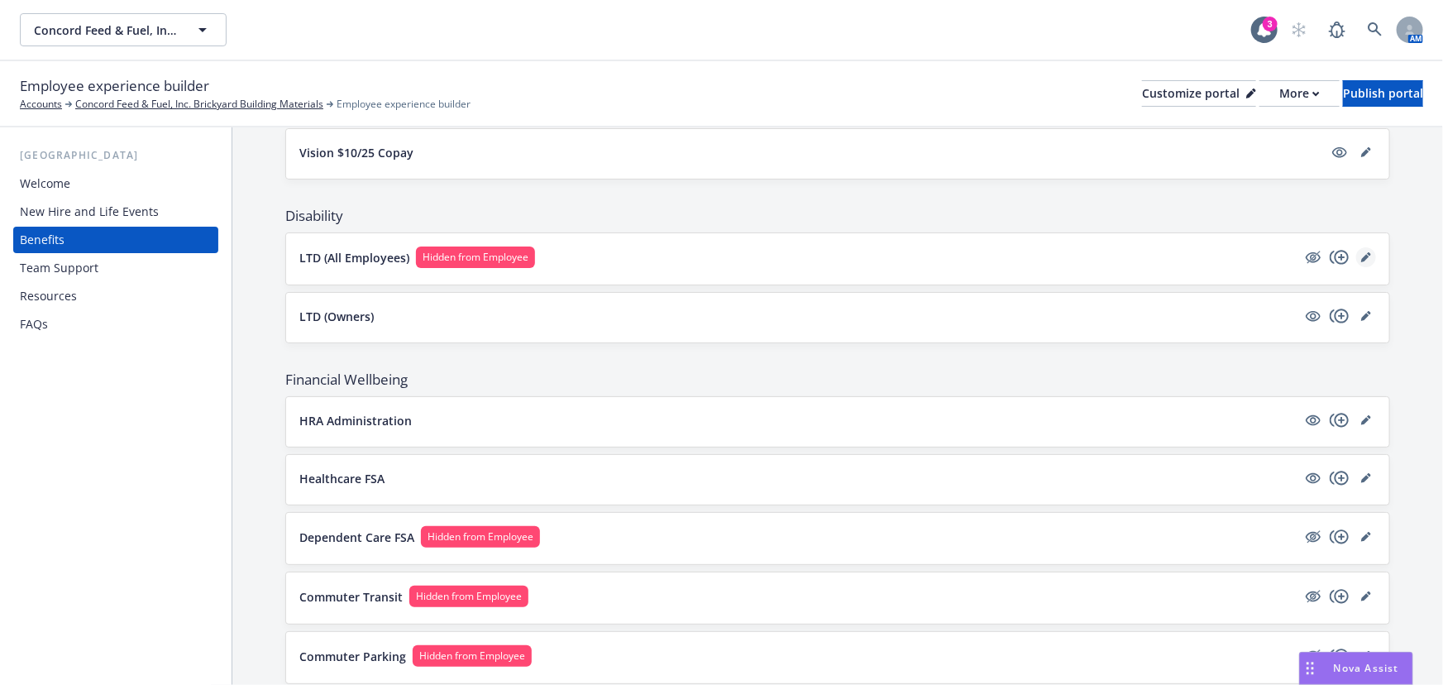
click at [1361, 252] on icon "editPencil" at bounding box center [1366, 257] width 10 height 10
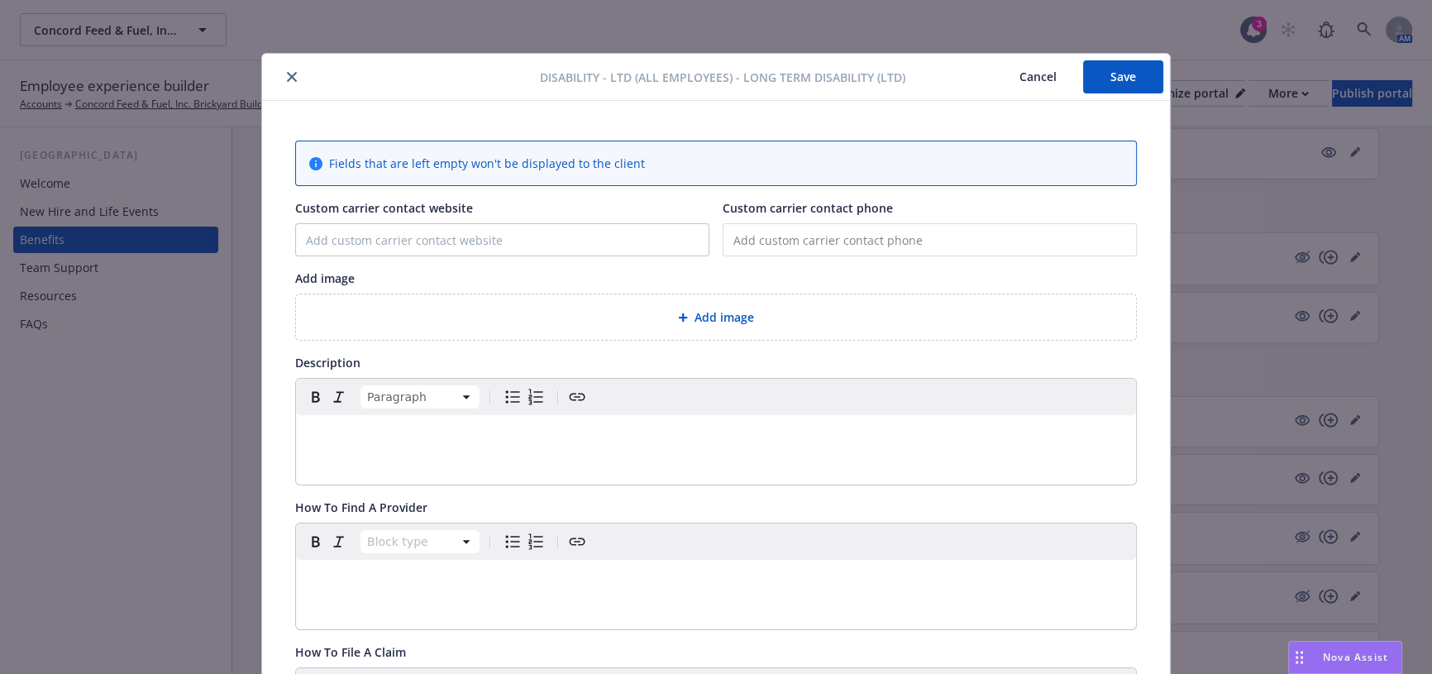
click at [607, 435] on p "editable markdown" at bounding box center [716, 435] width 820 height 20
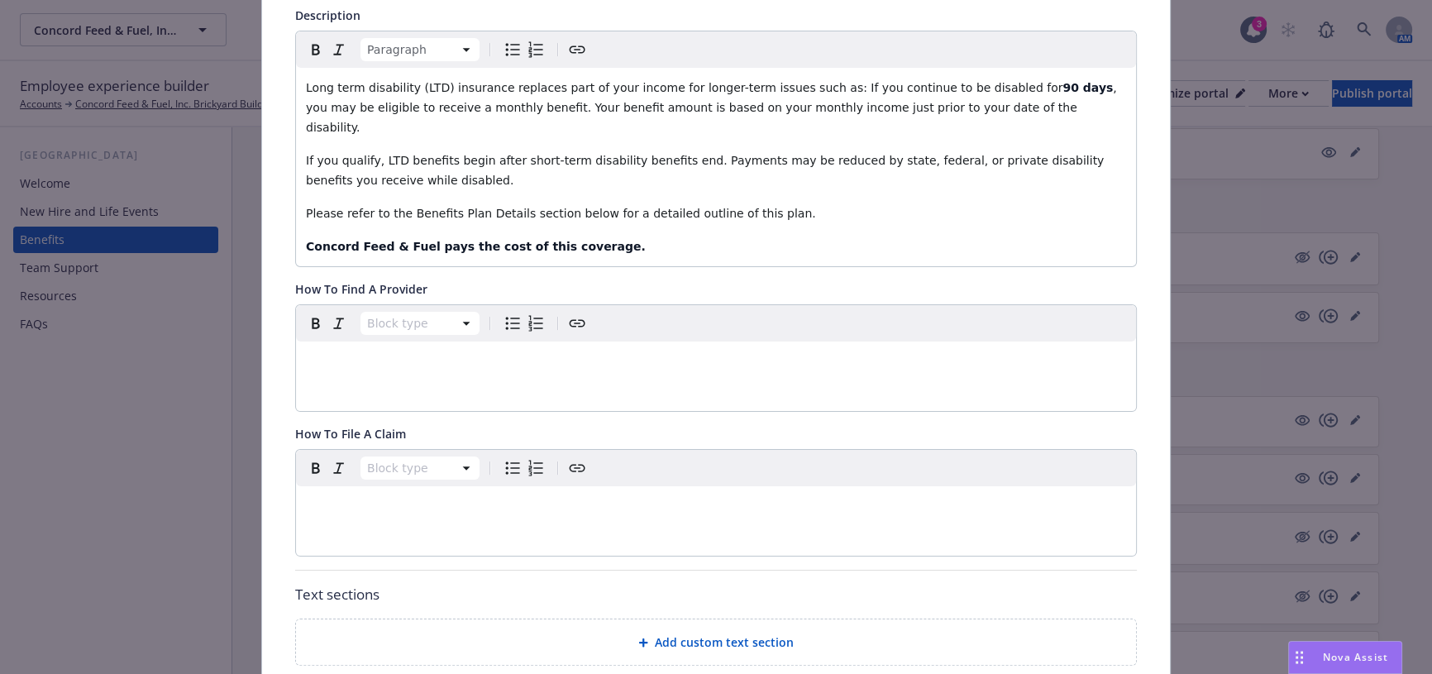
scroll to position [375, 0]
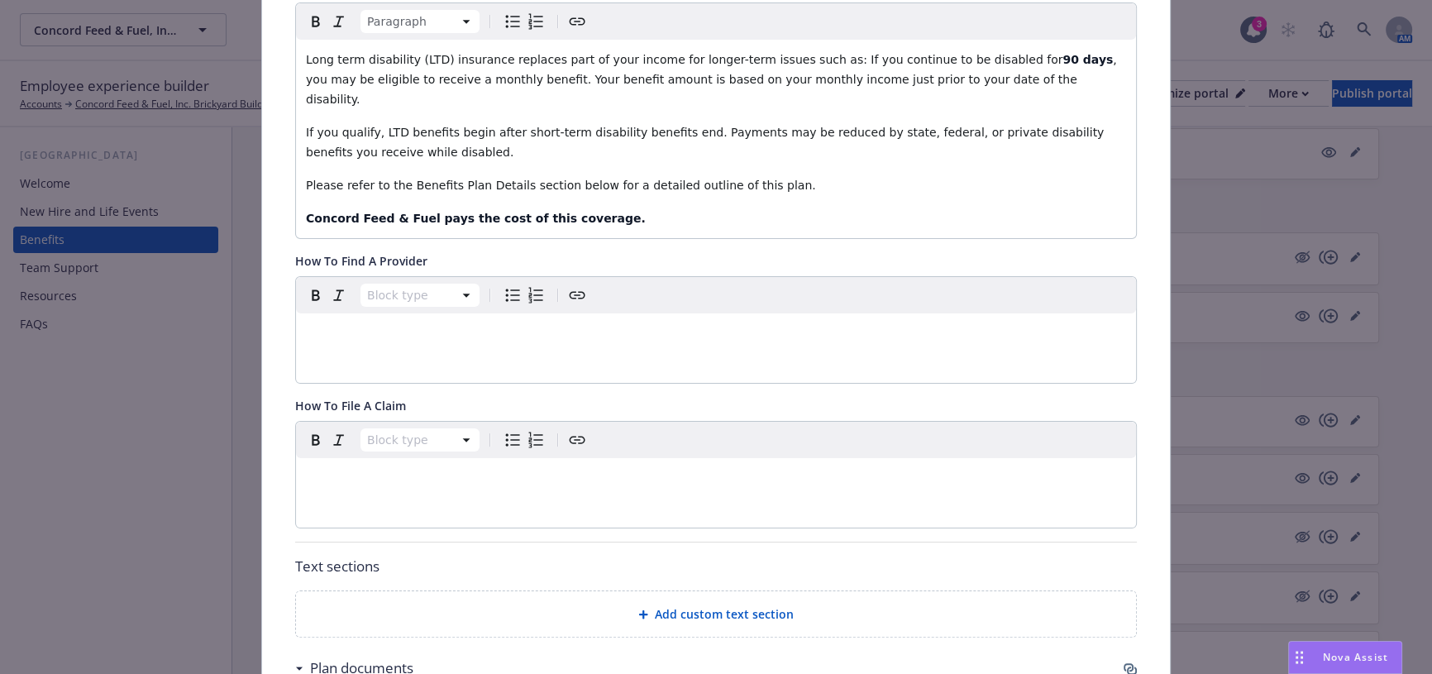
click at [682, 470] on div "editable markdown" at bounding box center [716, 478] width 840 height 40
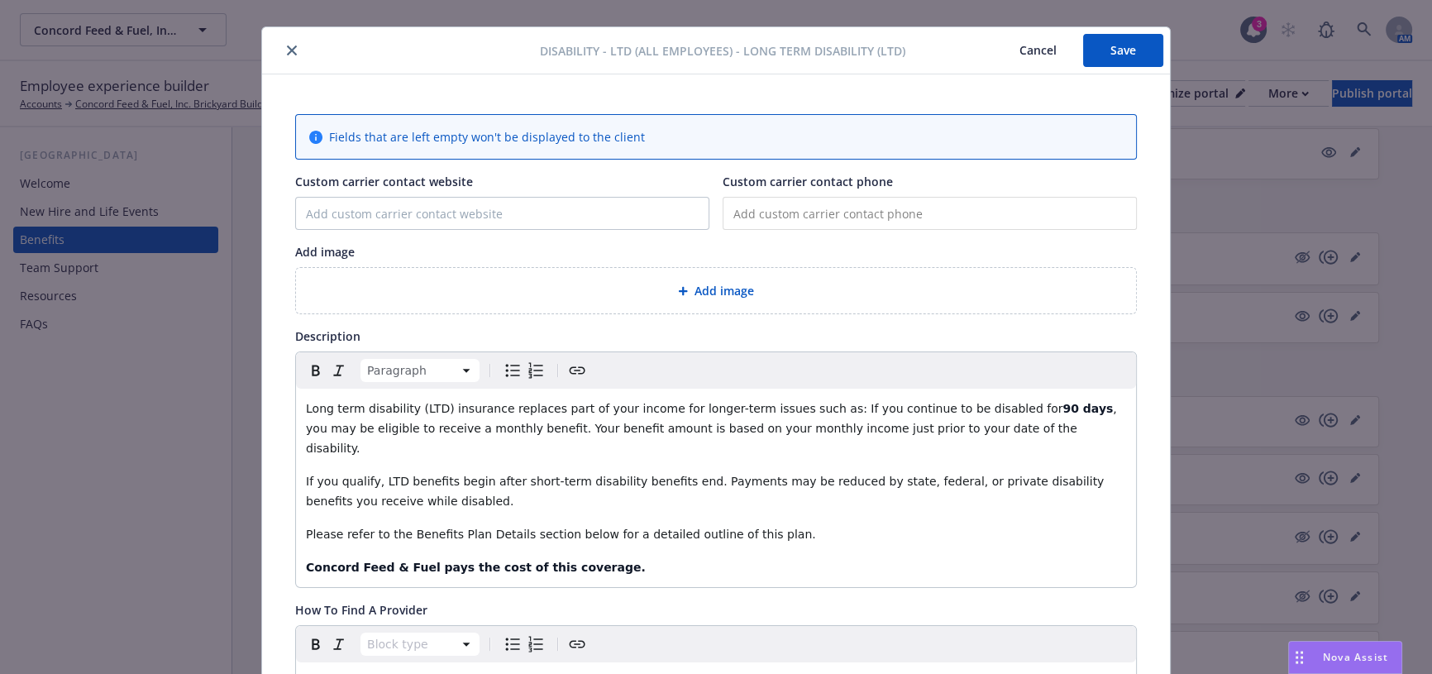
scroll to position [0, 0]
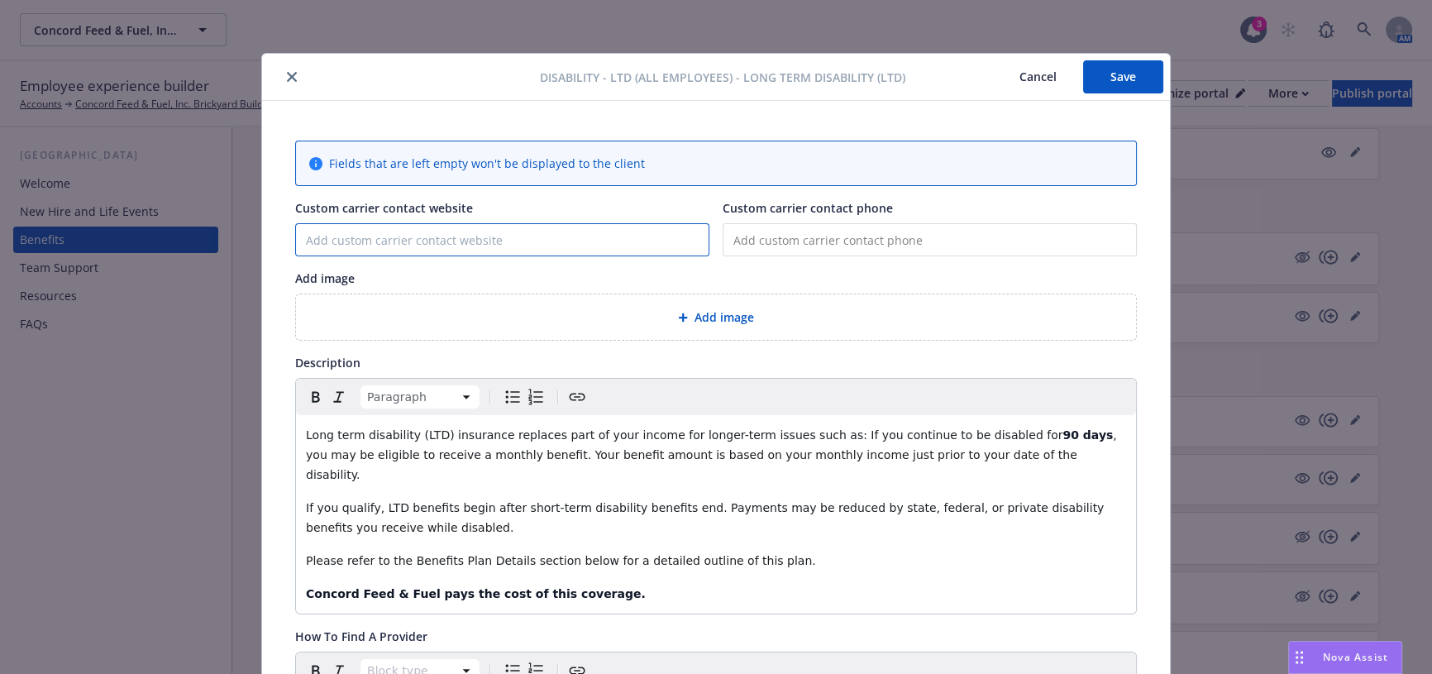
click at [481, 240] on input "Custom carrier contact website" at bounding box center [502, 239] width 413 height 31
paste input "[URL][DOMAIN_NAME]"
type input "[URL][DOMAIN_NAME]"
click at [775, 240] on input "tel" at bounding box center [930, 239] width 414 height 33
paste input "[PHONE_NUMBER]"
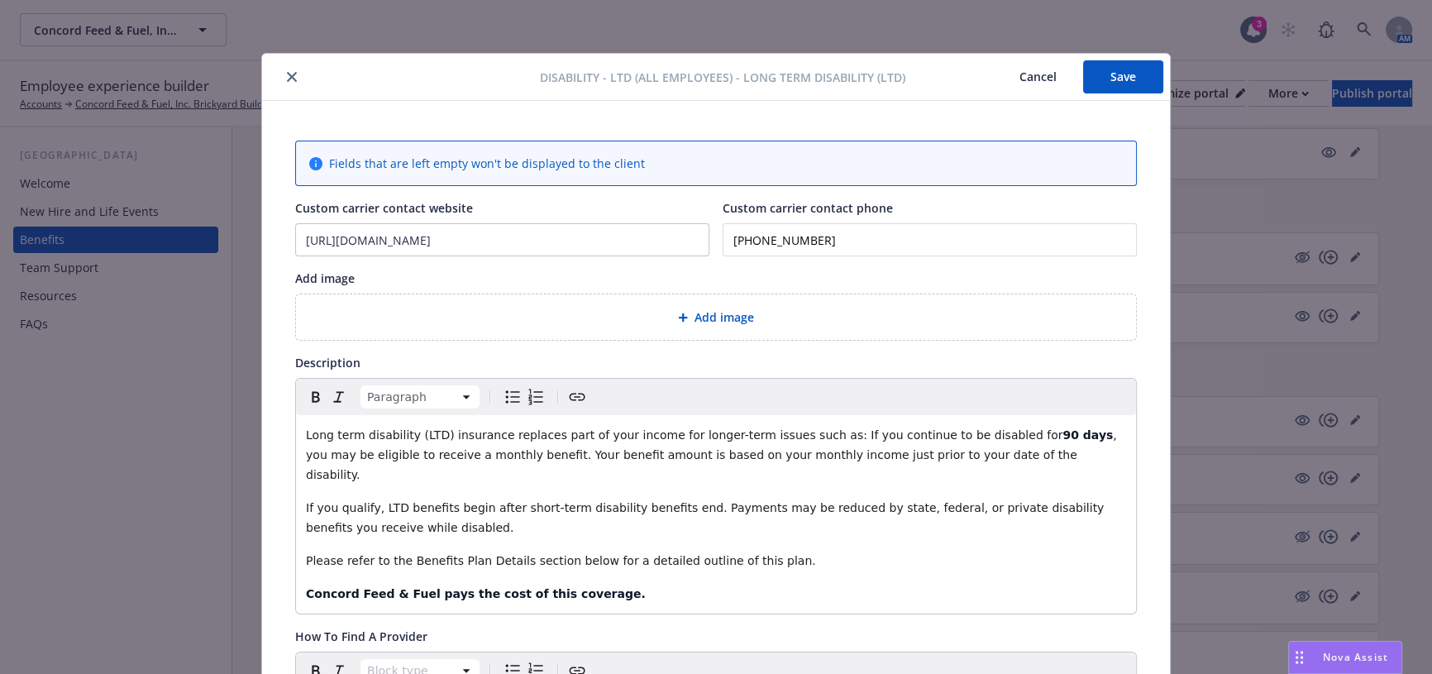
type input "[PHONE_NUMBER]"
click at [1111, 89] on button "Save" at bounding box center [1123, 76] width 80 height 33
click at [269, 69] on div at bounding box center [404, 77] width 271 height 20
click at [287, 72] on icon "close" at bounding box center [292, 77] width 10 height 10
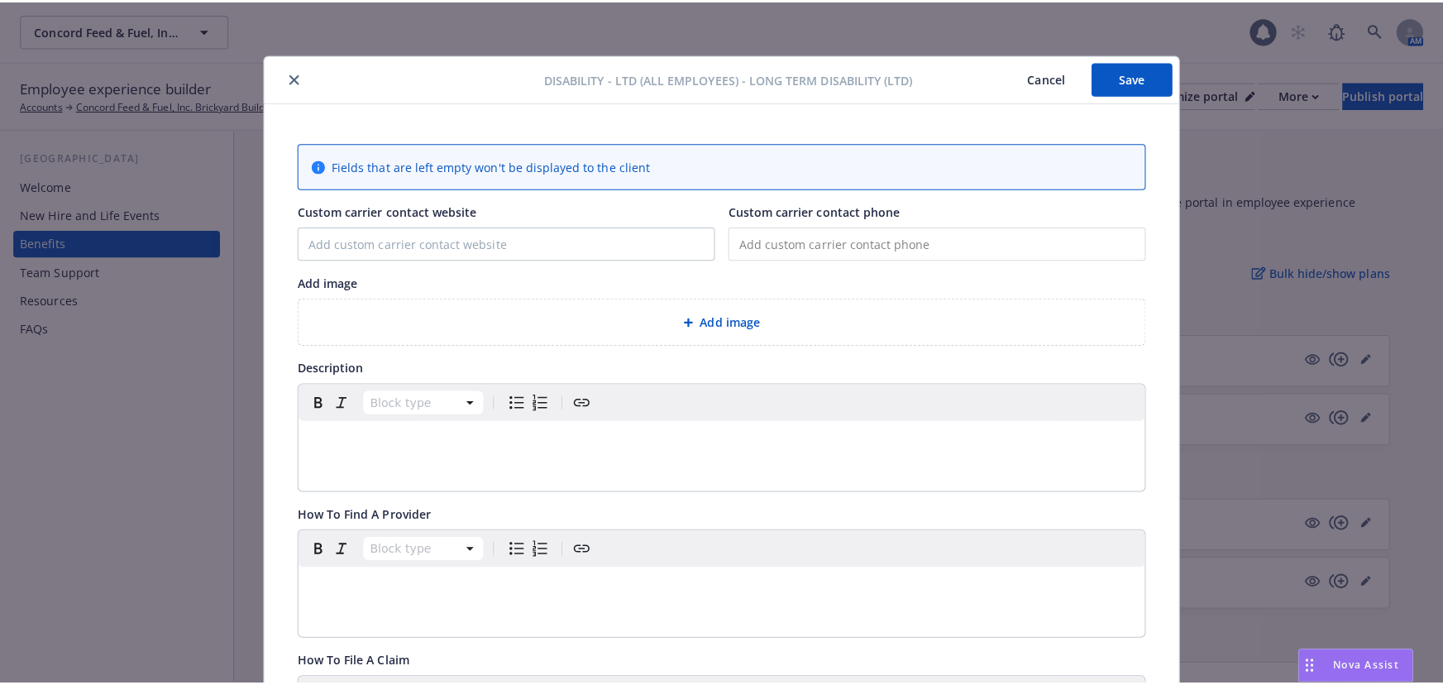
scroll to position [50, 0]
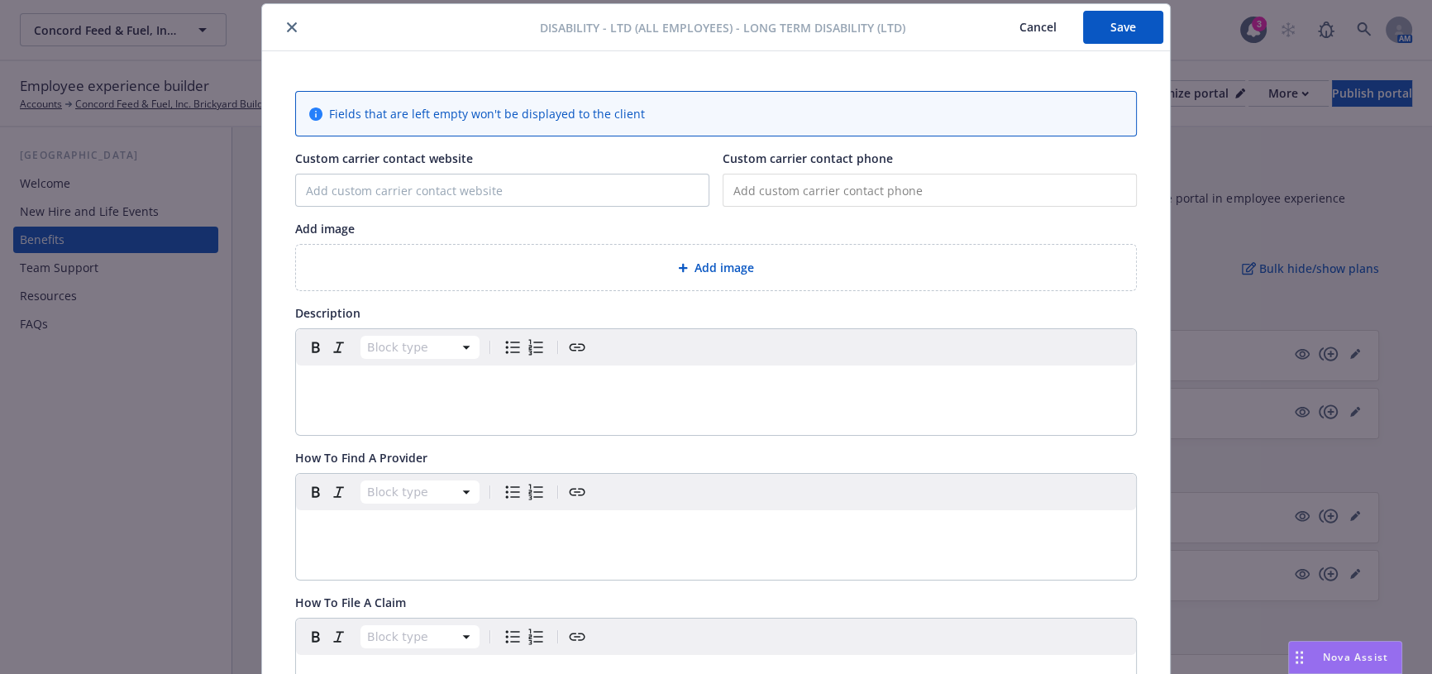
click at [288, 33] on div "Disability - LTD (All Employees) - Long Term Disability (LTD) Cancel Save" at bounding box center [716, 27] width 908 height 47
click at [287, 24] on icon "close" at bounding box center [292, 27] width 10 height 10
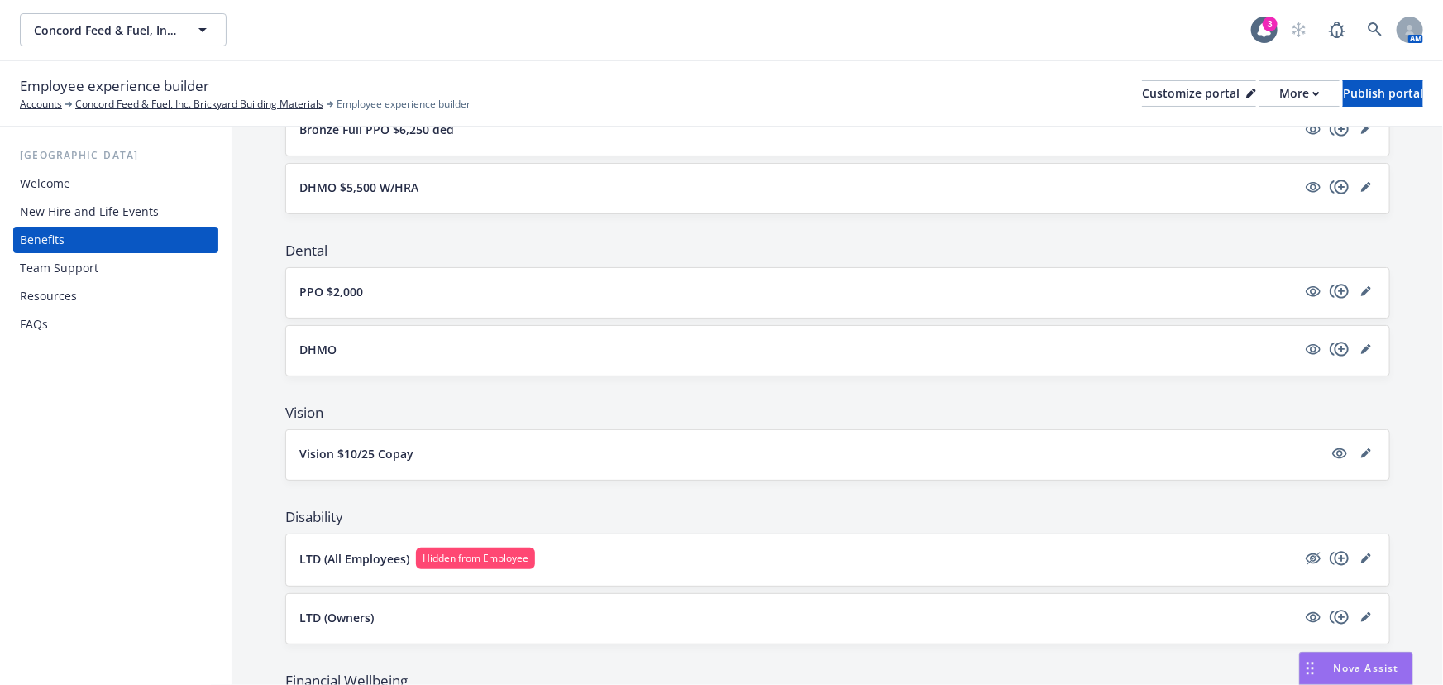
scroll to position [526, 0]
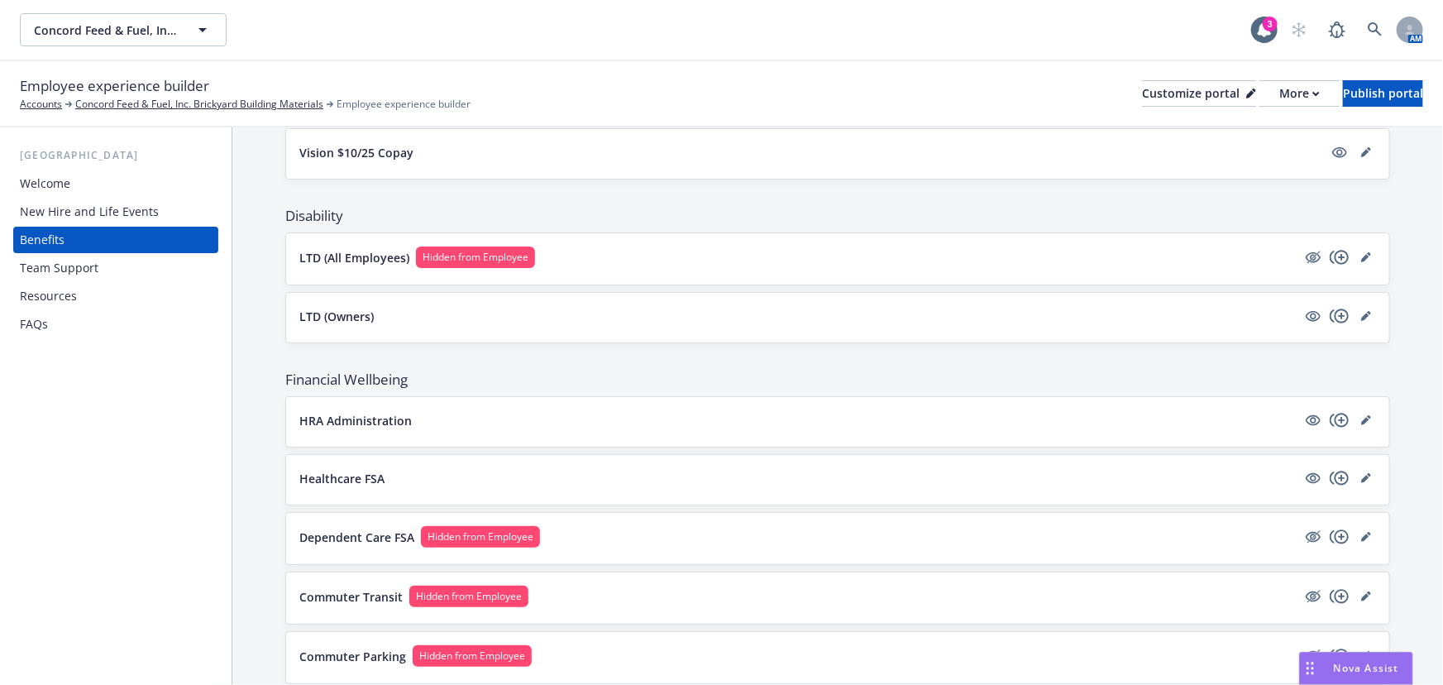
click at [1200, 308] on button "LTD (Owners)" at bounding box center [797, 316] width 997 height 17
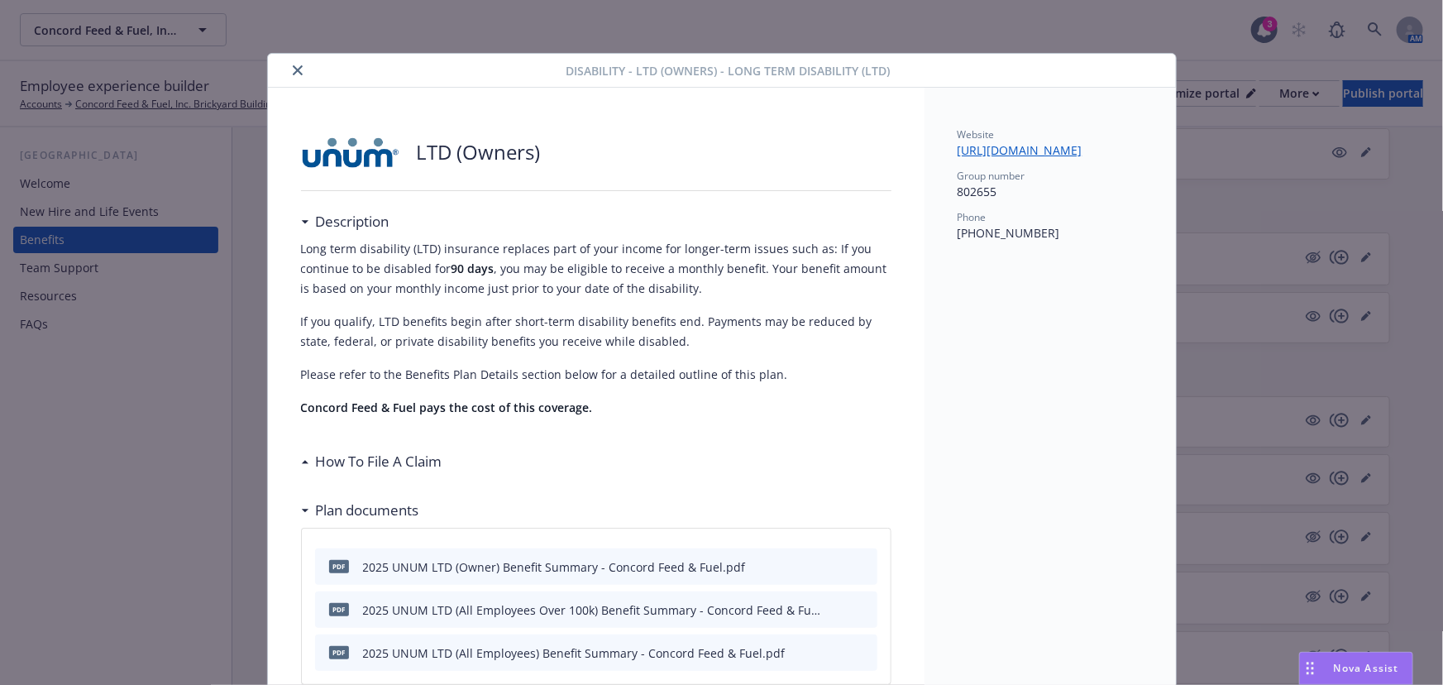
drag, startPoint x: 299, startPoint y: 67, endPoint x: 290, endPoint y: 73, distance: 10.8
click at [290, 73] on button "close" at bounding box center [298, 70] width 20 height 20
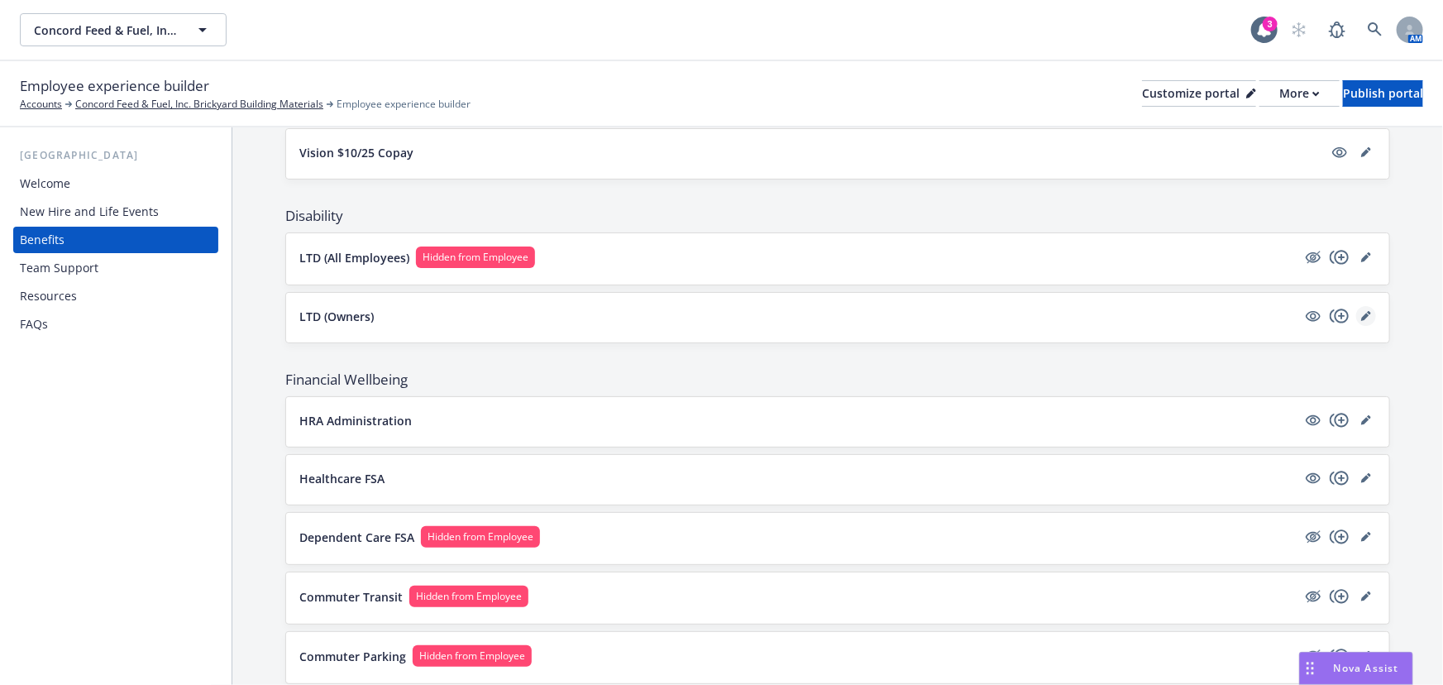
click at [1361, 311] on icon "editPencil" at bounding box center [1366, 316] width 10 height 10
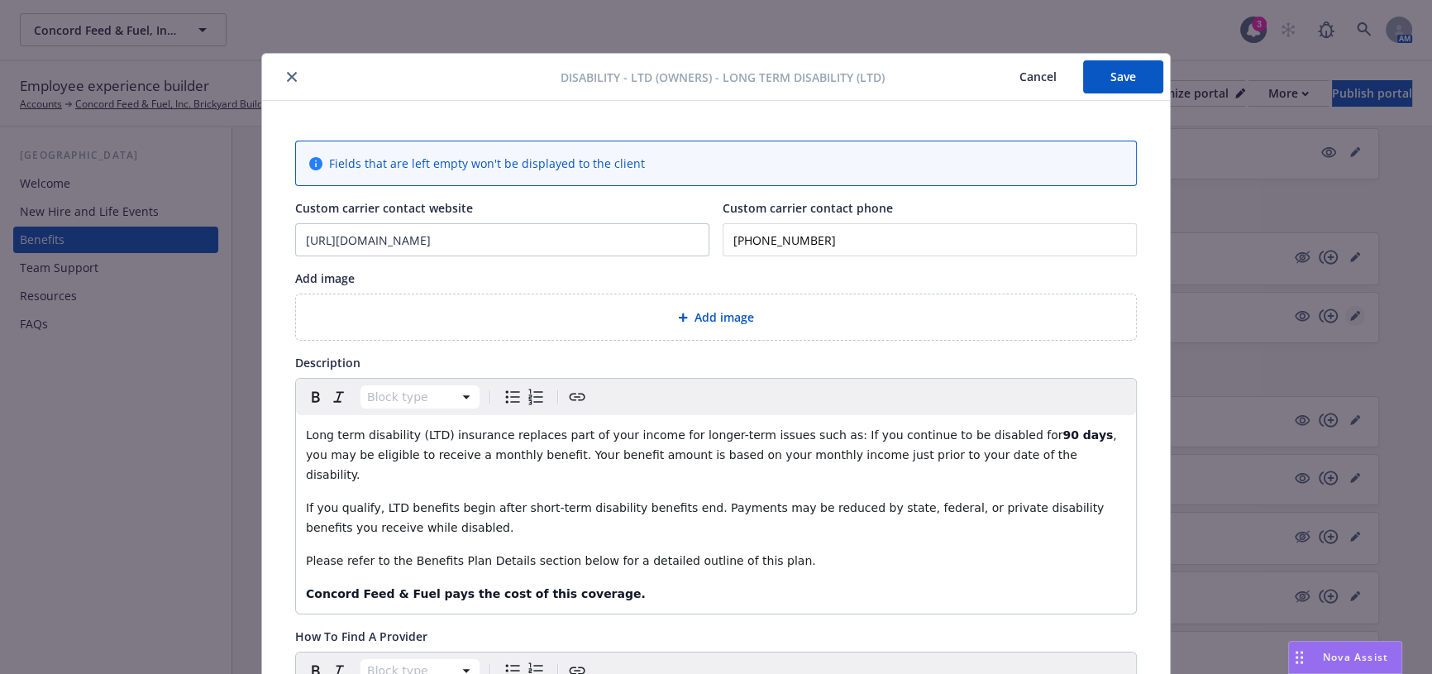
scroll to position [50, 0]
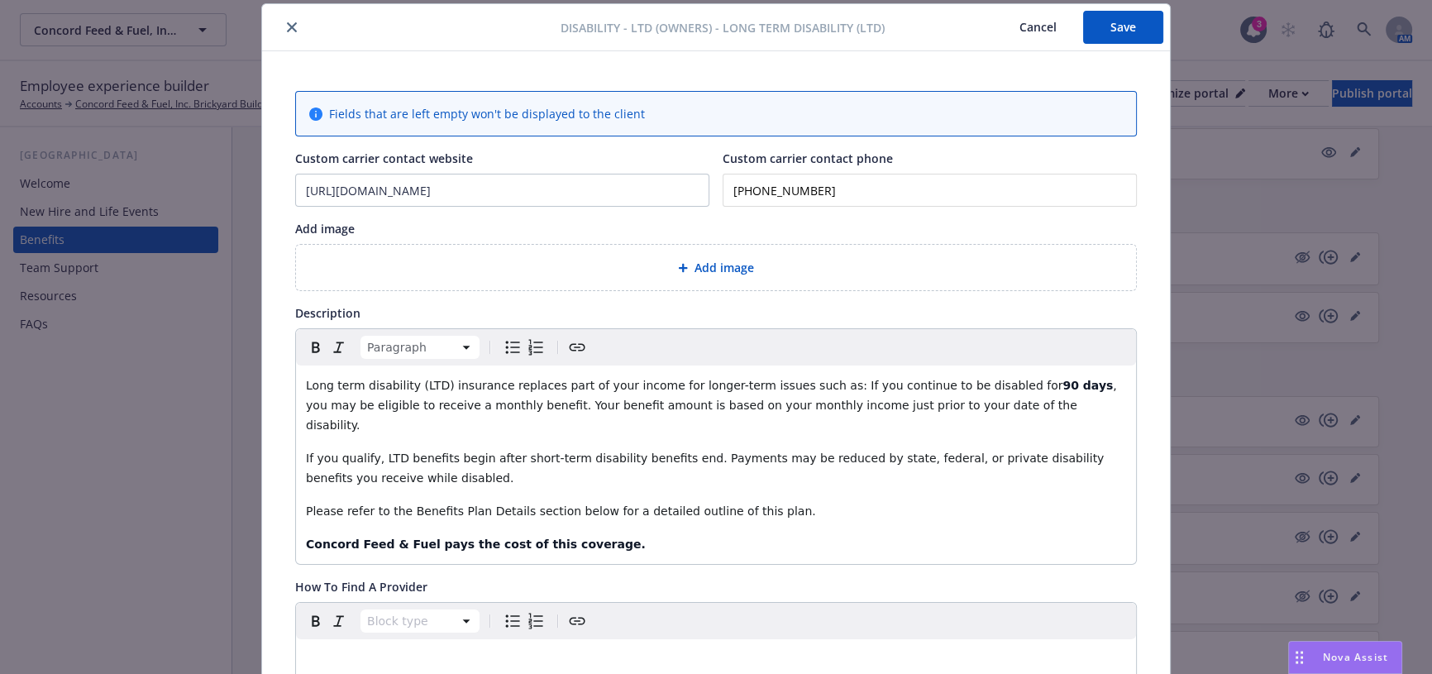
click at [752, 501] on p "Please refer to the Benefits Plan Details section below for a detailed outline …" at bounding box center [716, 511] width 820 height 20
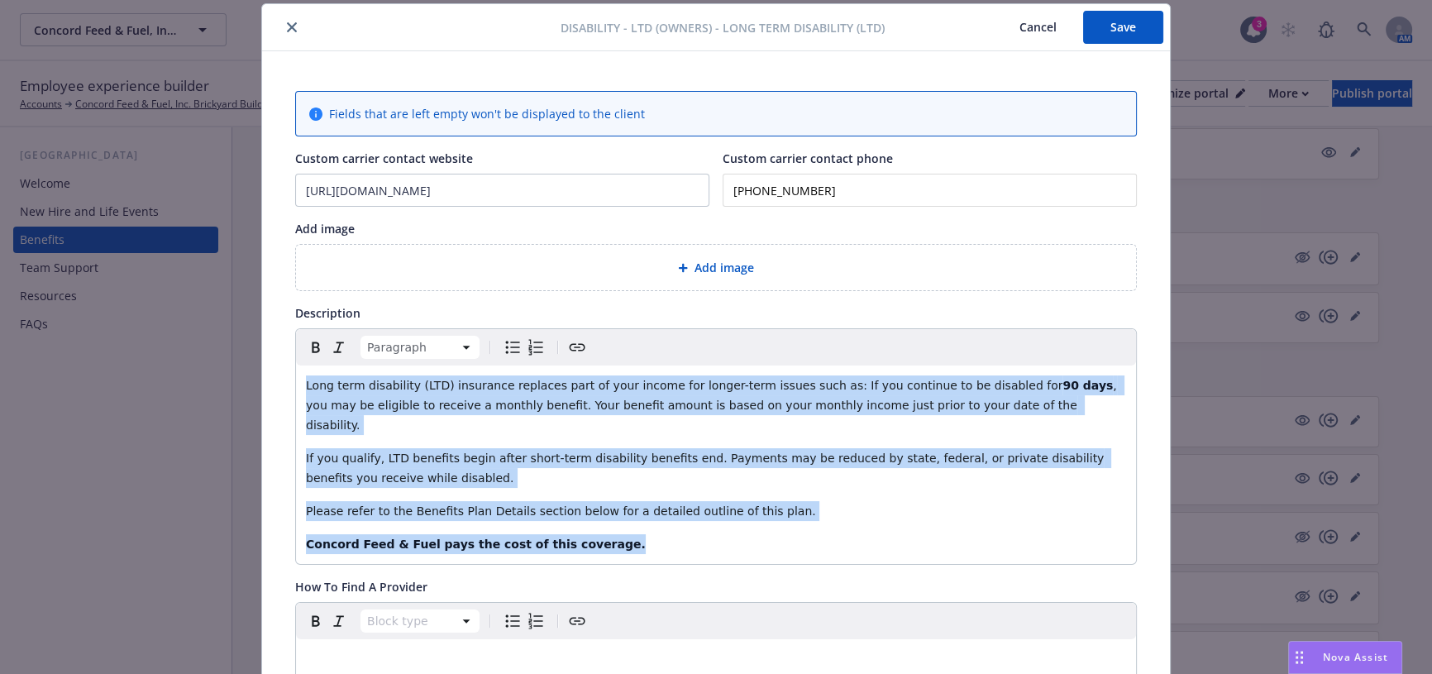
drag, startPoint x: 647, startPoint y: 527, endPoint x: 282, endPoint y: 379, distance: 394.3
copy div "Long term disability (LTD) insurance replaces part of your income for longer-te…"
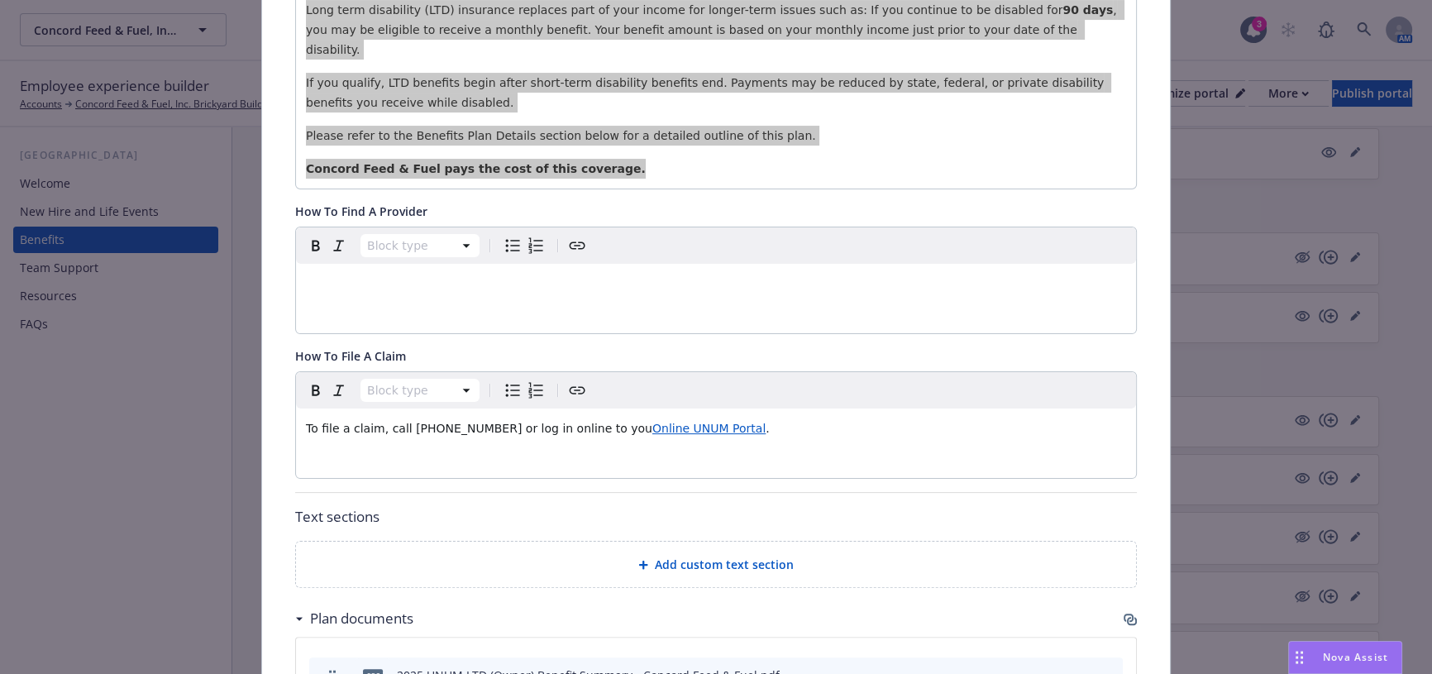
scroll to position [500, 0]
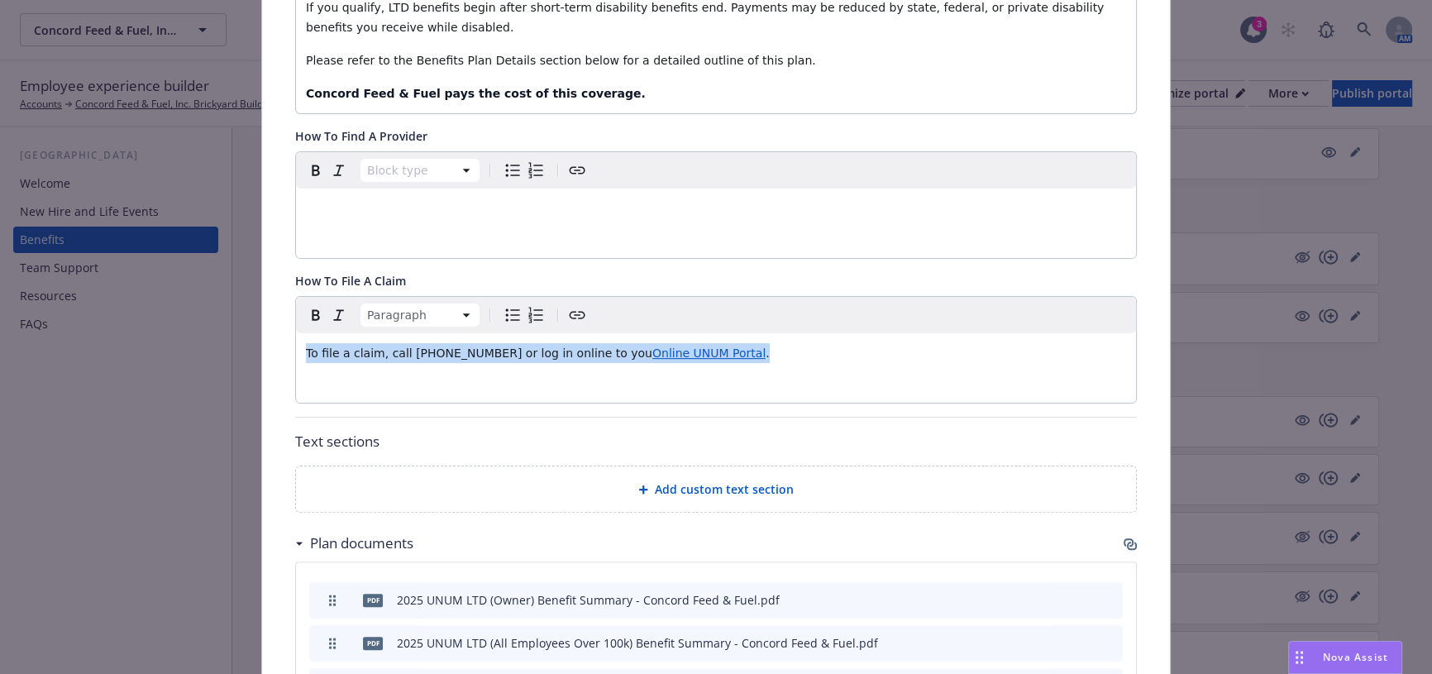
drag, startPoint x: 747, startPoint y: 337, endPoint x: 270, endPoint y: 346, distance: 478.0
click at [270, 346] on div "Fields that are left empty won't be displayed to the client Custom carrier cont…" at bounding box center [716, 286] width 908 height 1370
copy p "To file a claim, call 866-779-1054 or log in online to you Online UNUM Portal ."
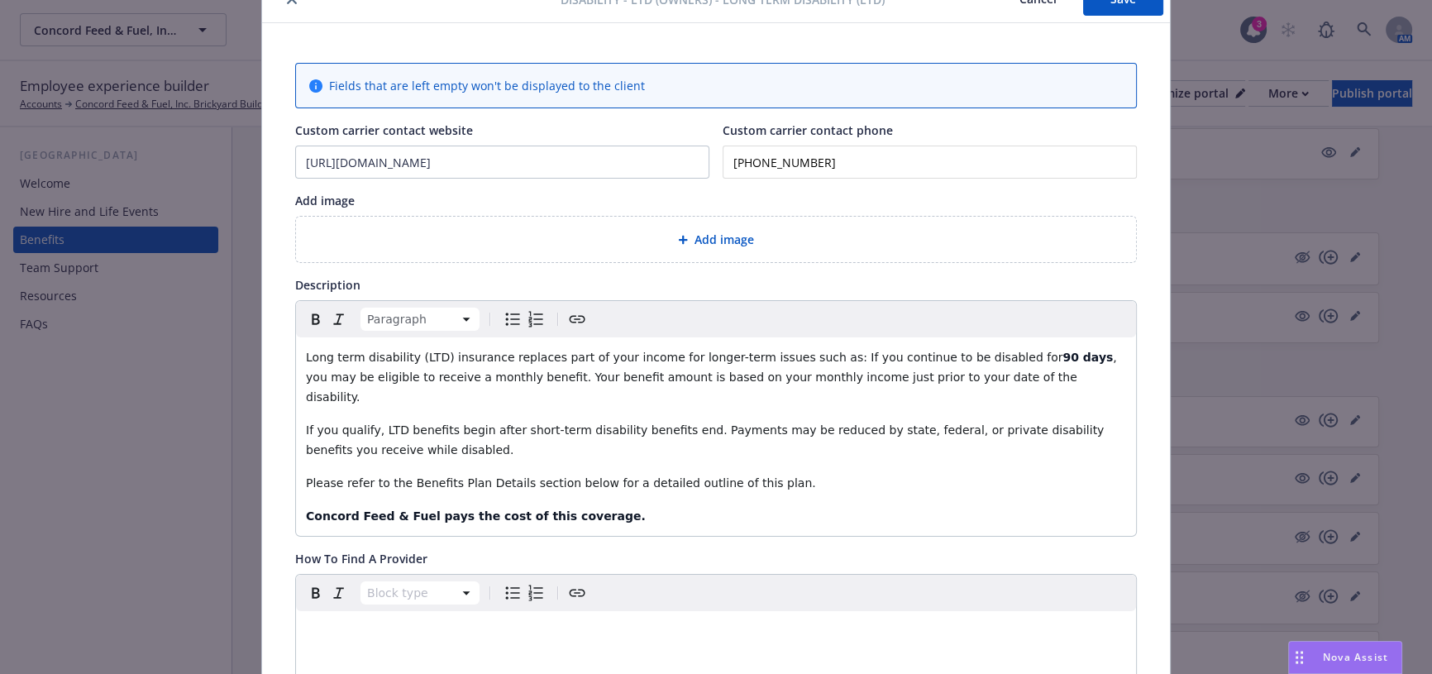
scroll to position [2, 0]
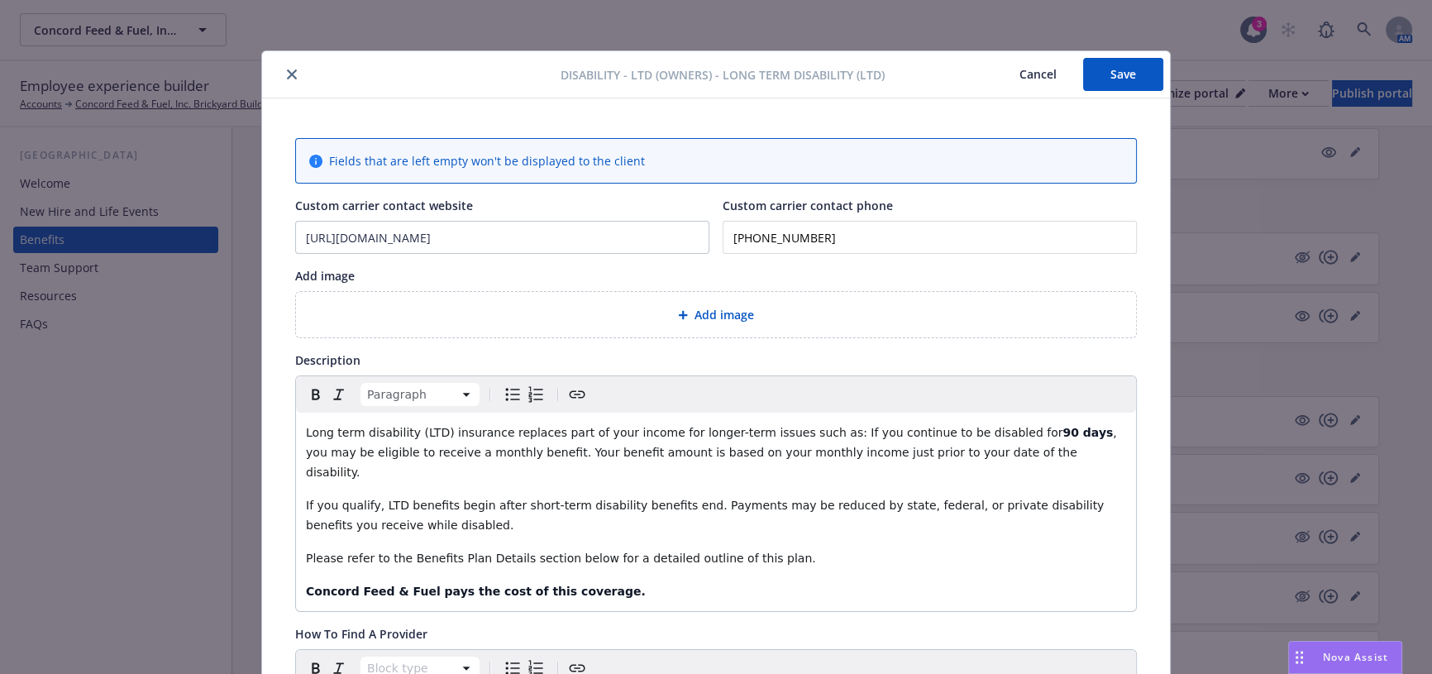
drag, startPoint x: 480, startPoint y: 255, endPoint x: 402, endPoint y: 243, distance: 78.6
drag, startPoint x: 436, startPoint y: 233, endPoint x: 177, endPoint y: 233, distance: 258.8
click at [177, 233] on div "Disability - LTD (Owners) - Long Term Disability (LTD) Cancel Save Fields that …" at bounding box center [716, 337] width 1432 height 674
click at [780, 235] on input "[PHONE_NUMBER]" at bounding box center [930, 237] width 414 height 33
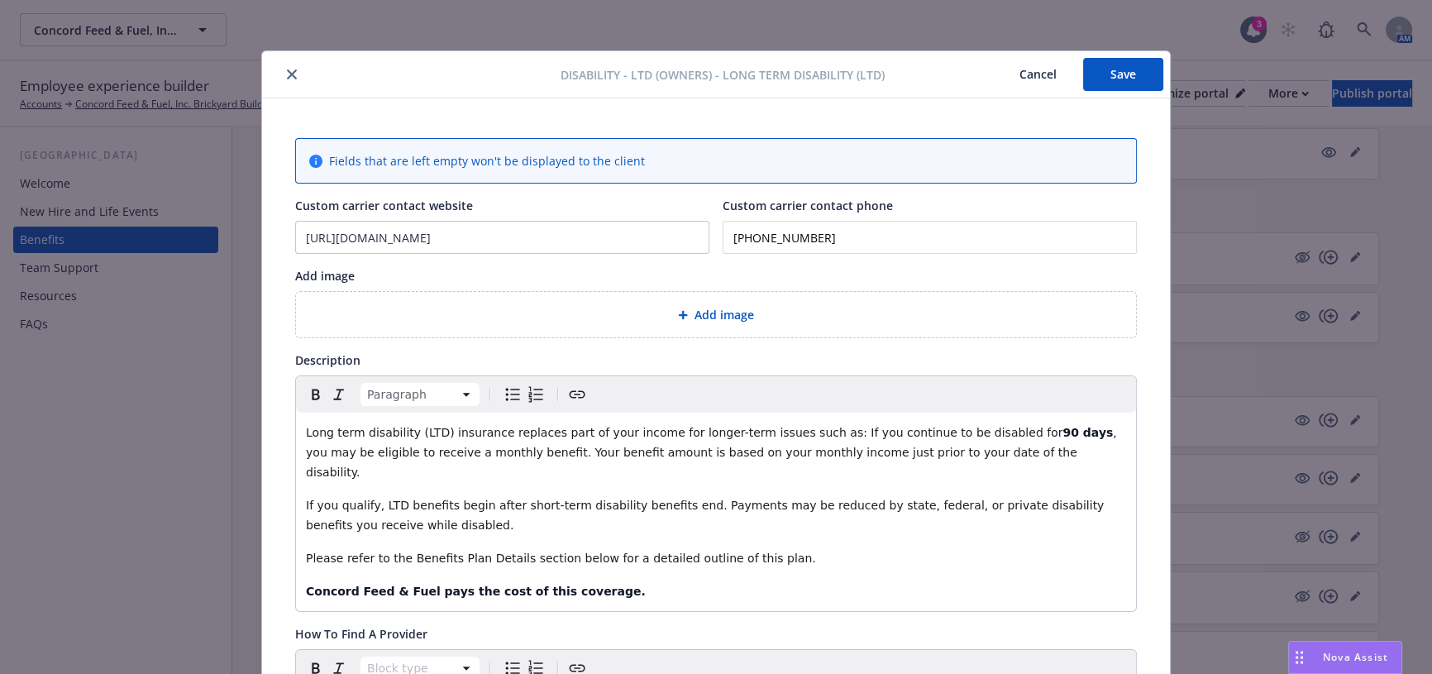
drag, startPoint x: 859, startPoint y: 232, endPoint x: 695, endPoint y: 233, distance: 163.7
click at [695, 232] on div "Custom carrier contact website https://www.unum.com/ Custom carrier contact pho…" at bounding box center [716, 225] width 842 height 57
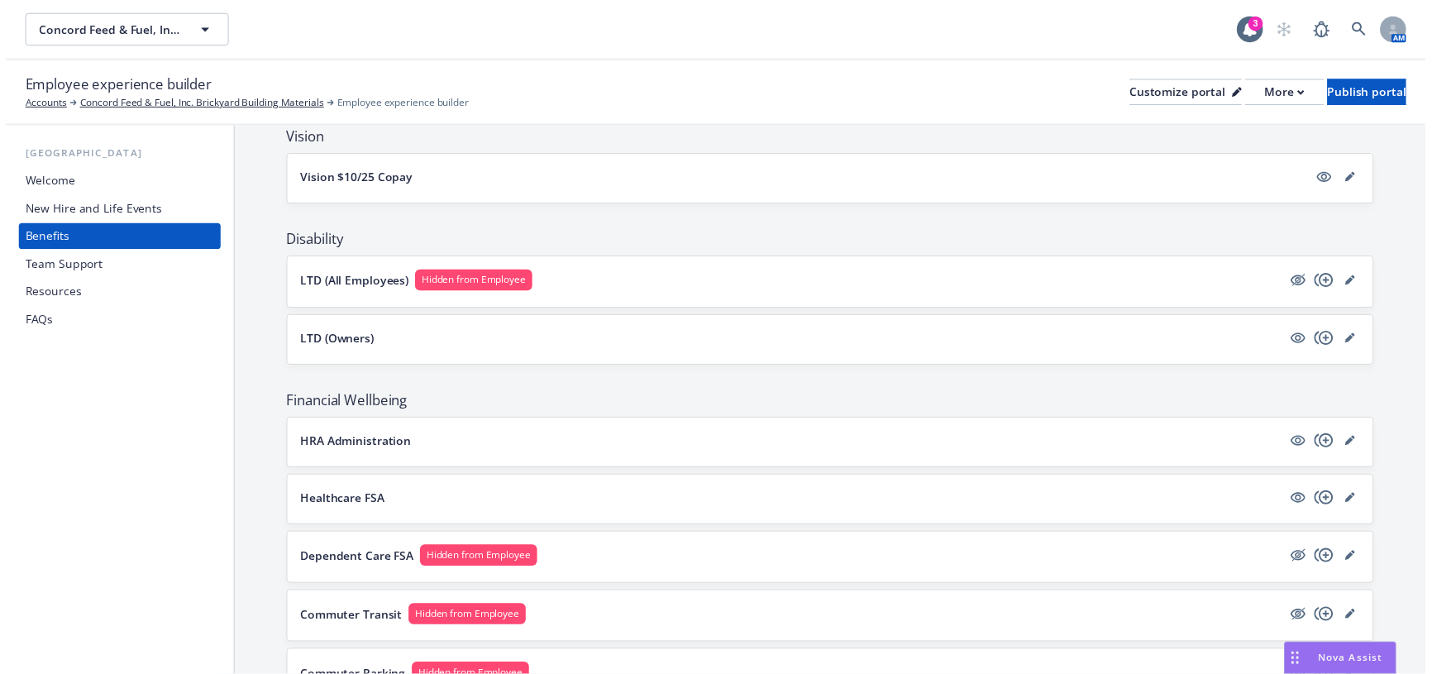
scroll to position [526, 0]
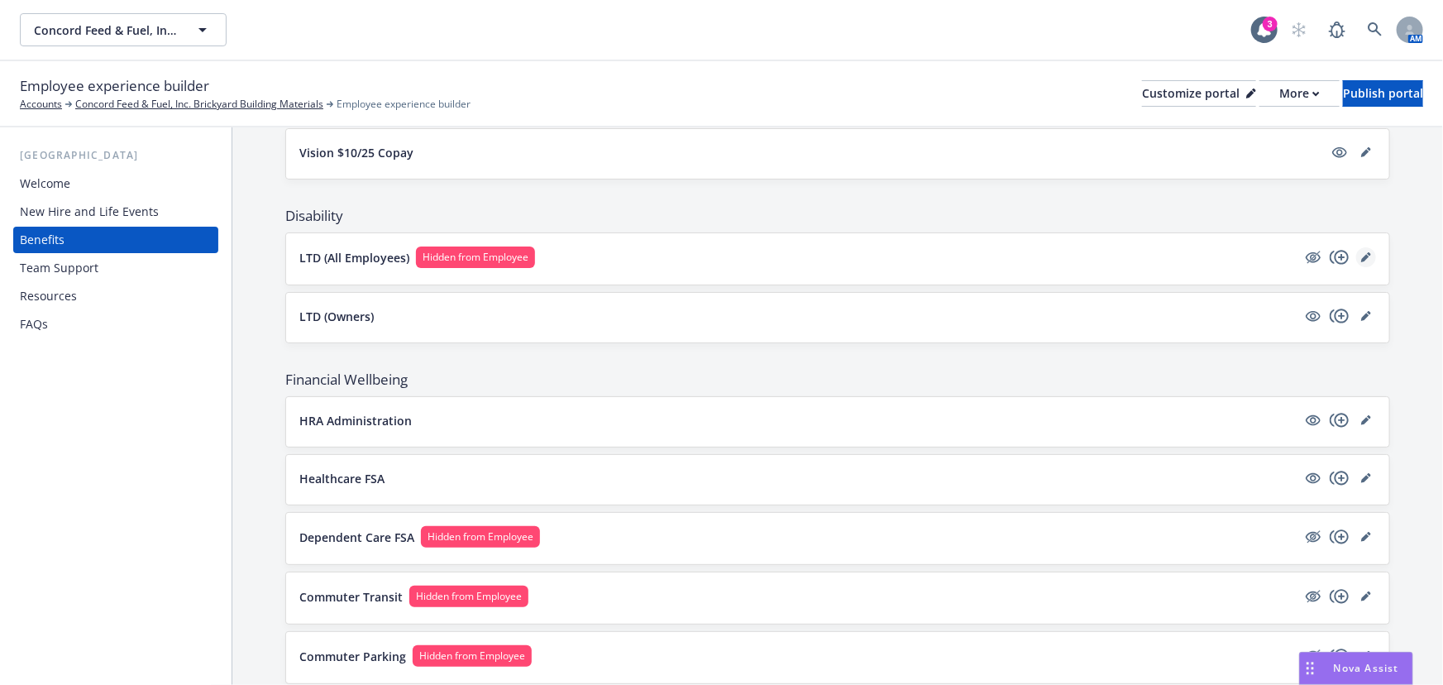
click at [1361, 254] on icon "editPencil" at bounding box center [1365, 258] width 8 height 8
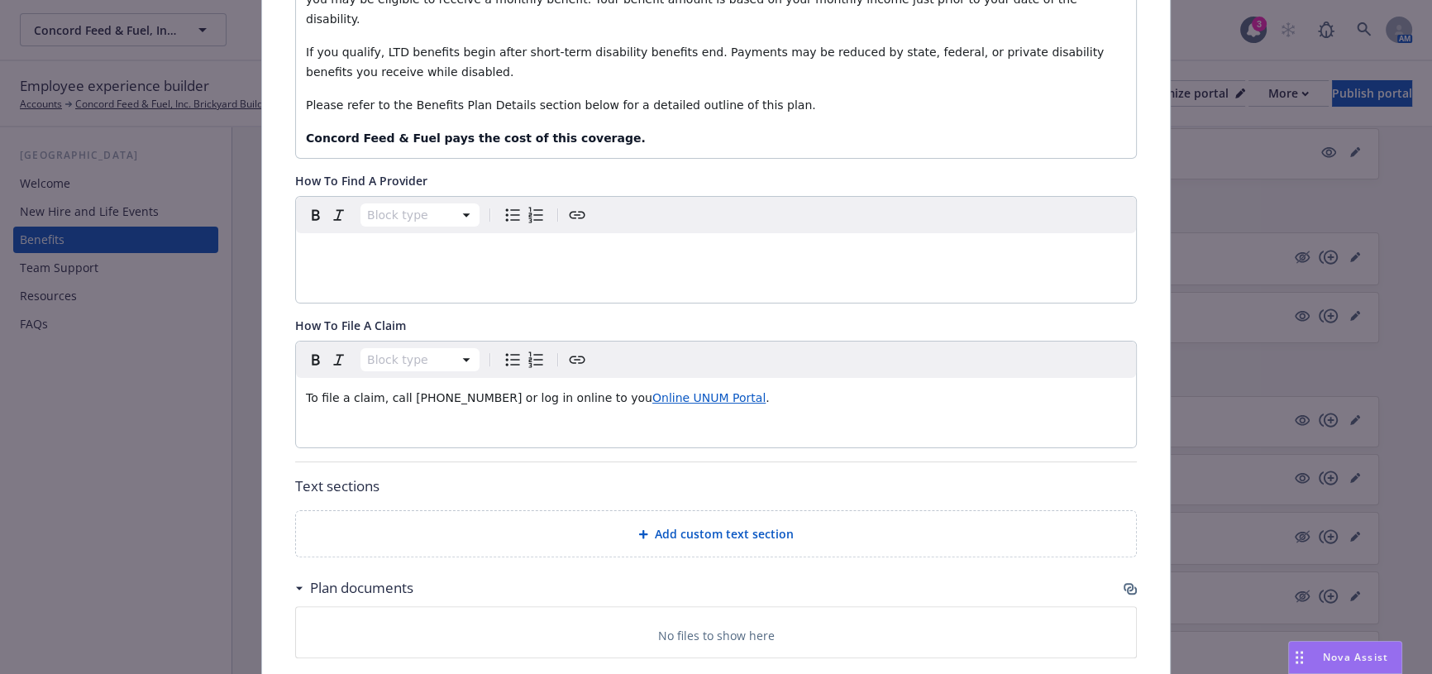
scroll to position [601, 0]
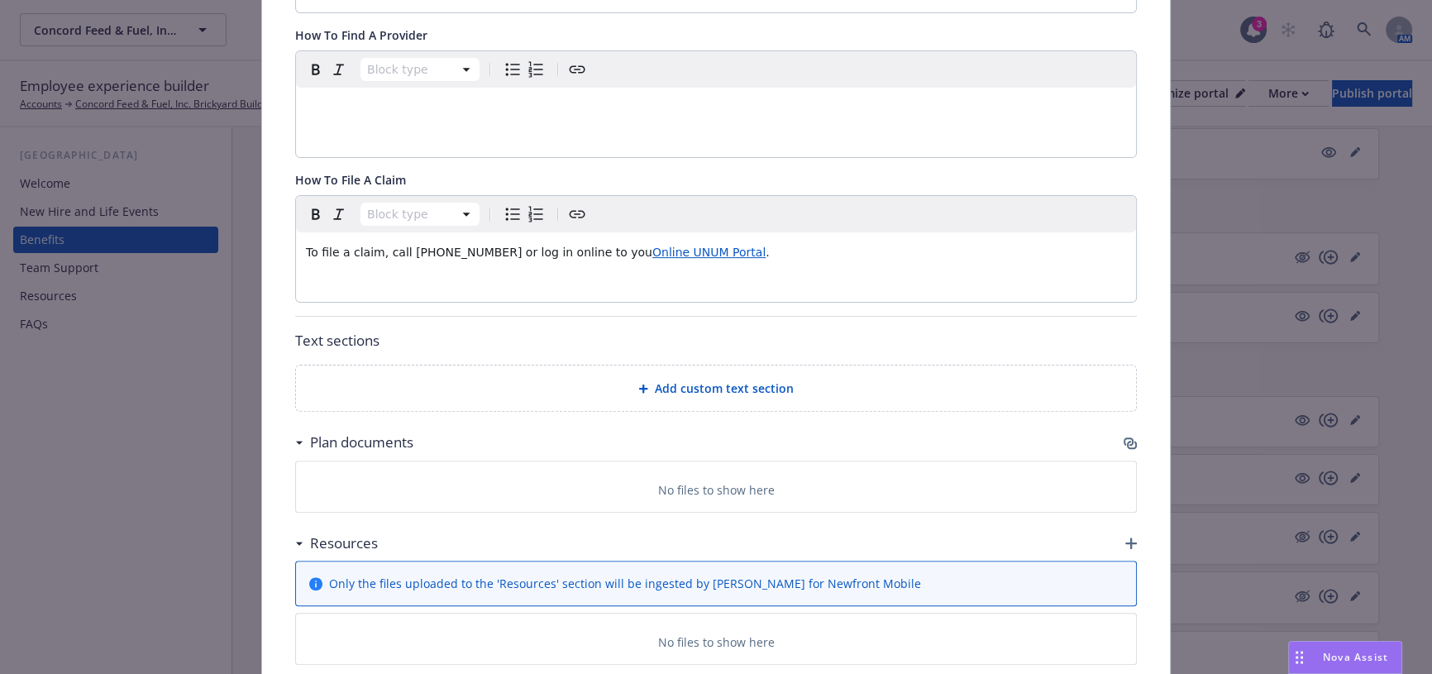
click at [1126, 437] on icon "button" at bounding box center [1129, 441] width 10 height 8
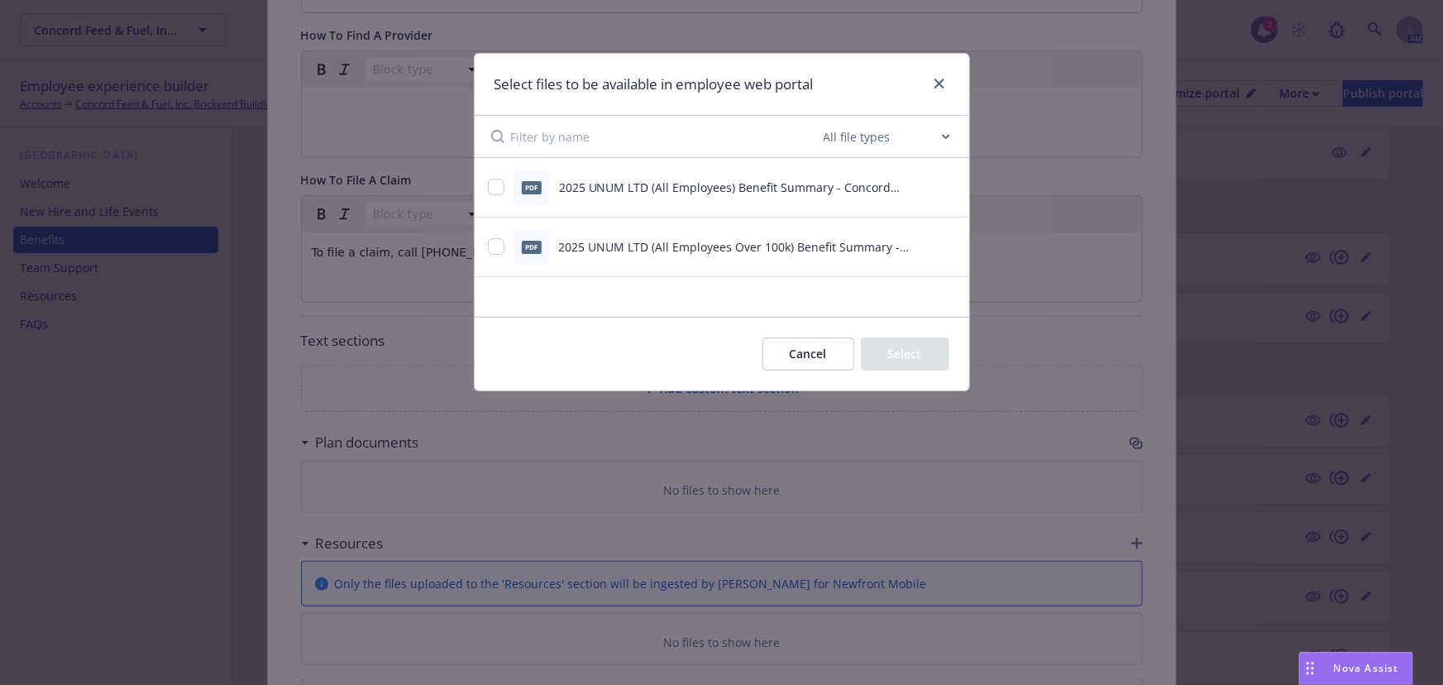
click at [499, 177] on div "pdf 2025 UNUM LTD (All Employees) Benefit Summary - Concord Feed & Fuel.pdf" at bounding box center [701, 187] width 427 height 35
click at [492, 187] on input "checkbox" at bounding box center [496, 187] width 17 height 17
checkbox input "true"
click at [495, 239] on div at bounding box center [496, 246] width 17 height 17
click at [493, 246] on input "checkbox" at bounding box center [496, 246] width 17 height 17
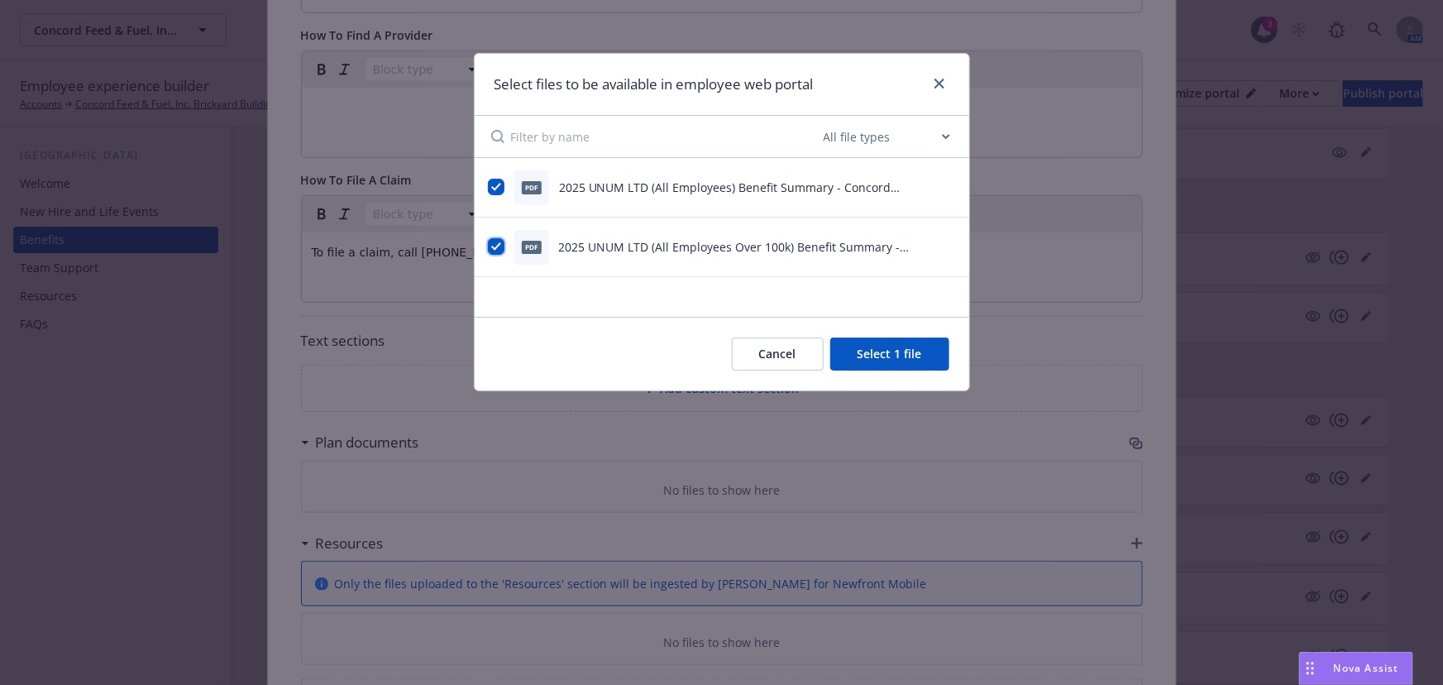
checkbox input "true"
click at [861, 347] on button "Select 2 files" at bounding box center [886, 353] width 125 height 33
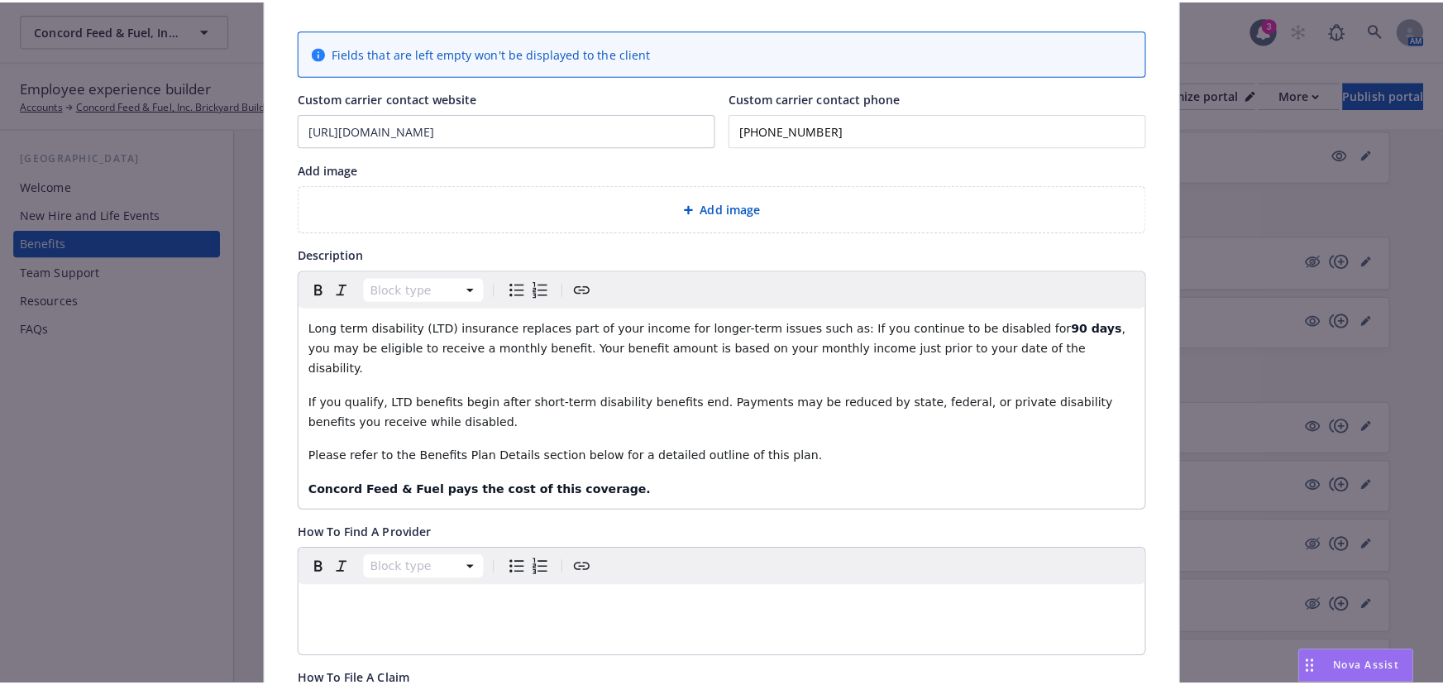
scroll to position [0, 0]
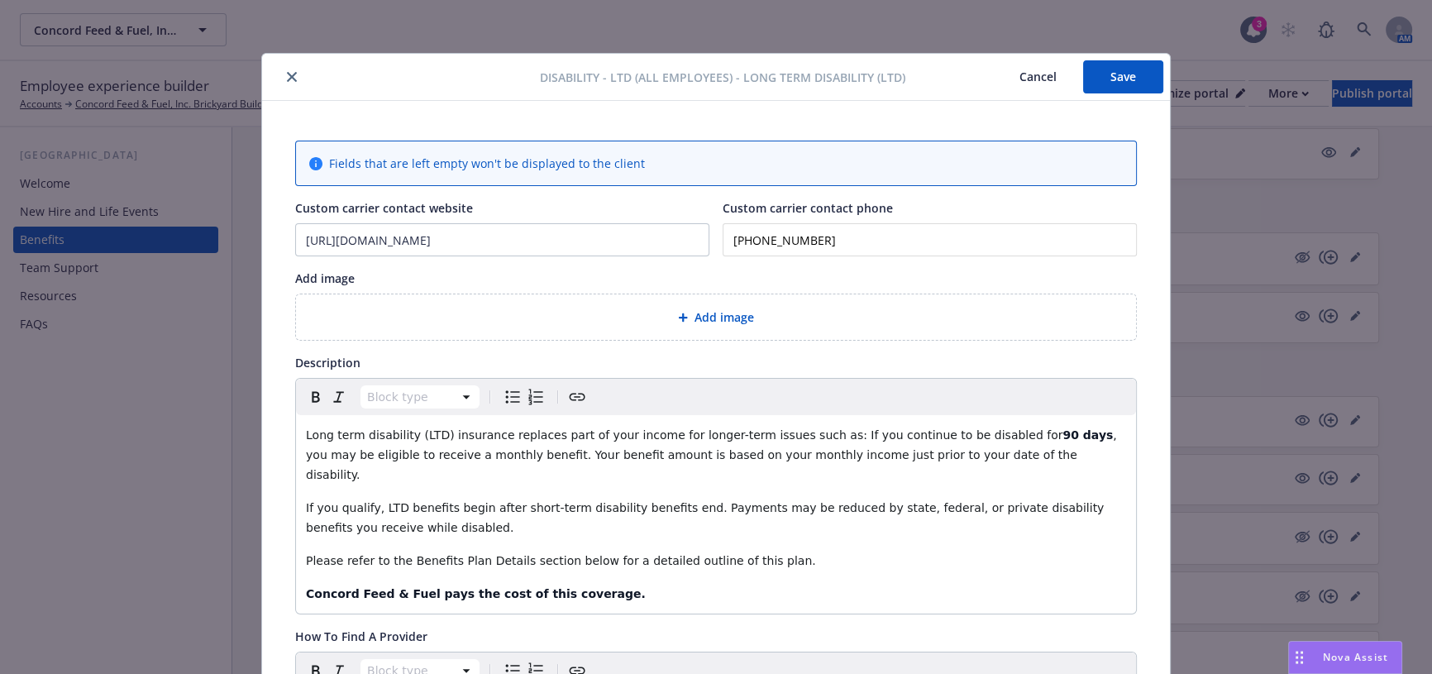
click at [1088, 88] on button "Save" at bounding box center [1123, 76] width 80 height 33
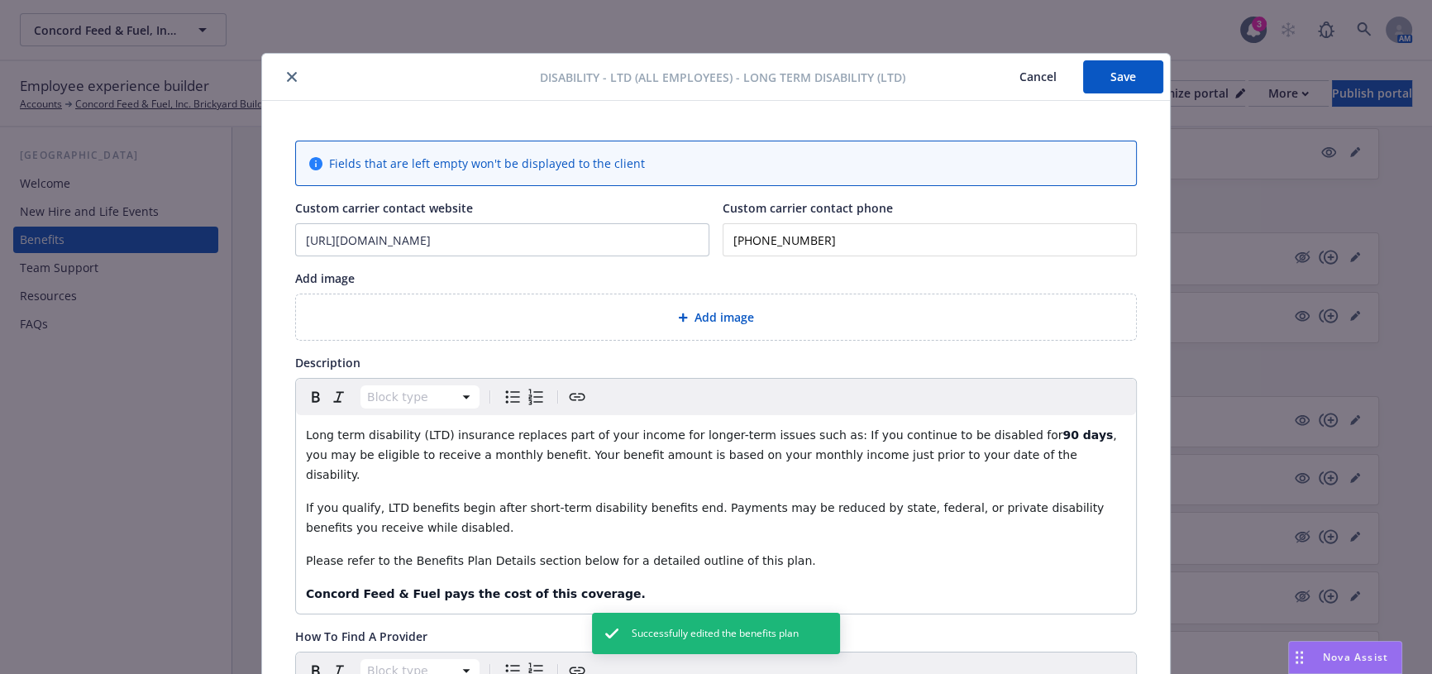
click at [282, 77] on button "close" at bounding box center [292, 77] width 20 height 20
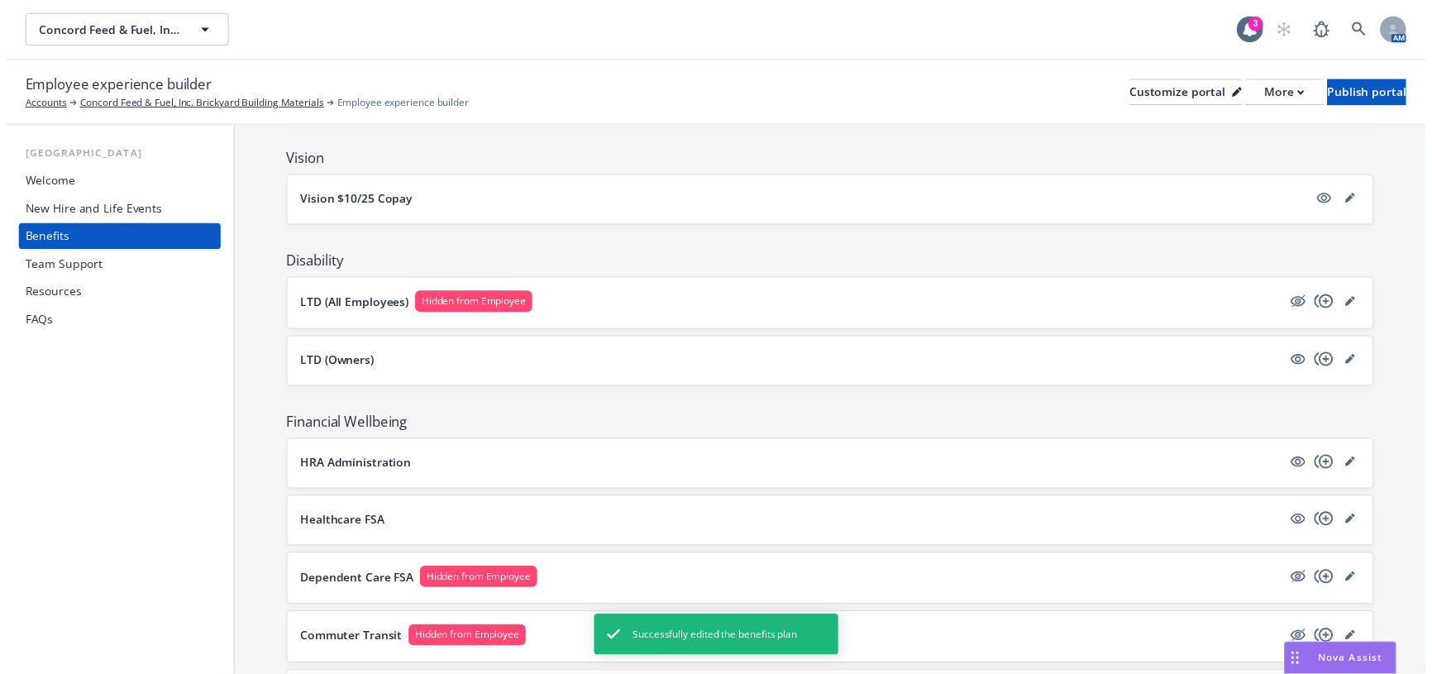
scroll to position [451, 0]
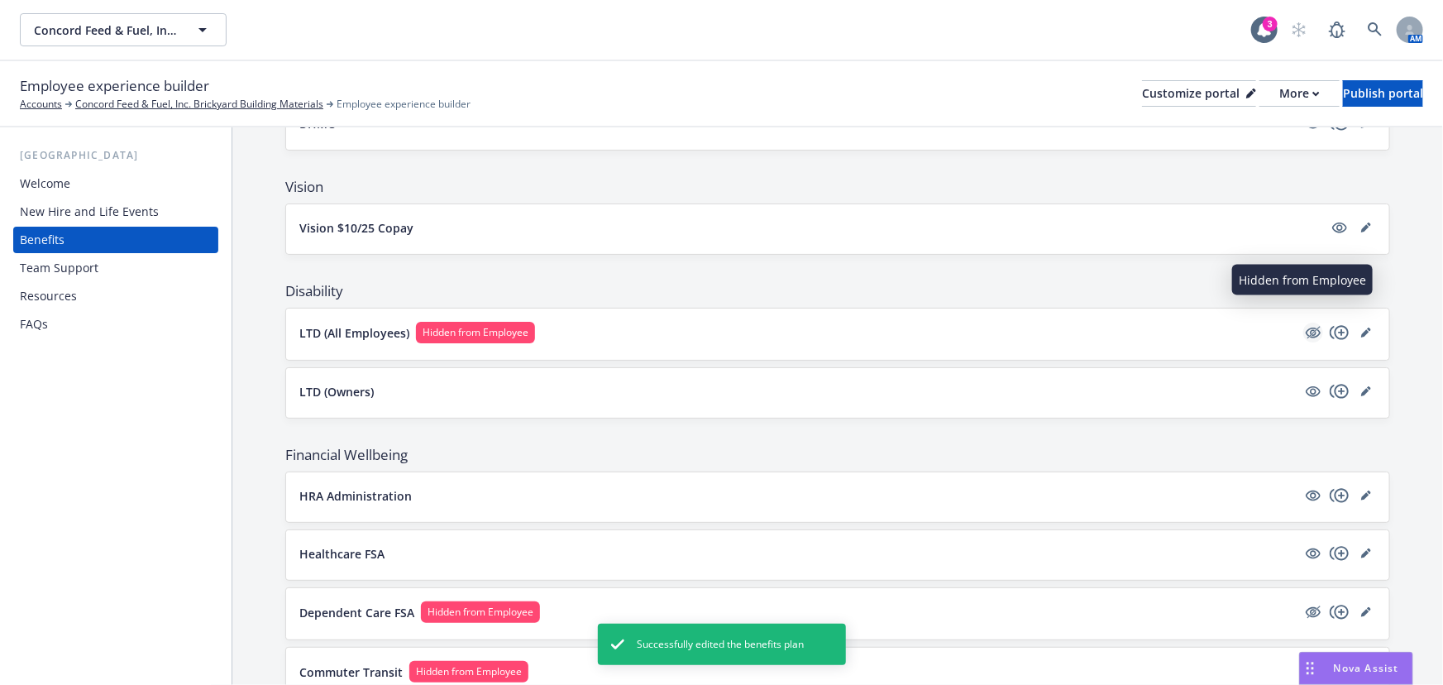
click at [1303, 322] on icon "hidden" at bounding box center [1313, 332] width 20 height 20
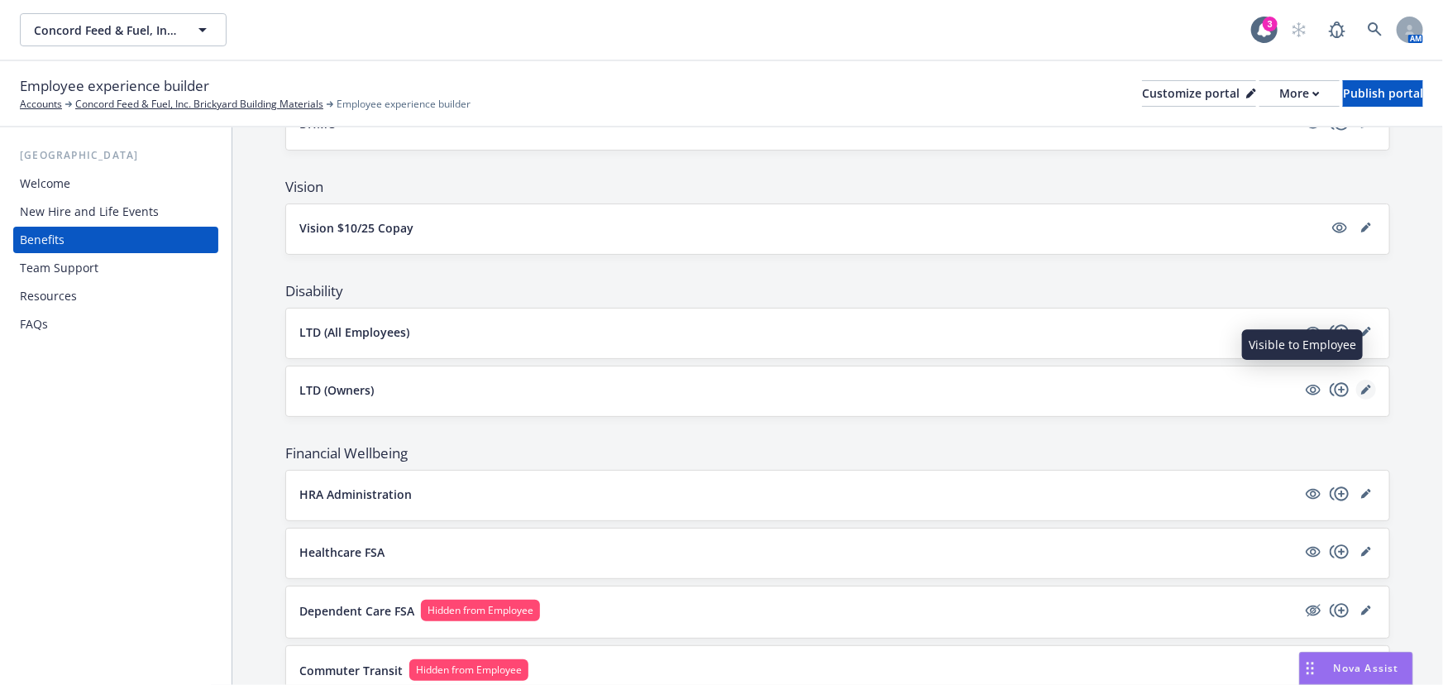
click at [1361, 384] on icon "editPencil" at bounding box center [1366, 389] width 10 height 10
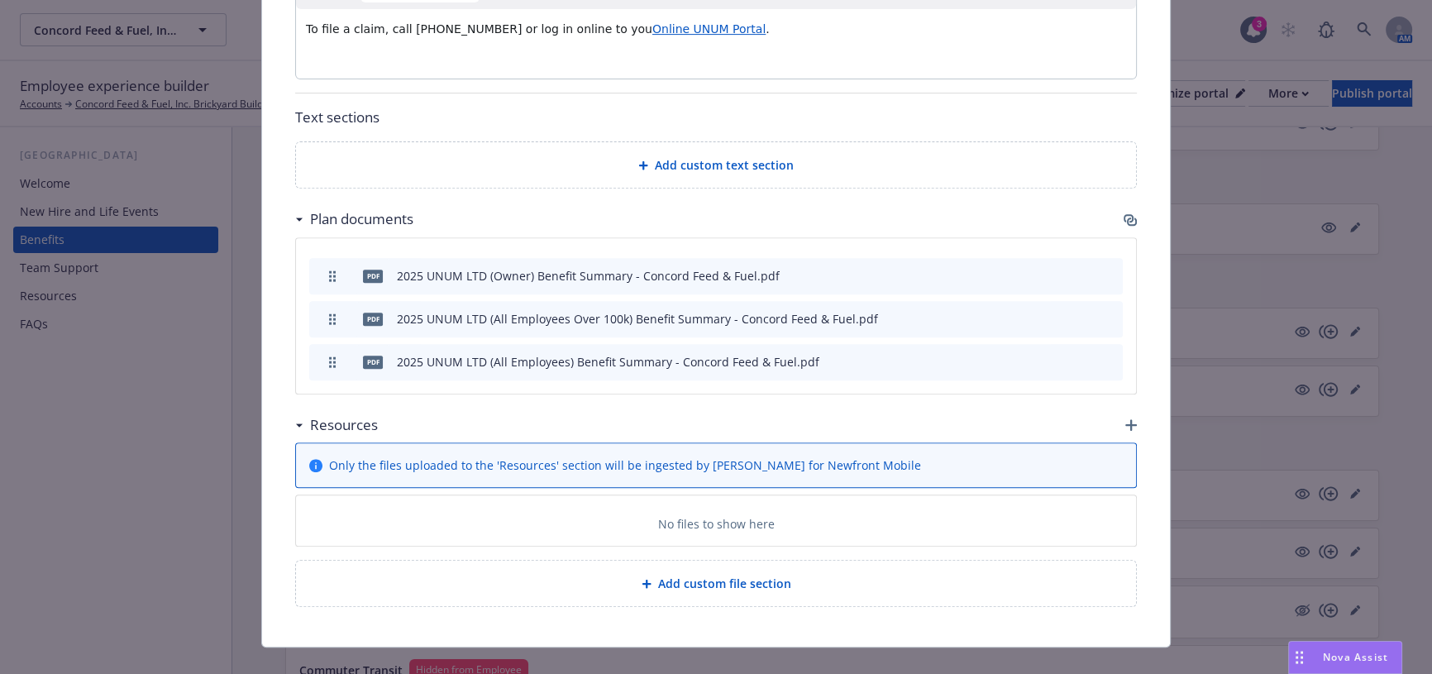
scroll to position [829, 0]
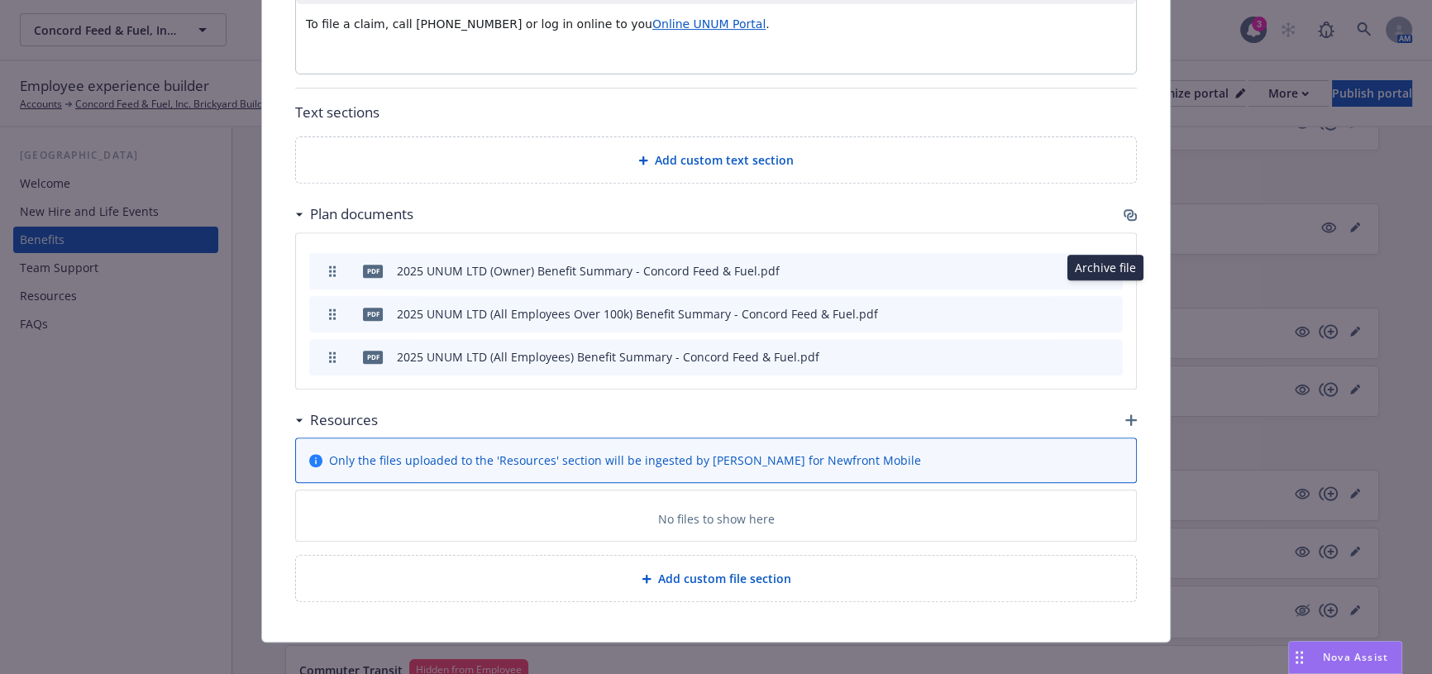
click at [1102, 306] on icon "archive file" at bounding box center [1108, 312] width 12 height 13
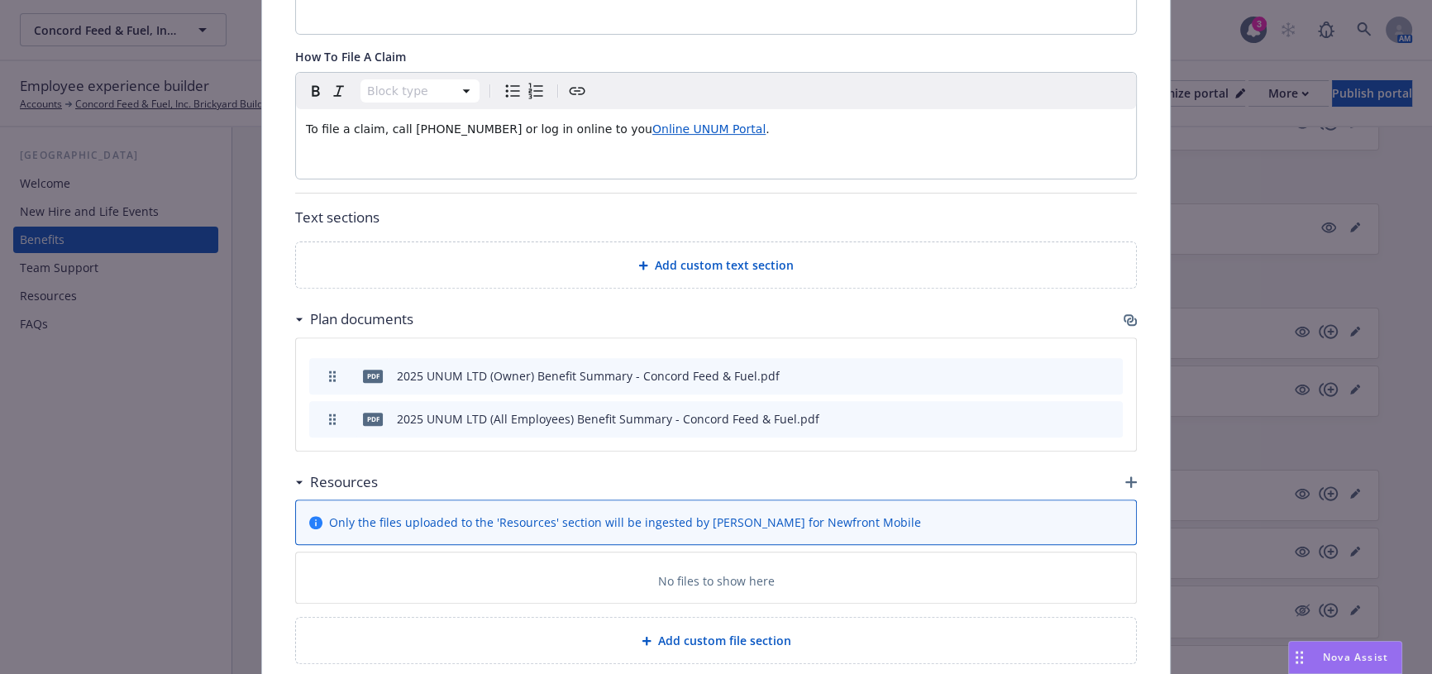
scroll to position [786, 0]
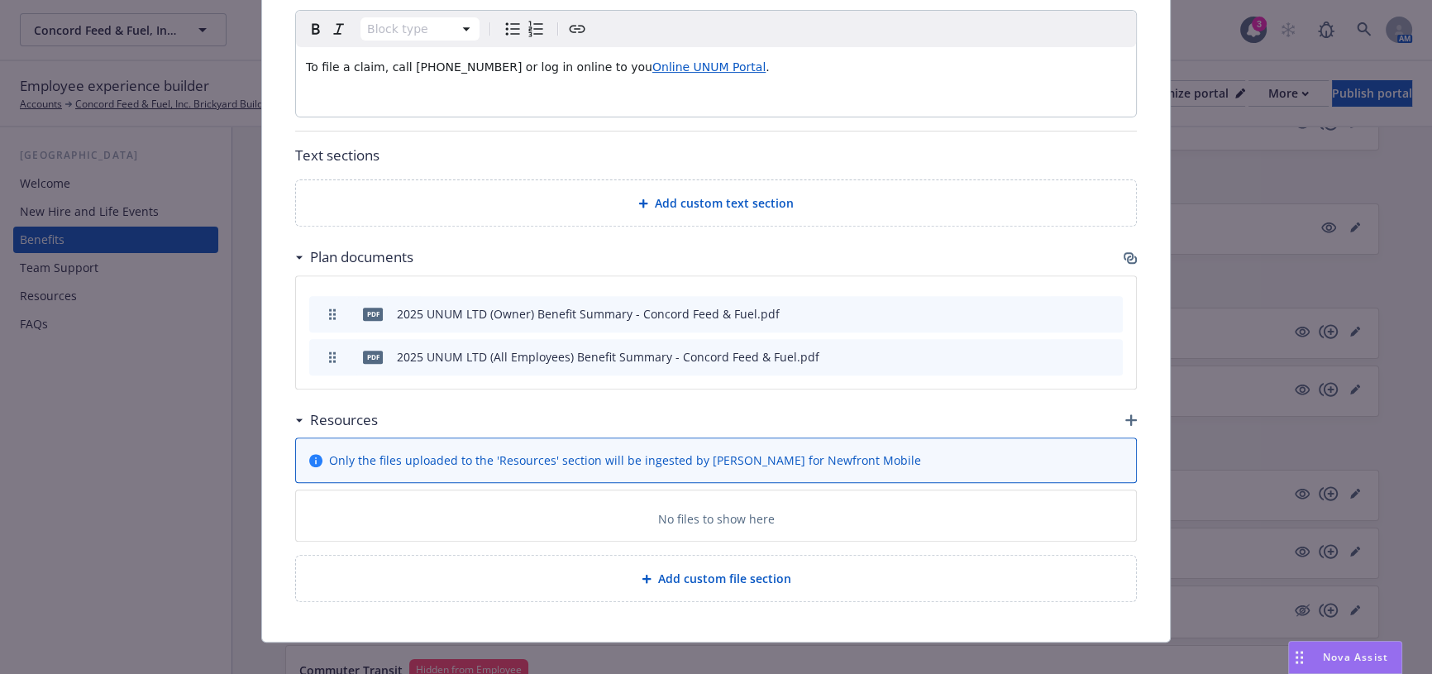
click at [1102, 349] on icon "archive file" at bounding box center [1108, 355] width 12 height 13
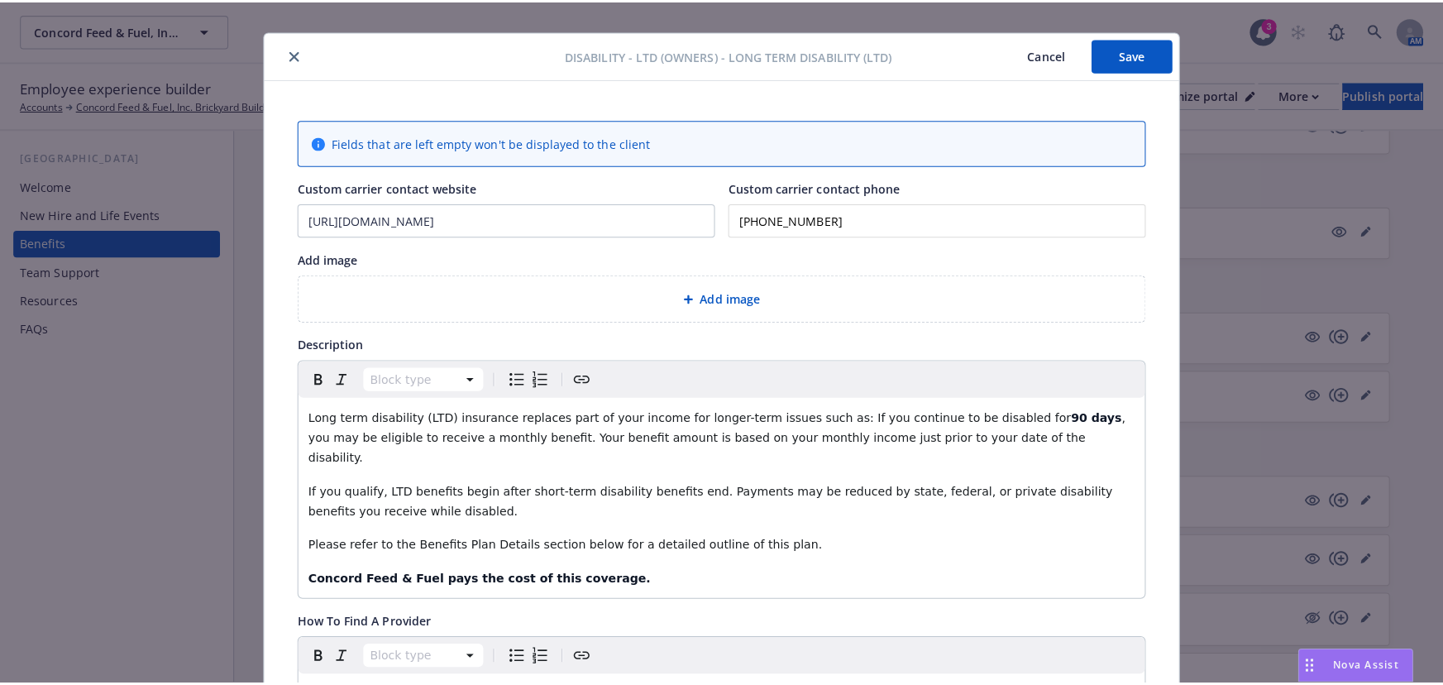
scroll to position [0, 0]
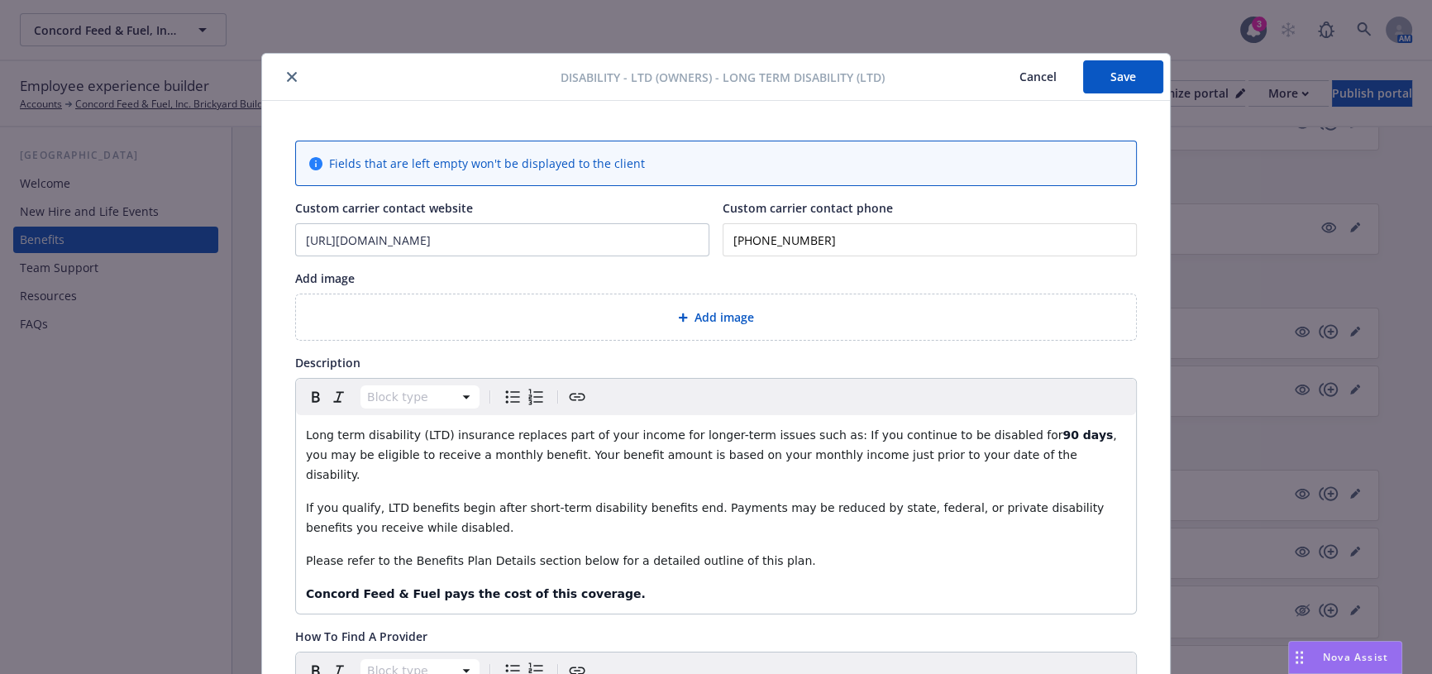
click at [1103, 82] on button "Save" at bounding box center [1123, 76] width 80 height 33
click at [287, 76] on icon "close" at bounding box center [292, 77] width 10 height 10
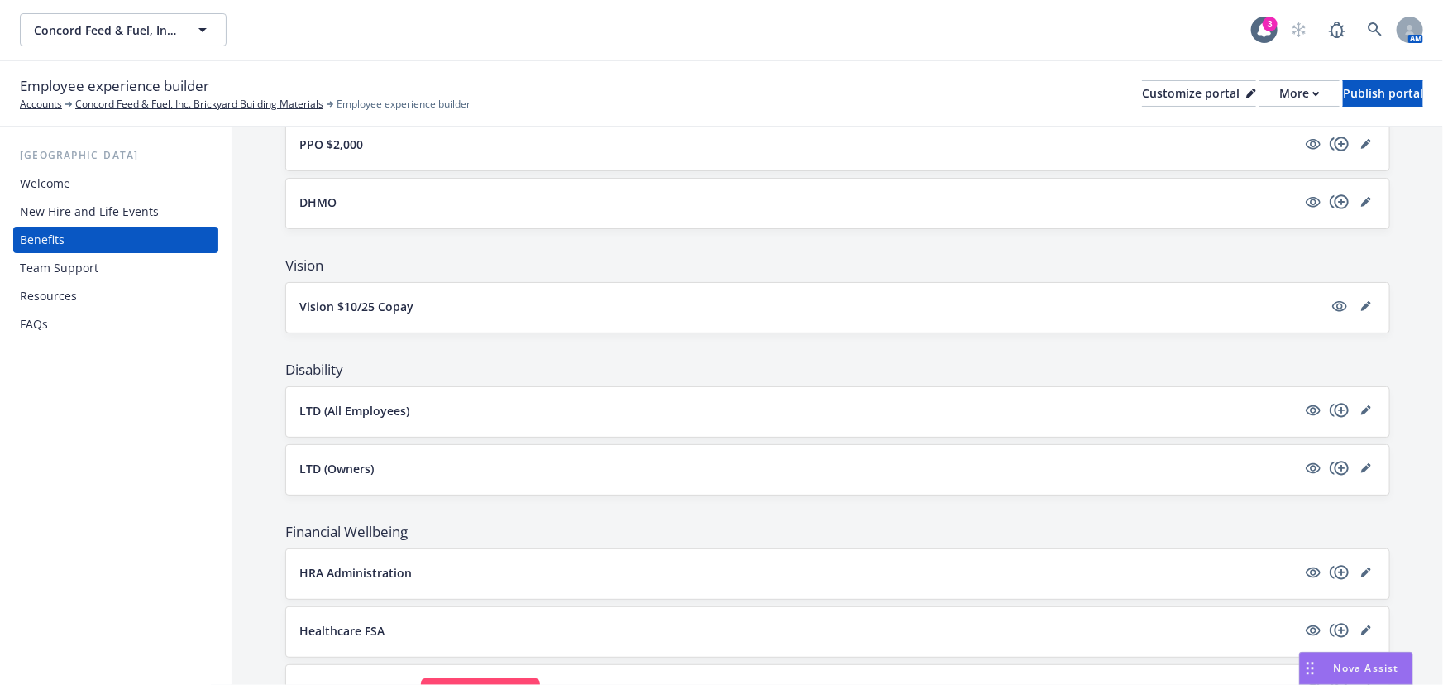
scroll to position [300, 0]
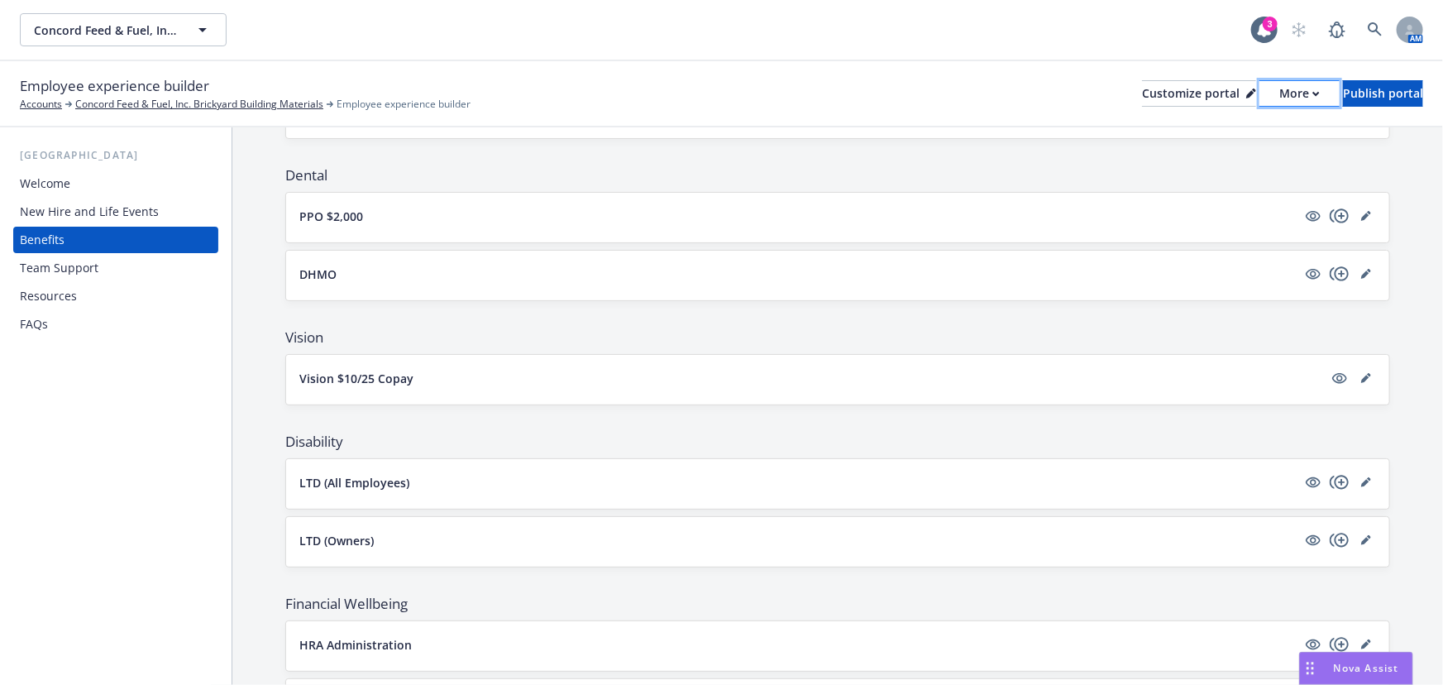
click at [1312, 96] on icon "button" at bounding box center [1315, 94] width 7 height 6
click at [1343, 96] on div "Publish portal" at bounding box center [1383, 93] width 80 height 25
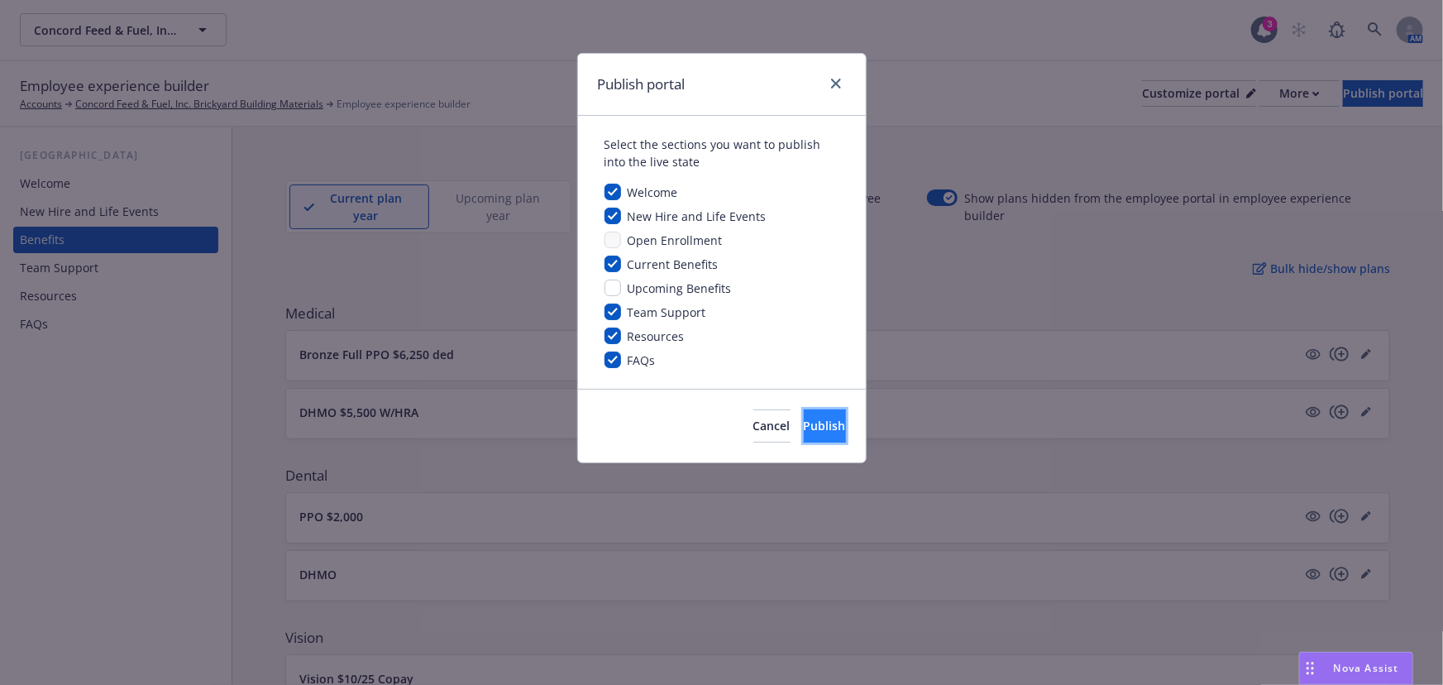
click at [809, 438] on button "Publish" at bounding box center [825, 425] width 42 height 33
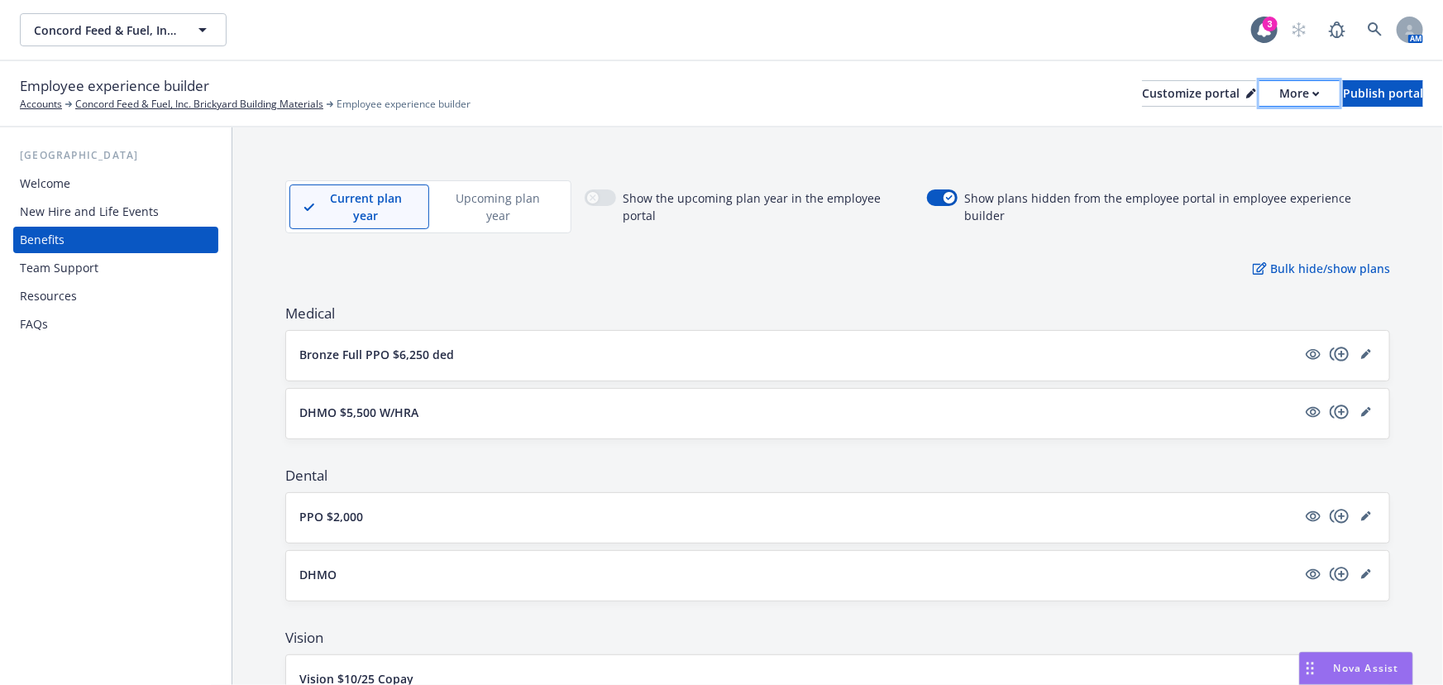
click at [1279, 102] on div "More" at bounding box center [1299, 93] width 41 height 25
click at [1230, 165] on link "Copy portal link" at bounding box center [1212, 163] width 150 height 33
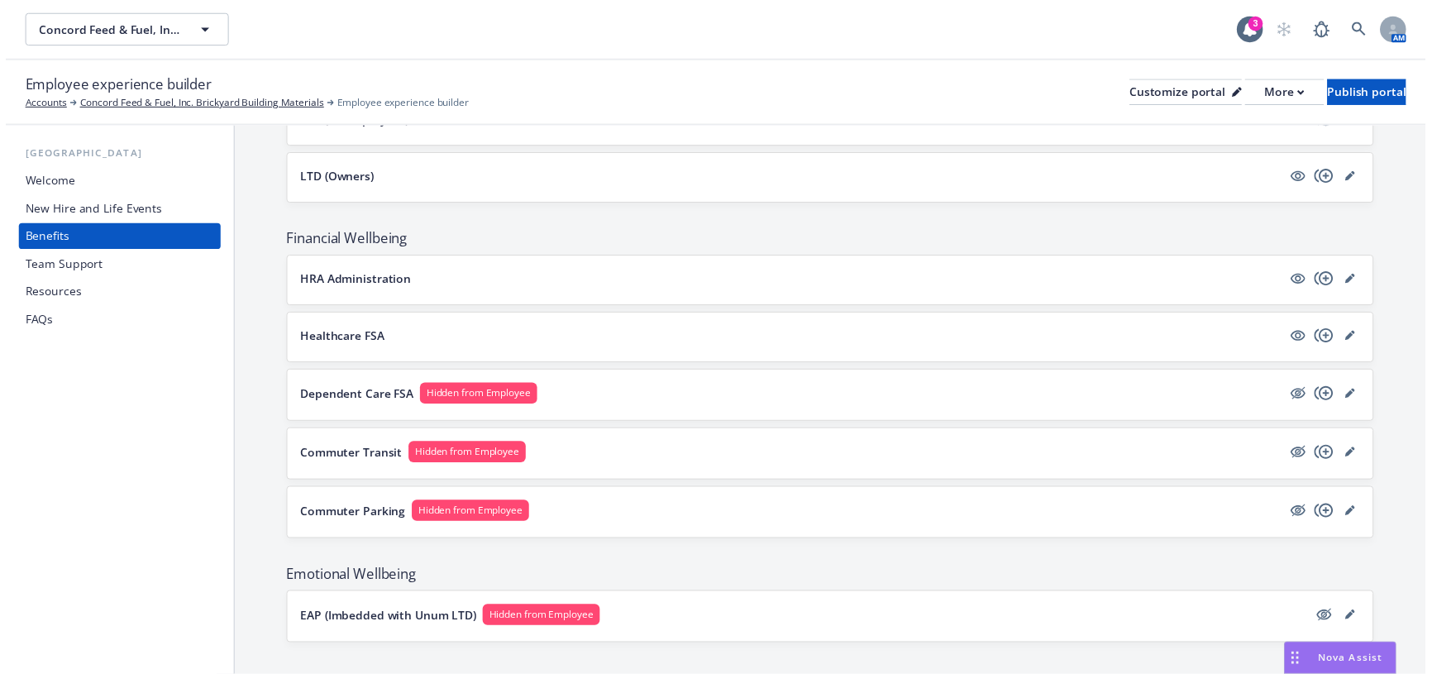
scroll to position [436, 0]
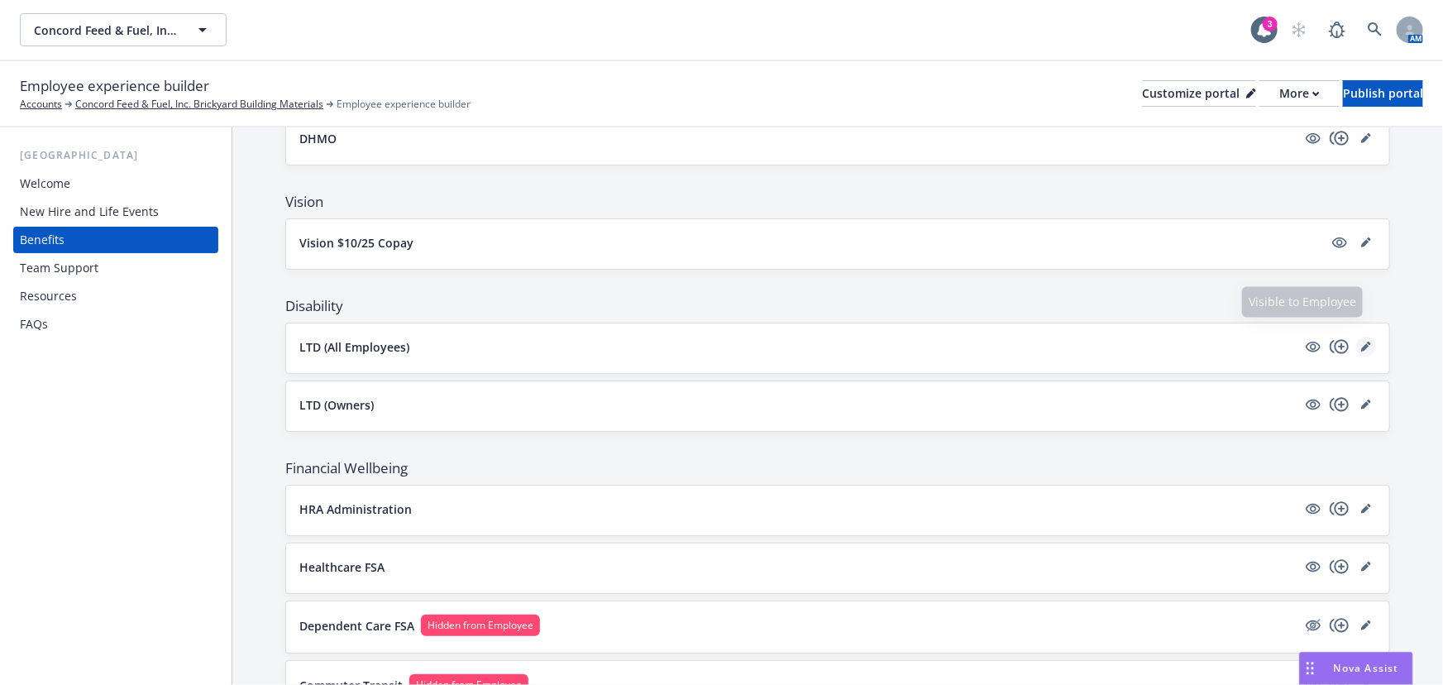
click at [1361, 343] on icon "editPencil" at bounding box center [1365, 347] width 8 height 8
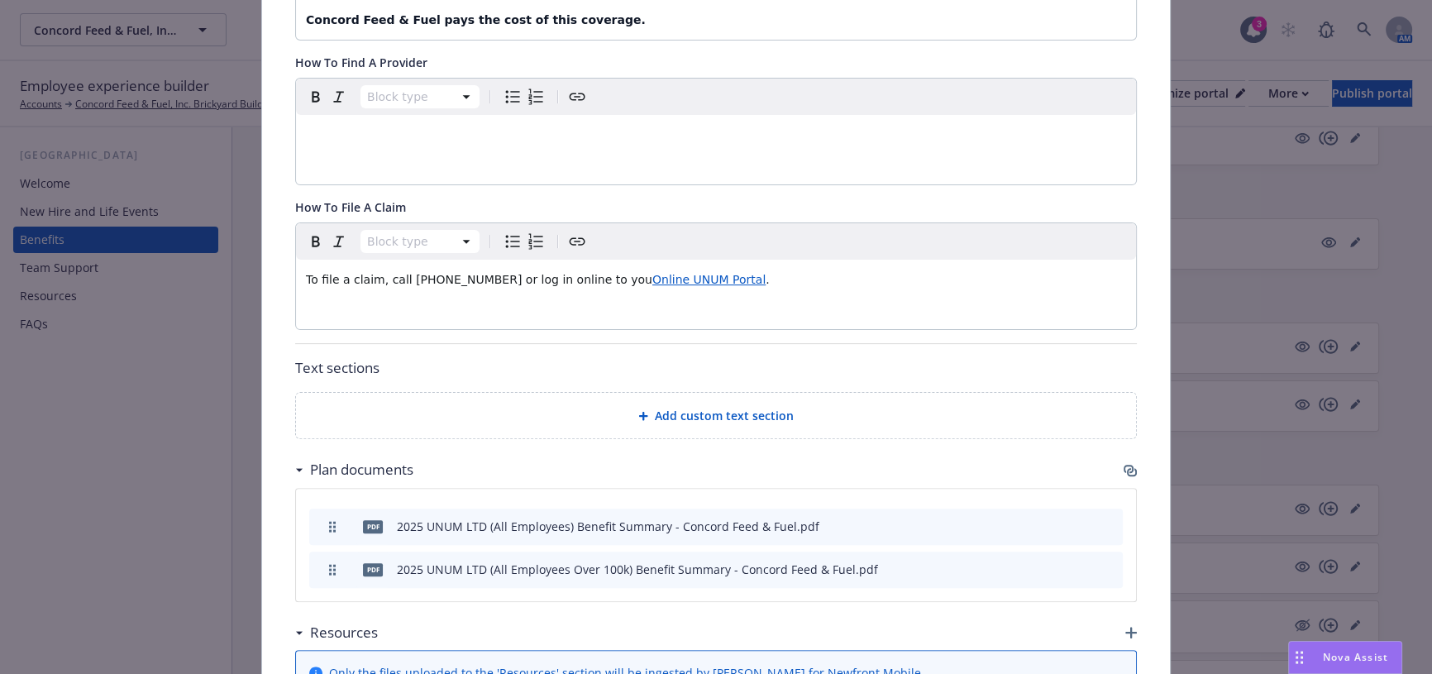
scroll to position [601, 0]
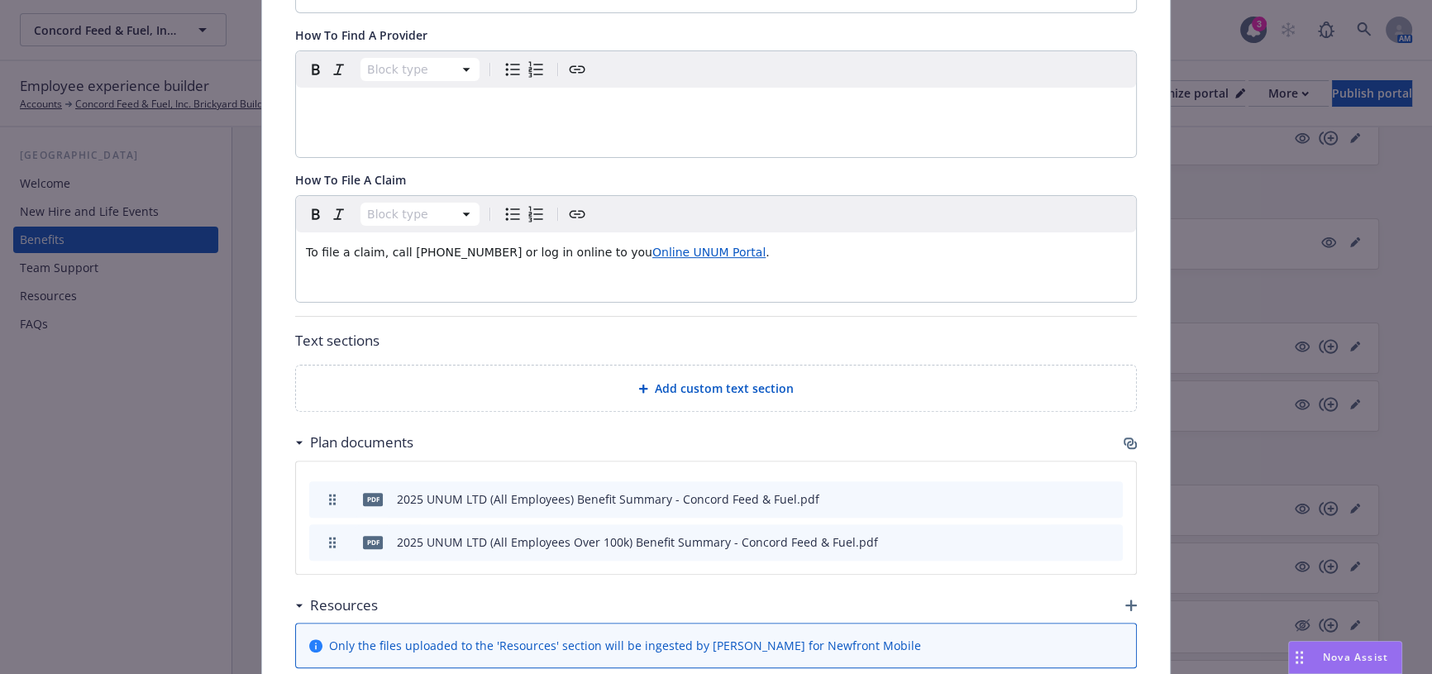
click at [1106, 534] on icon "archive file" at bounding box center [1108, 540] width 12 height 13
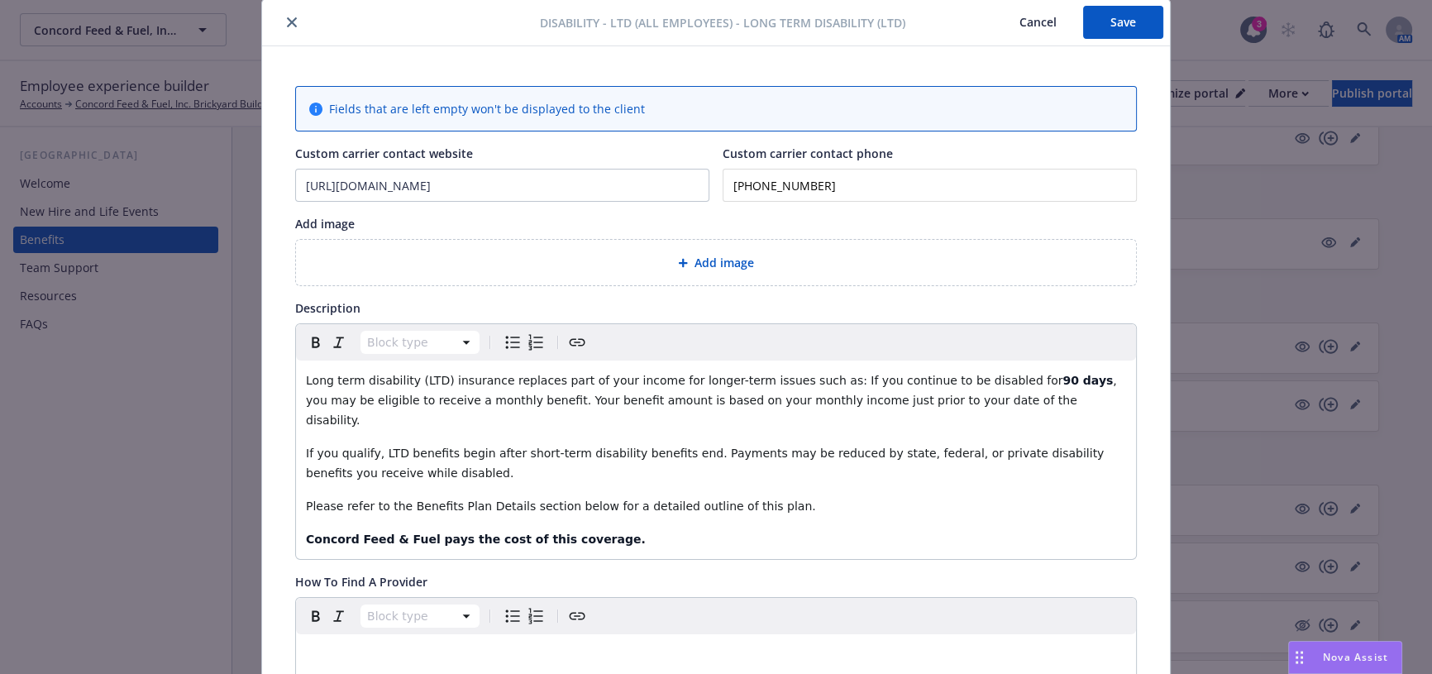
scroll to position [0, 0]
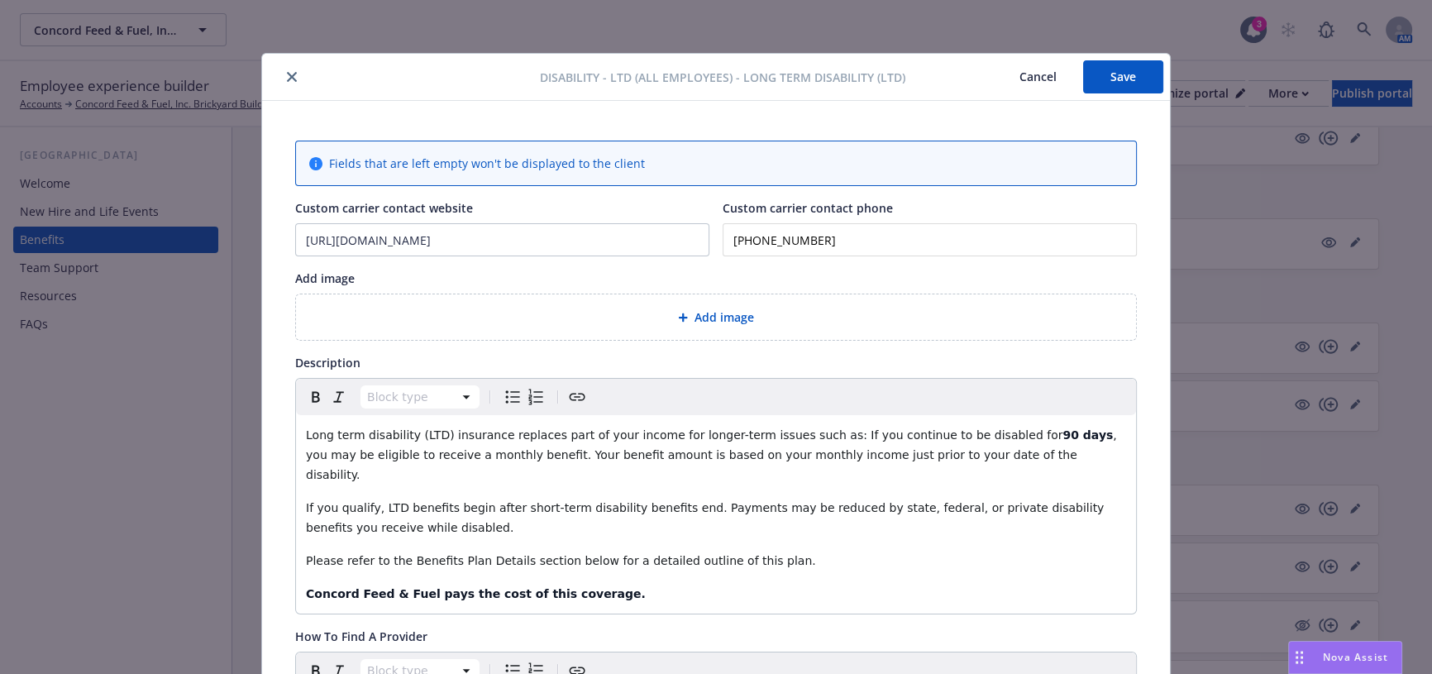
click at [1102, 76] on button "Save" at bounding box center [1123, 76] width 80 height 33
click at [1129, 74] on button "Save" at bounding box center [1123, 76] width 80 height 33
click at [1117, 74] on button "Save" at bounding box center [1123, 76] width 80 height 33
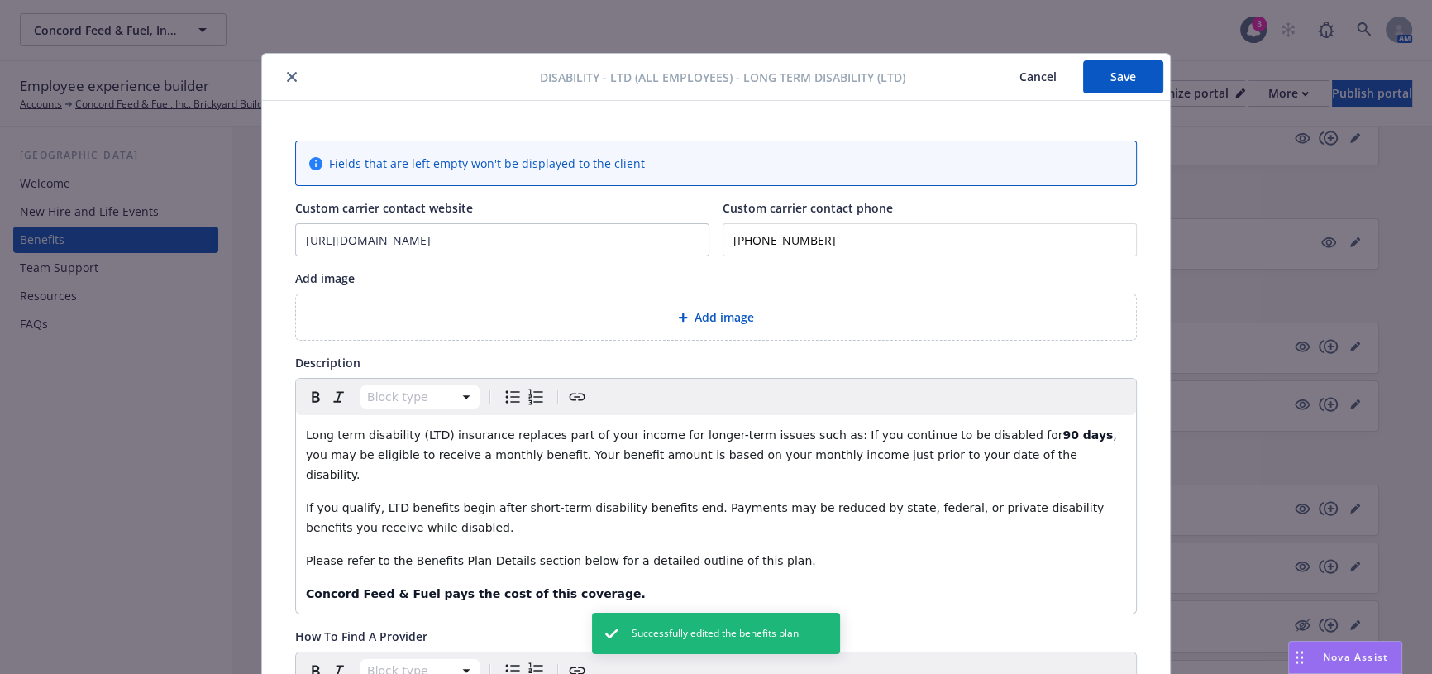
click at [294, 82] on div at bounding box center [404, 77] width 271 height 20
click at [289, 83] on button "close" at bounding box center [292, 77] width 20 height 20
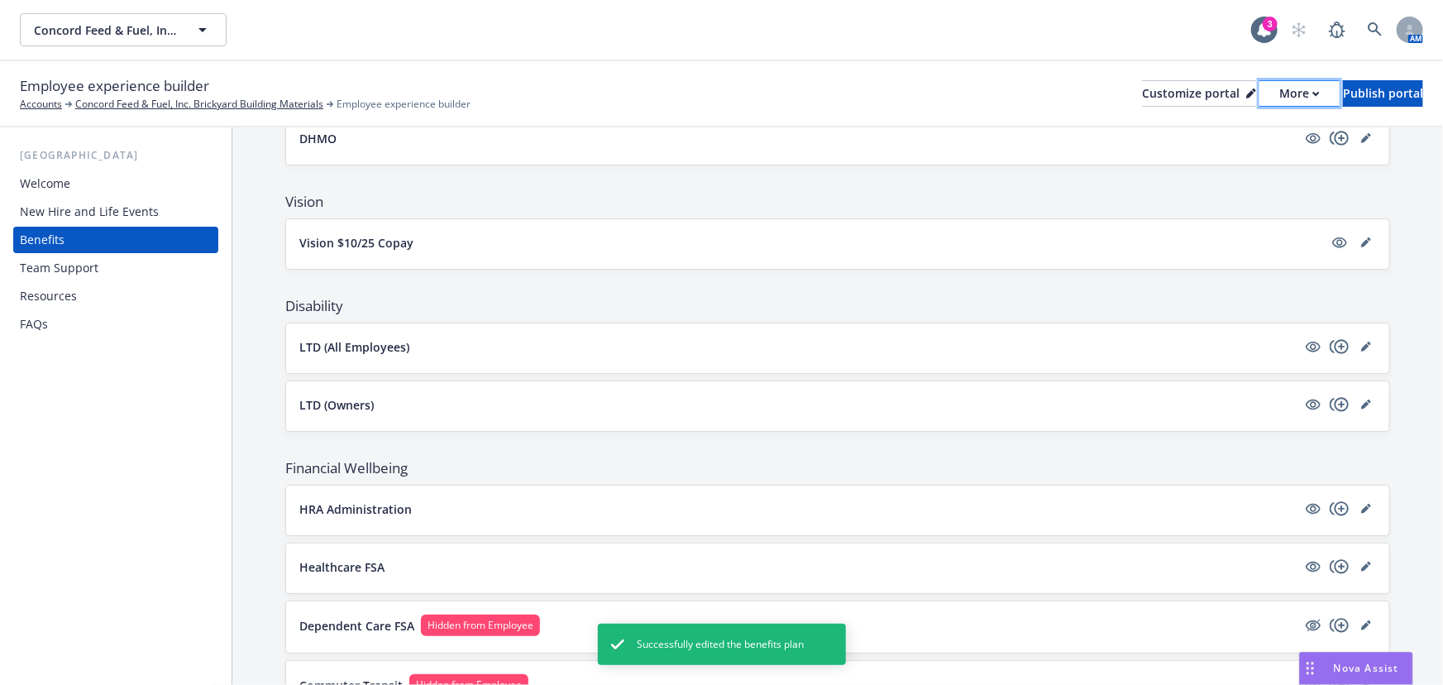
click at [1267, 93] on button "More" at bounding box center [1299, 93] width 80 height 26
click at [1343, 88] on div "Publish portal" at bounding box center [1383, 93] width 80 height 25
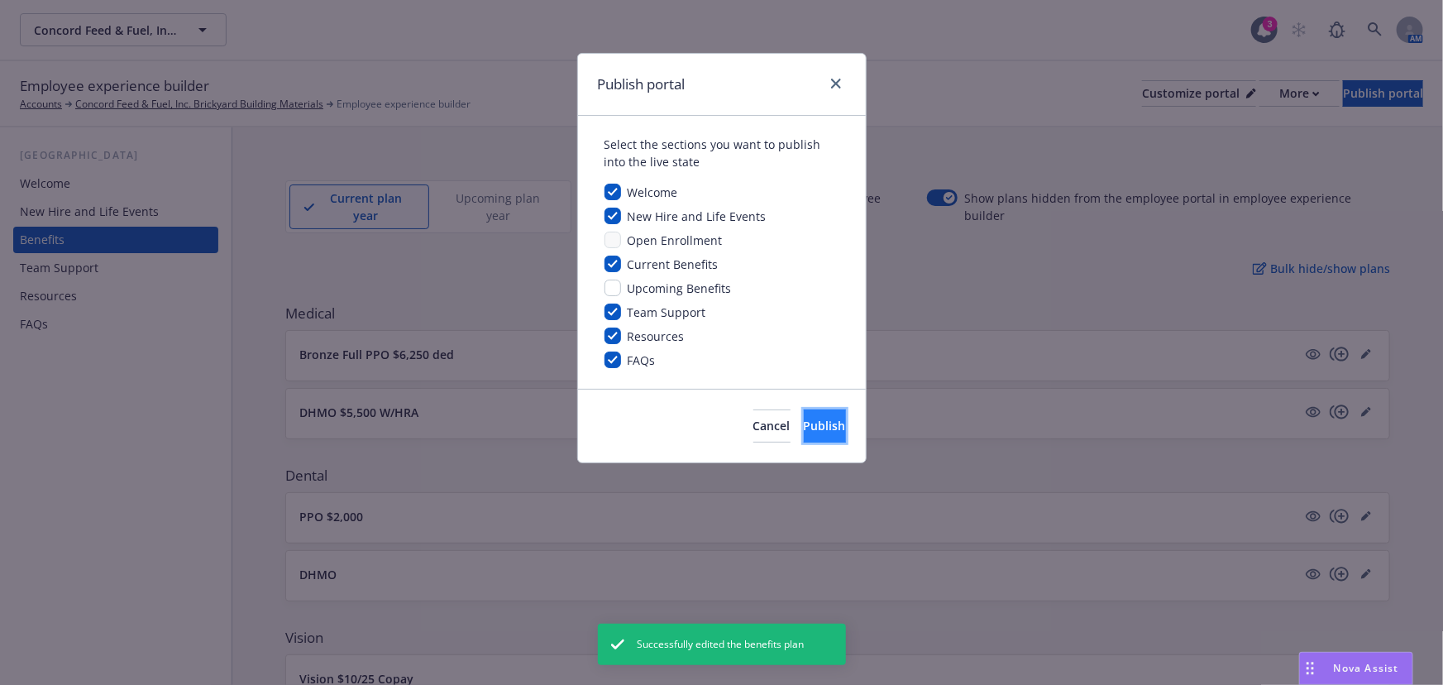
click at [820, 416] on button "Publish" at bounding box center [825, 425] width 42 height 33
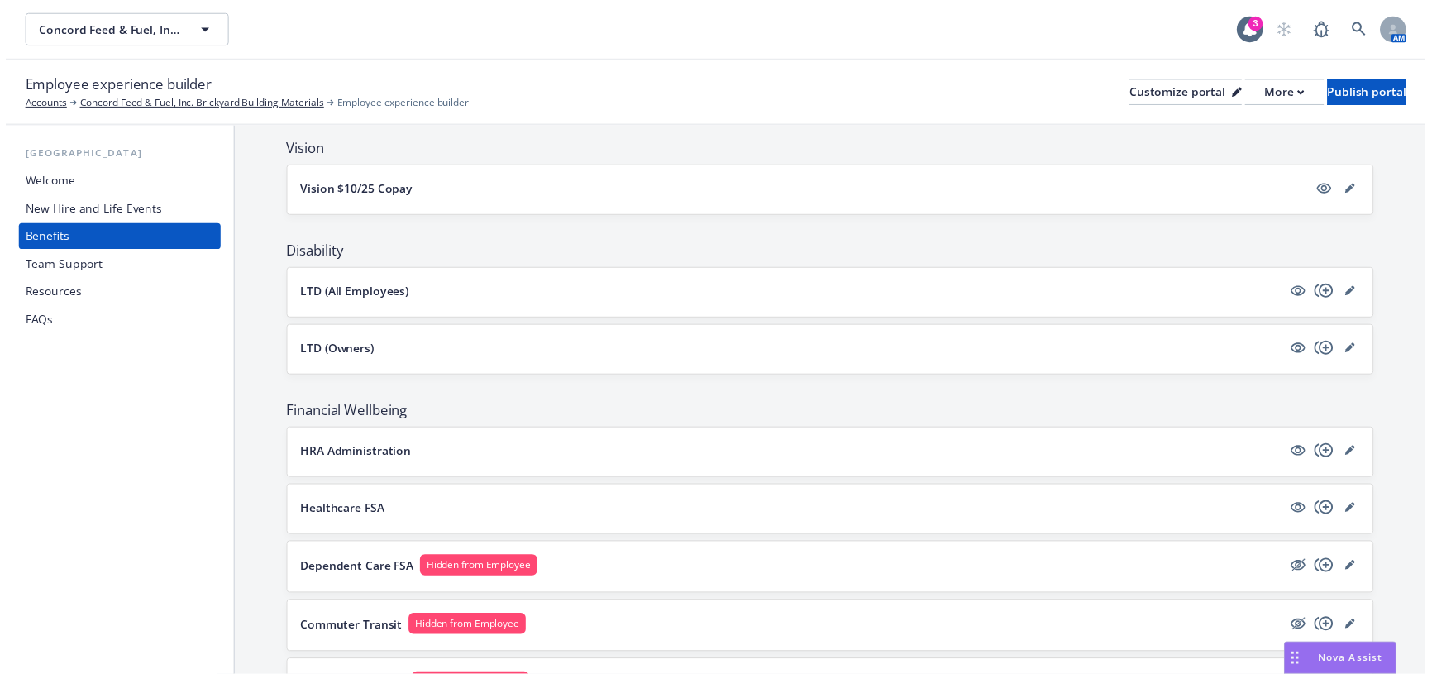
scroll to position [526, 0]
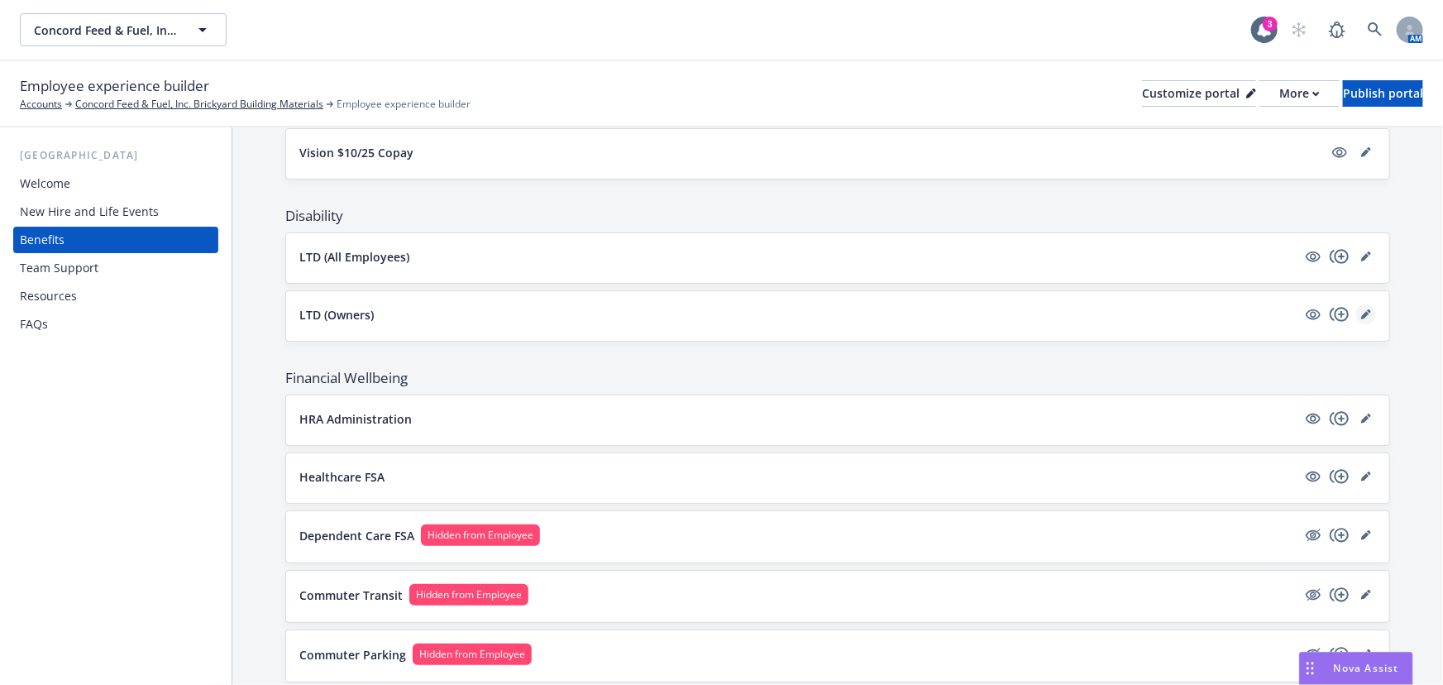
click at [1361, 311] on icon "editPencil" at bounding box center [1365, 315] width 8 height 8
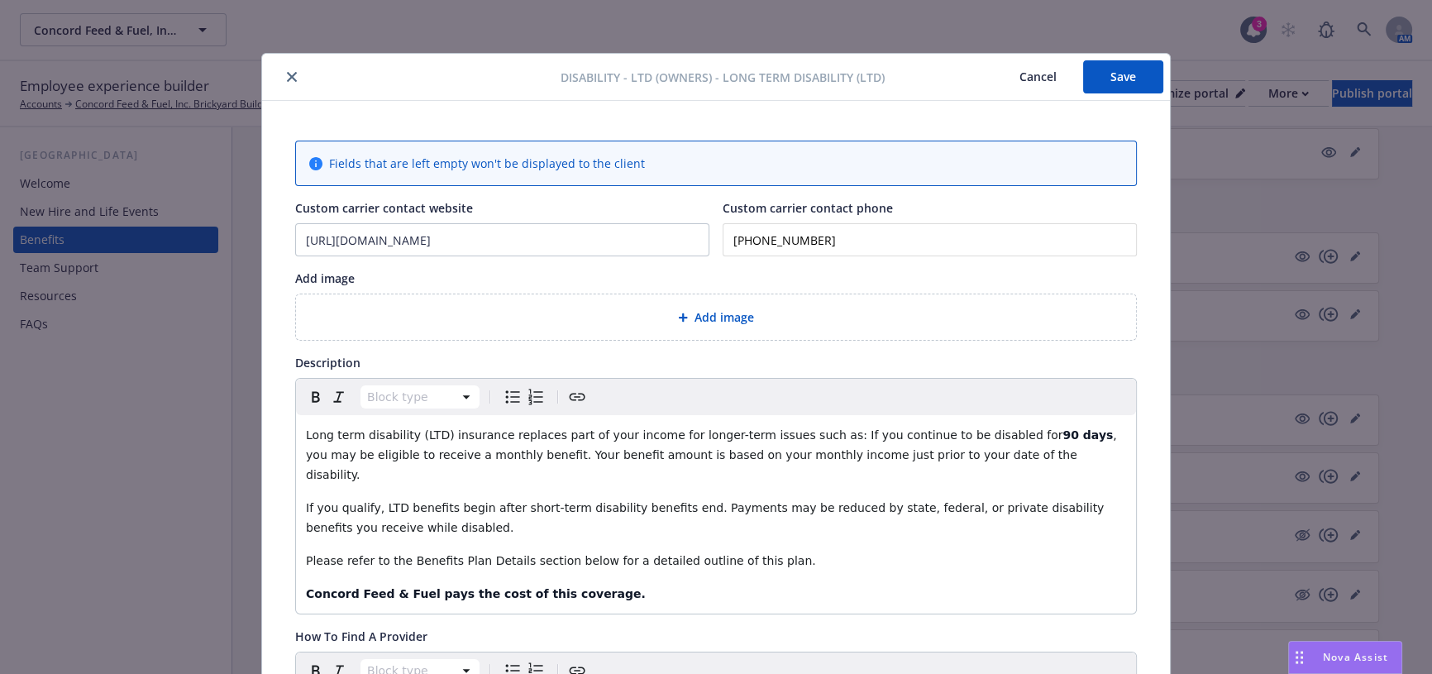
click at [287, 73] on icon "close" at bounding box center [292, 77] width 10 height 10
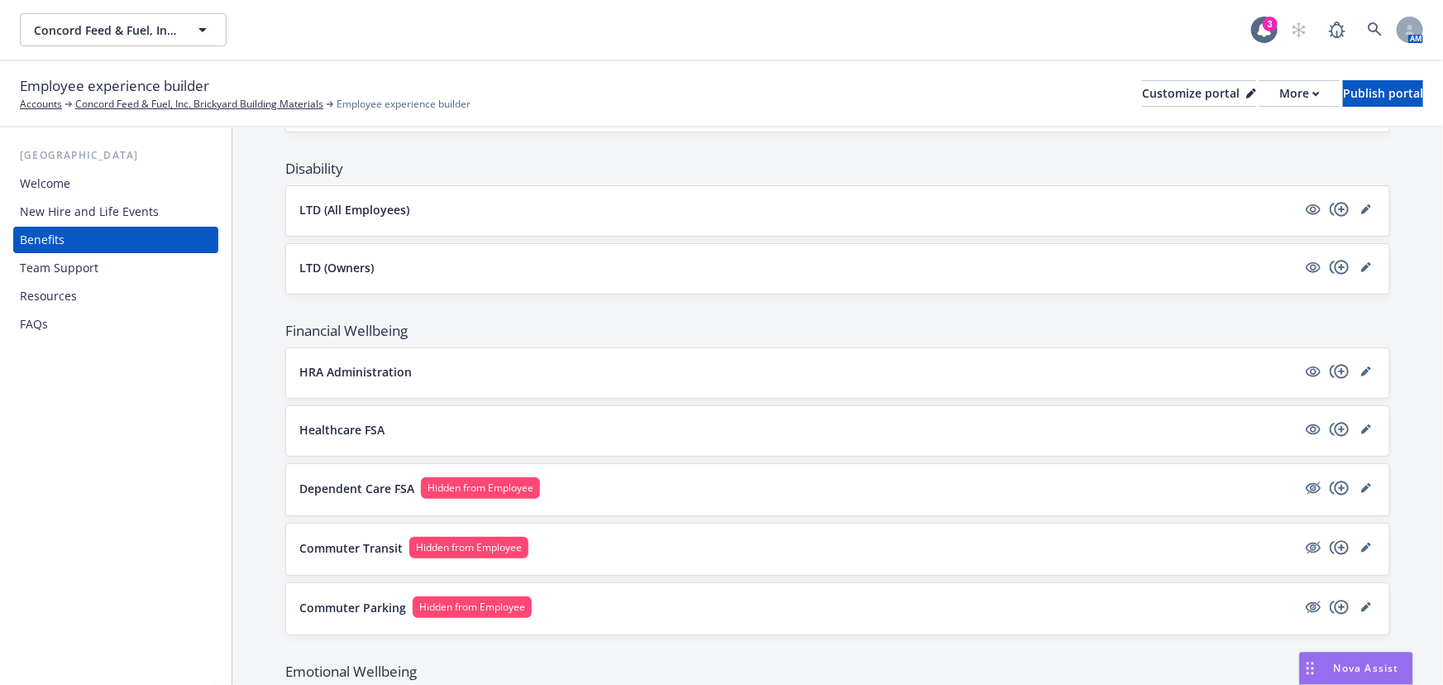
scroll to position [601, 0]
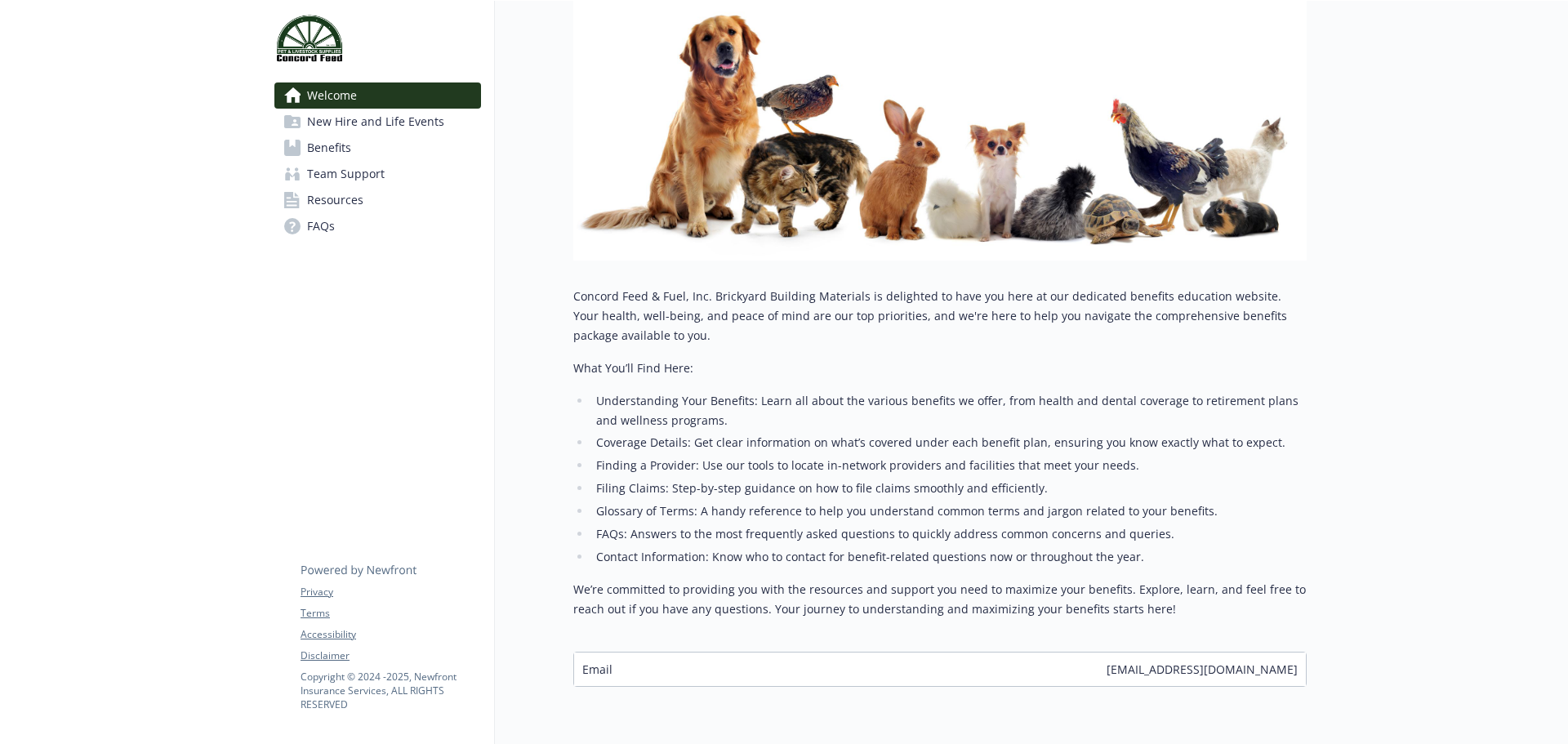
click at [395, 142] on link "Benefits" at bounding box center [377, 147] width 206 height 26
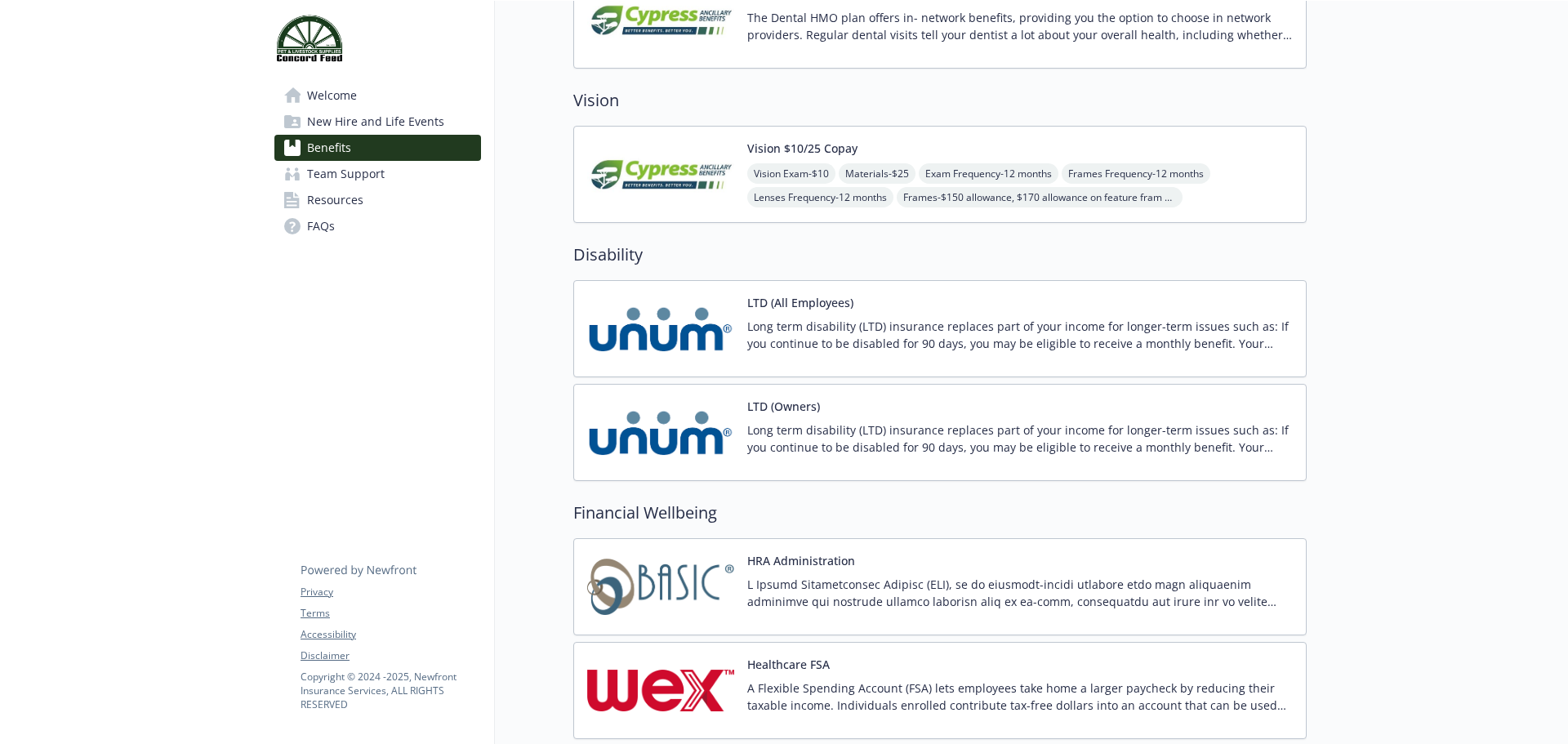
click at [1009, 331] on p "Long term disability (LTD) insurance replaces part of your income for longer-te…" at bounding box center [1021, 335] width 545 height 35
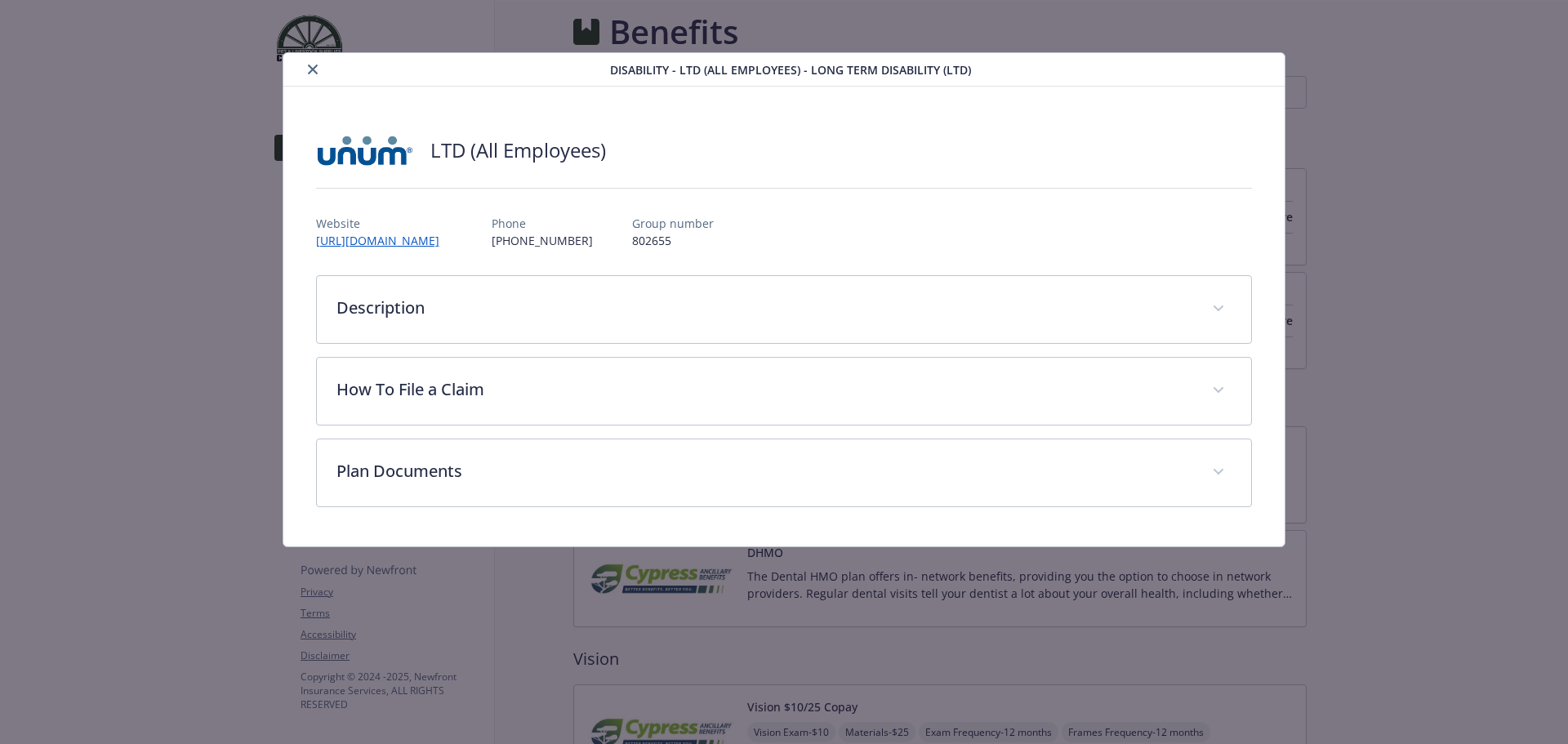
scroll to position [572, 0]
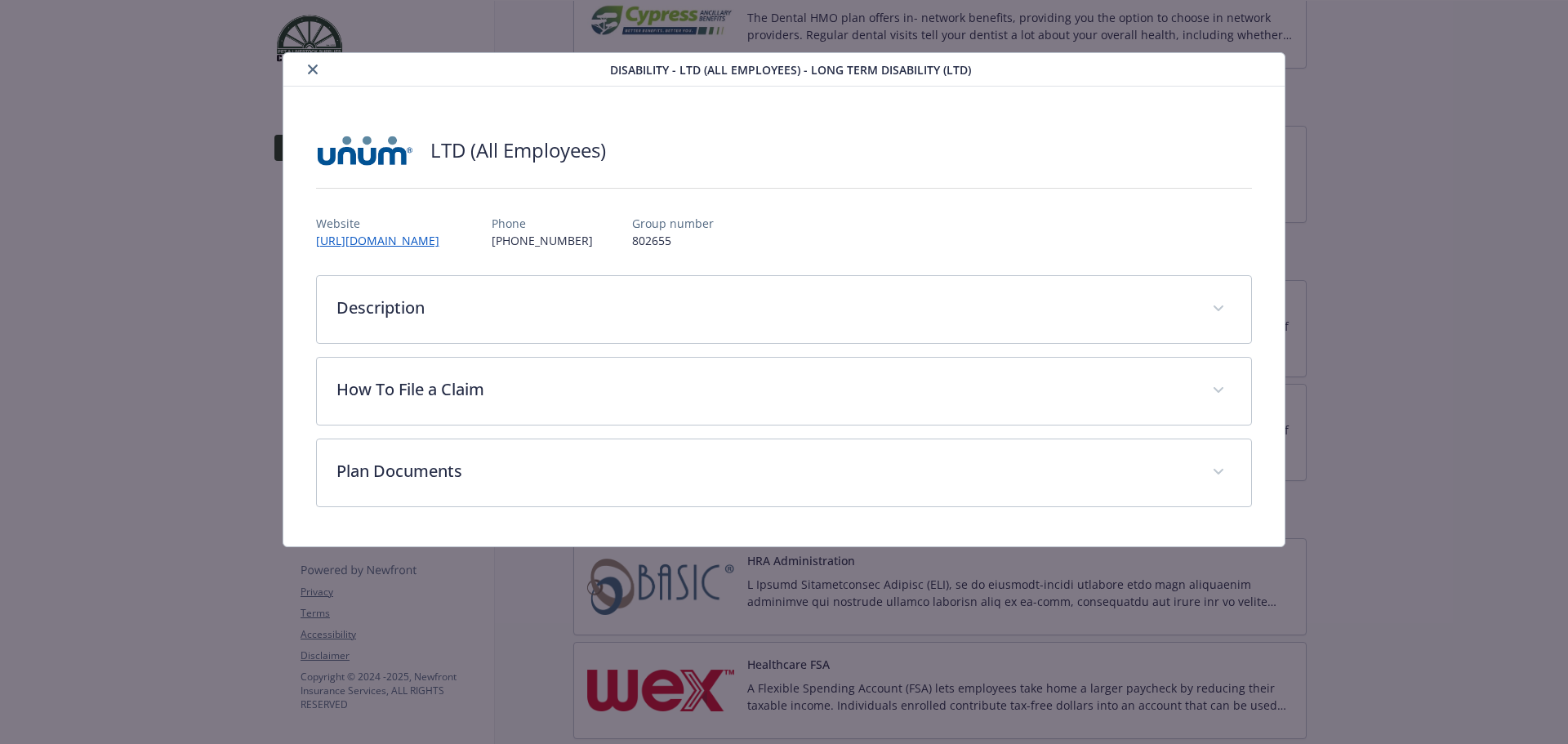
click at [314, 71] on icon "close" at bounding box center [313, 69] width 10 height 10
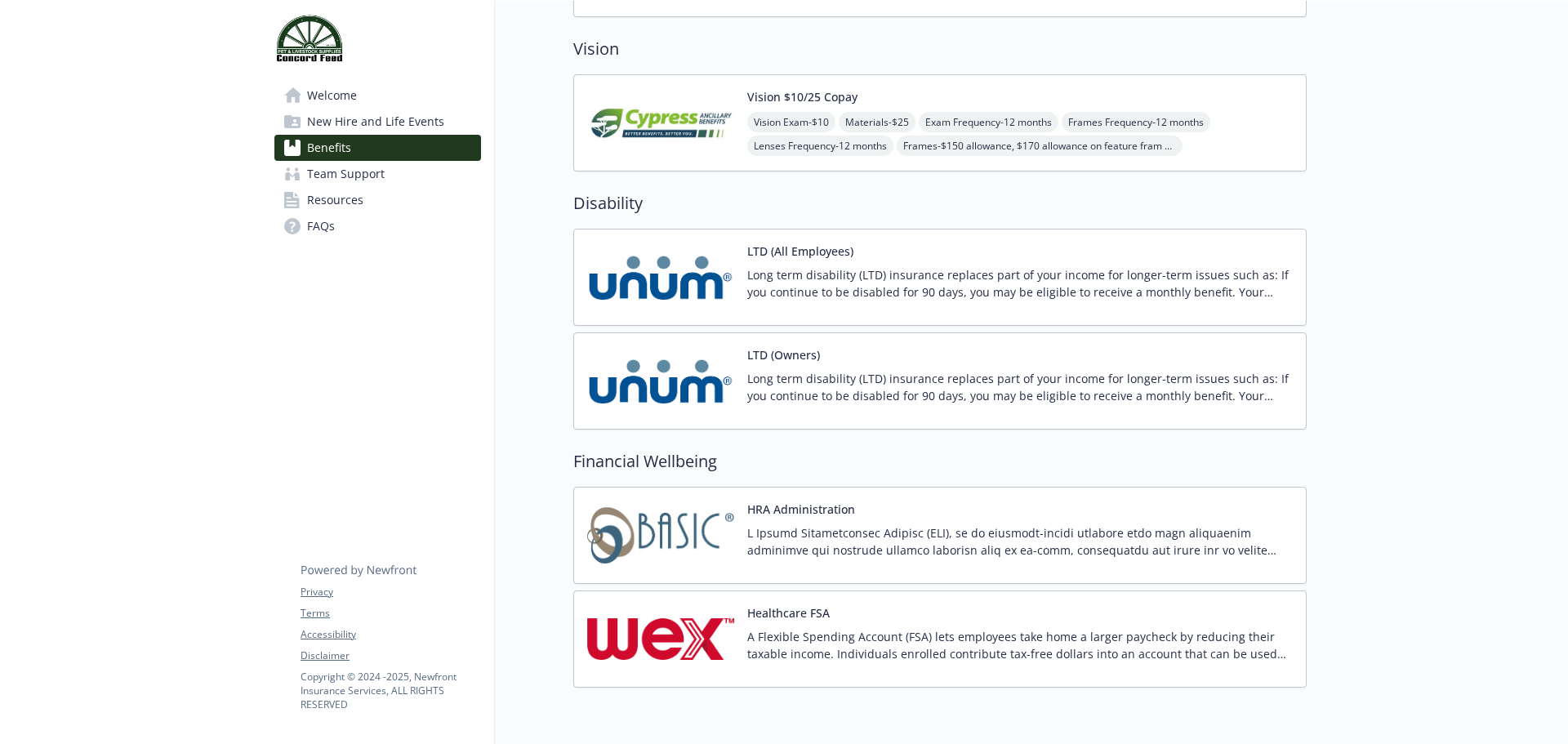
scroll to position [534, 0]
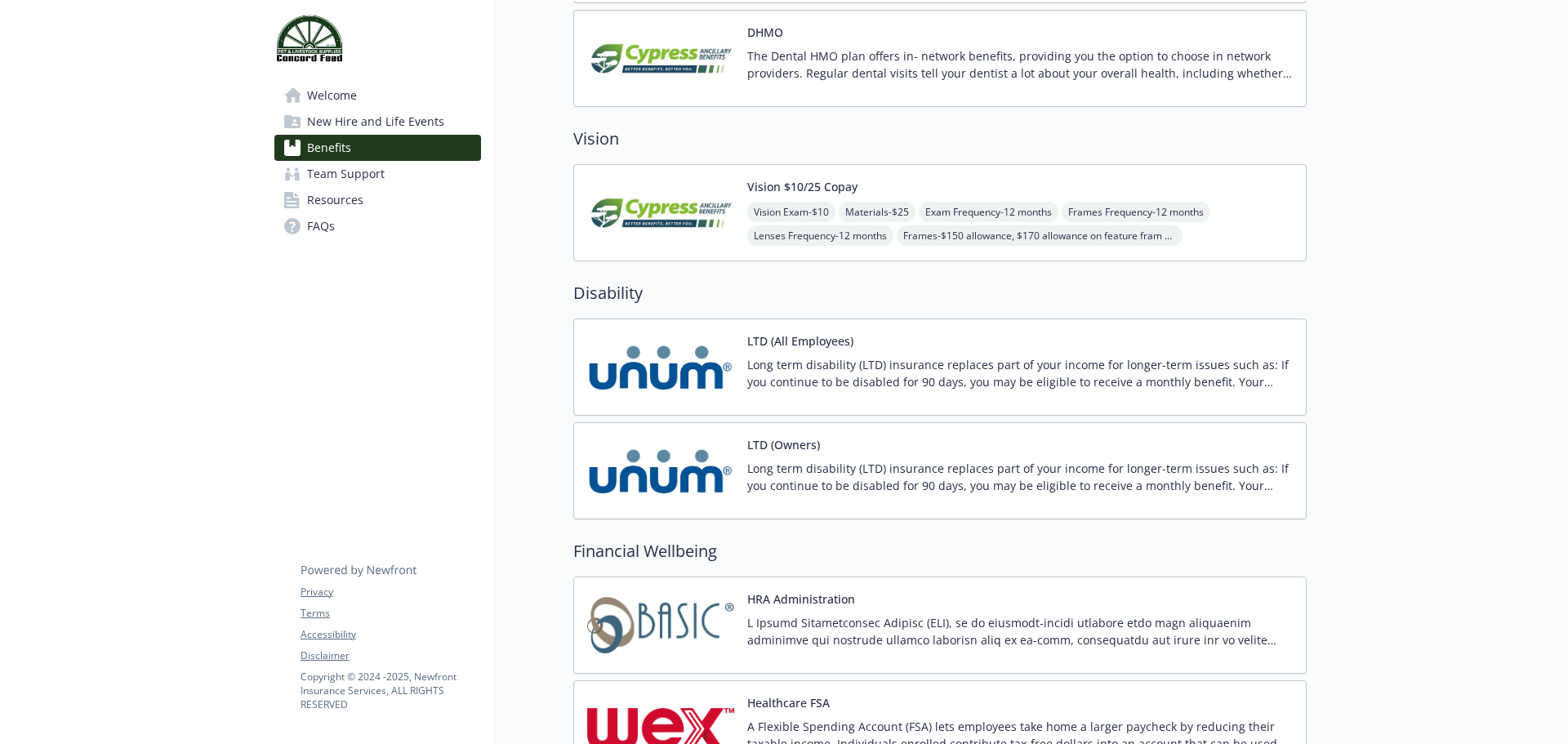
click at [838, 466] on p "Long term disability (LTD) insurance replaces part of your income for longer-te…" at bounding box center [1021, 476] width 545 height 35
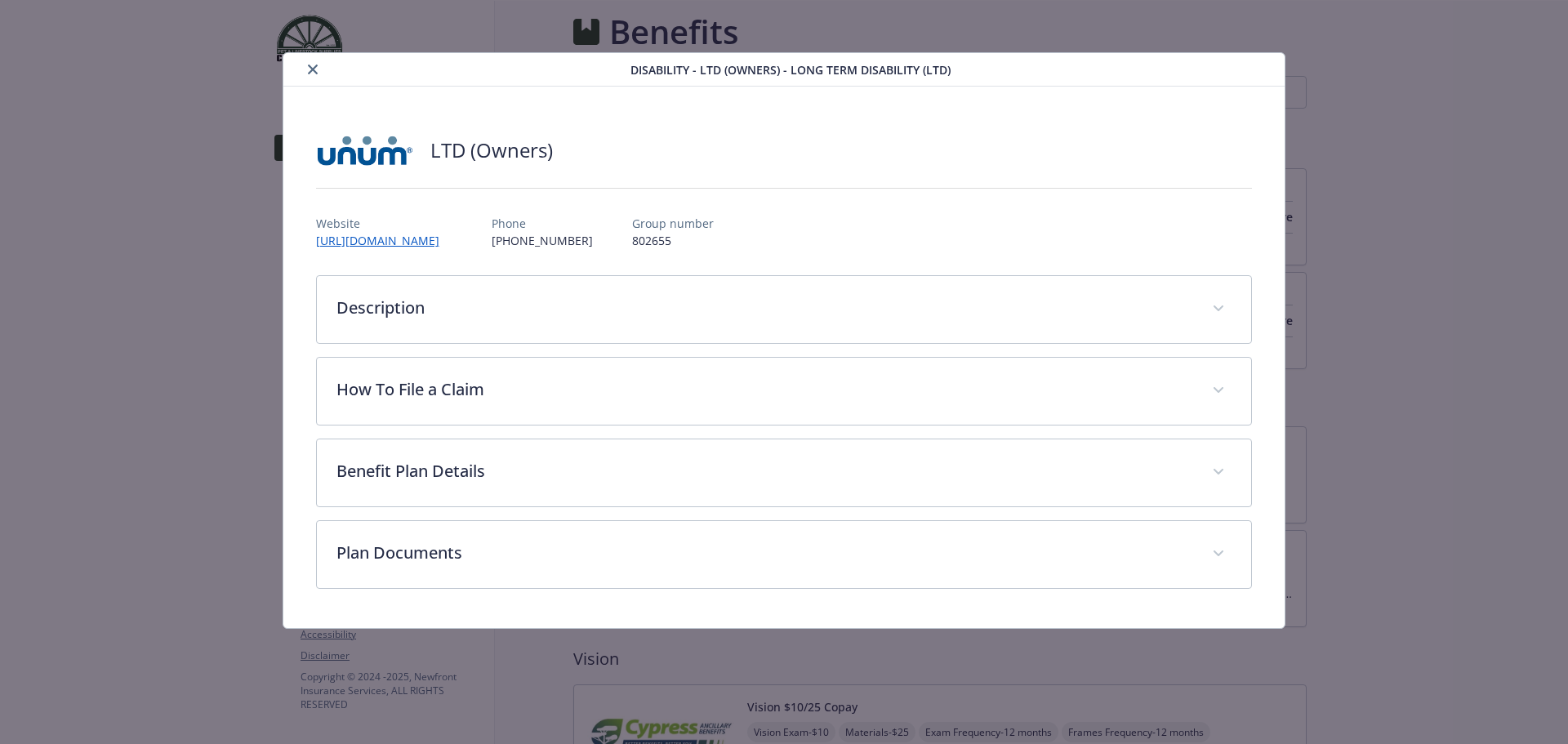
scroll to position [534, 0]
click at [305, 73] on button "close" at bounding box center [313, 69] width 20 height 20
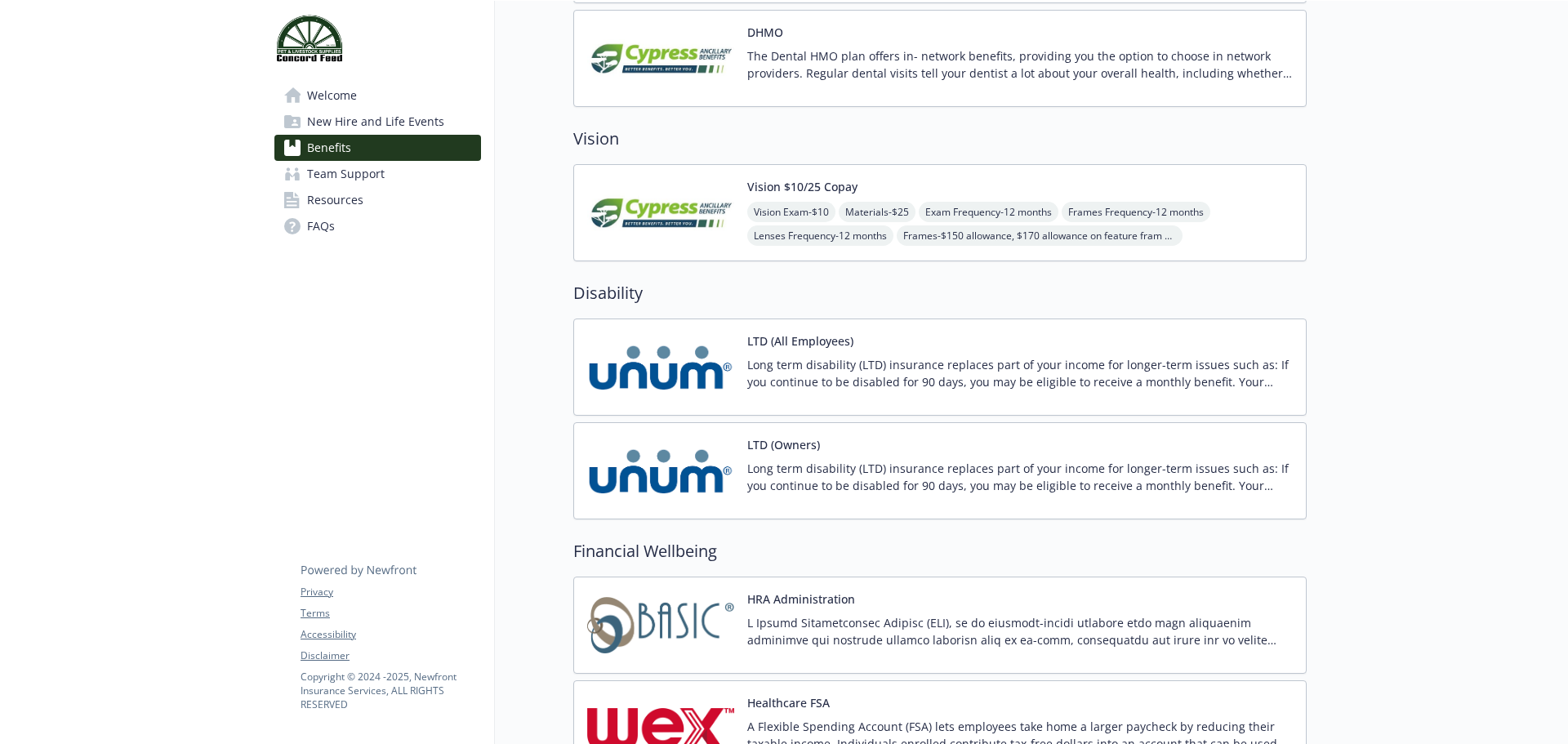
click at [804, 361] on p "Long term disability (LTD) insurance replaces part of your income for longer-te…" at bounding box center [1021, 372] width 545 height 35
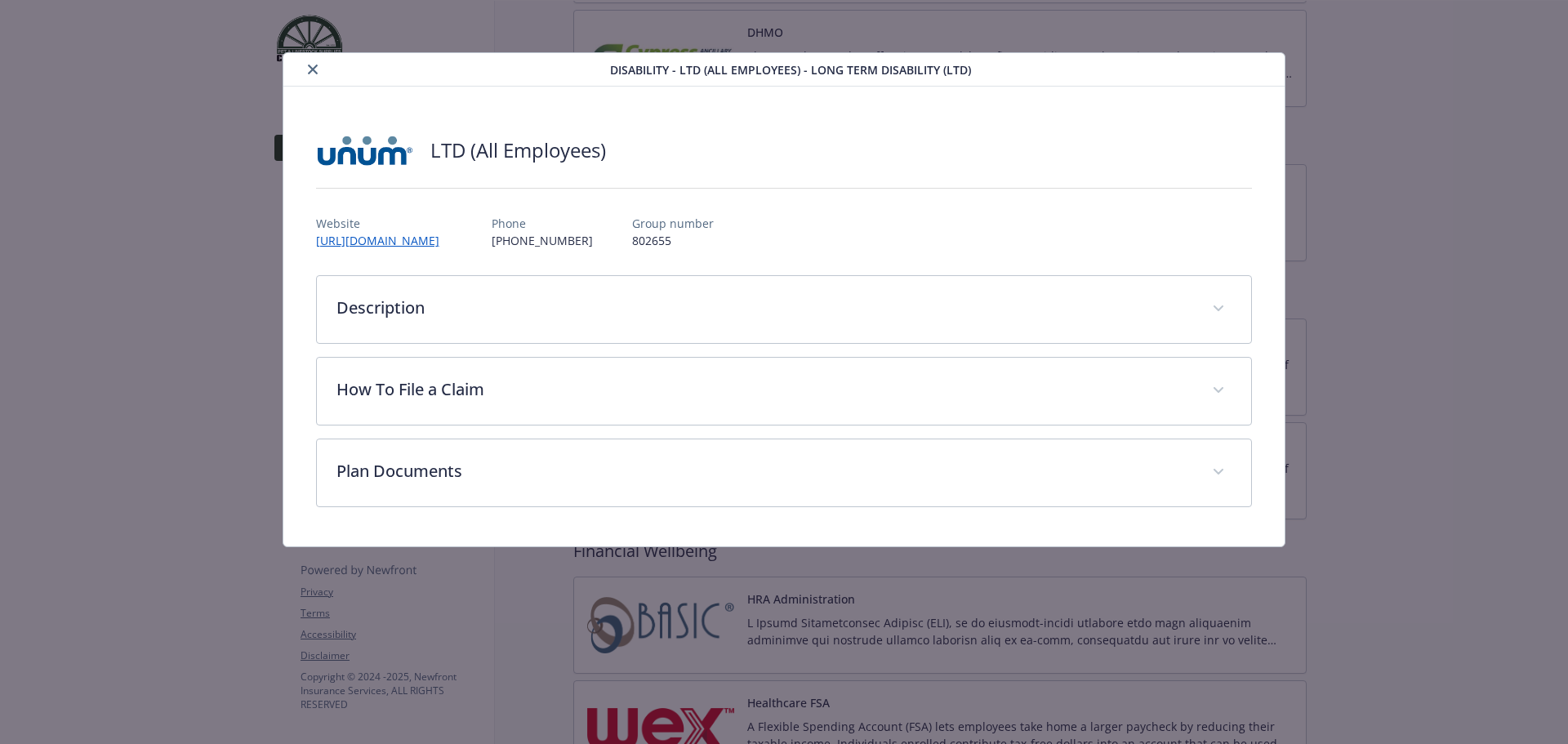
click at [313, 67] on icon "close" at bounding box center [313, 69] width 10 height 10
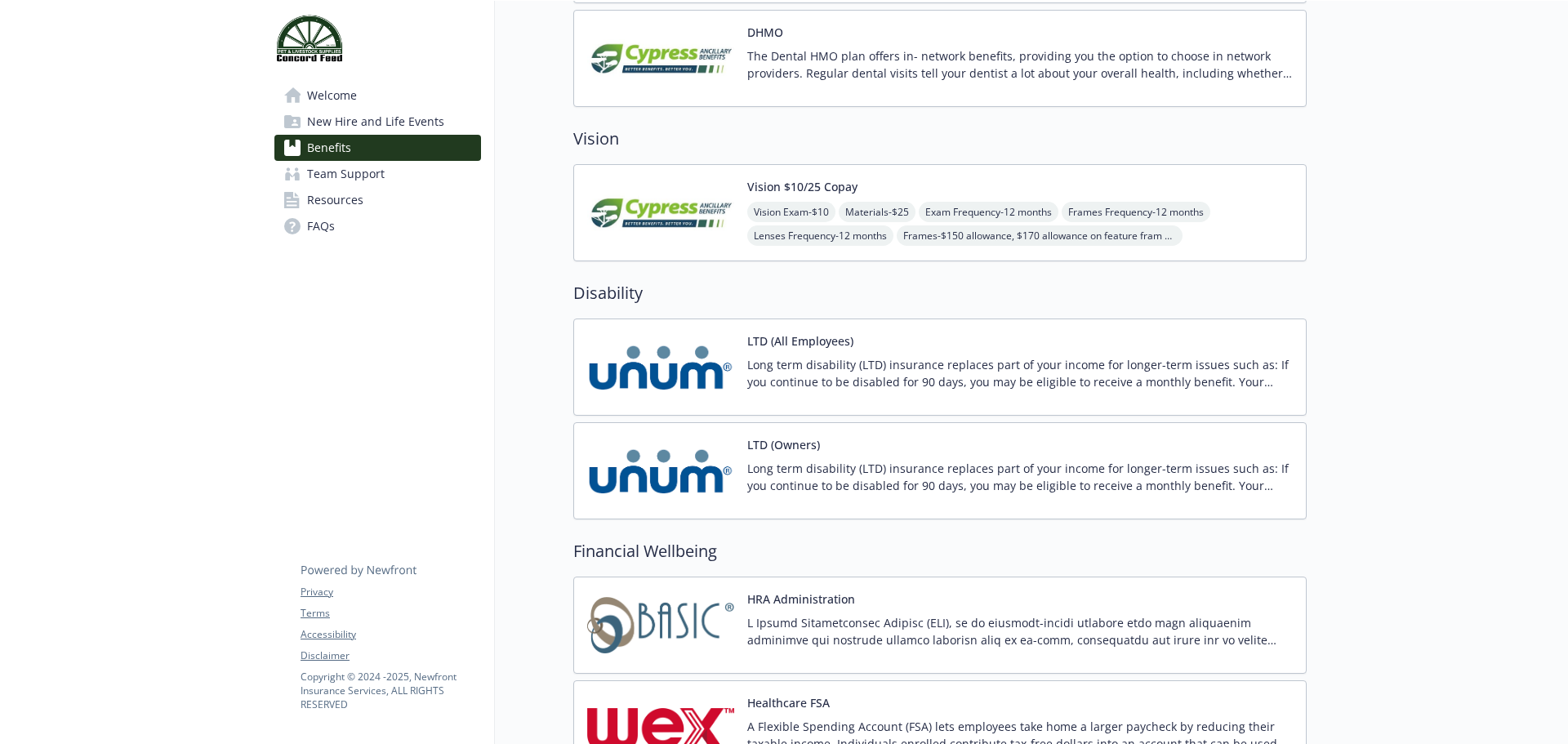
click at [861, 396] on div "Long term disability (LTD) insurance replaces part of your income for longer-te…" at bounding box center [1021, 378] width 545 height 45
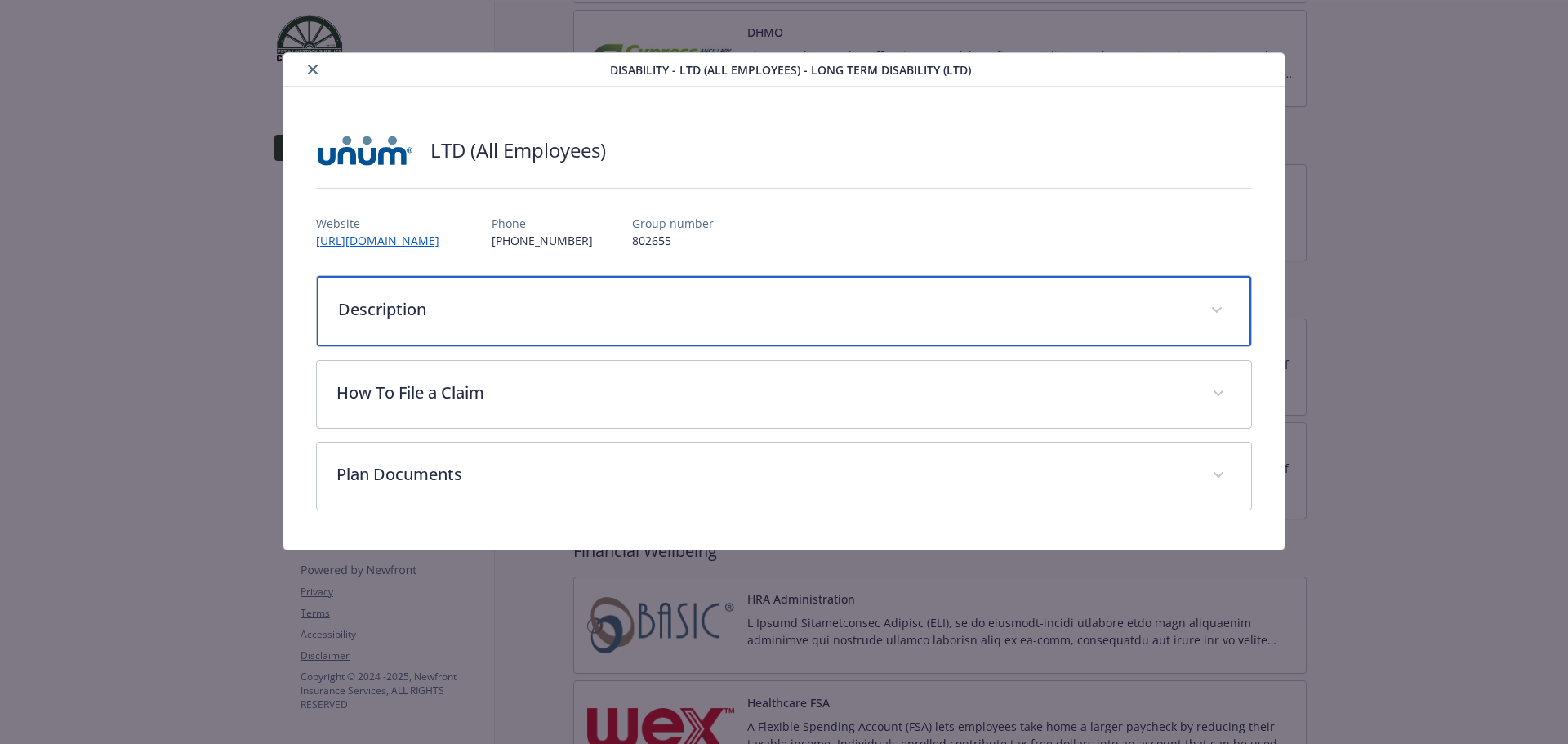
click at [847, 331] on div "Description" at bounding box center [784, 310] width 936 height 70
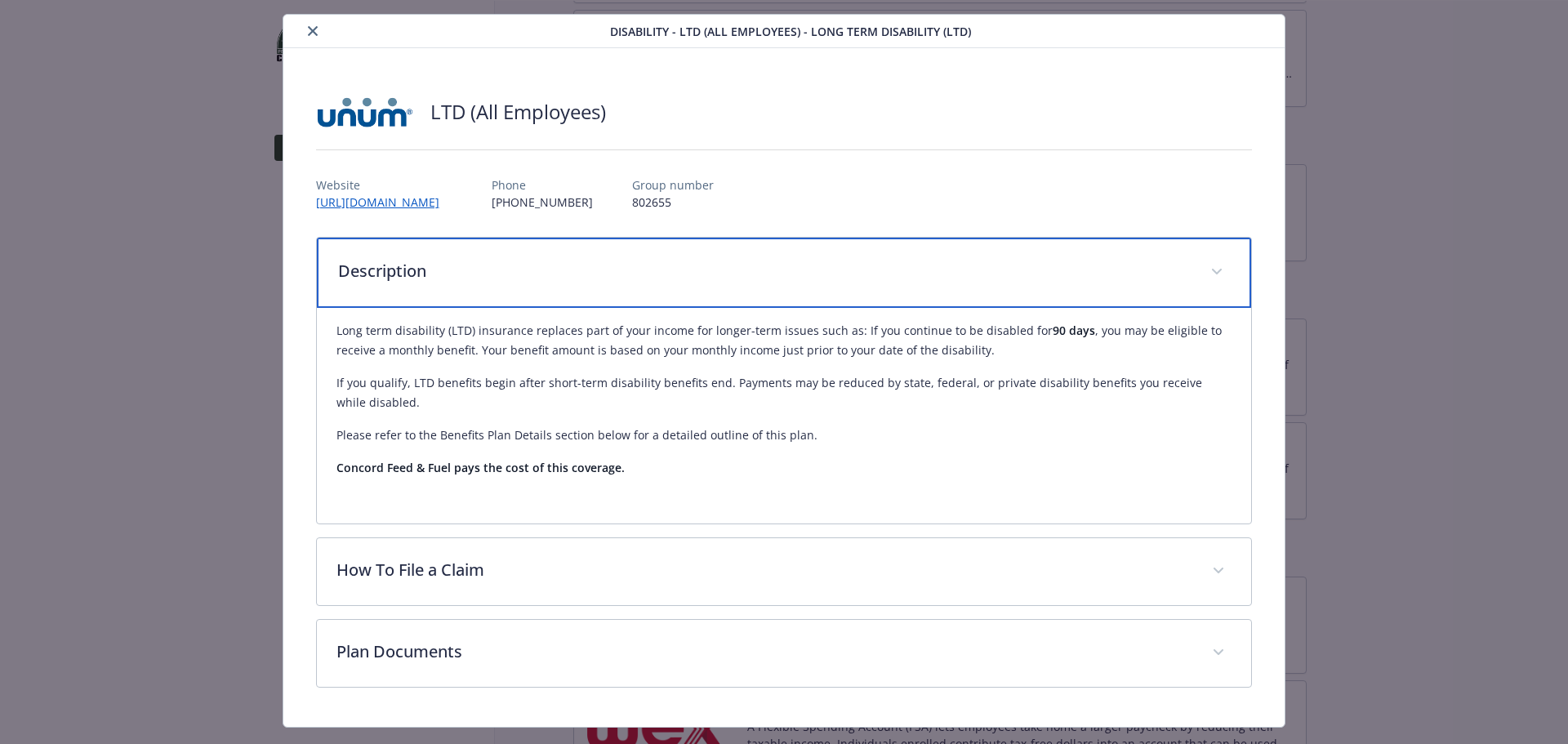
scroll to position [74, 0]
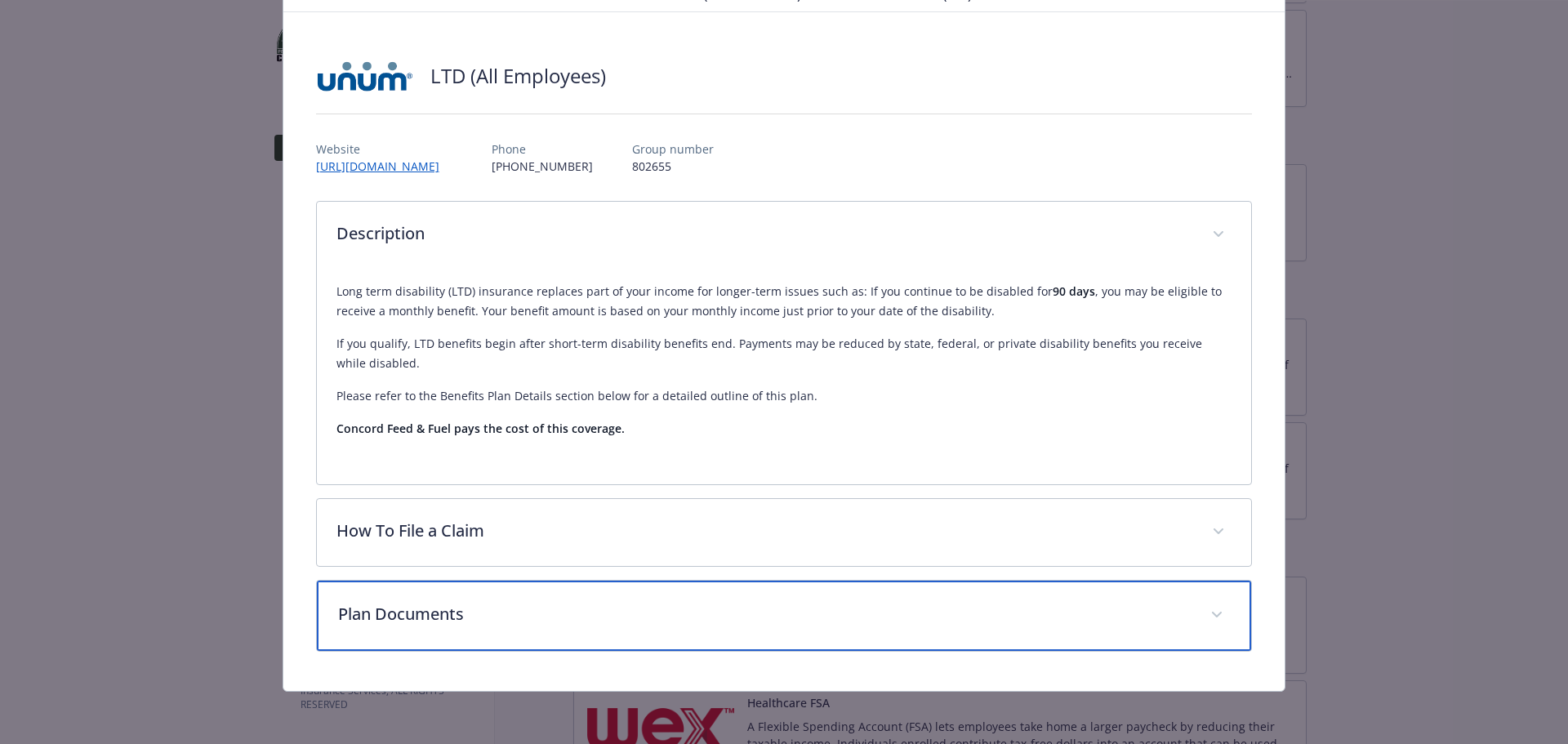
click at [619, 615] on p "Plan Documents" at bounding box center [765, 614] width 854 height 25
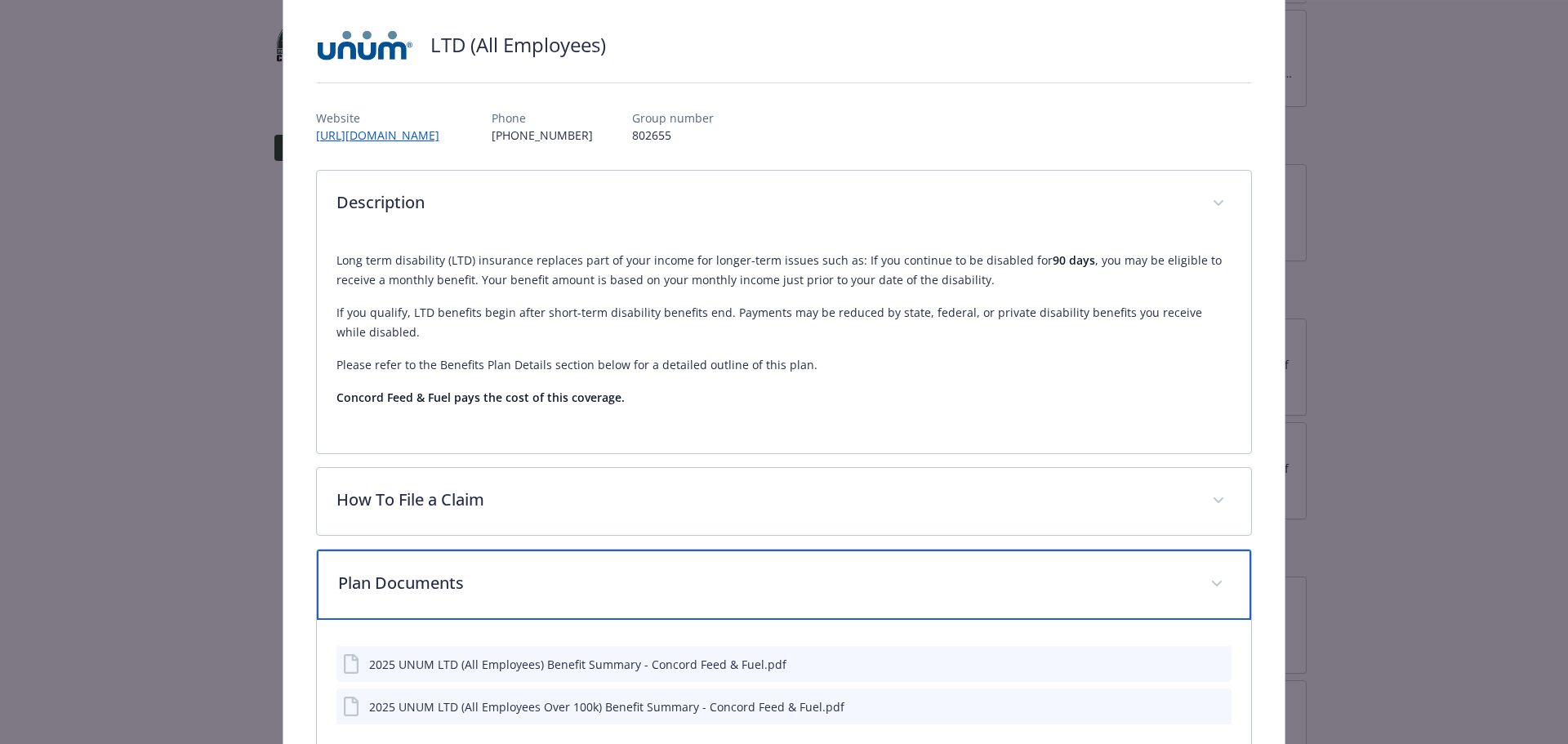
scroll to position [0, 0]
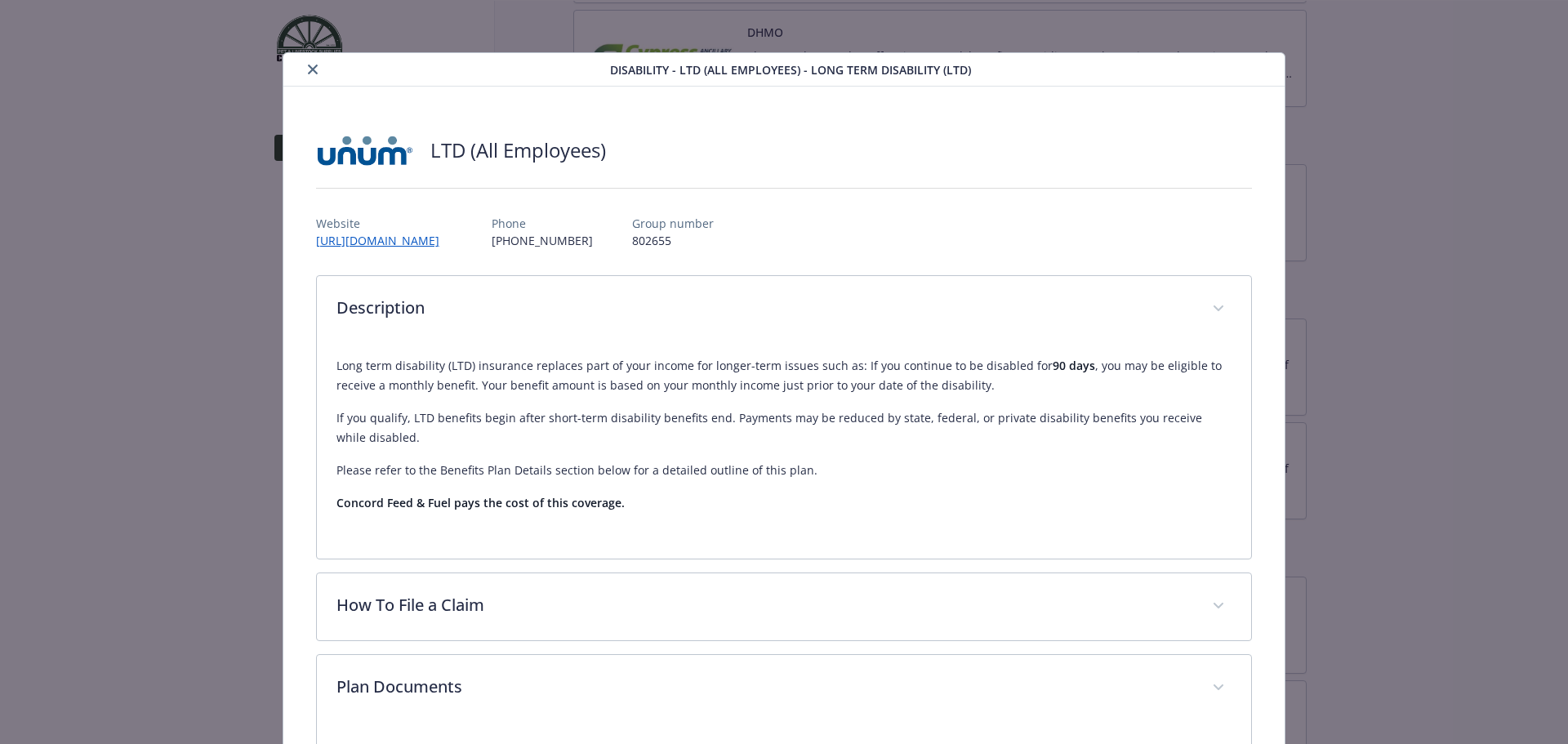
click at [313, 68] on icon "close" at bounding box center [313, 69] width 10 height 10
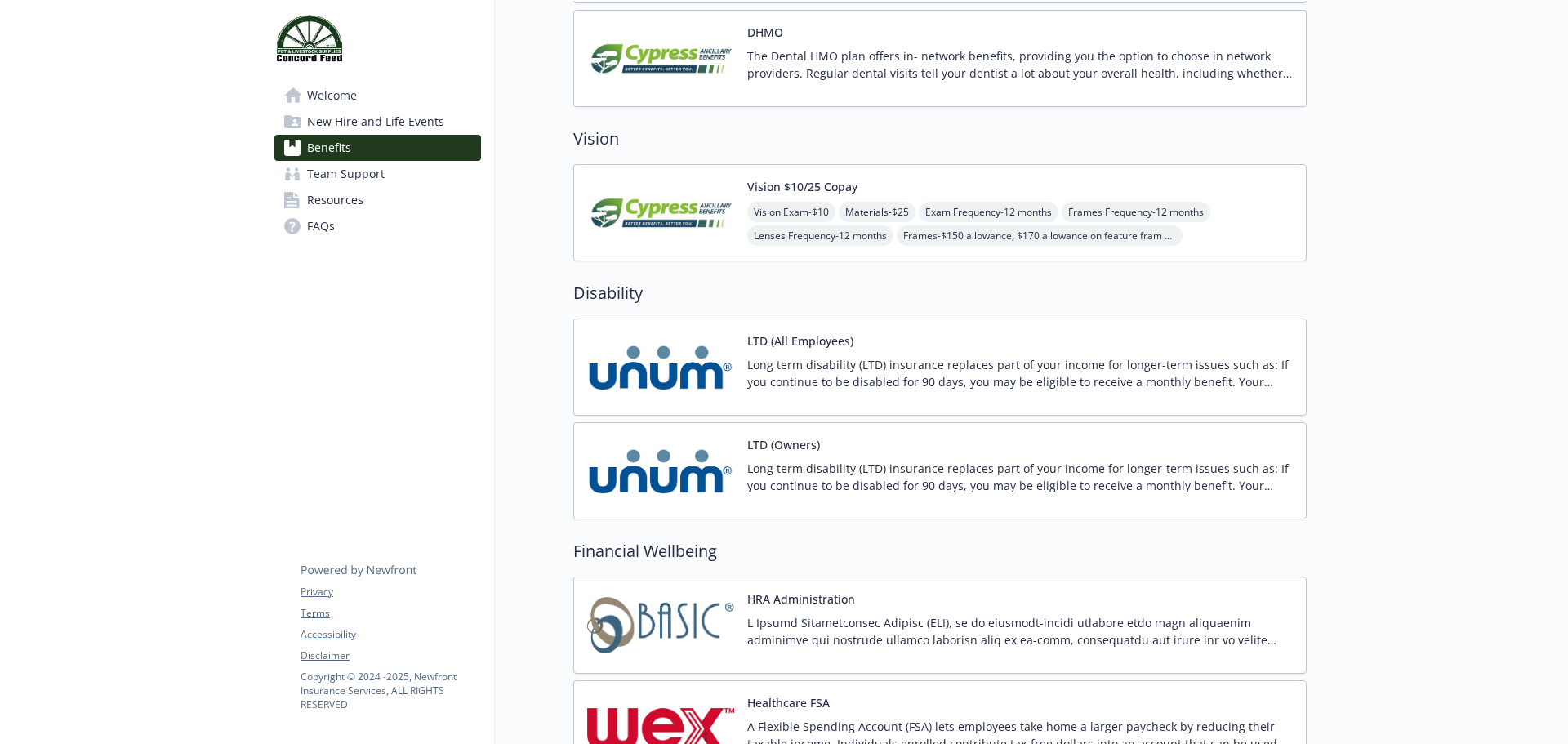
click at [969, 461] on p "Long term disability (LTD) insurance replaces part of your income for longer-te…" at bounding box center [1021, 476] width 545 height 35
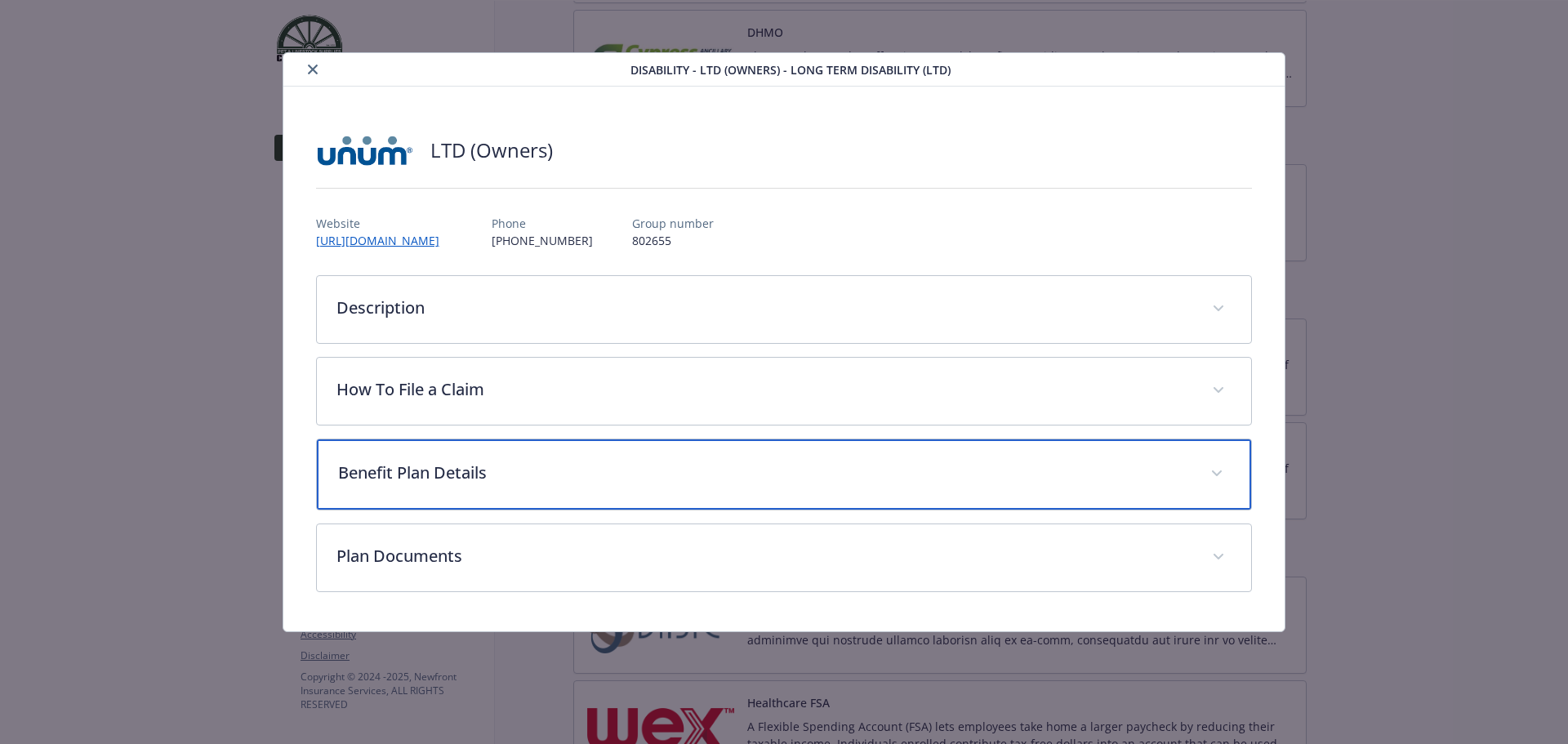
click at [762, 481] on p "Benefit Plan Details" at bounding box center [765, 472] width 854 height 25
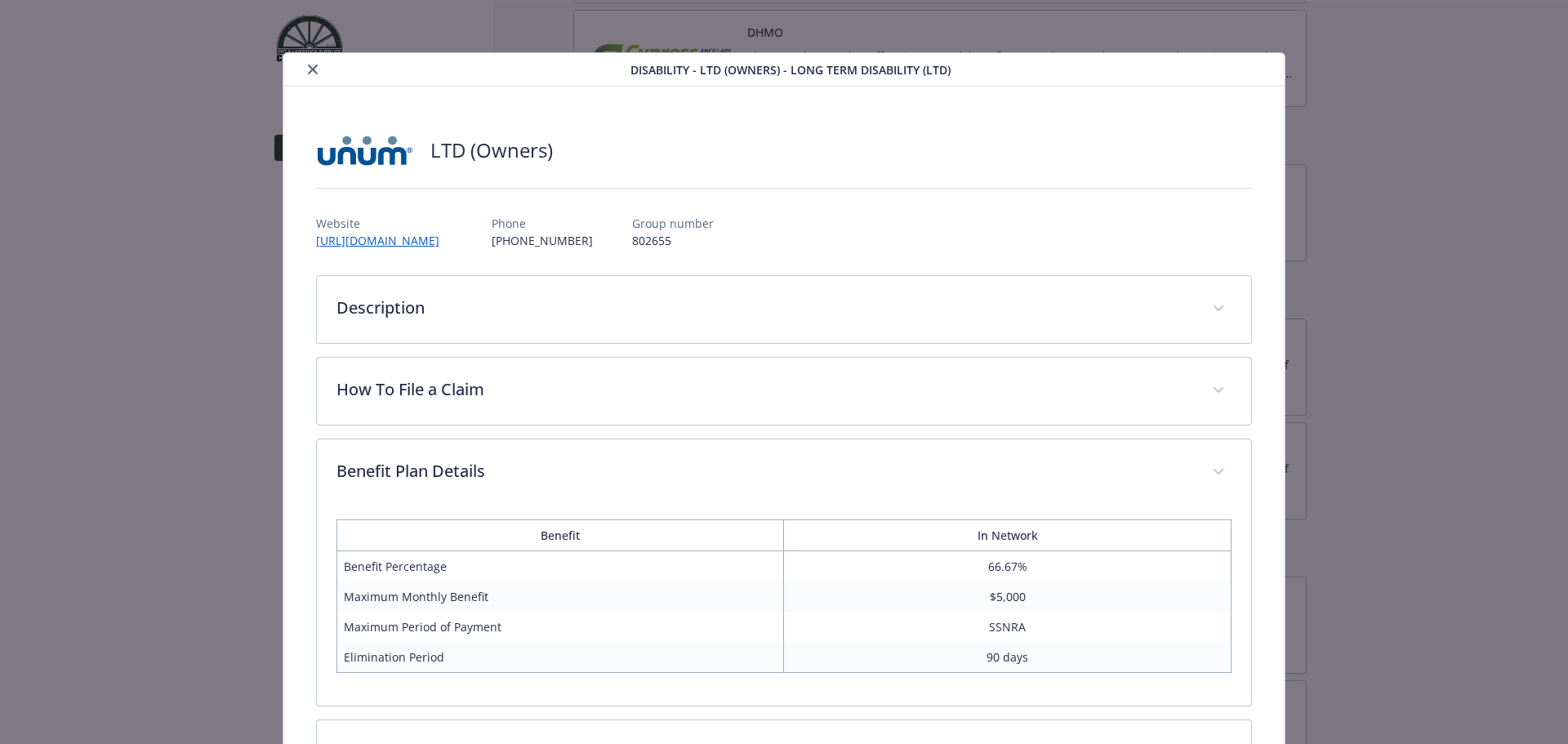
click at [311, 66] on icon "close" at bounding box center [313, 69] width 10 height 10
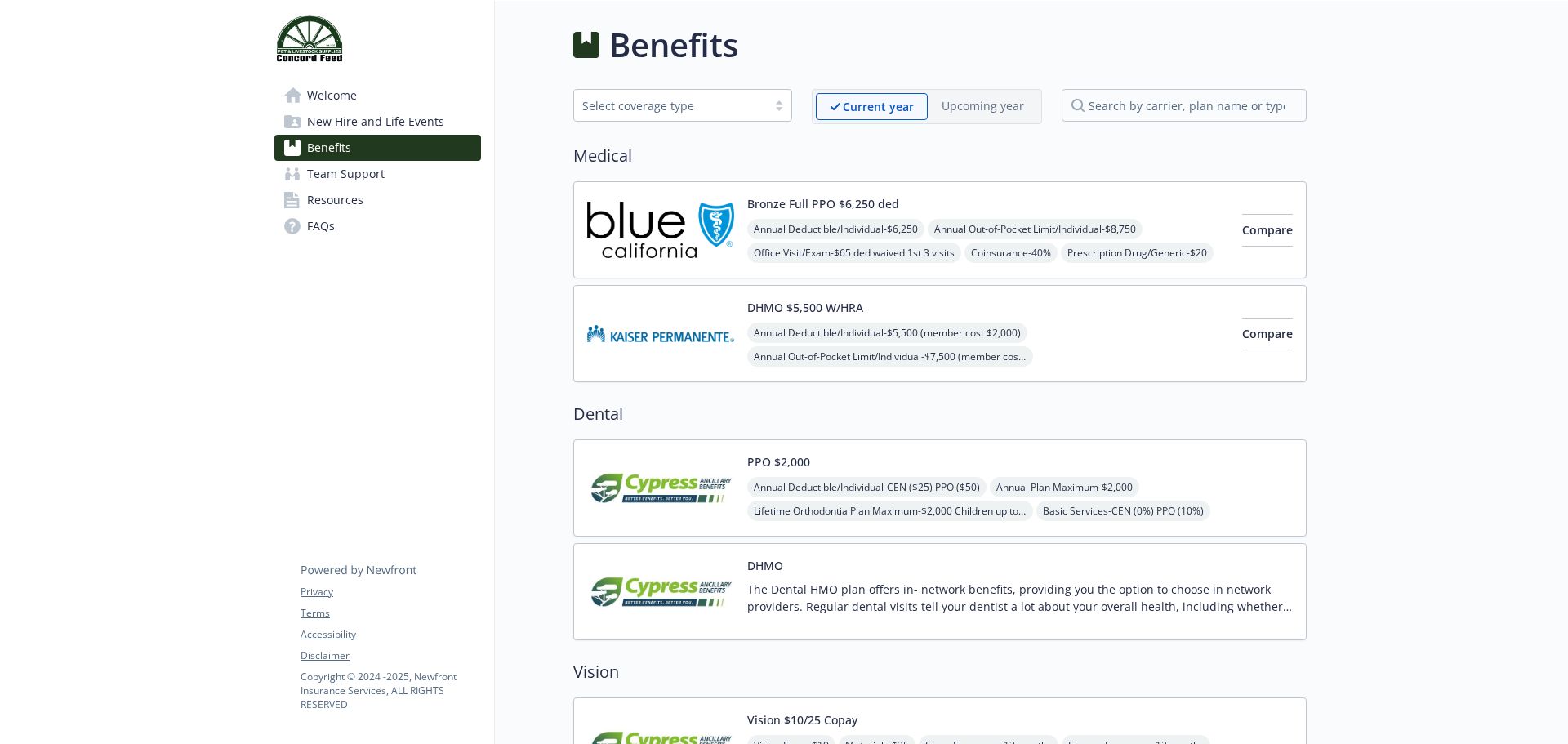
click at [1529, 348] on div at bounding box center [1438, 714] width 262 height 1428
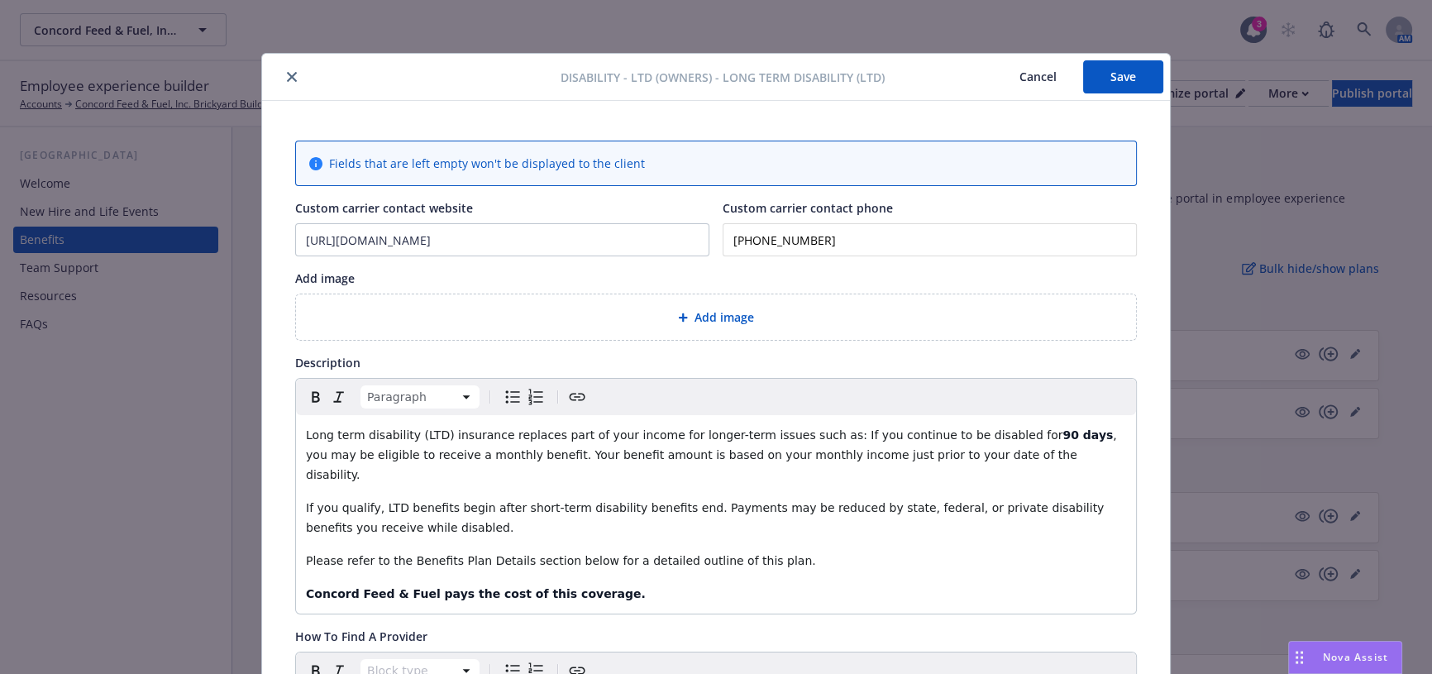
scroll to position [2, 0]
